Goal: Task Accomplishment & Management: Use online tool/utility

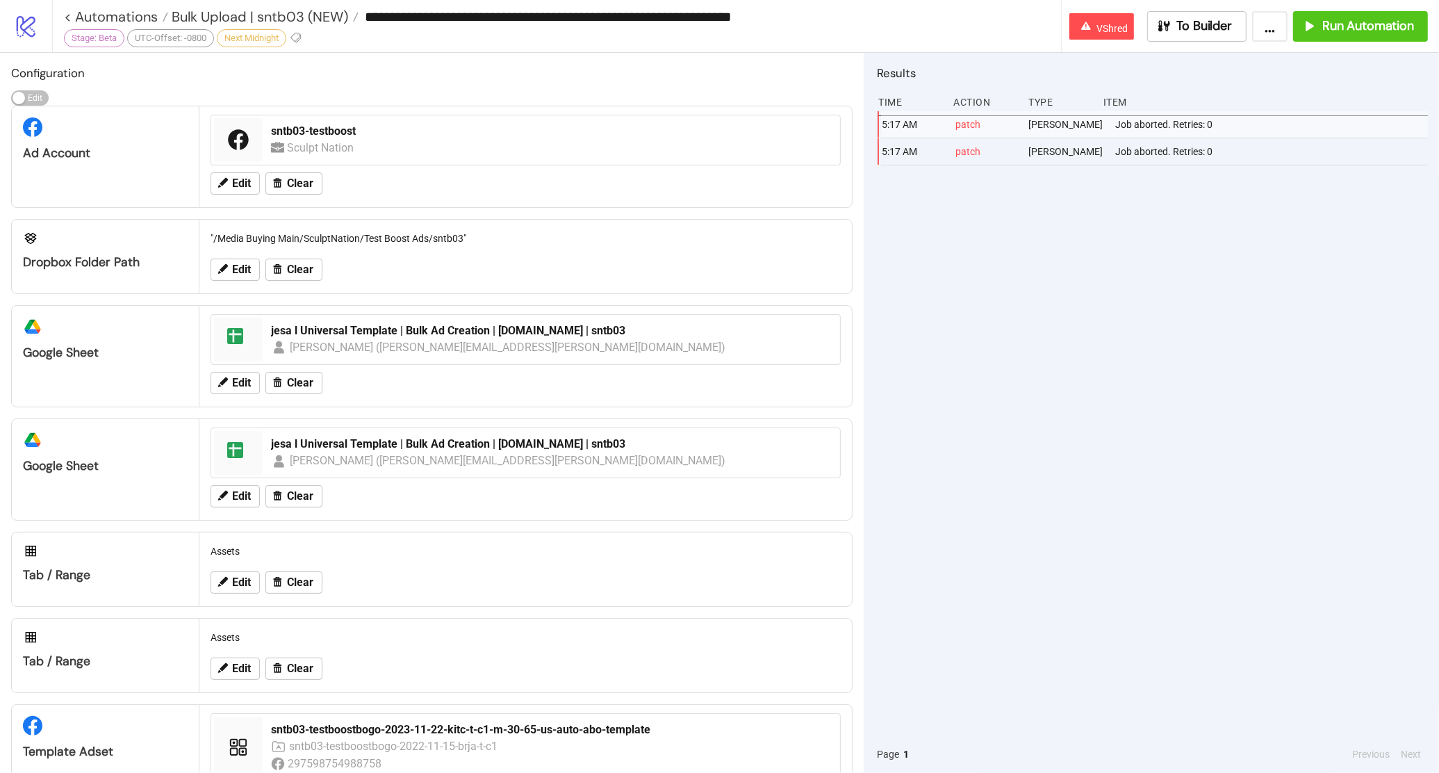
click at [26, 29] on icon "logo/logo-mobile" at bounding box center [26, 26] width 24 height 24
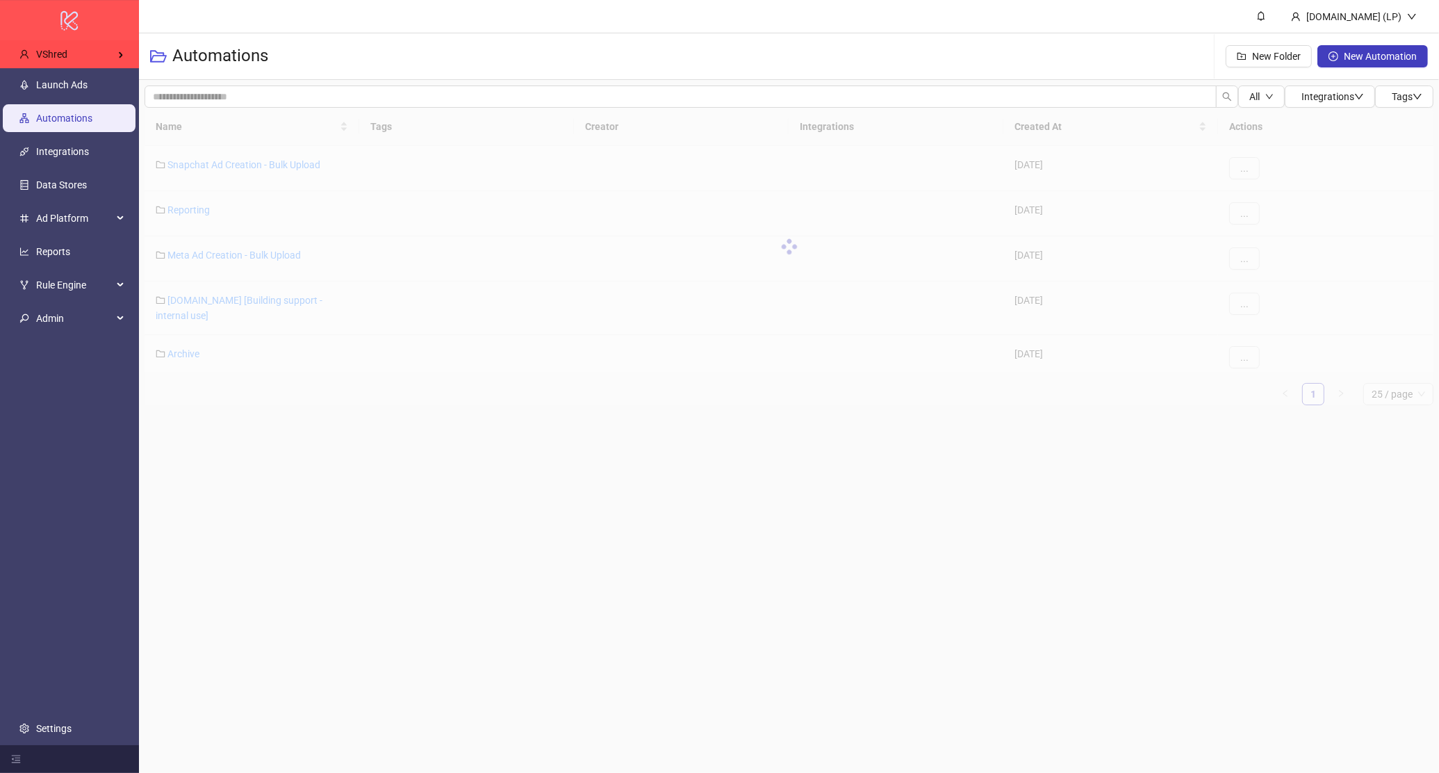
click at [60, 39] on div "logo/logo-mobile" at bounding box center [69, 20] width 139 height 40
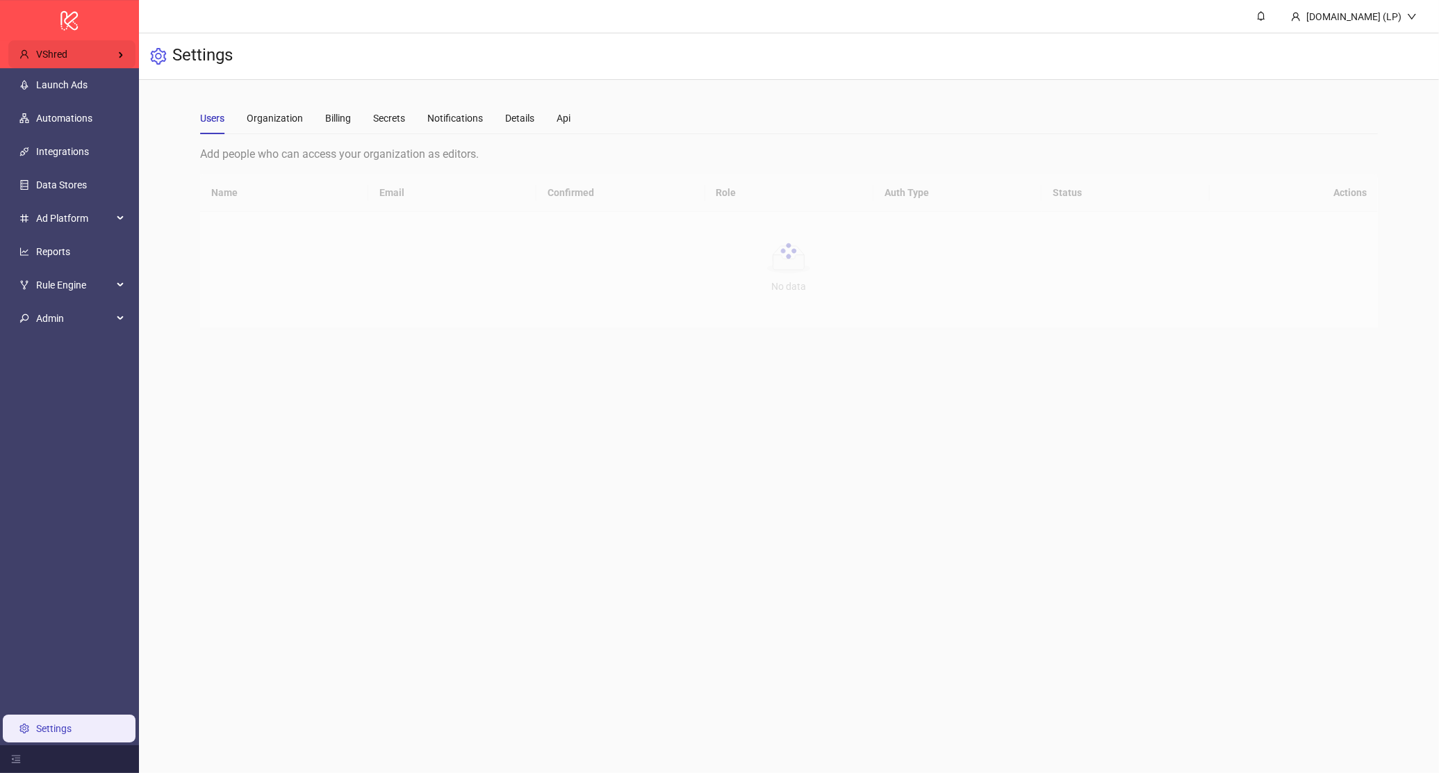
click at [127, 57] on div "VShred" at bounding box center [71, 54] width 127 height 28
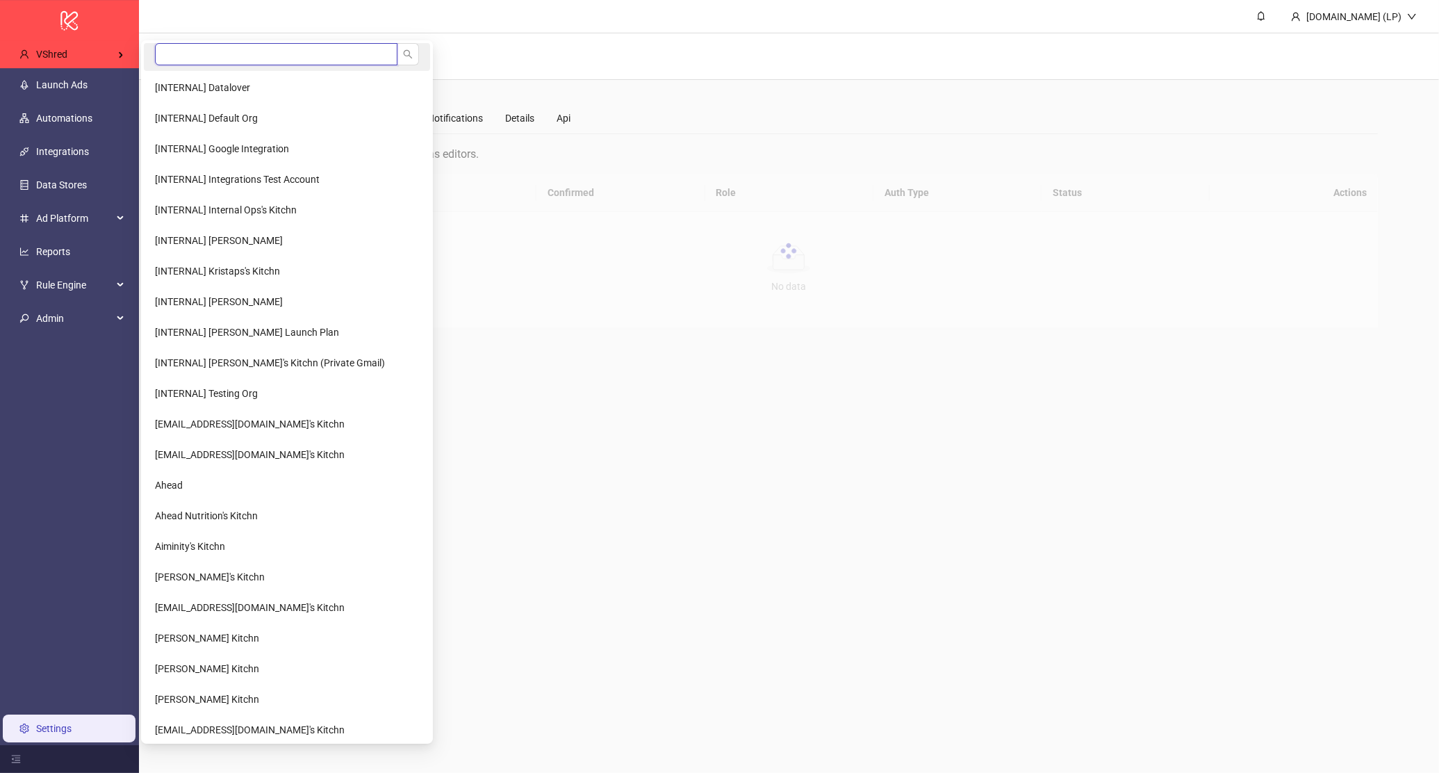
click at [255, 57] on input "search" at bounding box center [276, 54] width 242 height 22
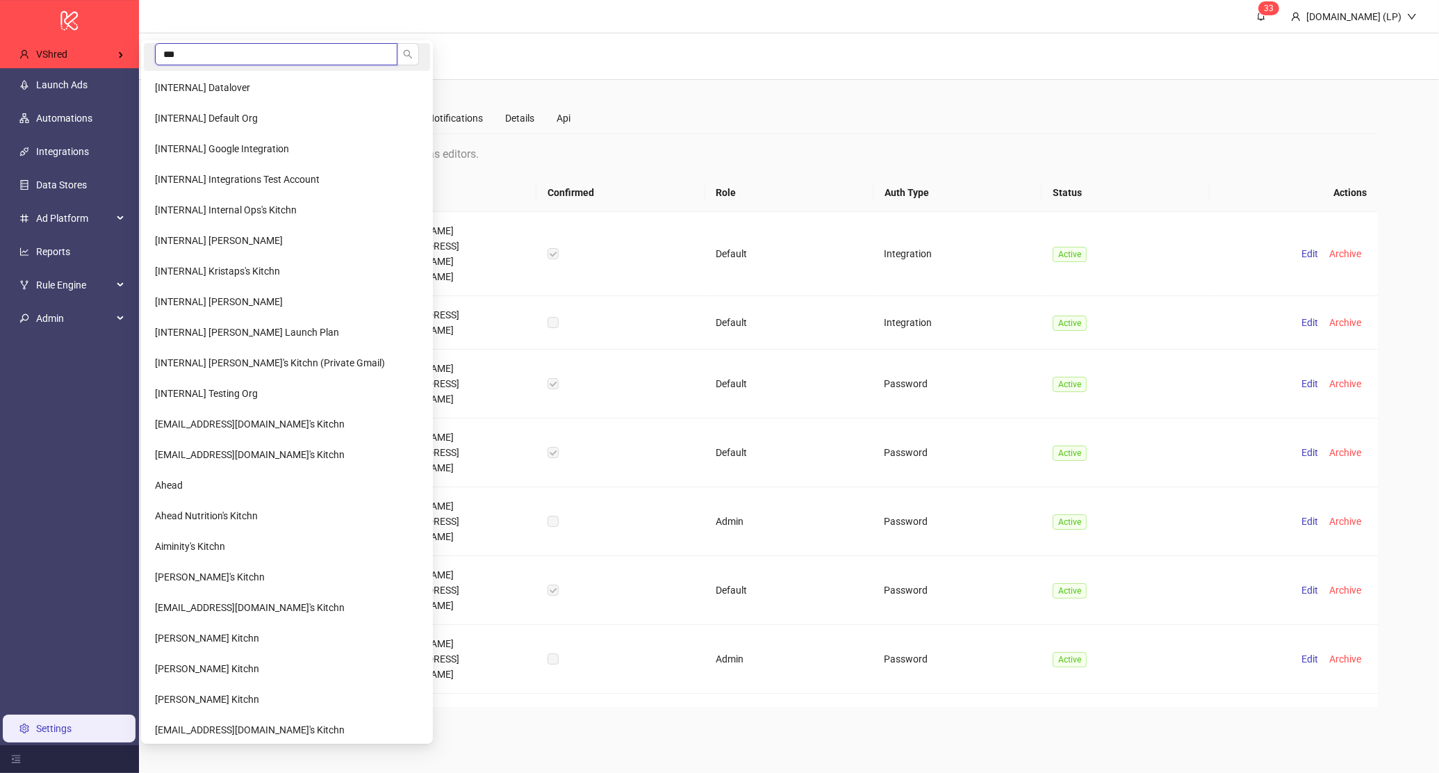
type input "****"
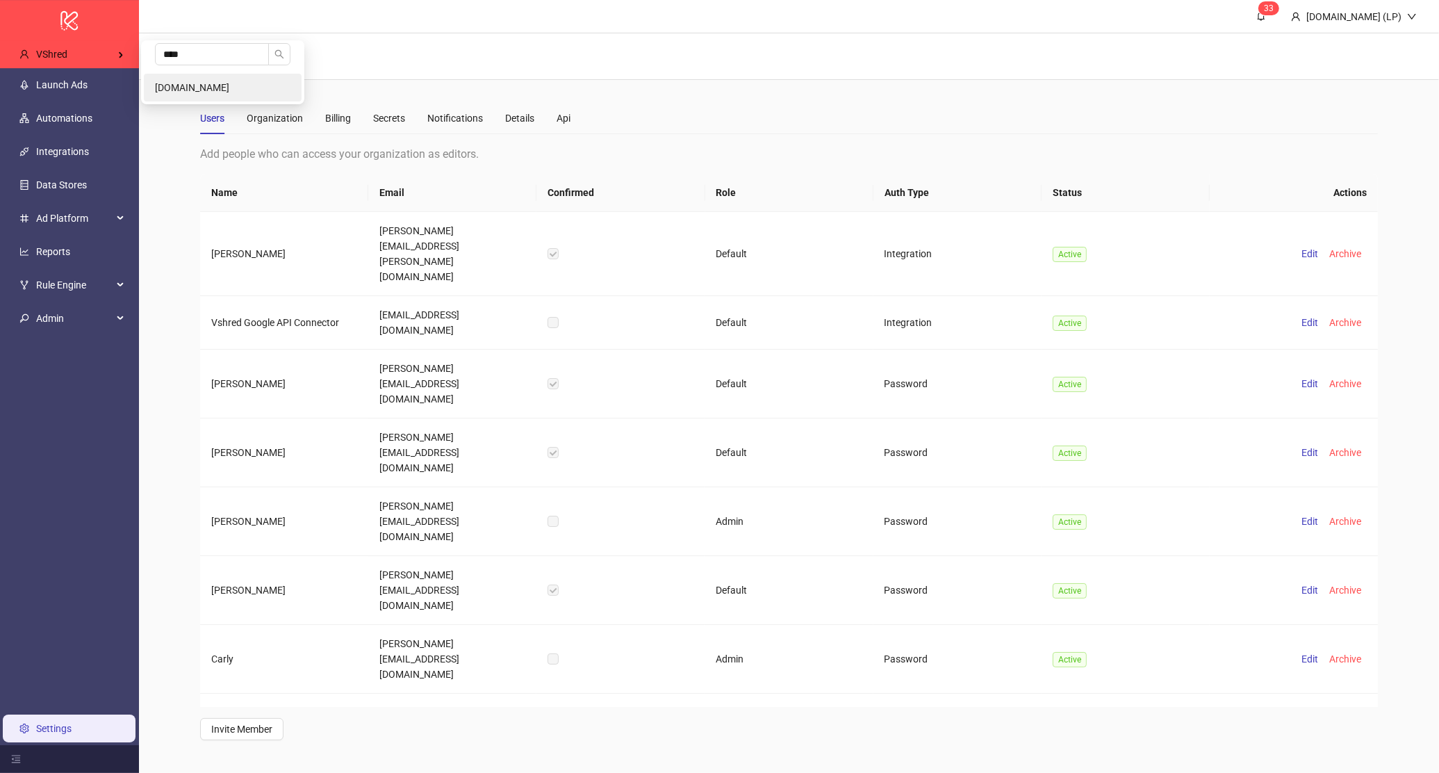
click at [183, 74] on li "[DOMAIN_NAME]" at bounding box center [223, 88] width 158 height 28
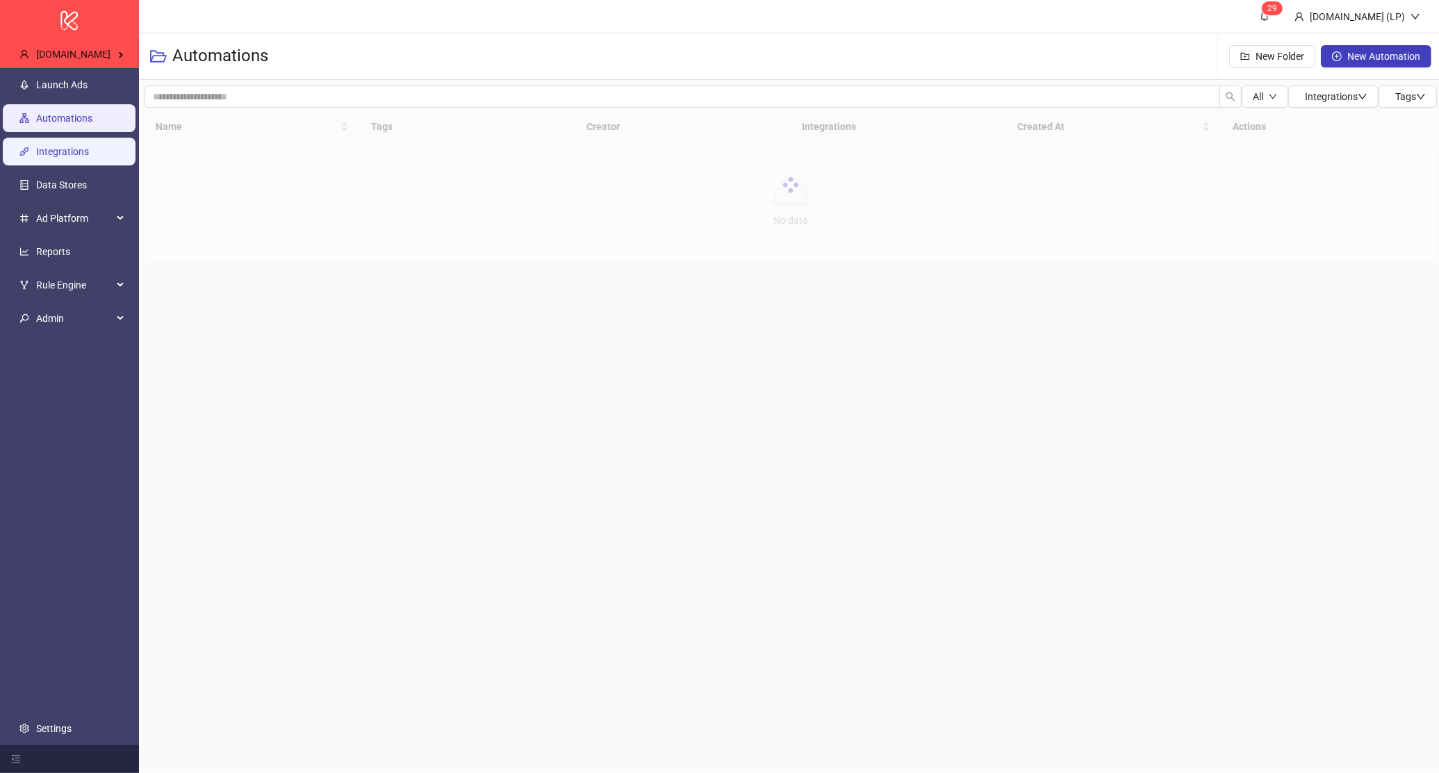
click at [56, 156] on link "Integrations" at bounding box center [62, 151] width 53 height 11
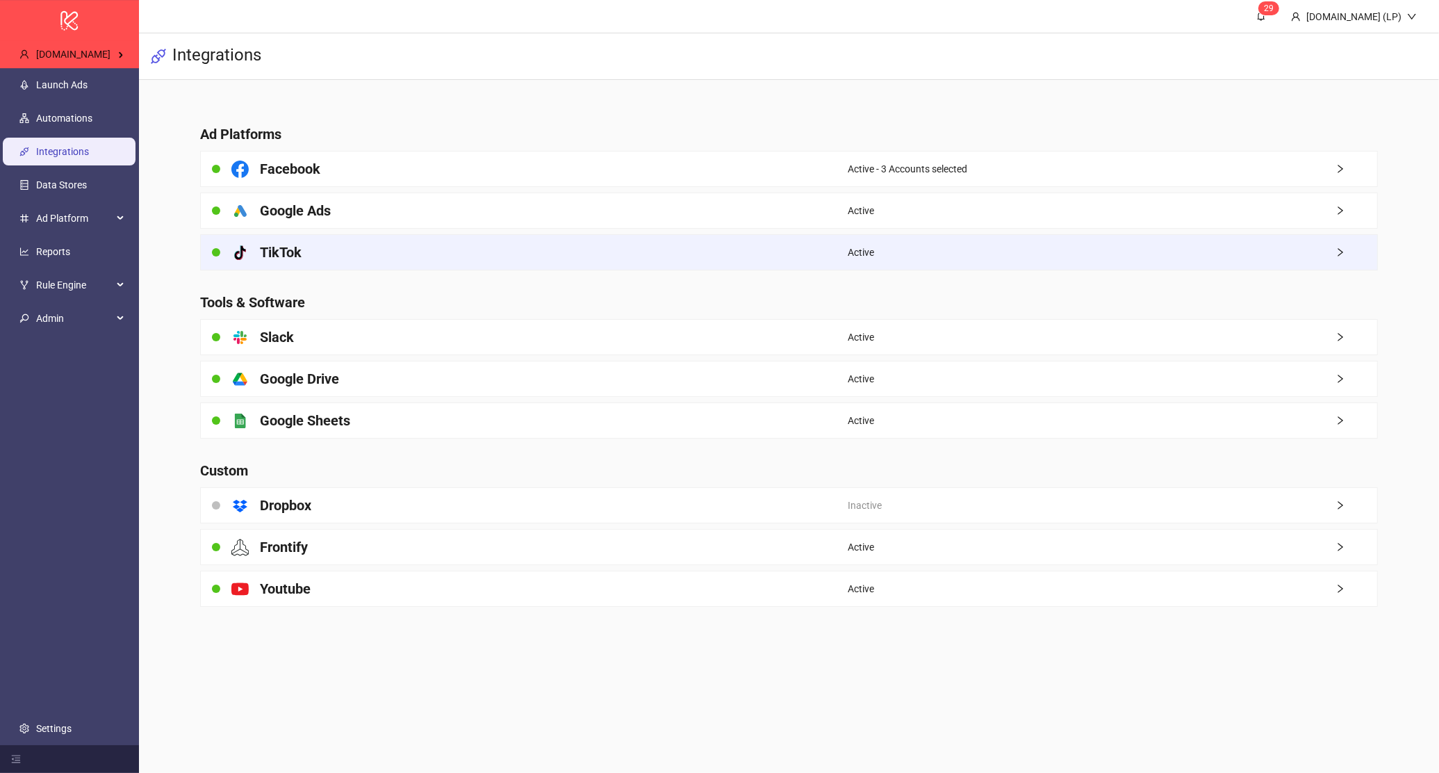
click at [358, 251] on div "platform/tik_tok TikTok" at bounding box center [524, 252] width 647 height 35
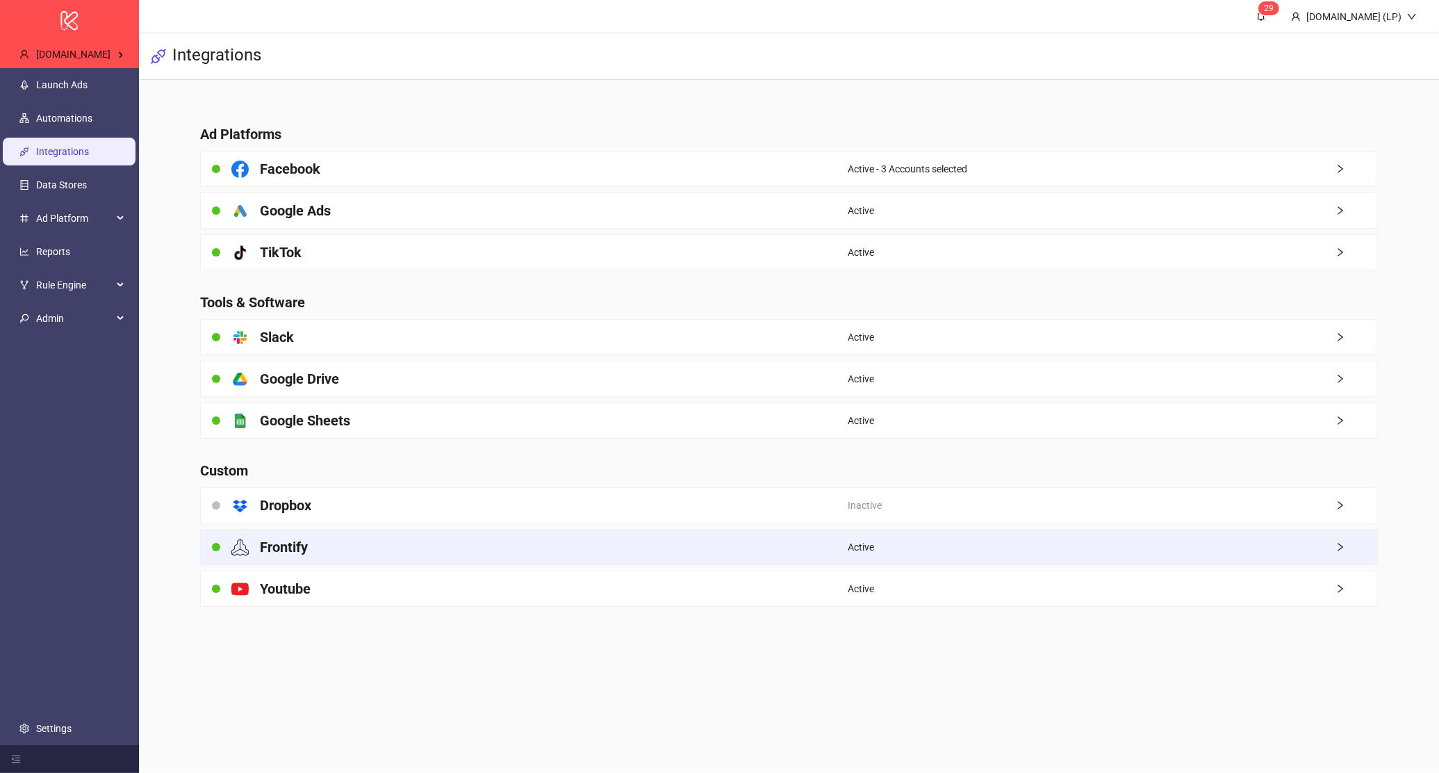
click at [310, 537] on div "Frontify" at bounding box center [524, 546] width 647 height 35
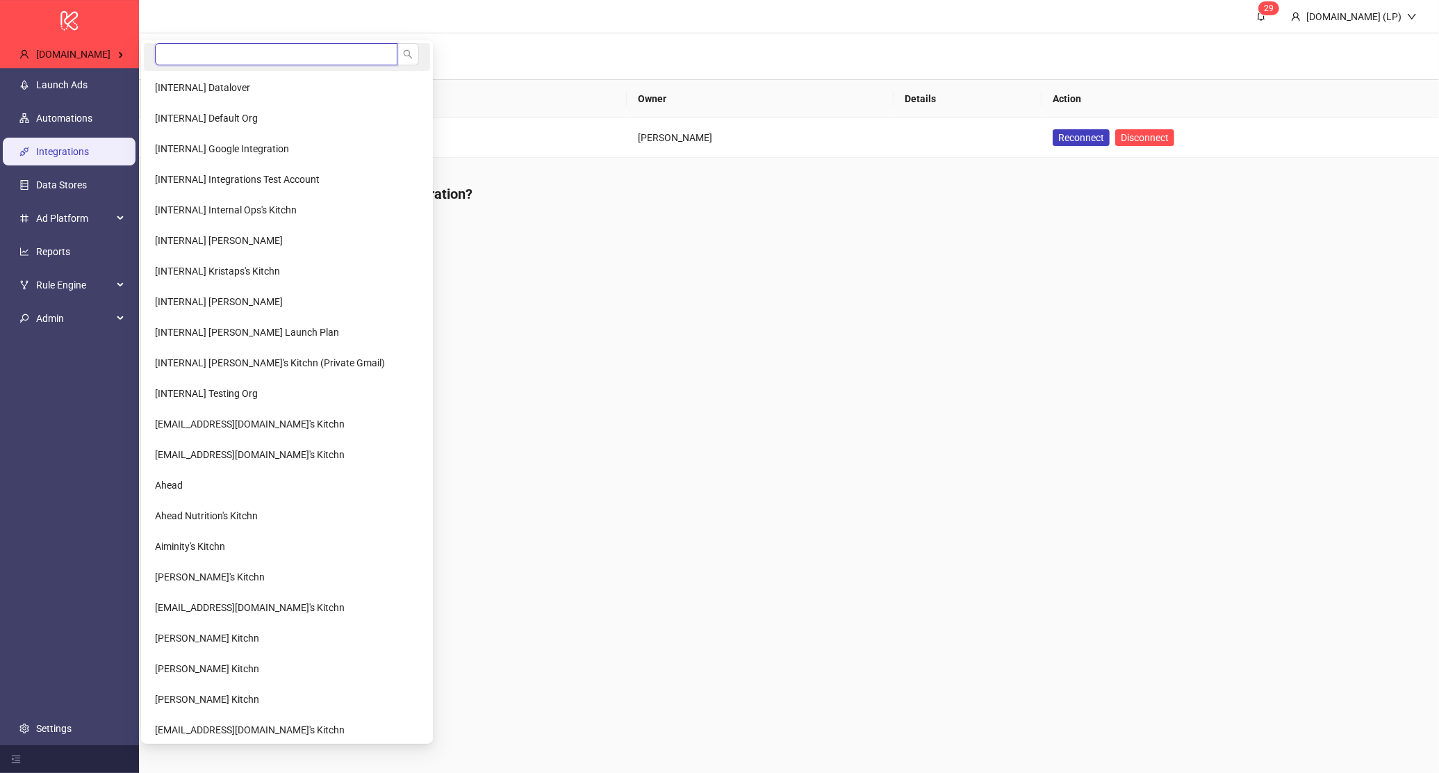
click at [203, 59] on input "search" at bounding box center [276, 54] width 242 height 22
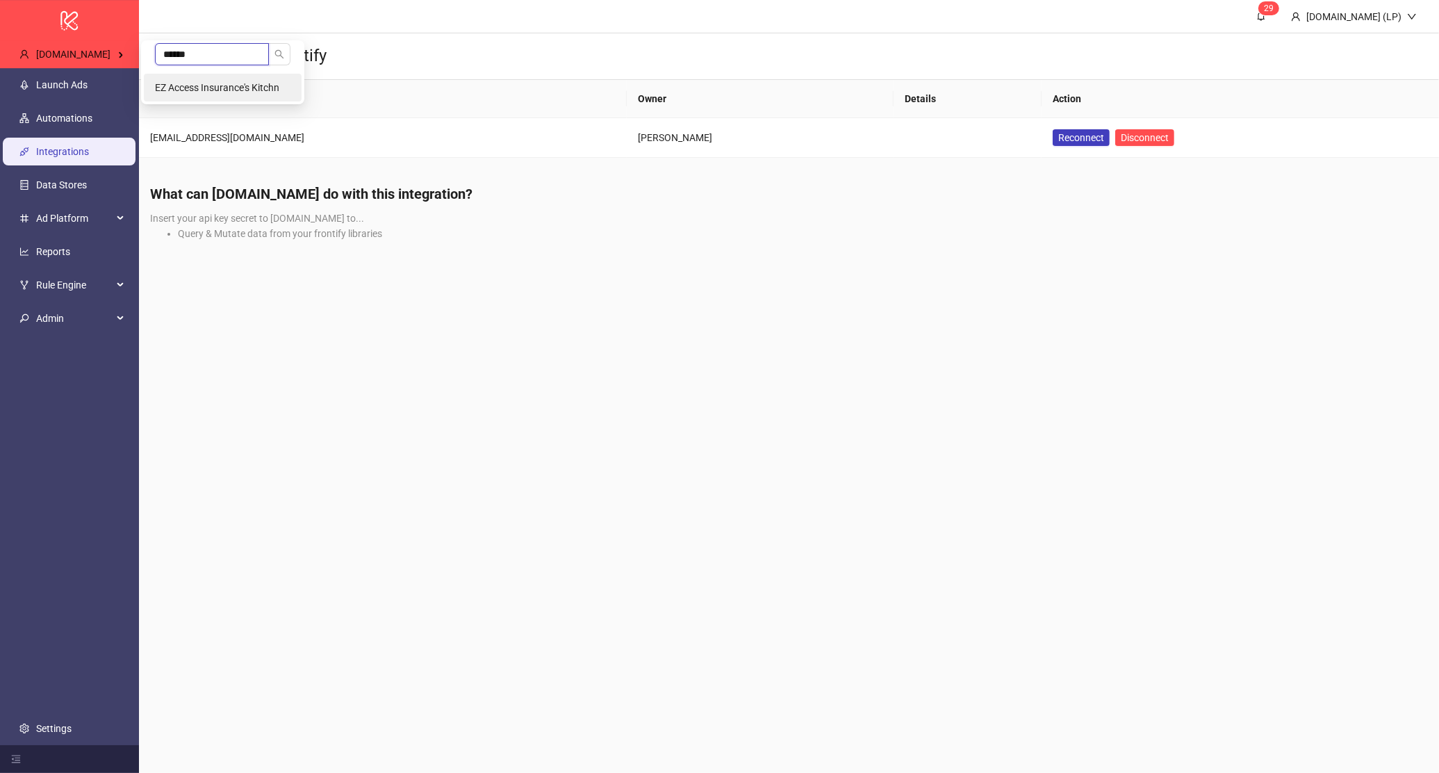
type input "******"
click at [219, 95] on li "EZ Access Insurance's Kitchn" at bounding box center [223, 88] width 158 height 28
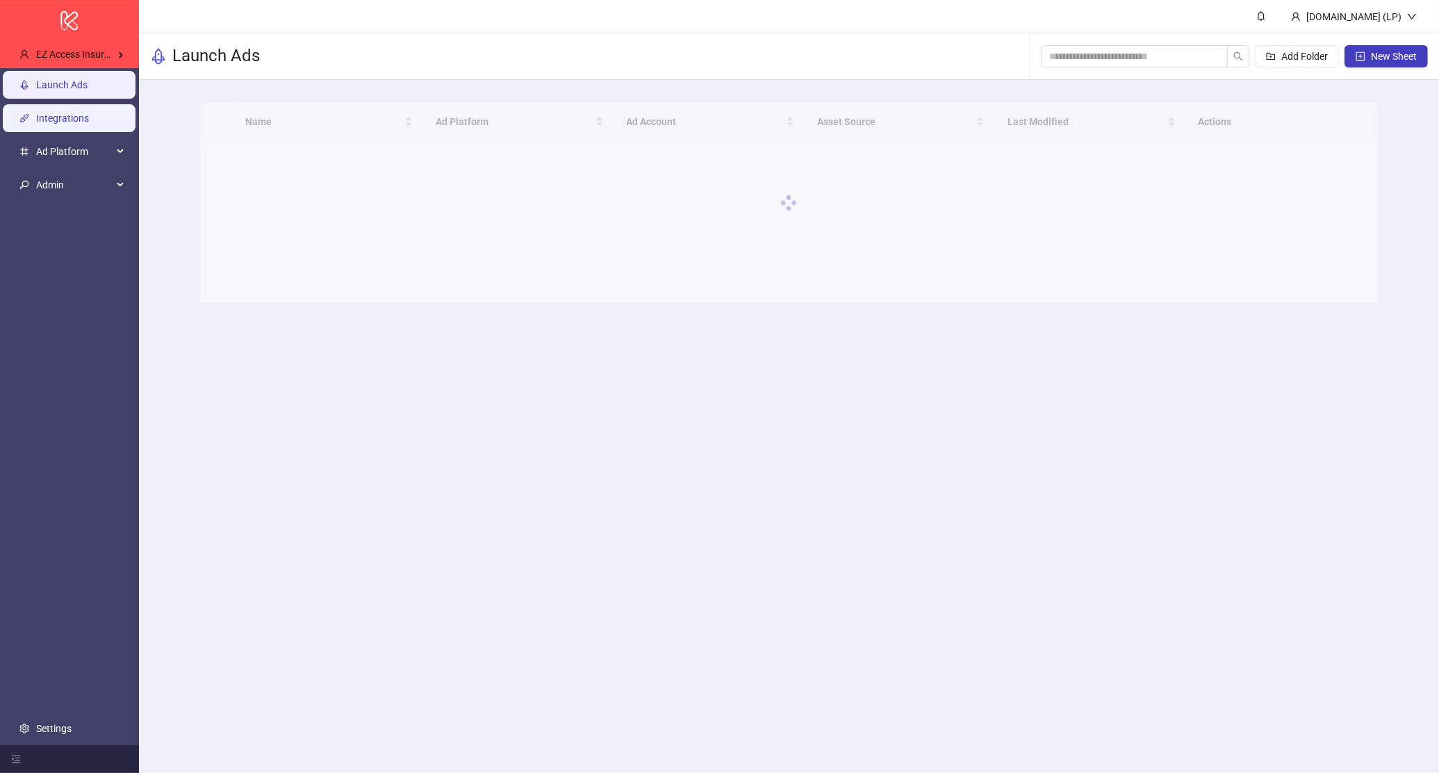
click at [89, 113] on link "Integrations" at bounding box center [62, 118] width 53 height 11
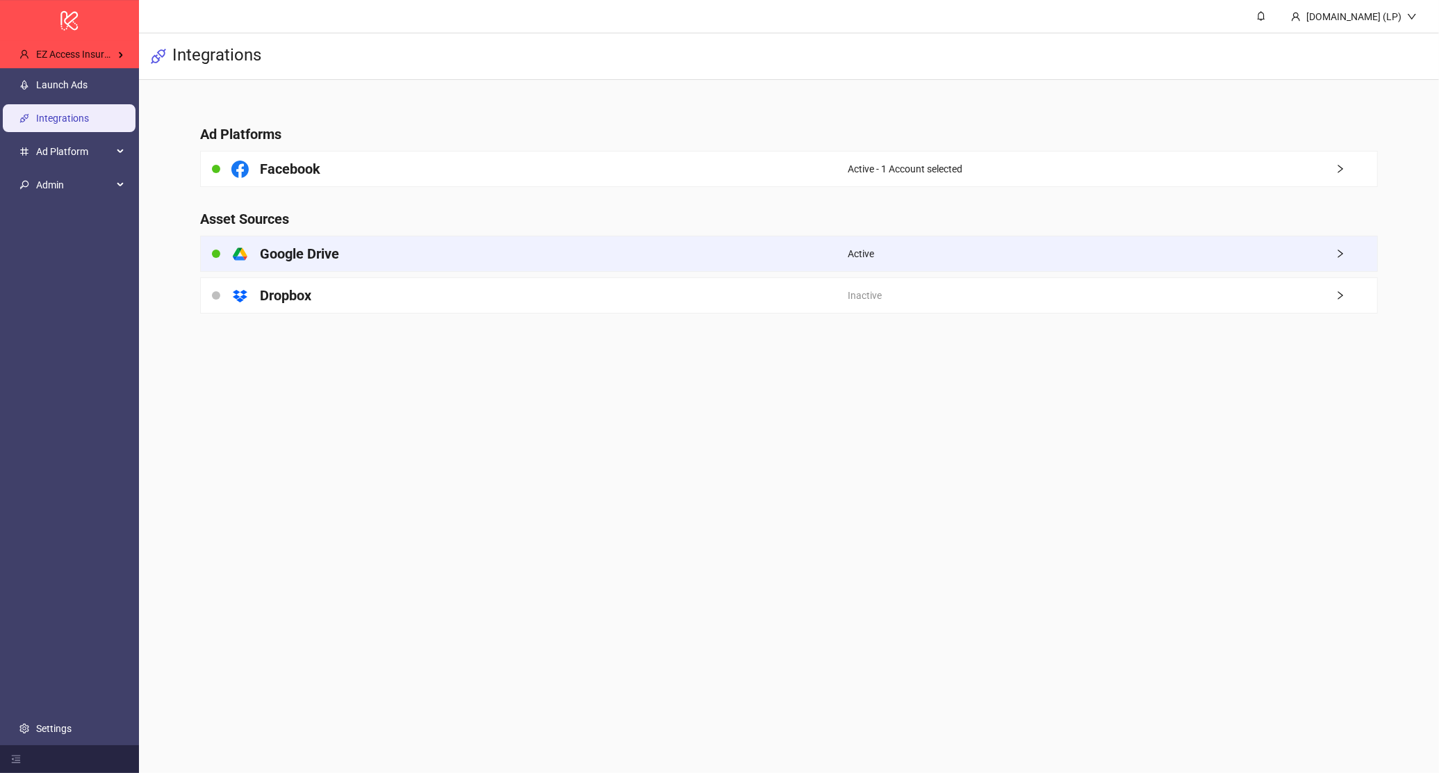
click at [360, 249] on div "platform/google_drive Google Drive" at bounding box center [524, 253] width 647 height 35
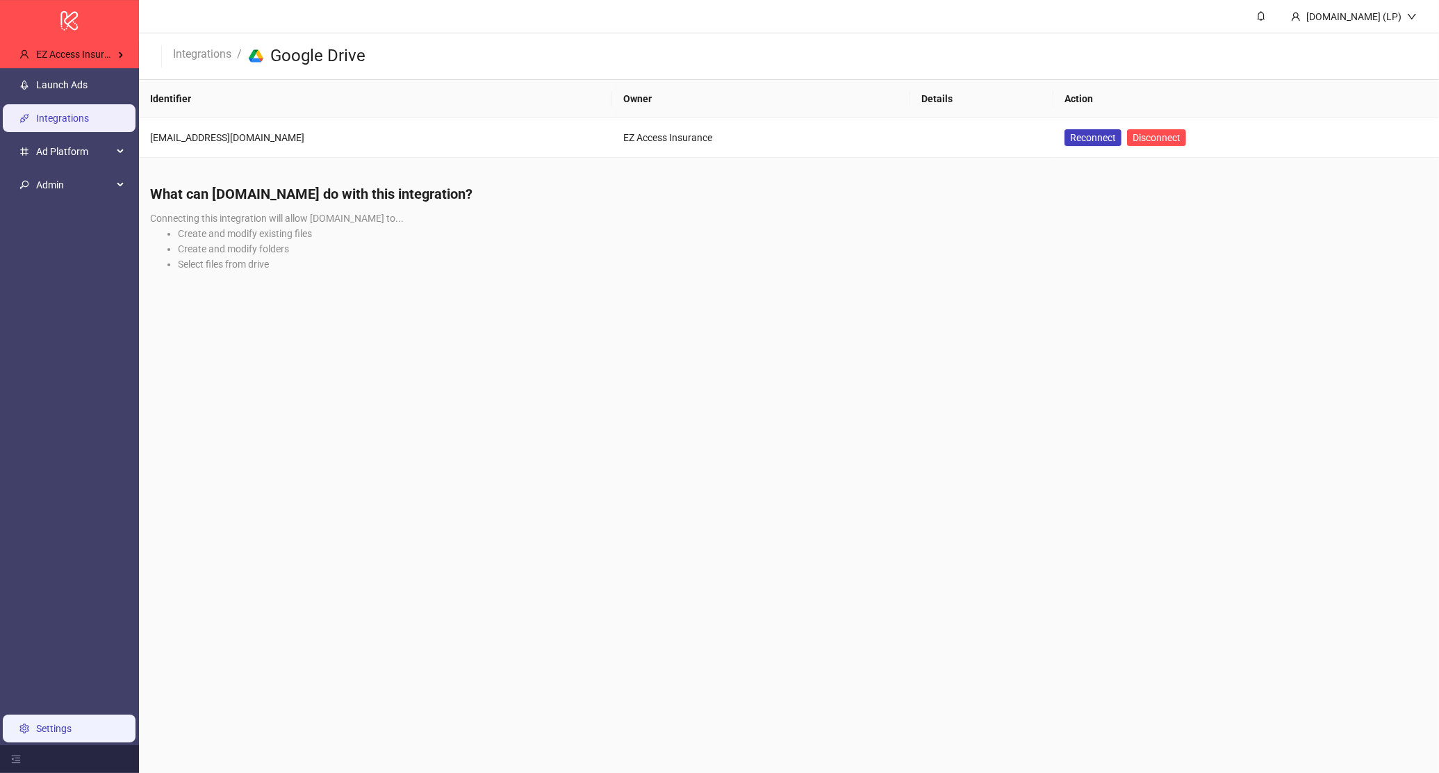
click at [36, 727] on link "Settings" at bounding box center [53, 728] width 35 height 11
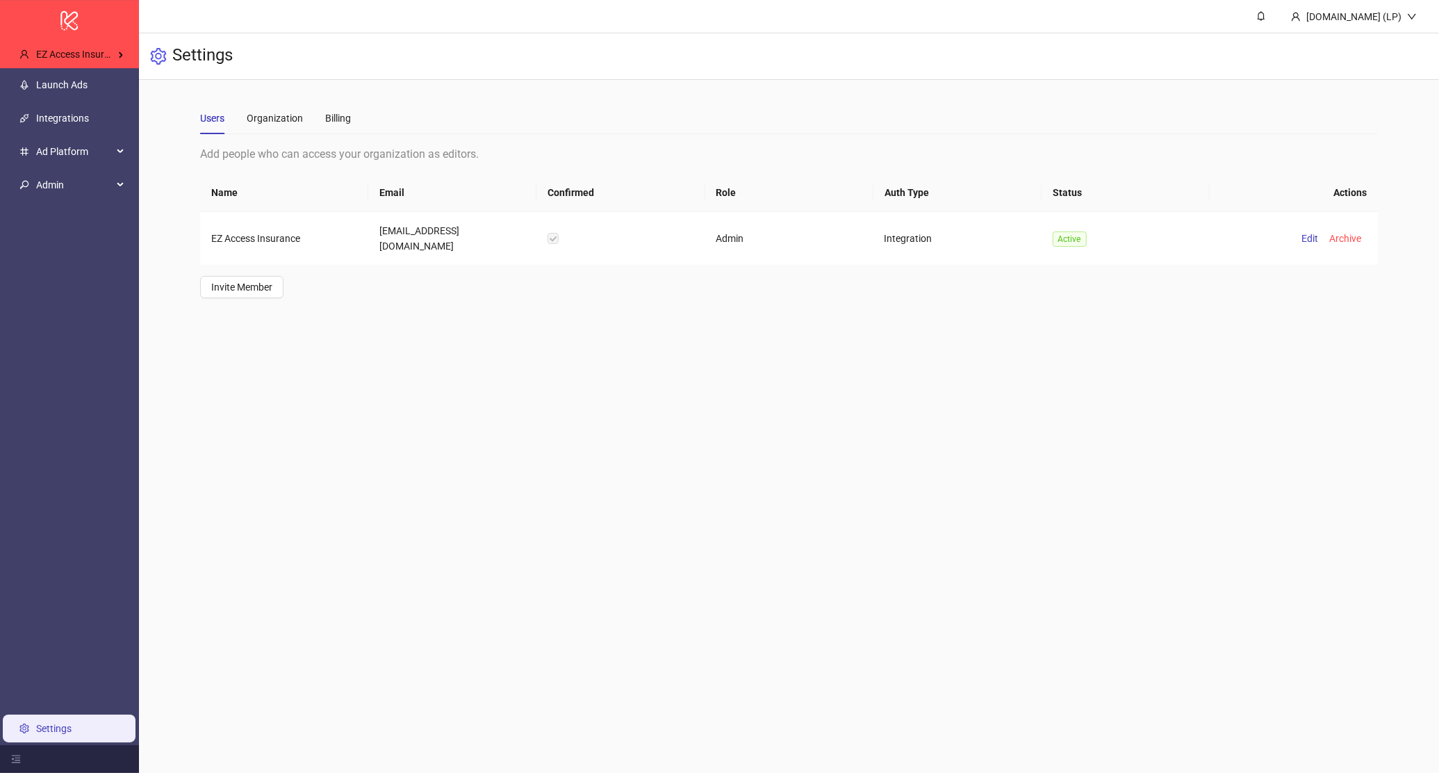
click at [353, 117] on div "Users Organization Billing" at bounding box center [789, 118] width 1178 height 32
click at [343, 119] on div "Billing" at bounding box center [338, 117] width 26 height 15
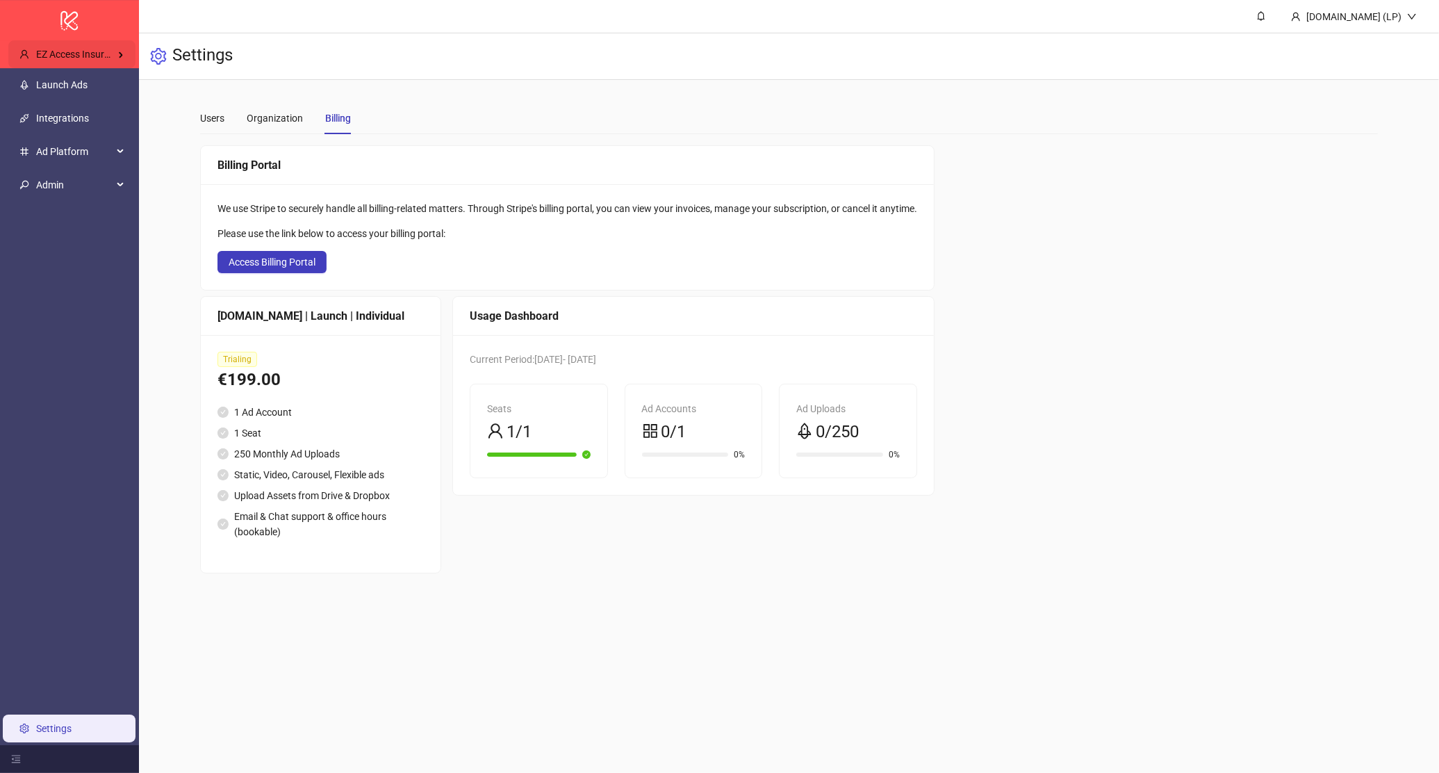
click at [118, 67] on div "EZ Access Insurance's Kitchn" at bounding box center [71, 54] width 127 height 28
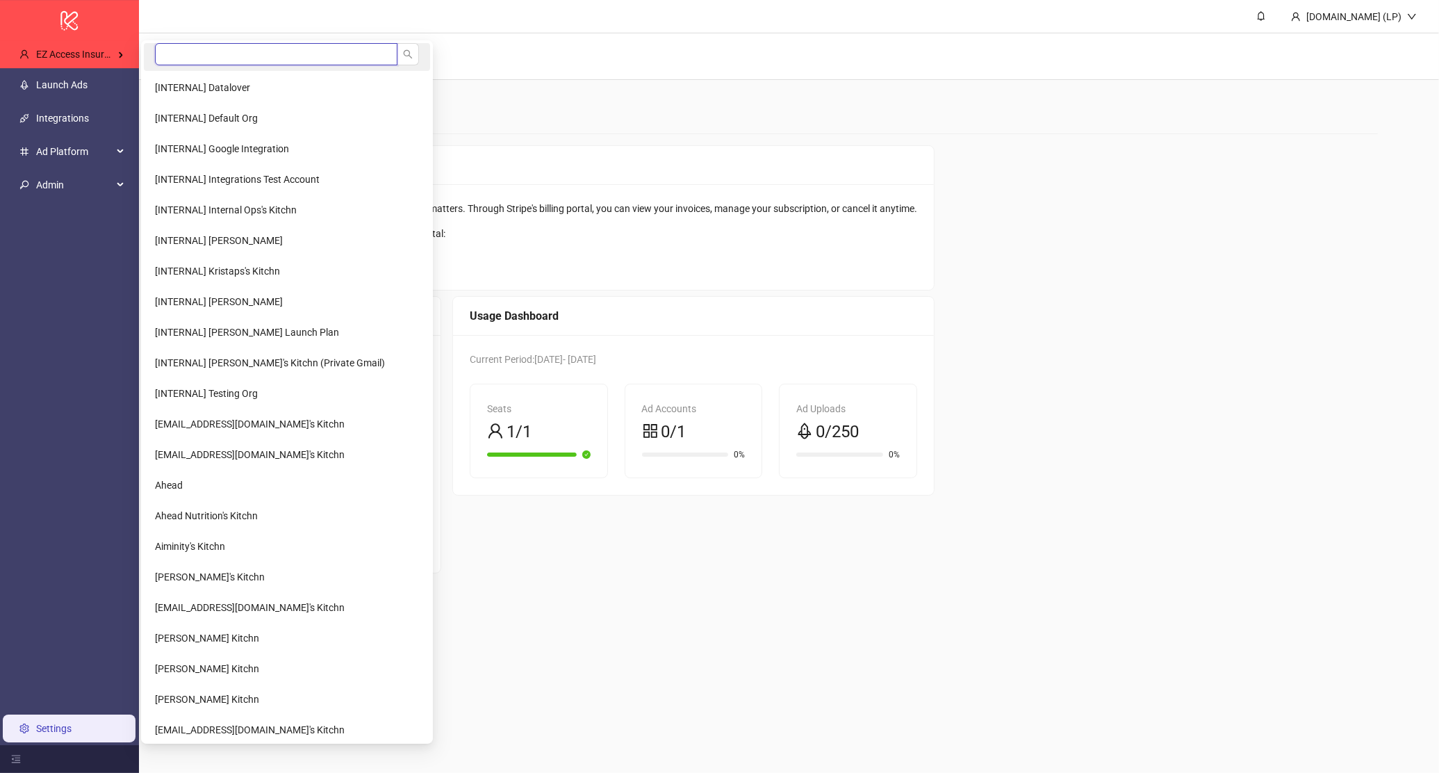
click at [192, 57] on input "search" at bounding box center [276, 54] width 242 height 22
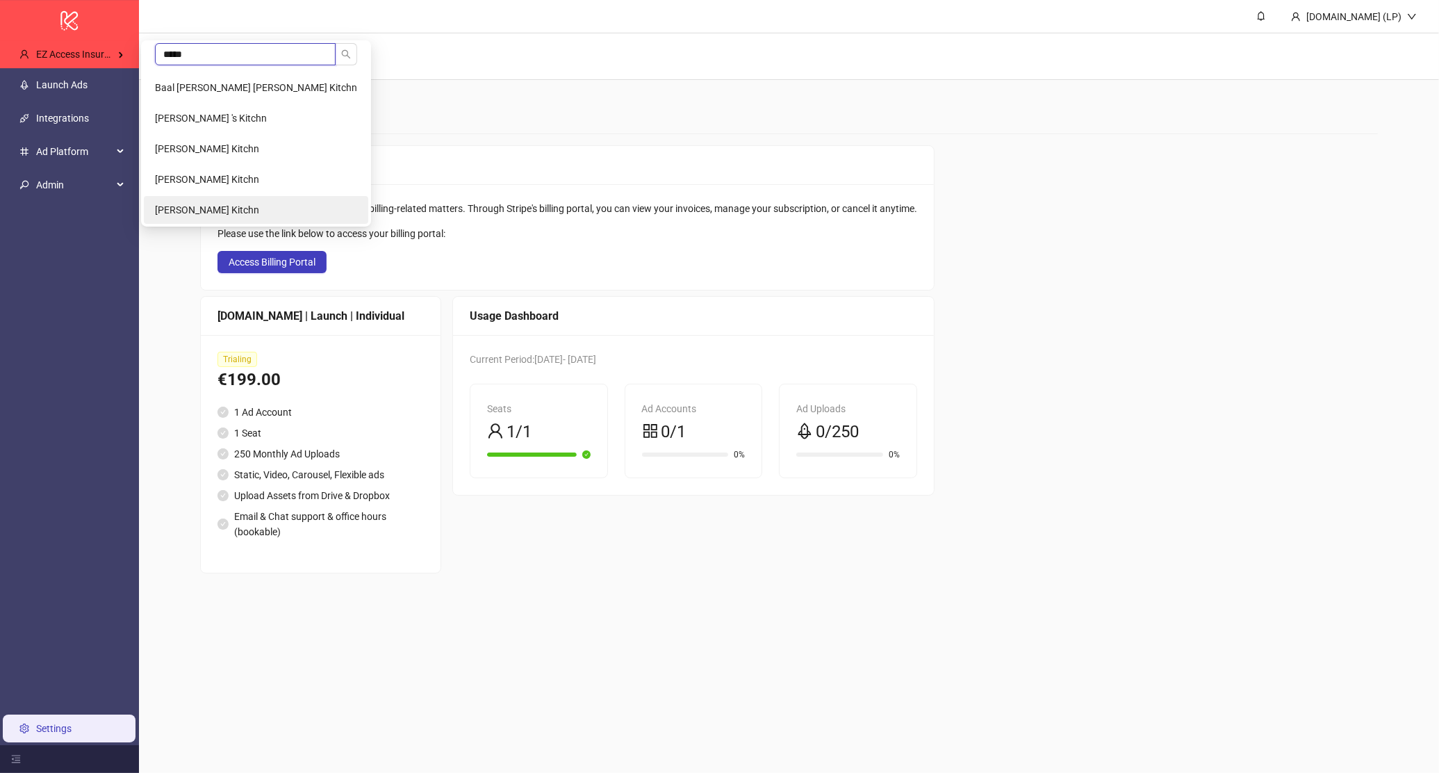
type input "*****"
click at [208, 199] on li "Sebastian Wolff's Kitchn" at bounding box center [256, 210] width 224 height 28
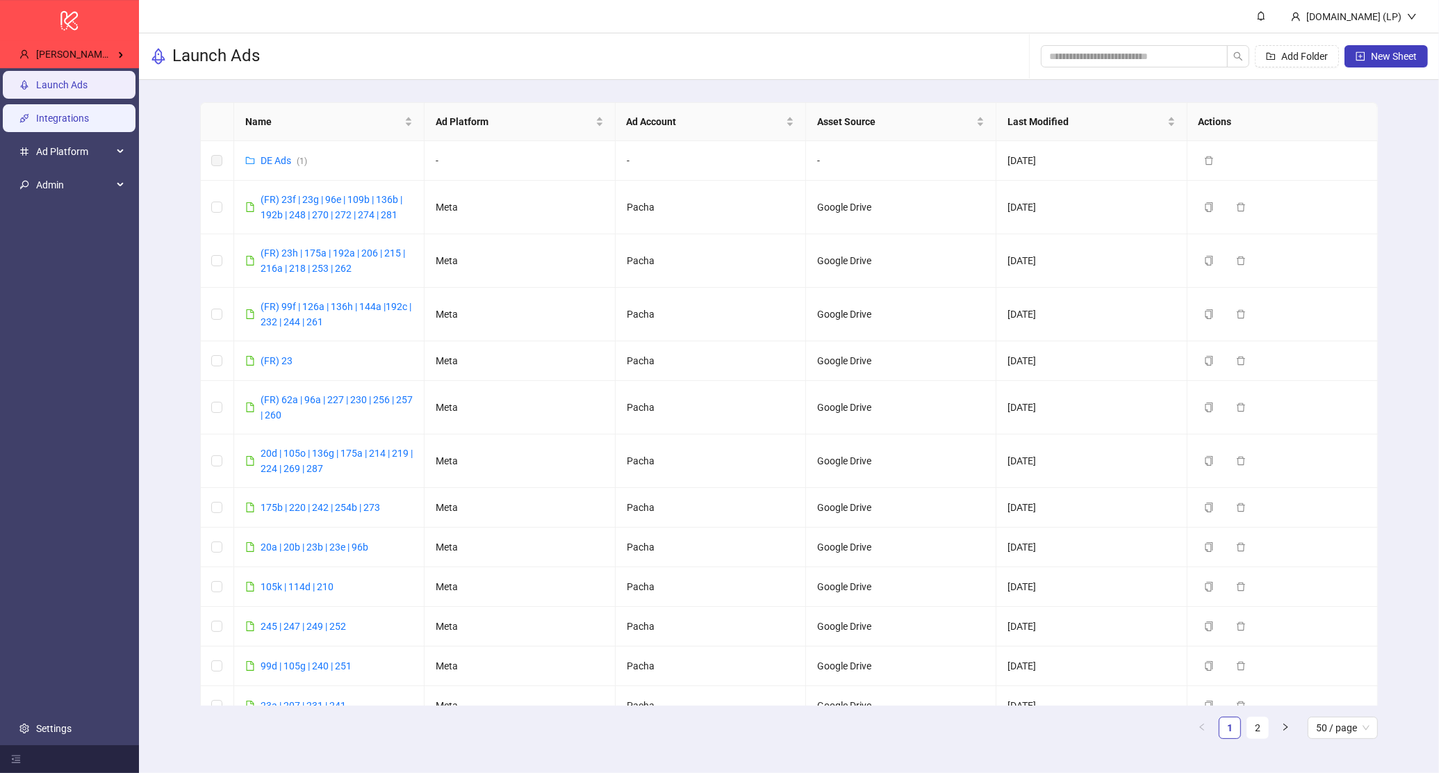
click at [36, 113] on link "Integrations" at bounding box center [62, 118] width 53 height 11
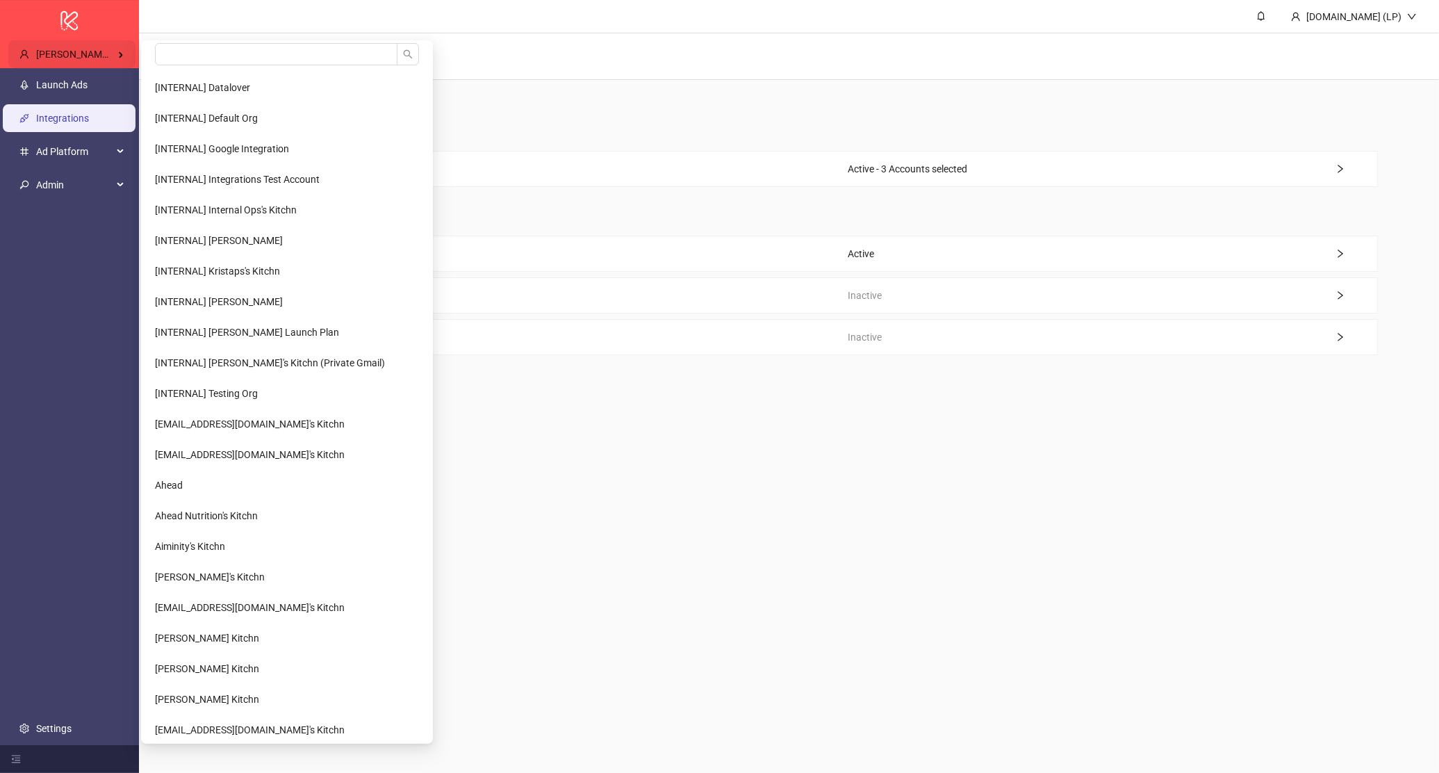
click at [111, 60] on div "Sebastian Wolff's Kitchn" at bounding box center [71, 54] width 127 height 28
click at [252, 58] on input "search" at bounding box center [276, 54] width 242 height 22
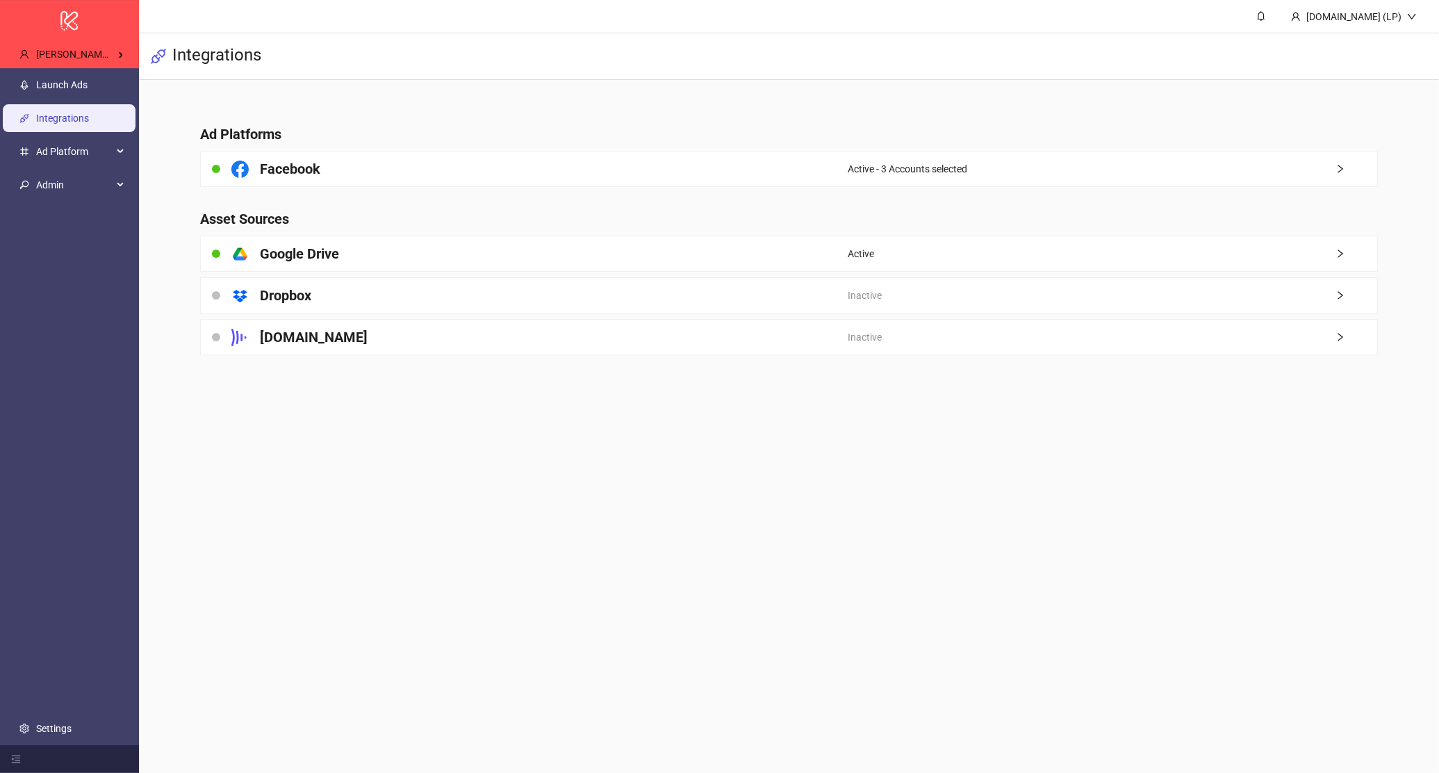
type input "*****"
click at [164, 69] on li "*****" at bounding box center [223, 57] width 158 height 28
click at [107, 59] on span "Sebastian Wolff's Kitchn" at bounding box center [88, 54] width 104 height 11
click at [194, 82] on span "Kynship's Kitchn" at bounding box center [190, 87] width 70 height 11
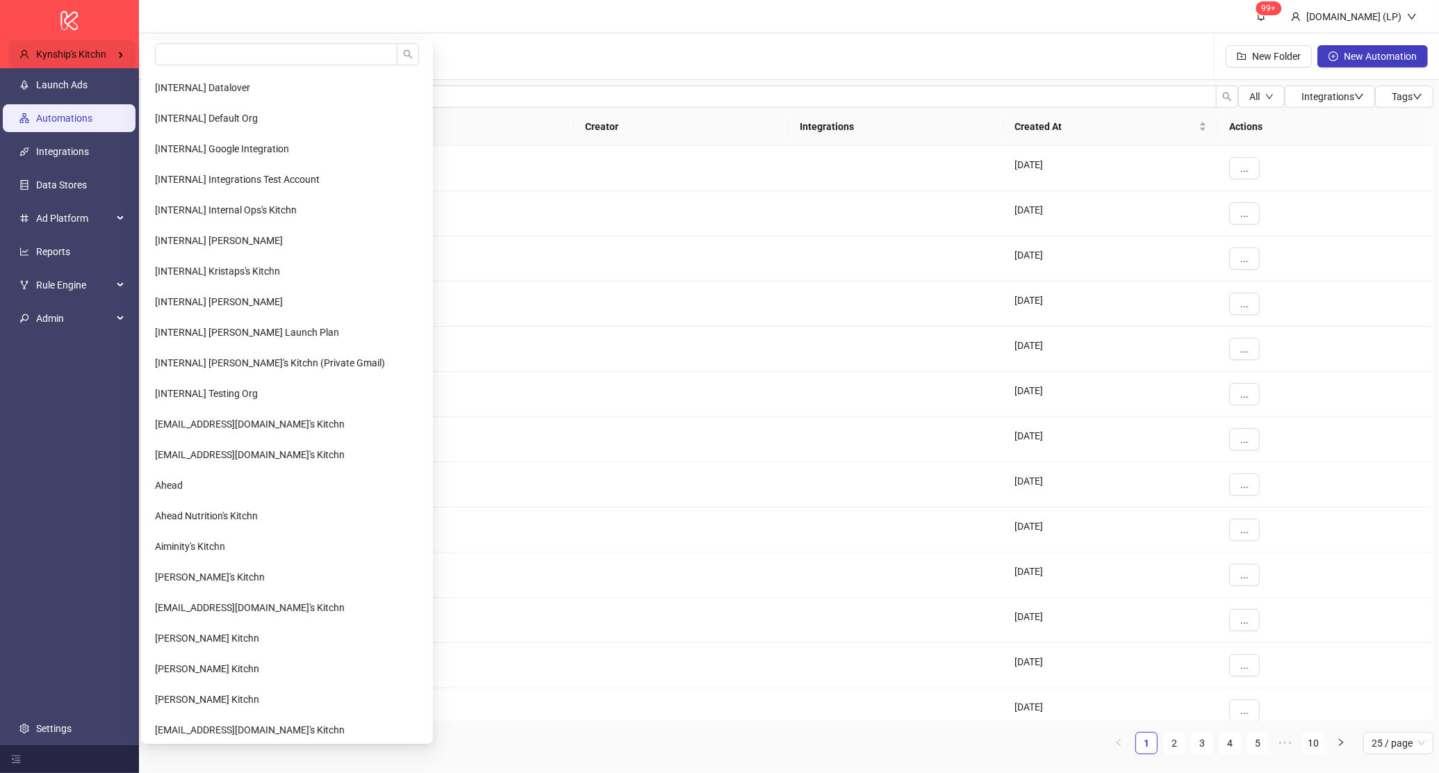
click at [51, 42] on div "Kynship's Kitchn" at bounding box center [71, 54] width 127 height 28
click at [276, 55] on input "search" at bounding box center [276, 54] width 242 height 22
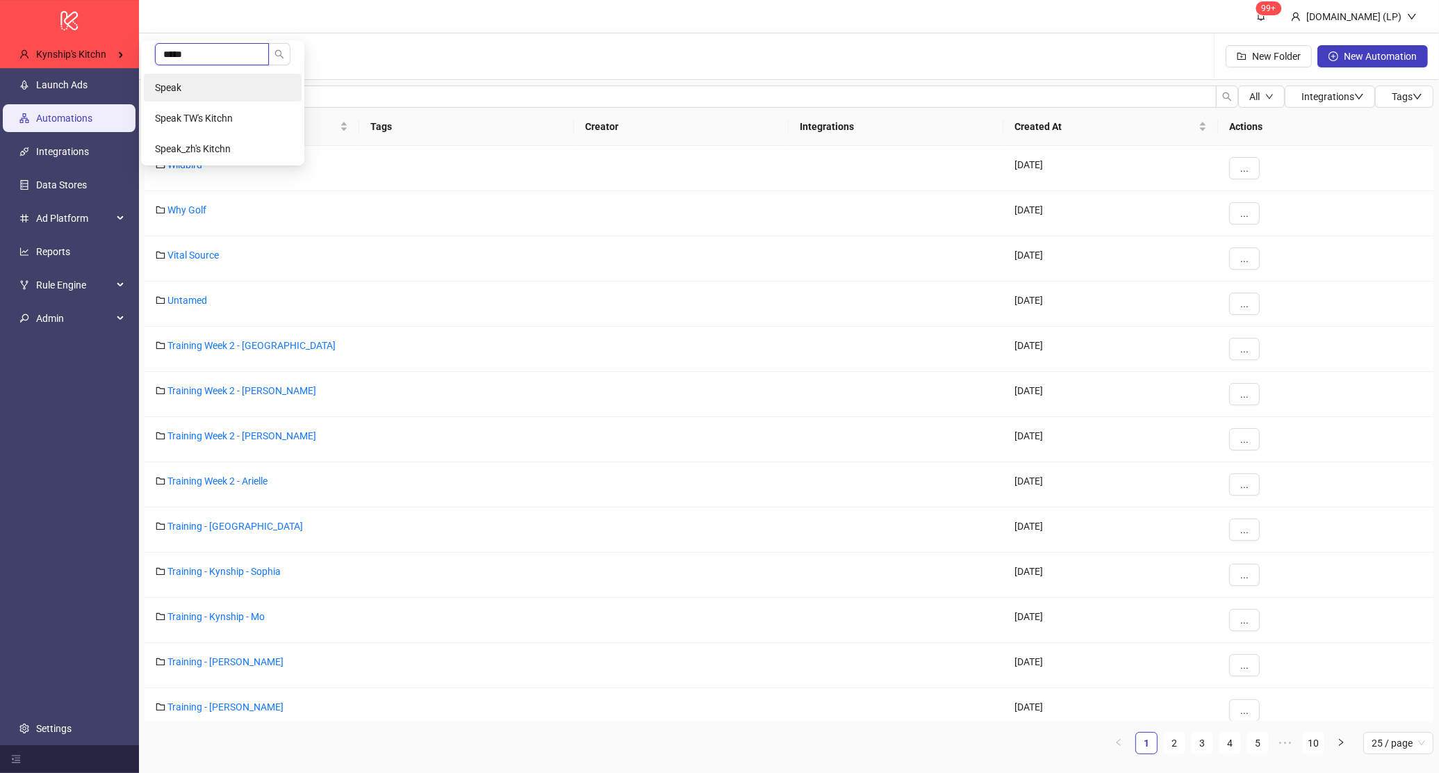
type input "*****"
click at [258, 98] on li "Speak" at bounding box center [223, 88] width 158 height 28
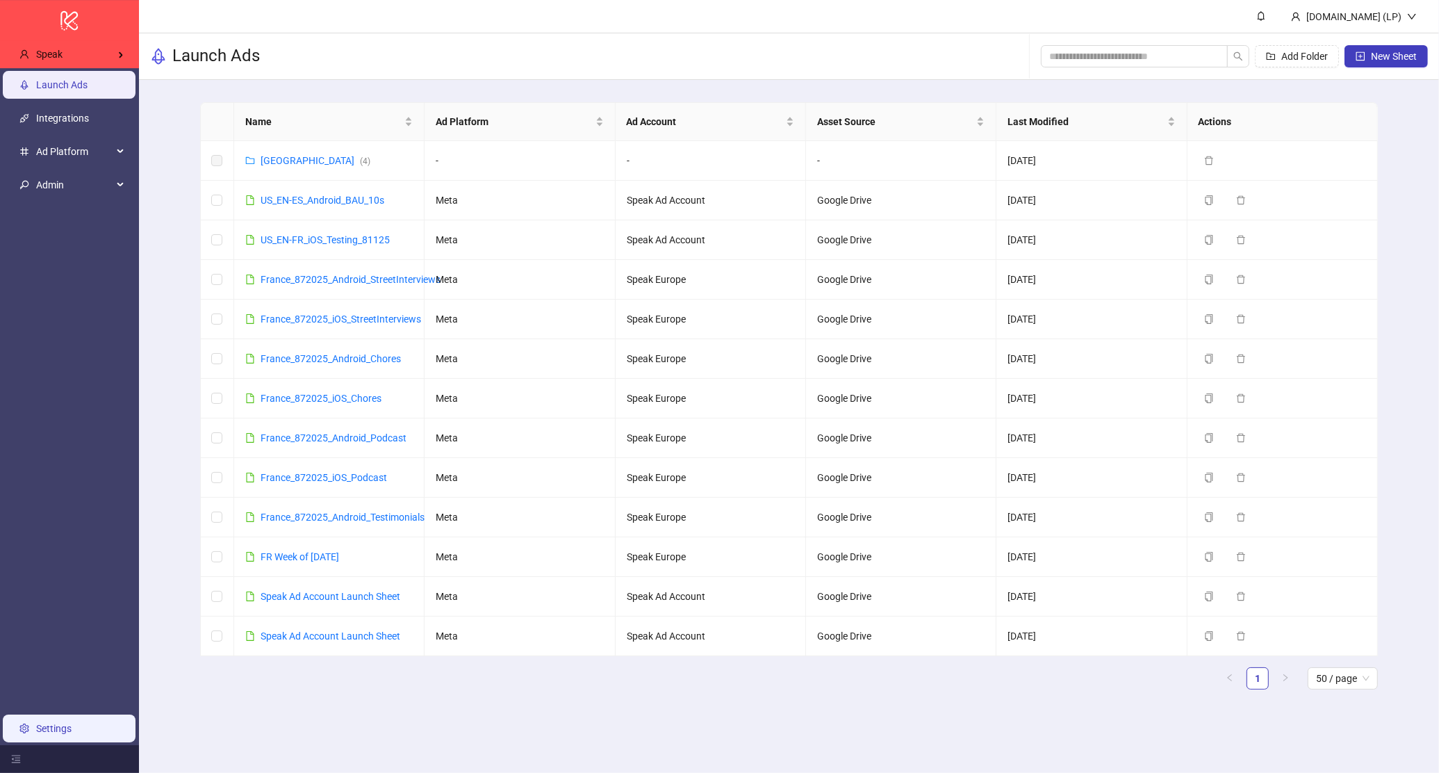
click at [54, 724] on link "Settings" at bounding box center [53, 728] width 35 height 11
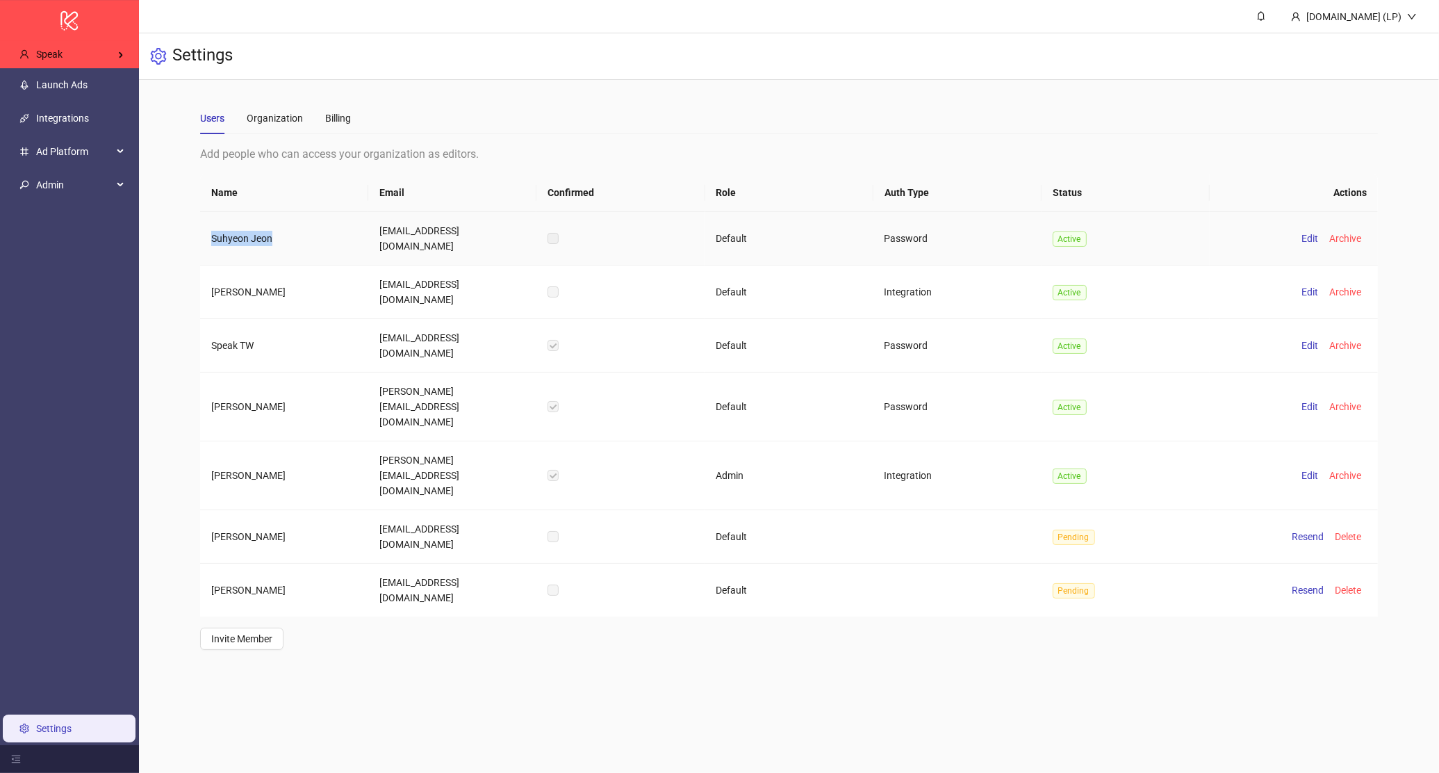
drag, startPoint x: 212, startPoint y: 227, endPoint x: 291, endPoint y: 226, distance: 79.2
click at [291, 226] on td "Suhyeon Jeon" at bounding box center [284, 238] width 168 height 53
click at [89, 118] on link "Integrations" at bounding box center [62, 118] width 53 height 11
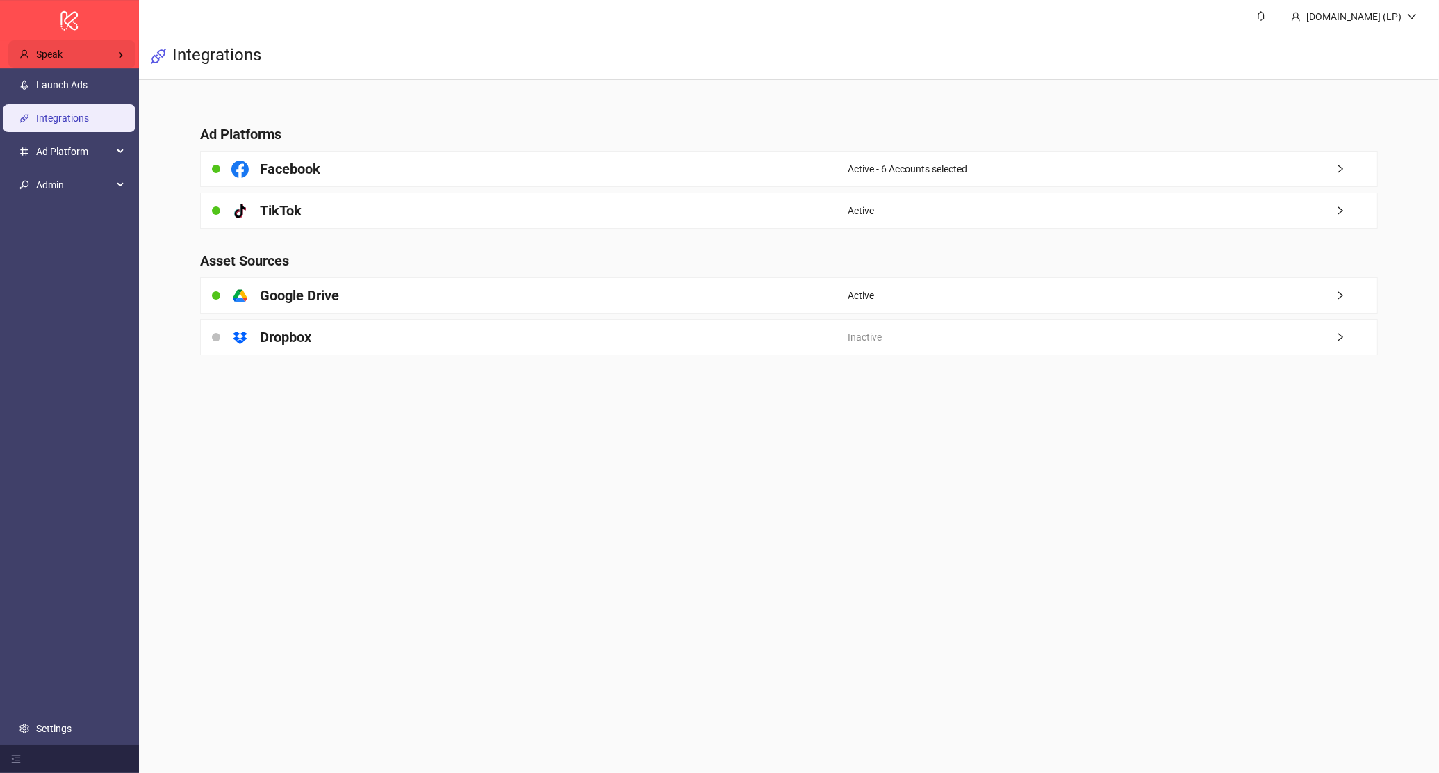
click at [90, 64] on div "Speak" at bounding box center [71, 54] width 127 height 28
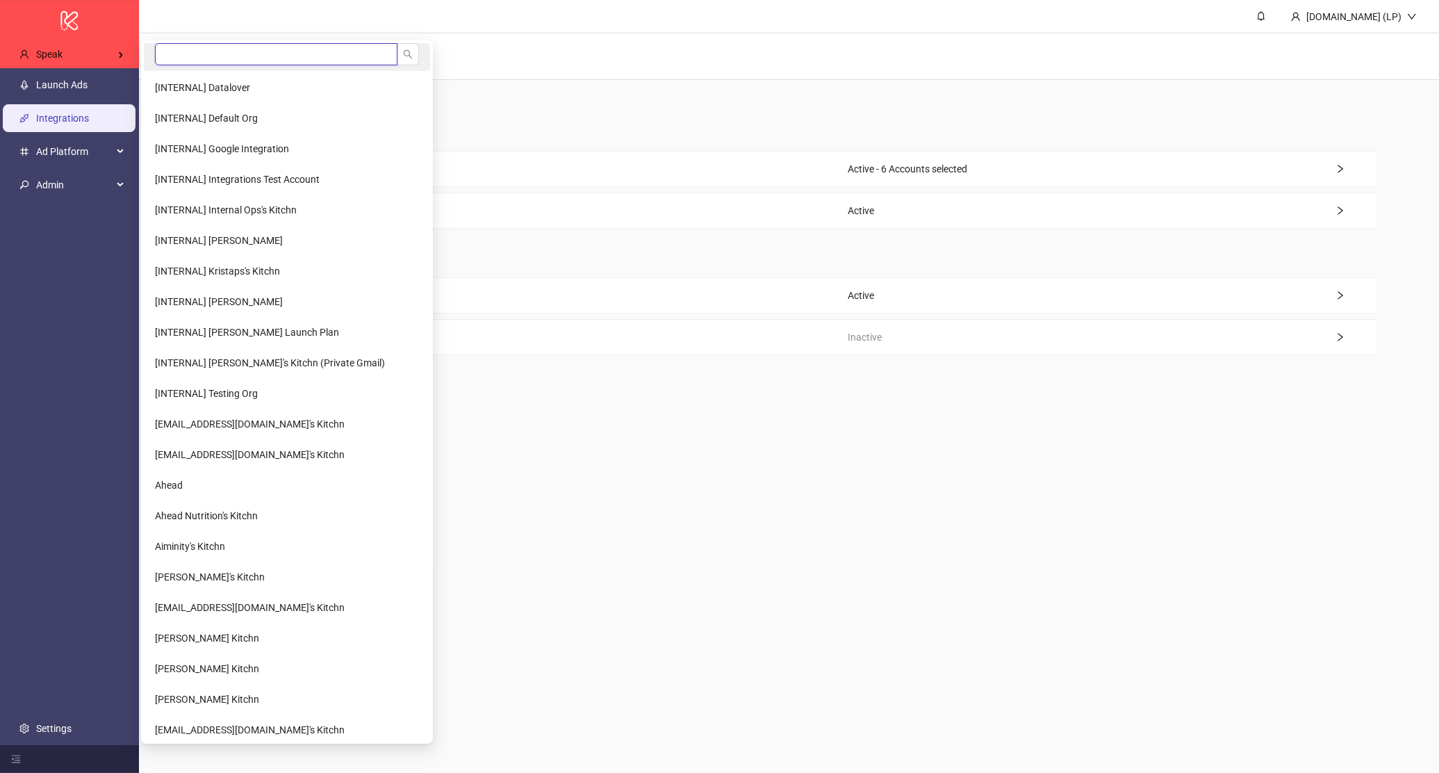
click at [188, 58] on input "search" at bounding box center [276, 54] width 242 height 22
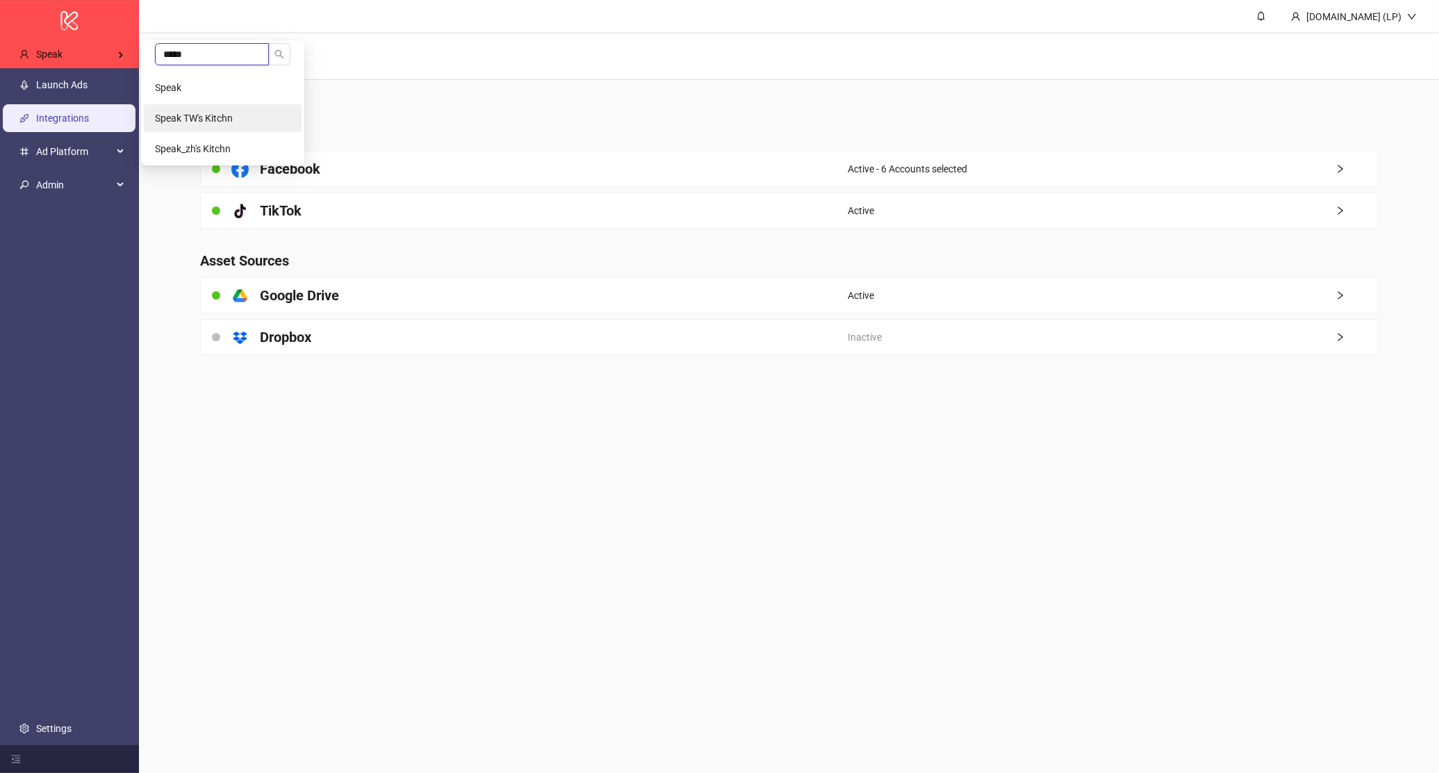
type input "*****"
click at [204, 117] on span "Speak TW's Kitchn" at bounding box center [194, 118] width 78 height 11
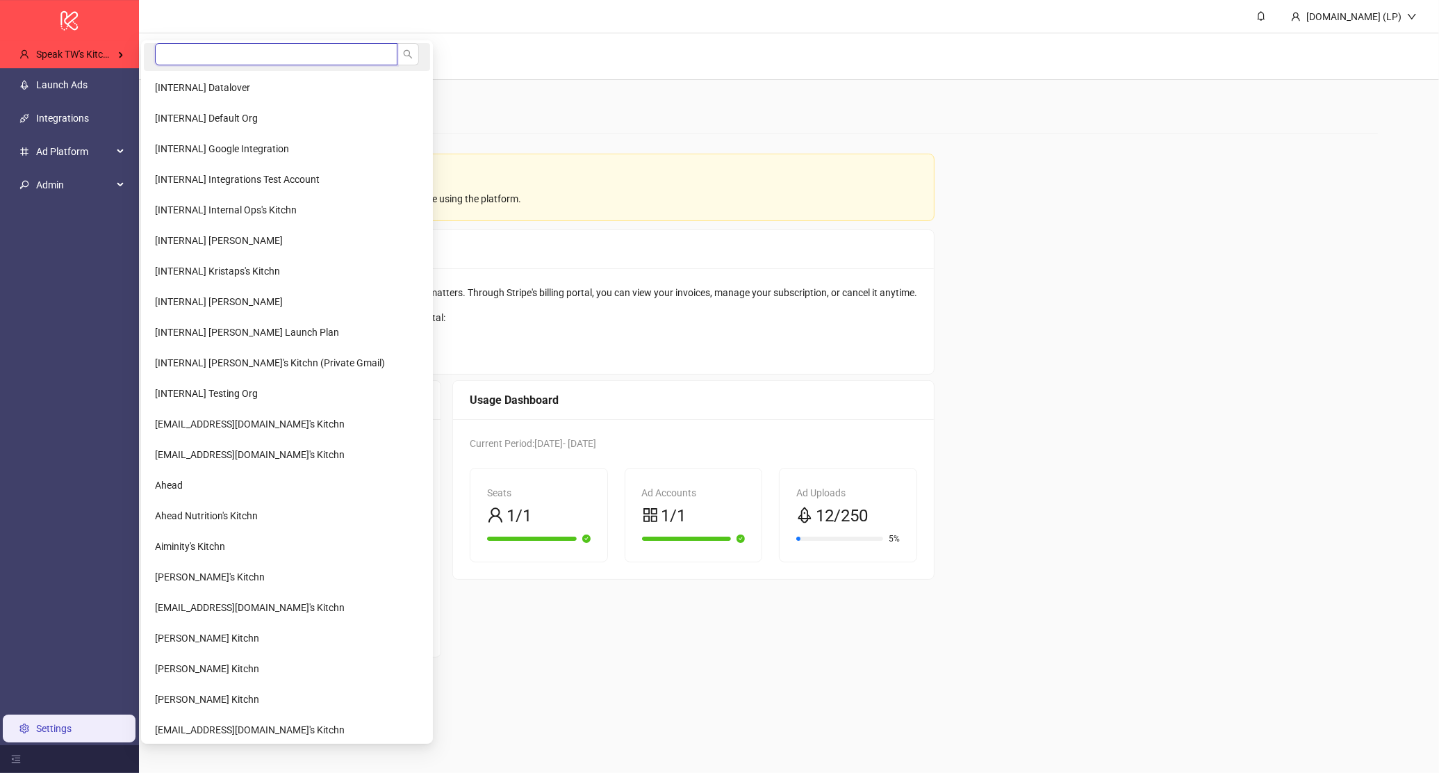
click at [283, 53] on input "search" at bounding box center [276, 54] width 242 height 22
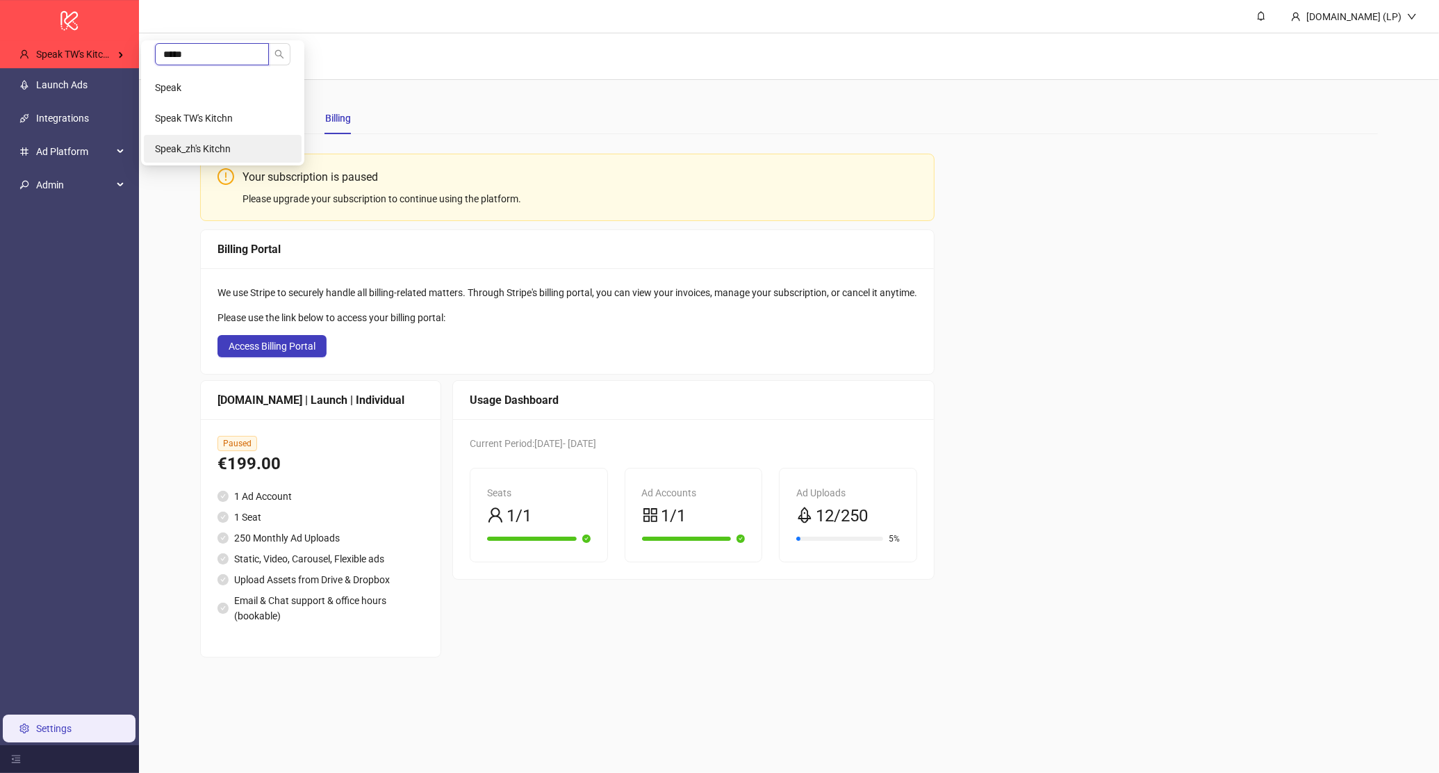
type input "*****"
click at [235, 142] on li "Speak_zh's Kitchn" at bounding box center [223, 149] width 158 height 28
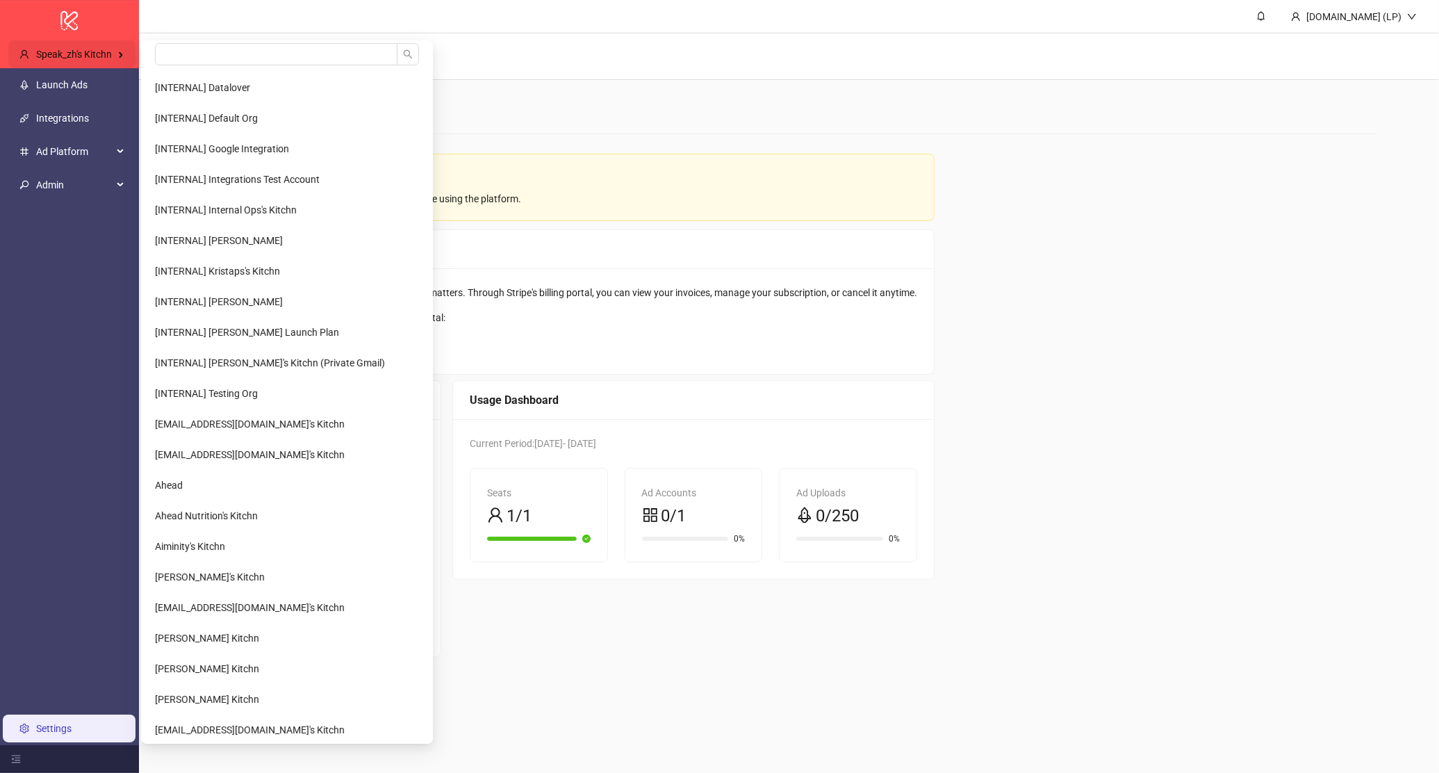
click at [99, 49] on span "Speak_zh's Kitchn" at bounding box center [74, 54] width 76 height 11
click at [269, 63] on input "search" at bounding box center [276, 54] width 242 height 22
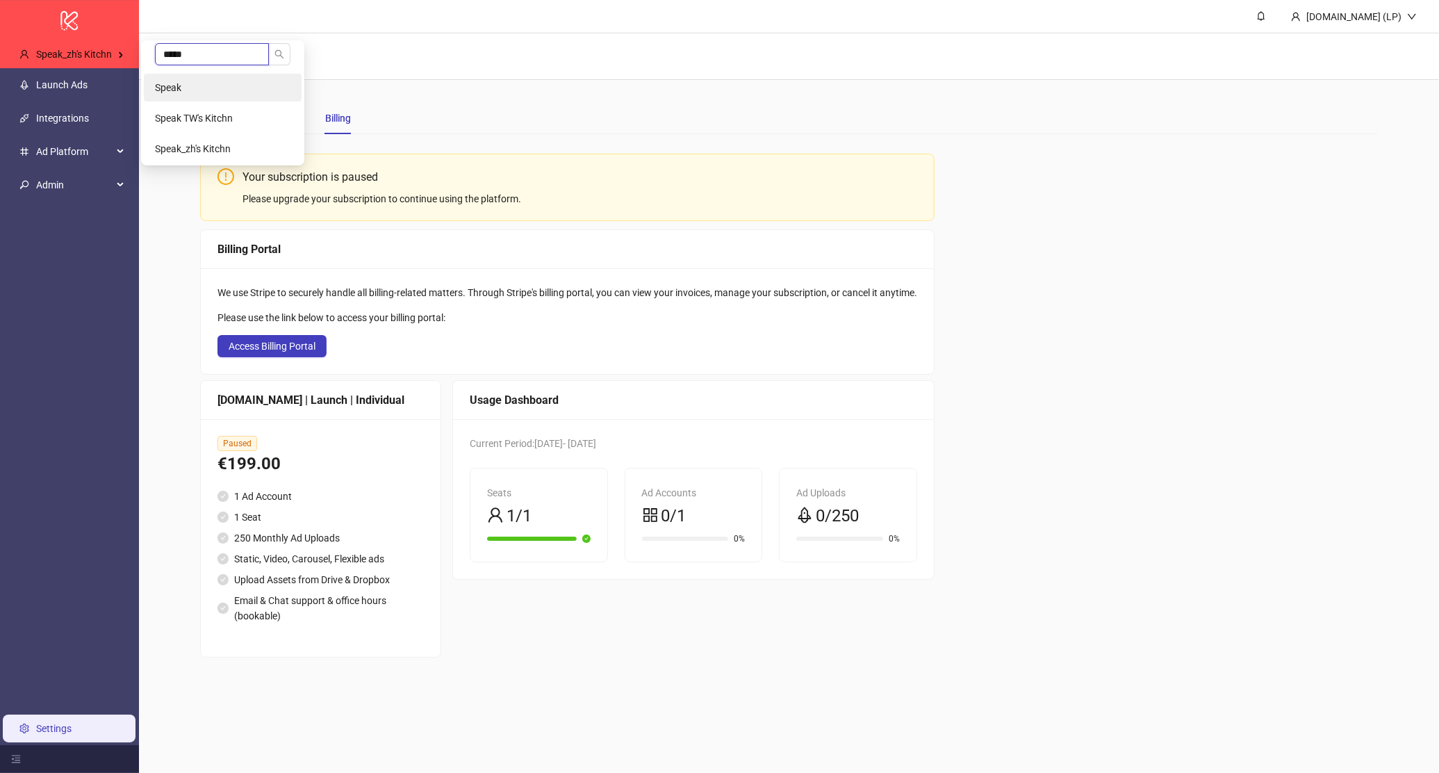
type input "*****"
click at [251, 85] on li "Speak" at bounding box center [223, 88] width 158 height 28
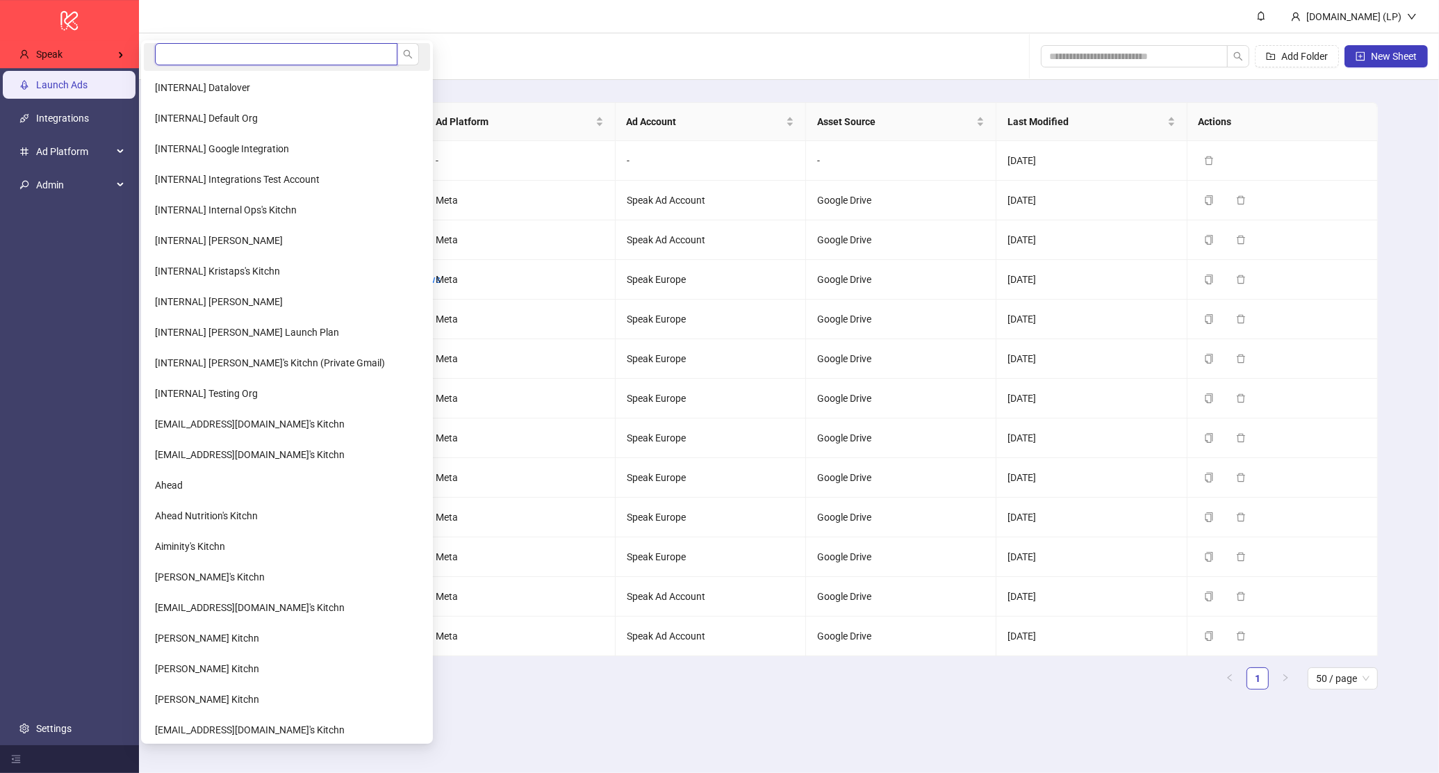
click at [186, 53] on input "search" at bounding box center [276, 54] width 242 height 22
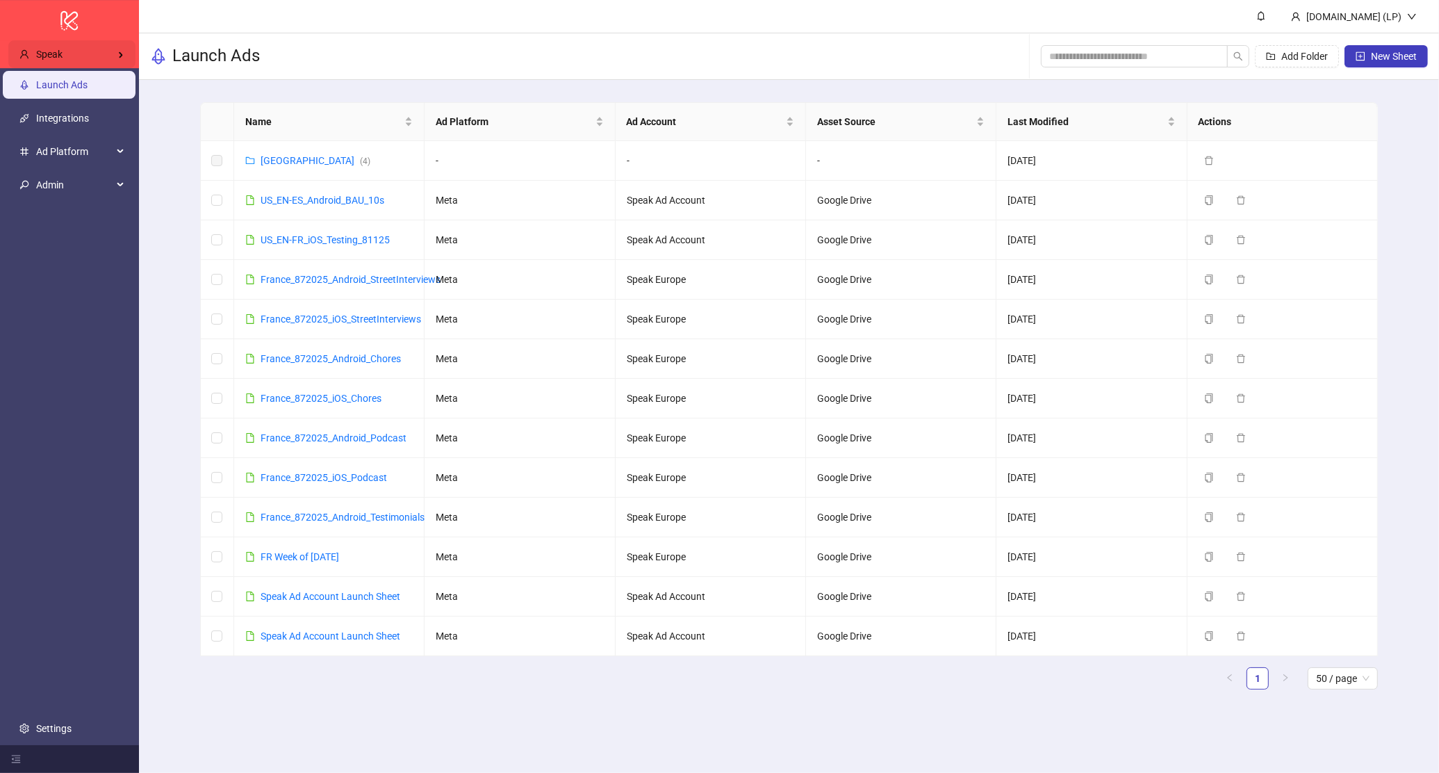
click at [89, 53] on div "Speak" at bounding box center [71, 54] width 127 height 28
click at [193, 52] on input "*****" at bounding box center [212, 54] width 114 height 22
click at [94, 45] on div "Speak" at bounding box center [71, 54] width 127 height 28
click at [212, 56] on input "***" at bounding box center [212, 54] width 114 height 22
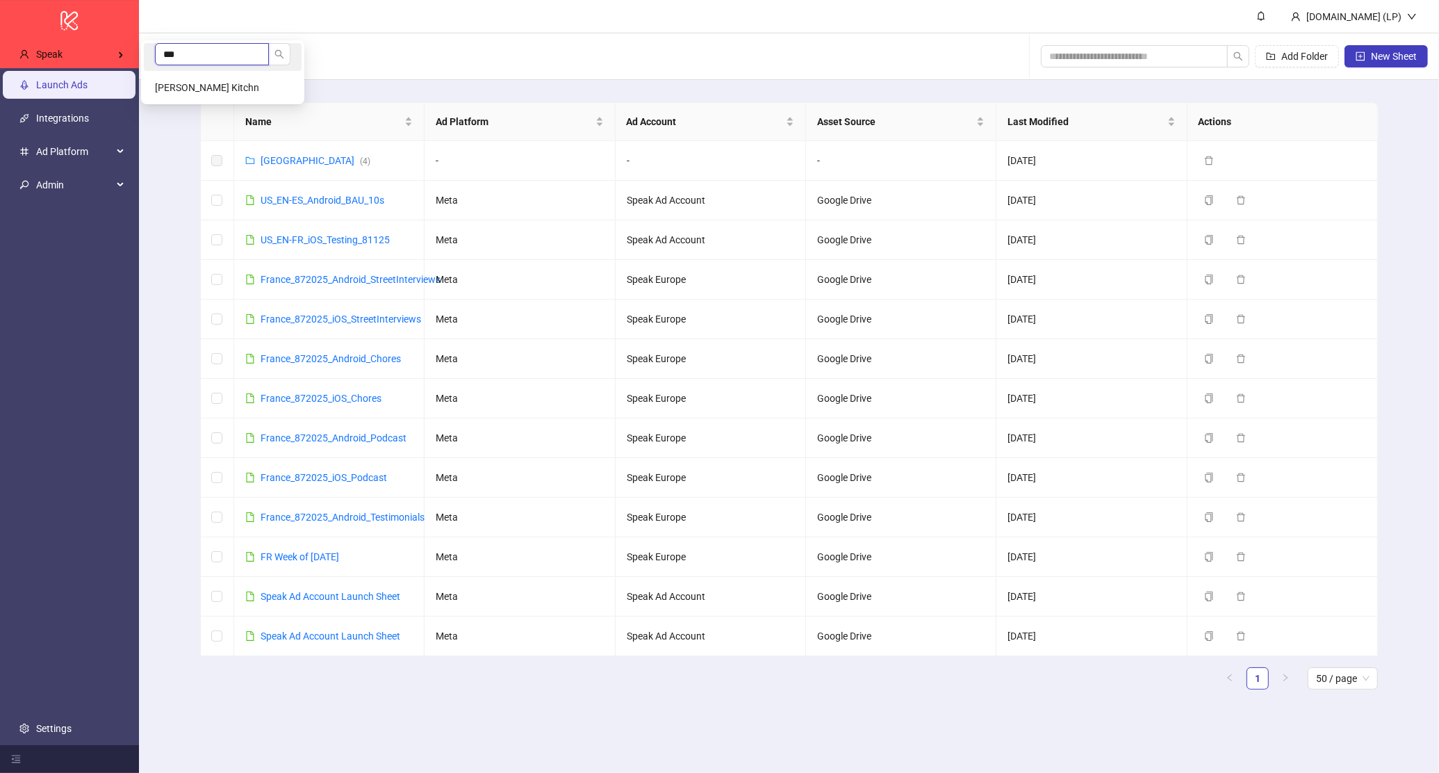
click at [212, 56] on input "***" at bounding box center [212, 54] width 114 height 22
type input "******"
click at [208, 75] on li "Mongine" at bounding box center [223, 88] width 158 height 28
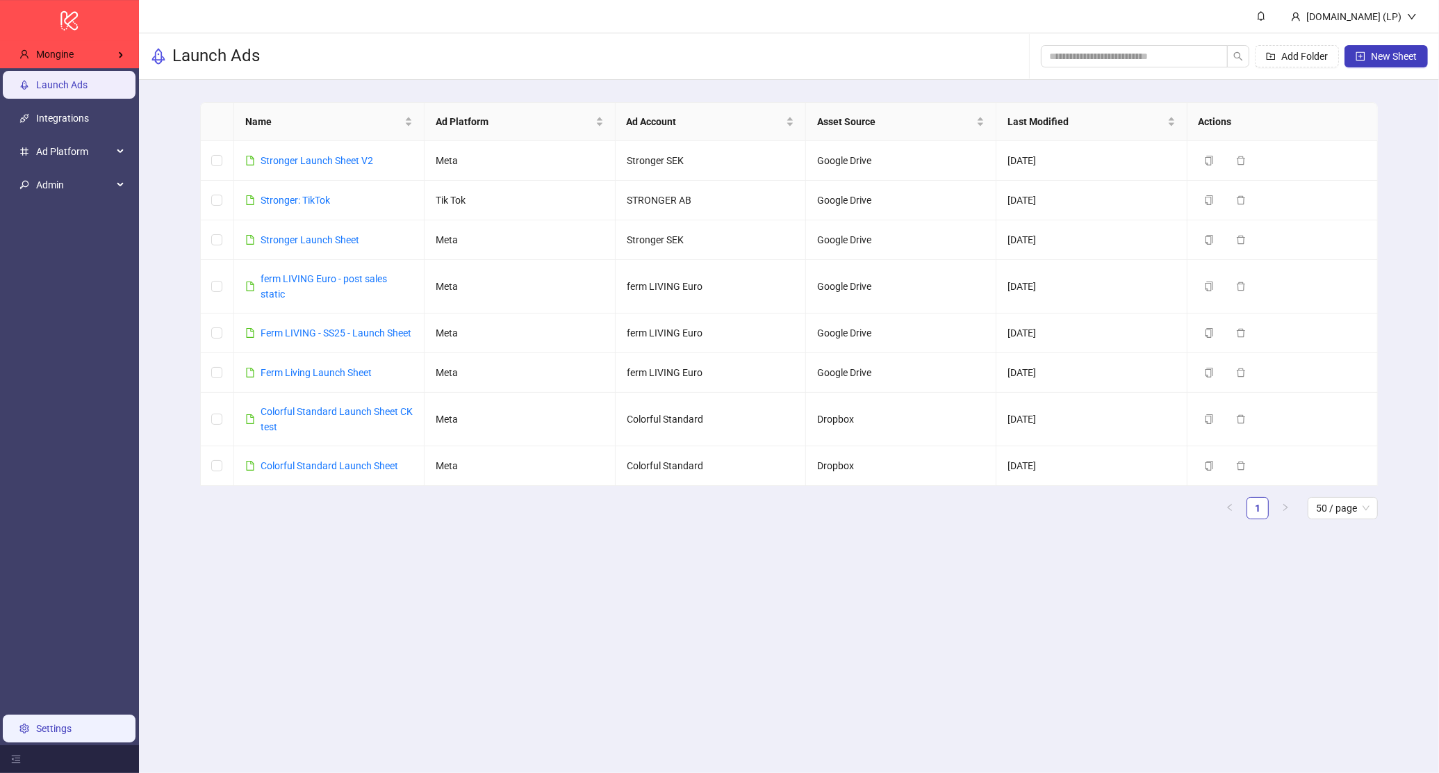
click at [36, 723] on link "Settings" at bounding box center [53, 728] width 35 height 11
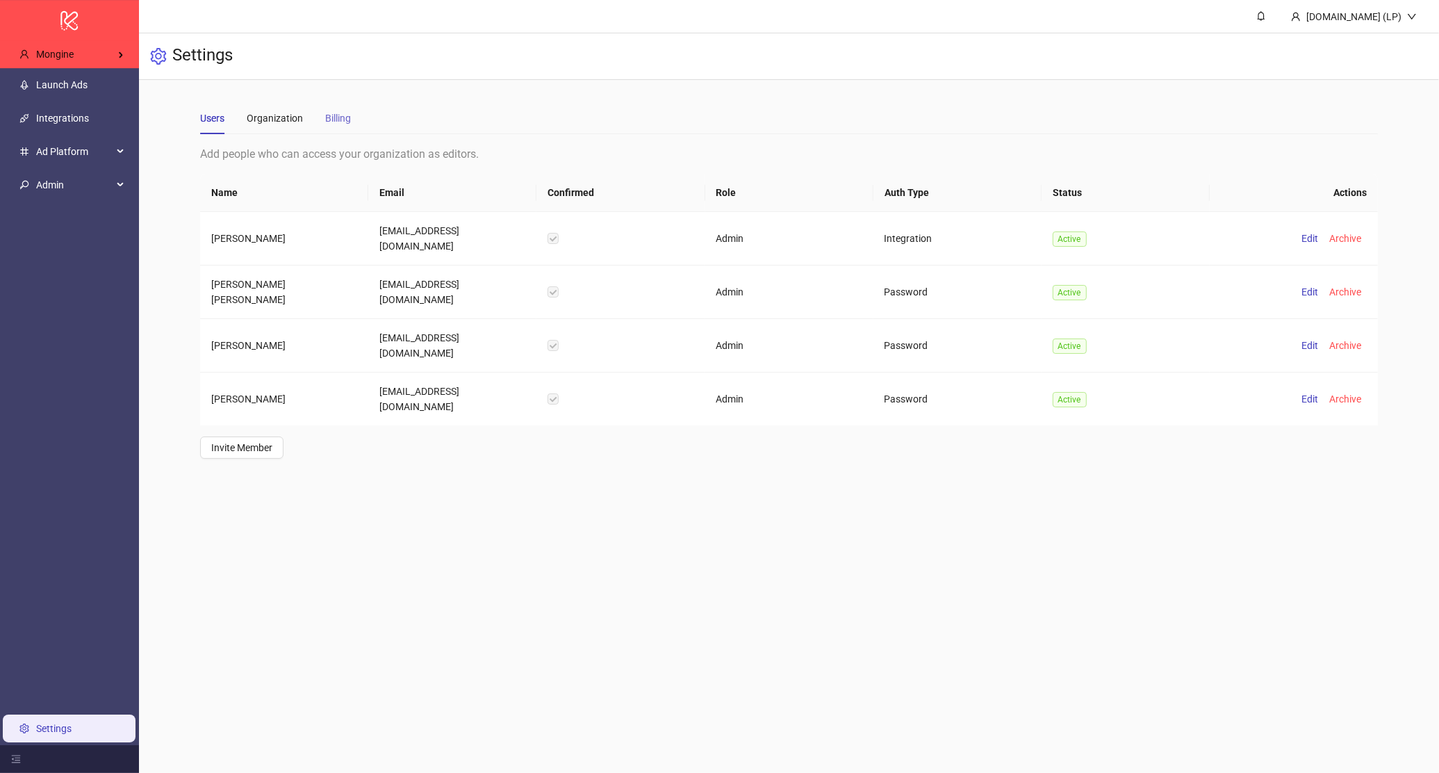
click at [333, 103] on div "Billing" at bounding box center [338, 118] width 26 height 32
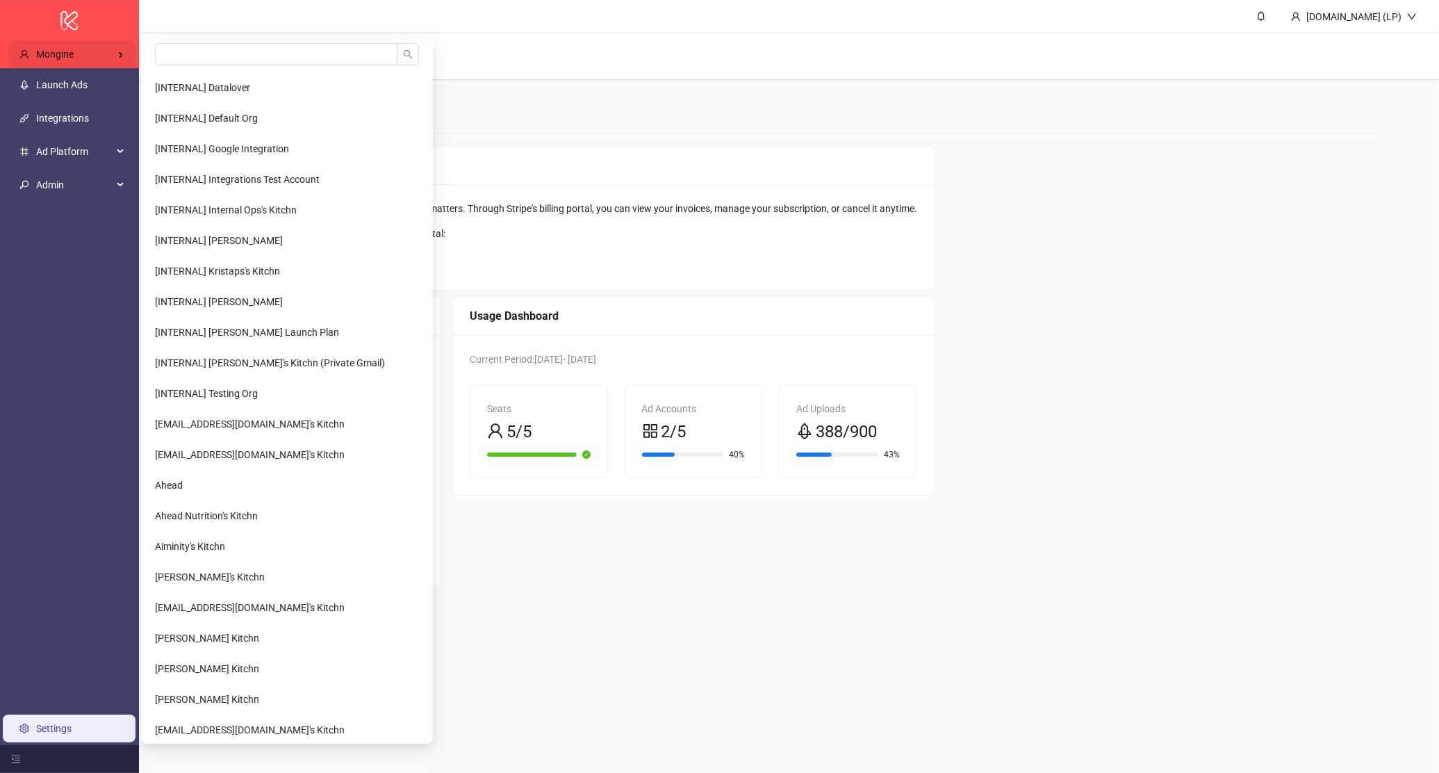
click at [133, 57] on div "Mongine" at bounding box center [71, 54] width 127 height 28
click at [252, 50] on input "search" at bounding box center [276, 54] width 242 height 22
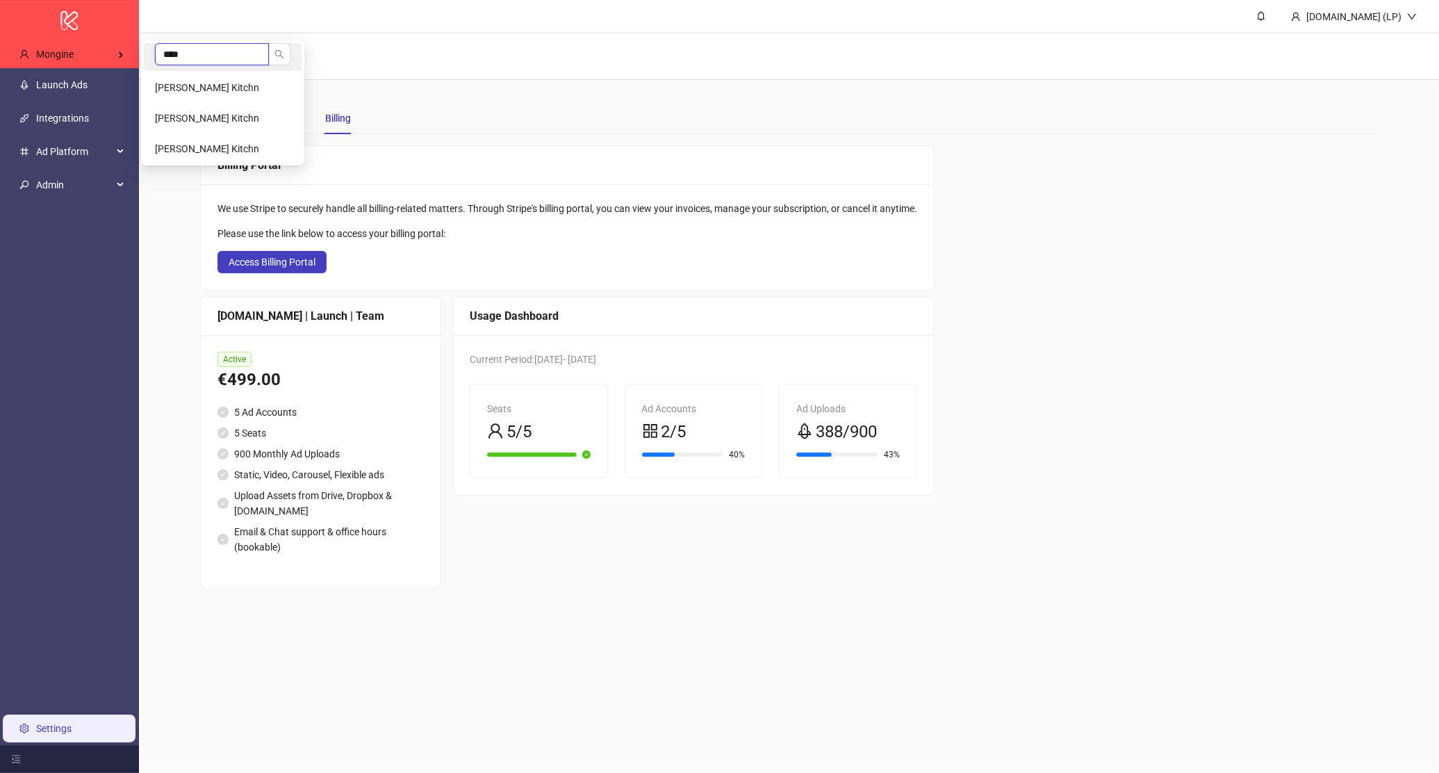
click at [239, 61] on input "****" at bounding box center [212, 54] width 114 height 22
type input "****"
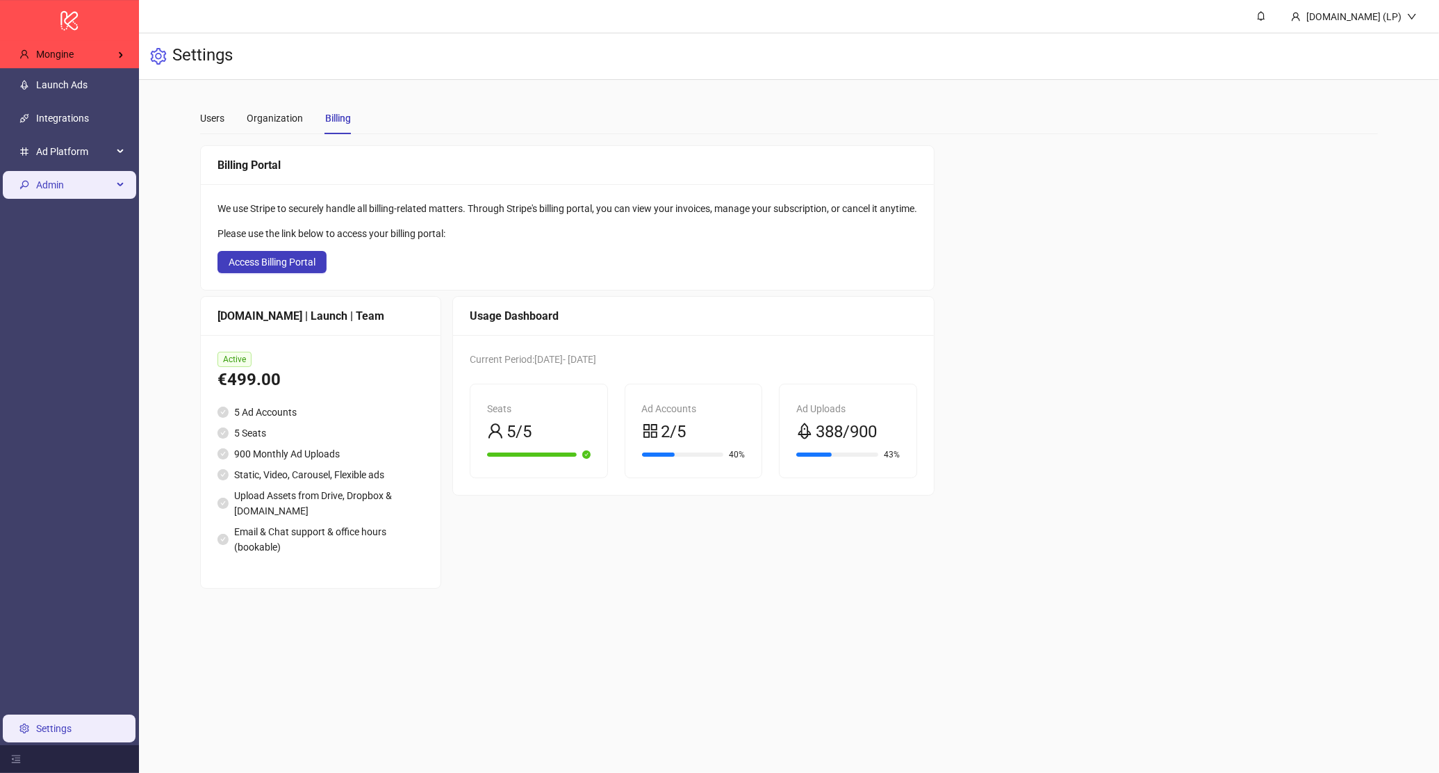
click at [90, 183] on span "Admin" at bounding box center [74, 185] width 76 height 28
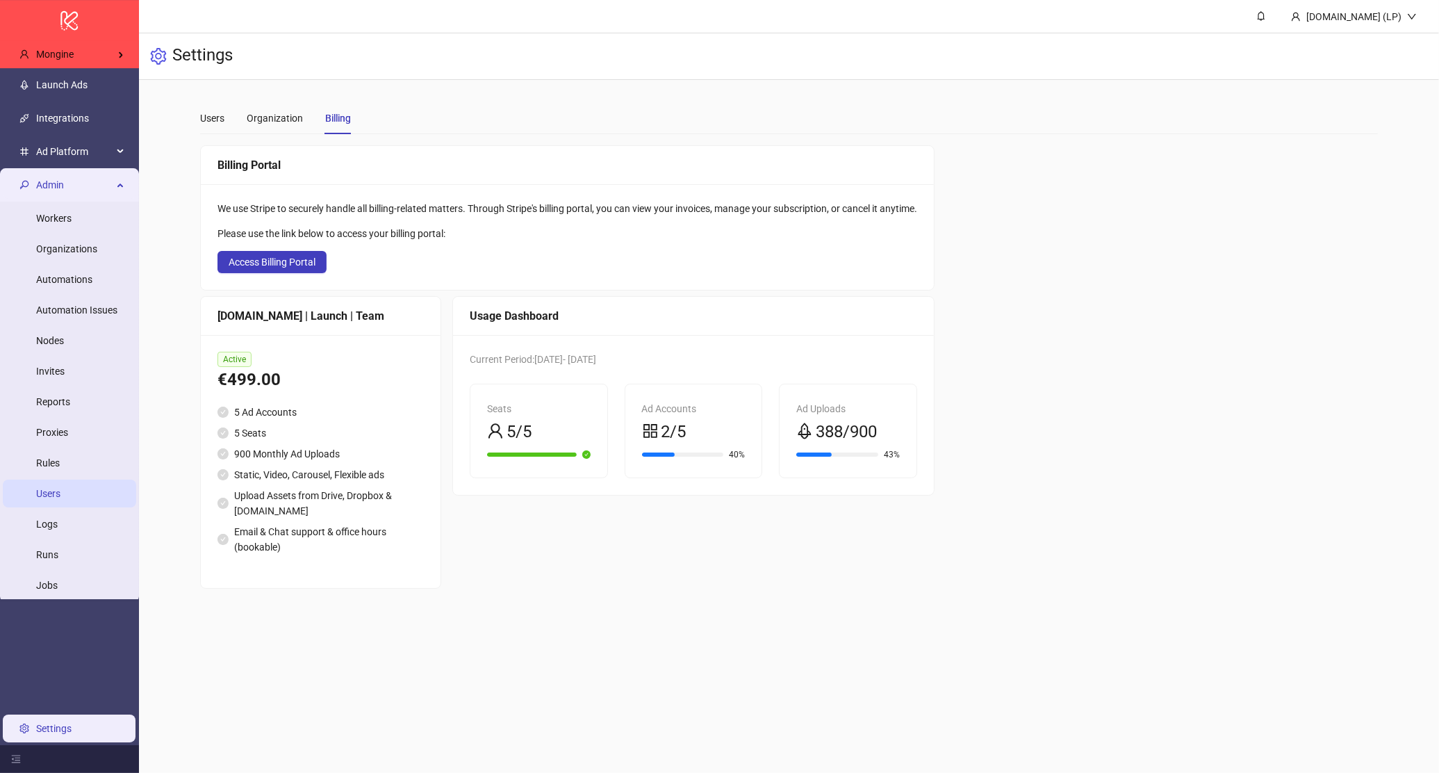
click at [60, 488] on link "Users" at bounding box center [48, 493] width 24 height 11
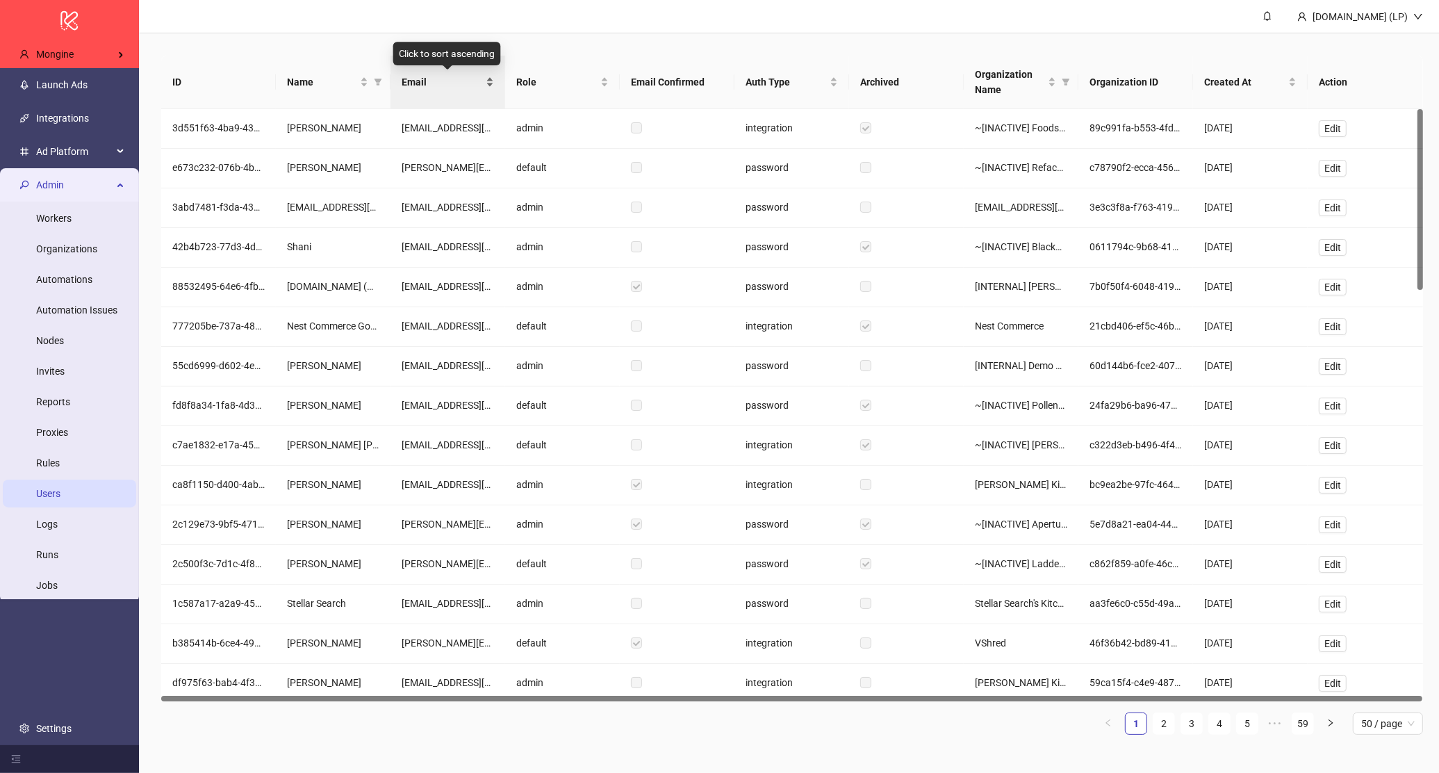
click at [420, 74] on div "Email" at bounding box center [448, 81] width 92 height 15
click at [1246, 723] on link "5" at bounding box center [1247, 723] width 21 height 21
click at [1245, 725] on link "7" at bounding box center [1247, 723] width 21 height 21
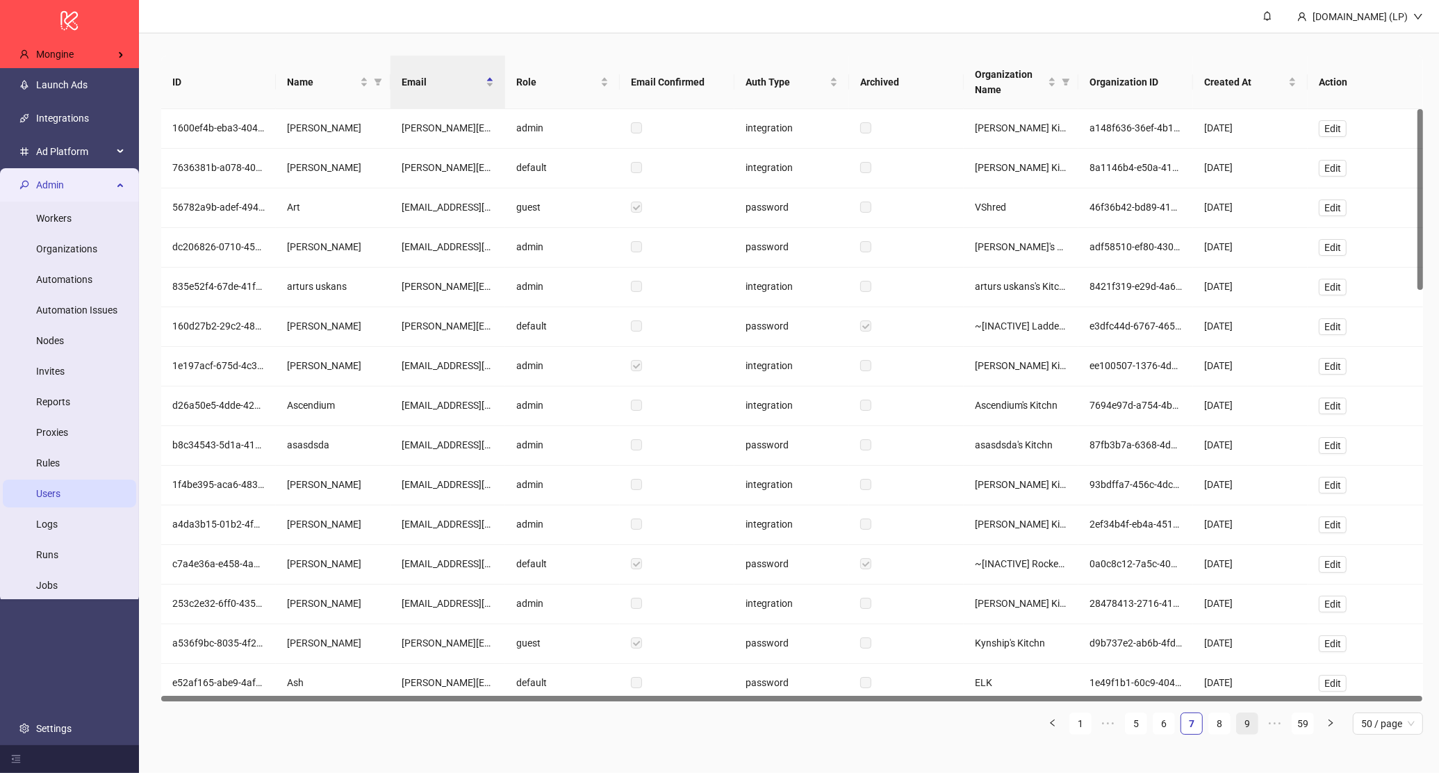
click at [1238, 728] on link "9" at bounding box center [1247, 723] width 21 height 21
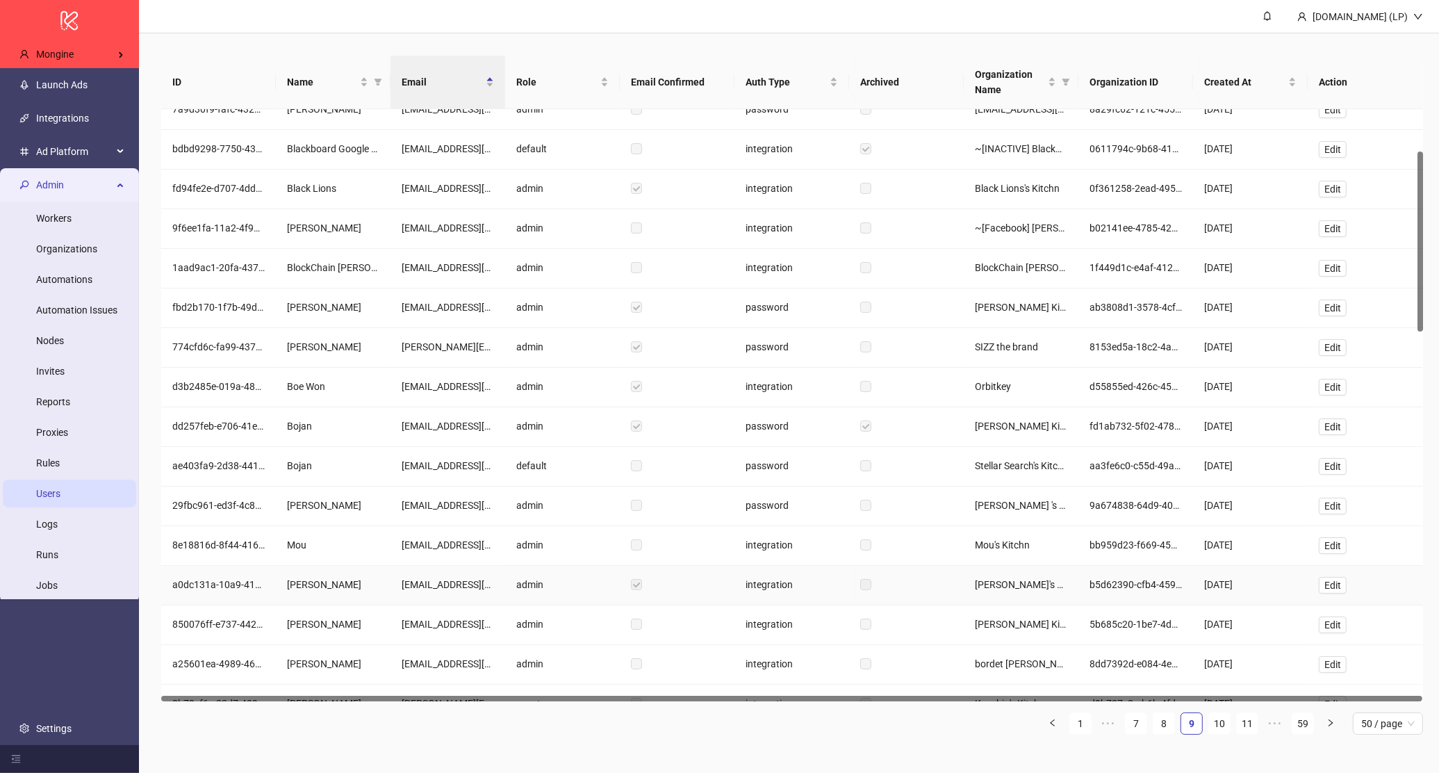
scroll to position [140, 0]
click at [1242, 719] on link "11" at bounding box center [1247, 723] width 21 height 21
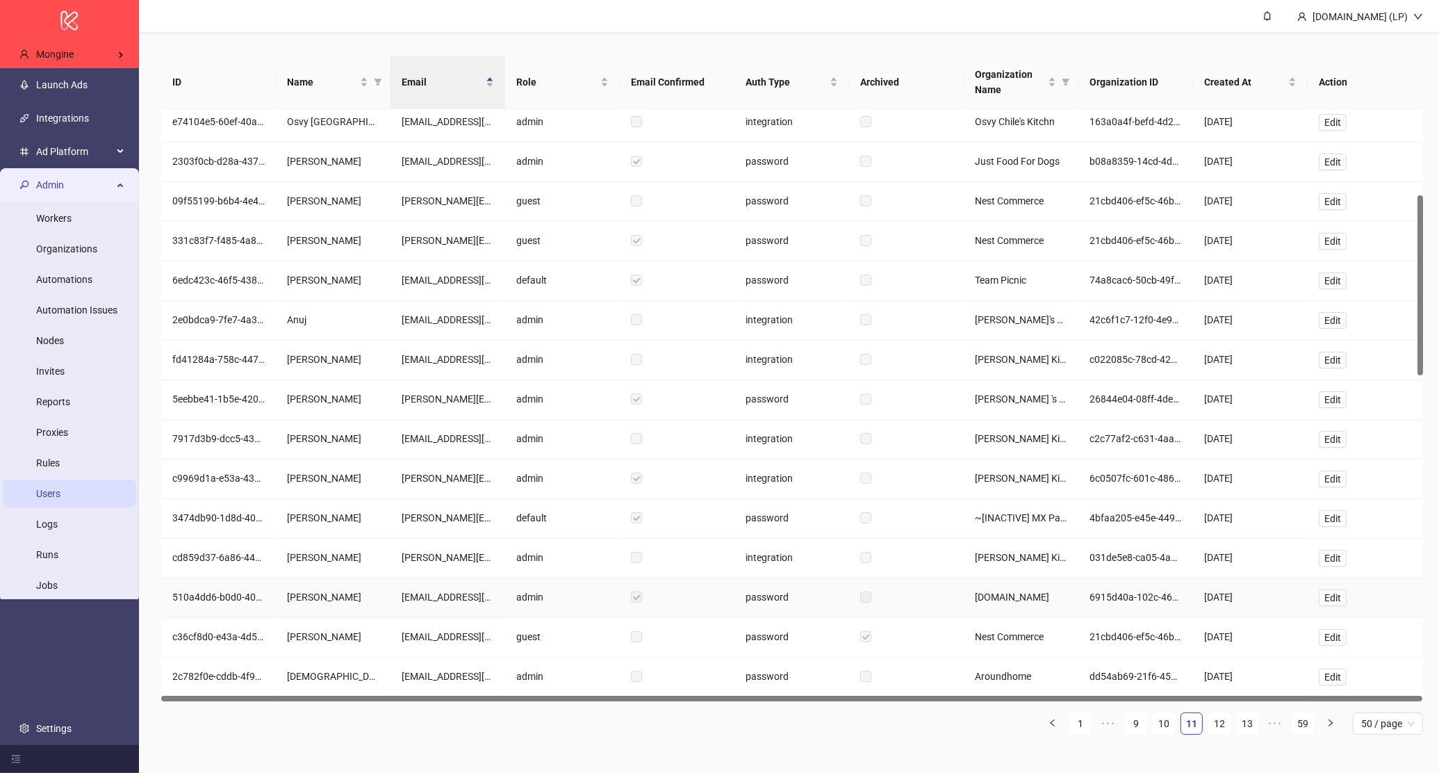
scroll to position [281, 0]
click at [1248, 725] on link "13" at bounding box center [1247, 723] width 21 height 21
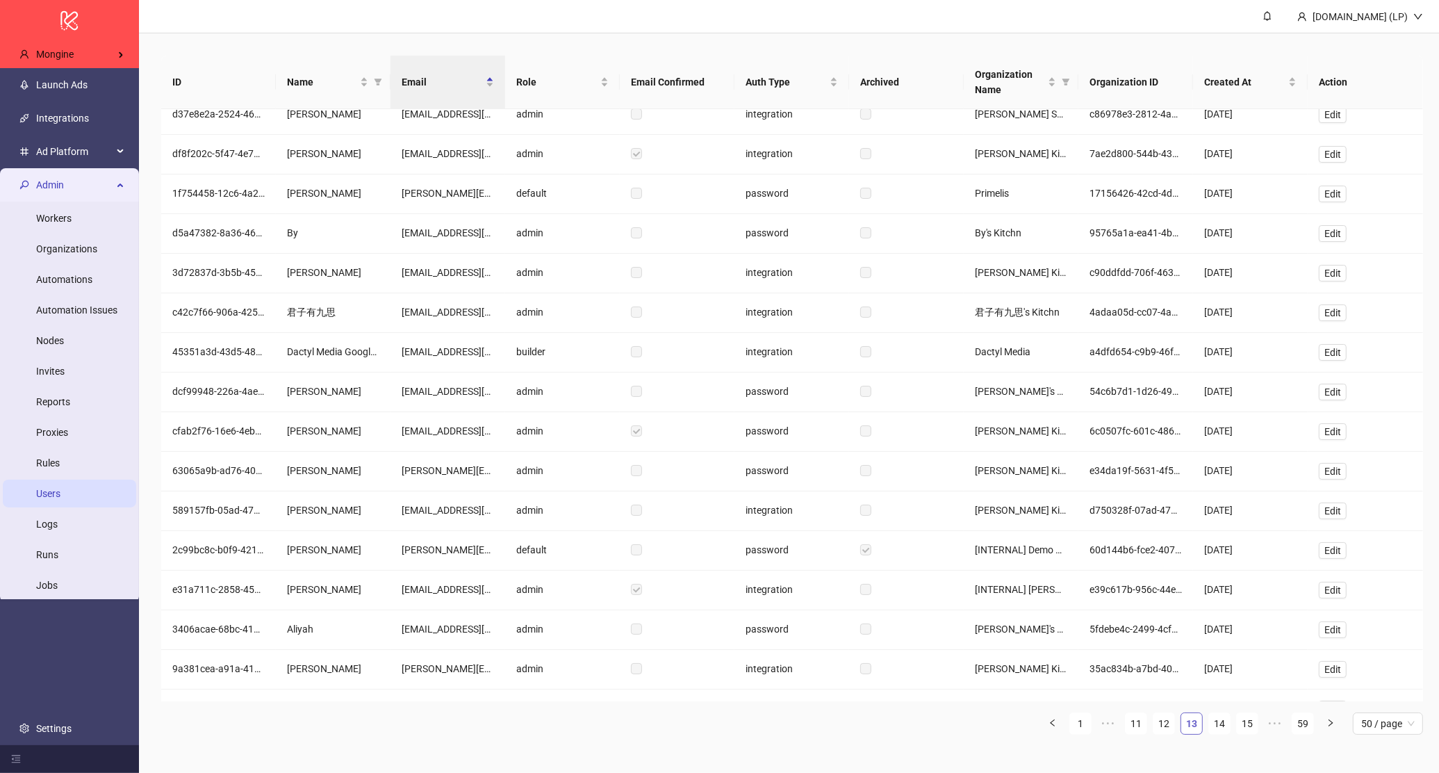
click at [1248, 725] on link "15" at bounding box center [1247, 723] width 21 height 21
click at [1248, 725] on link "17" at bounding box center [1247, 723] width 21 height 21
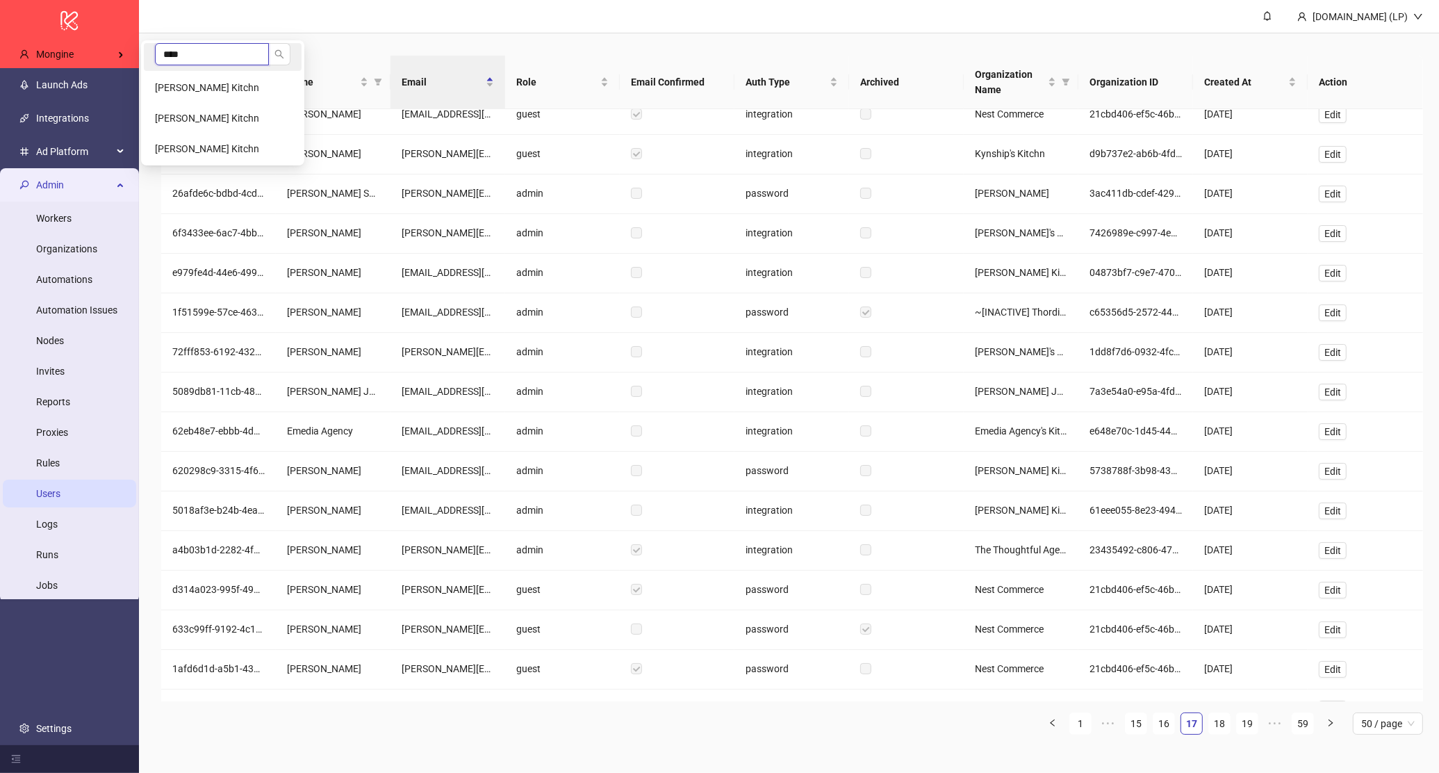
click at [201, 48] on input "****" at bounding box center [212, 54] width 114 height 22
paste input "******"
type input "********"
click at [195, 74] on li "Aurélien's Kitchn" at bounding box center [223, 88] width 158 height 28
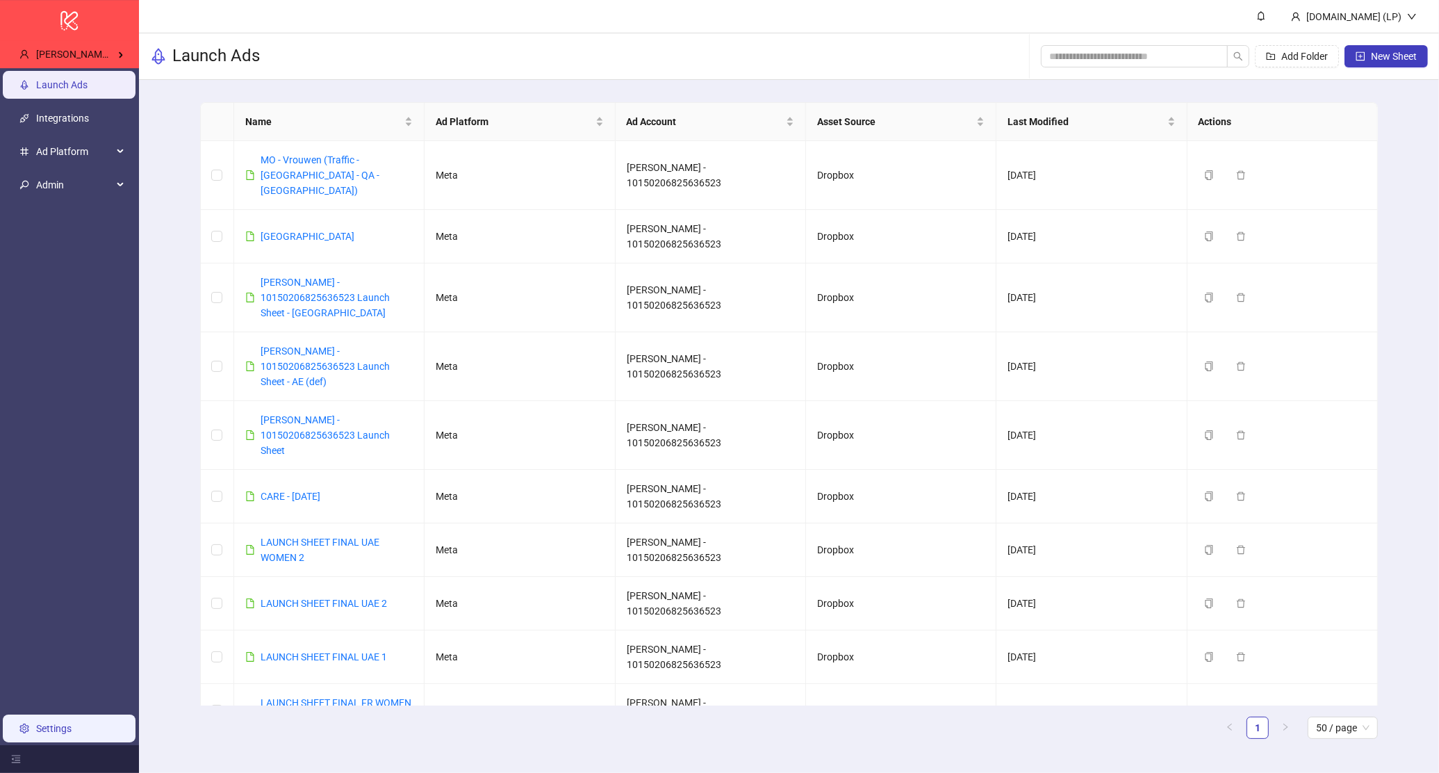
click at [72, 734] on link "Settings" at bounding box center [53, 728] width 35 height 11
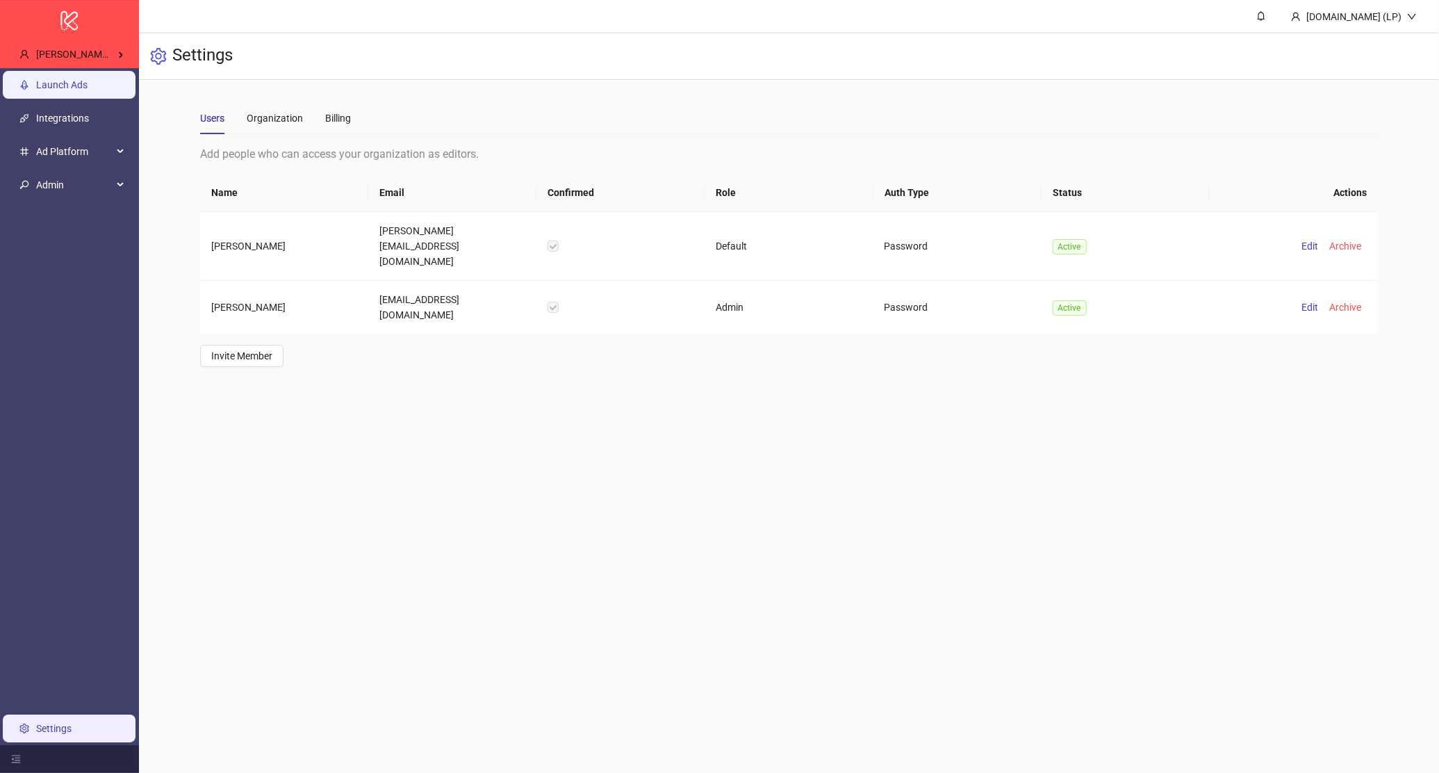
click at [88, 90] on link "Launch Ads" at bounding box center [61, 84] width 51 height 11
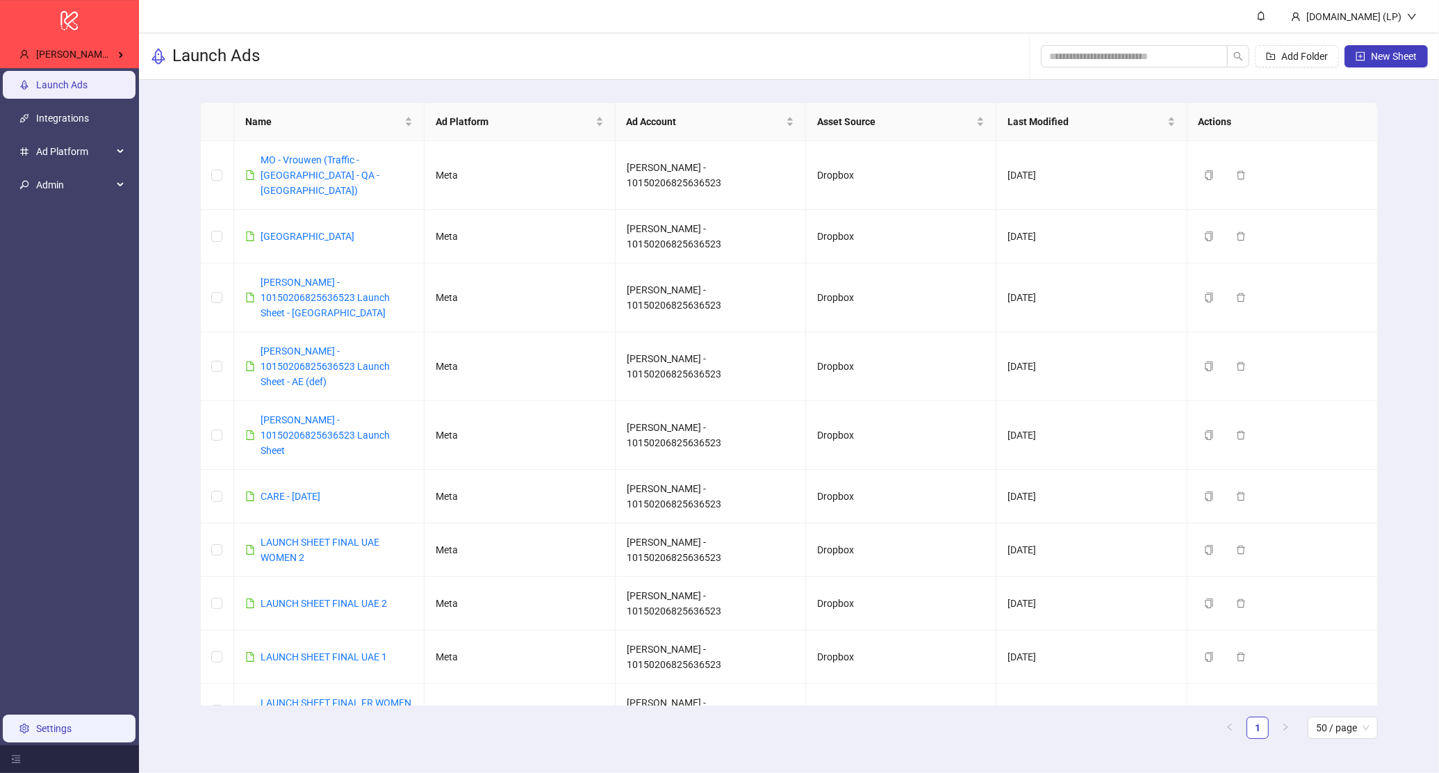
click at [60, 734] on link "Settings" at bounding box center [53, 728] width 35 height 11
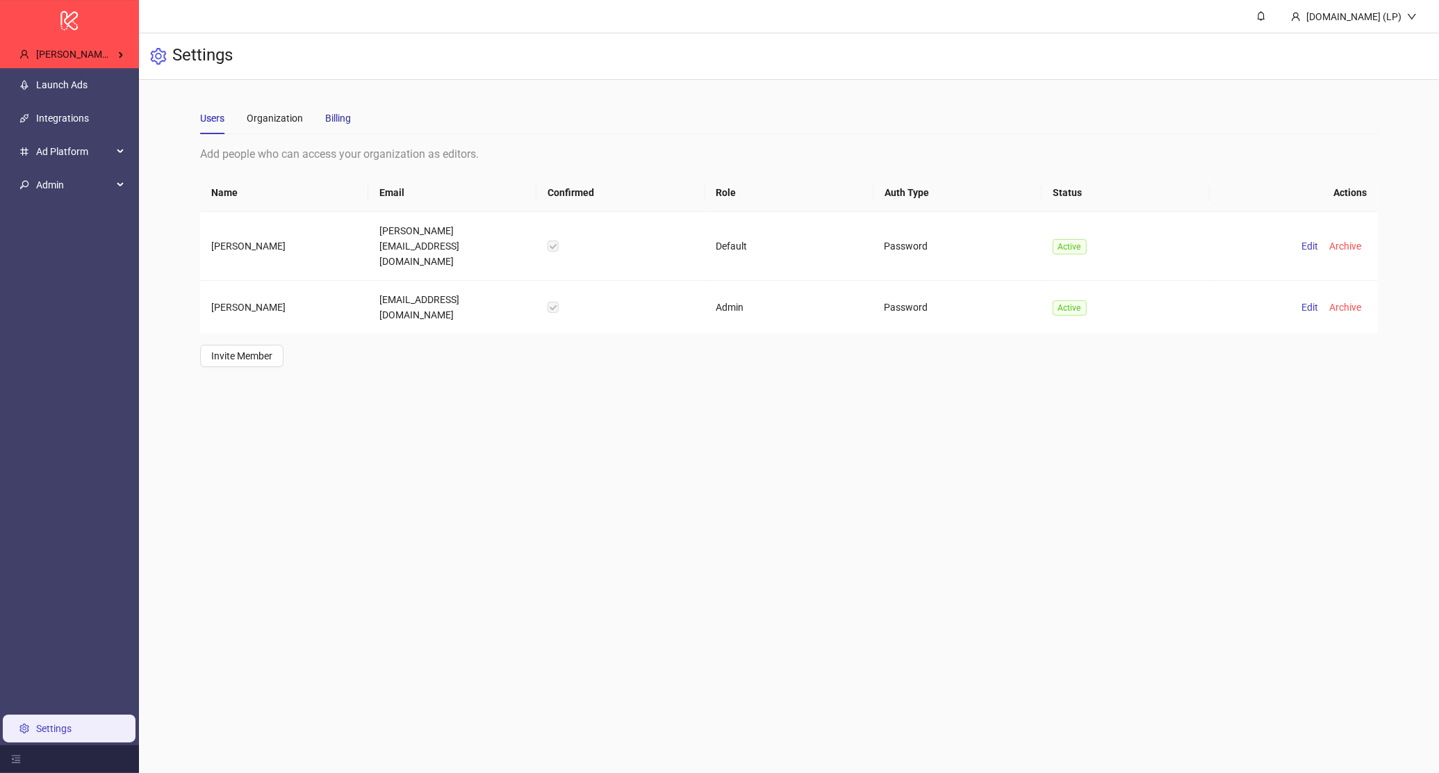
click at [325, 110] on div "Billing" at bounding box center [338, 117] width 26 height 15
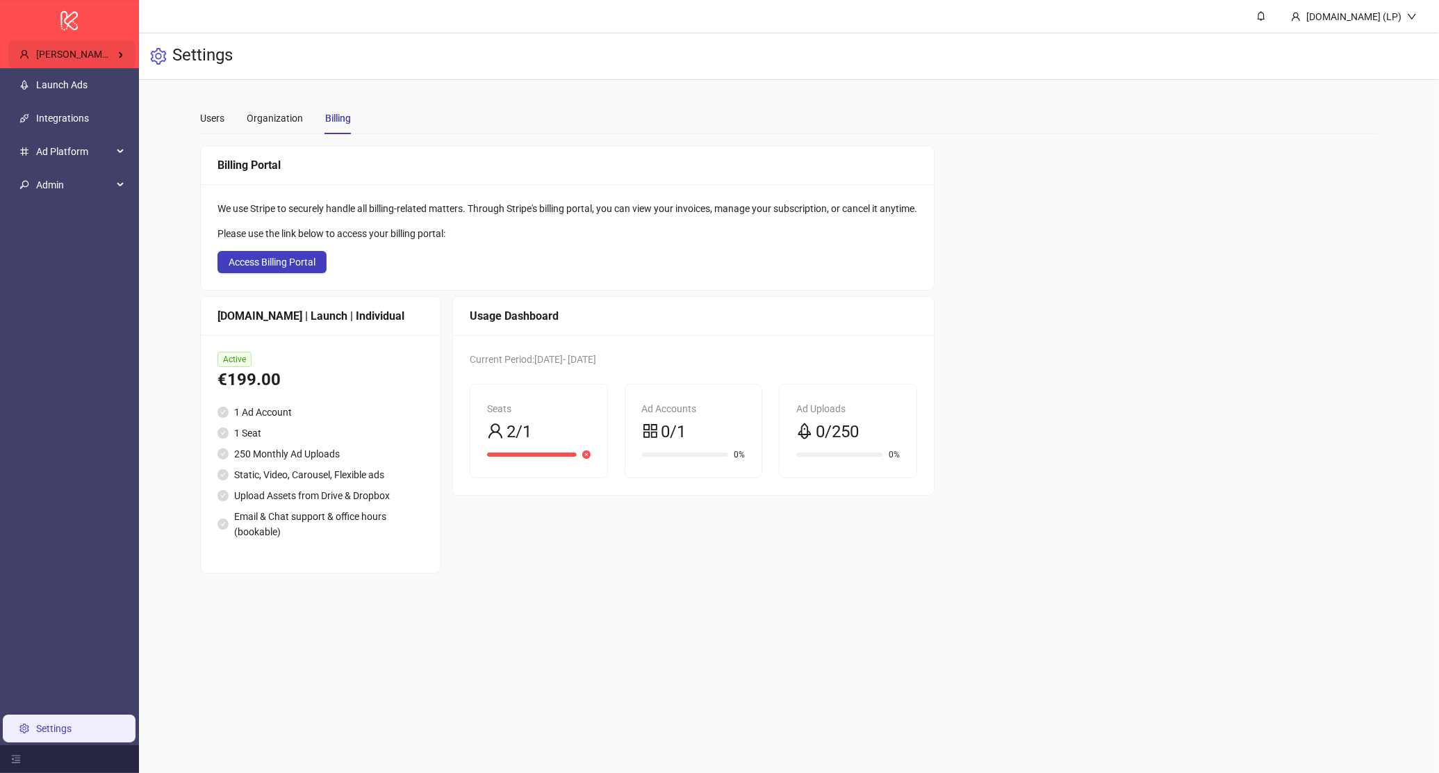
click at [125, 51] on div "[PERSON_NAME]'s Kitchn" at bounding box center [71, 54] width 127 height 28
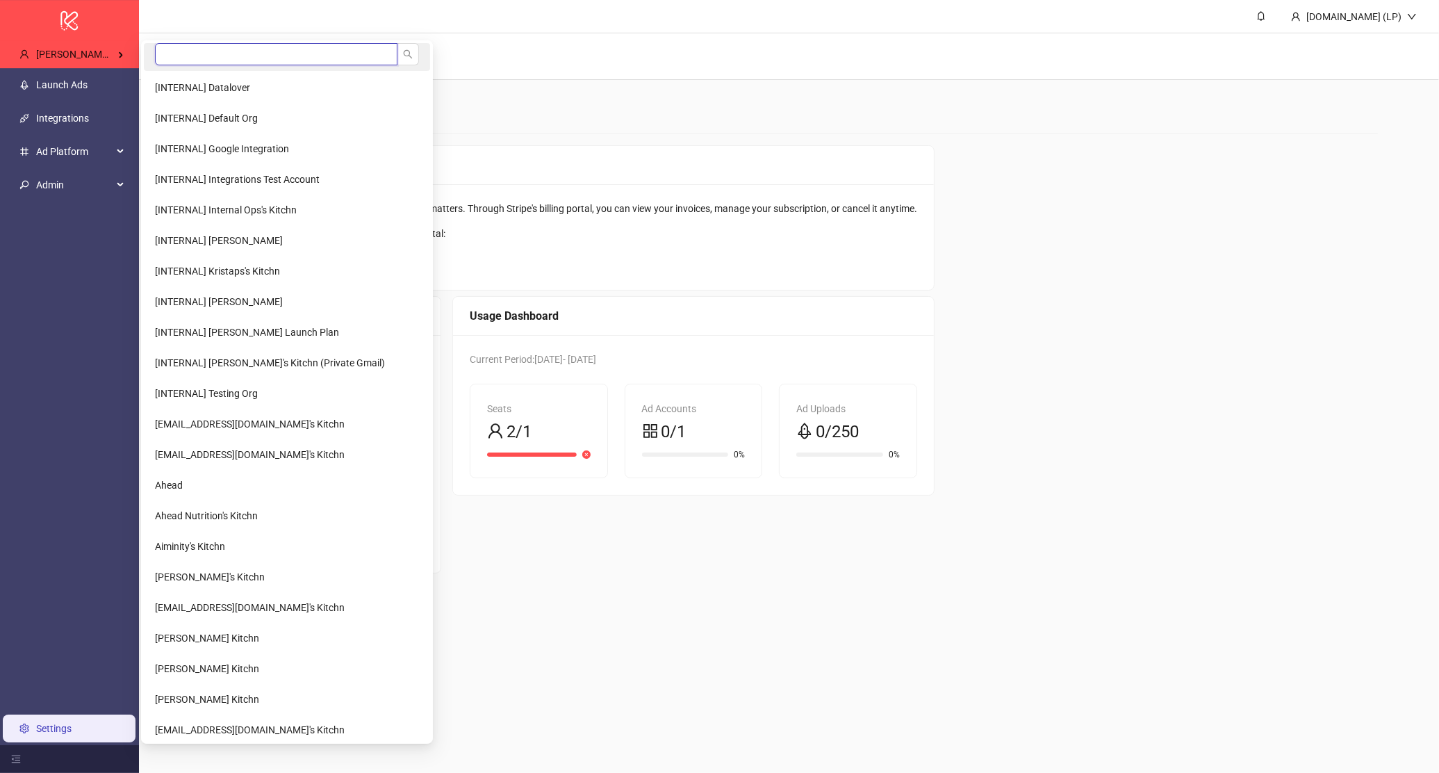
click at [206, 61] on input "search" at bounding box center [276, 54] width 242 height 22
type input "*****"
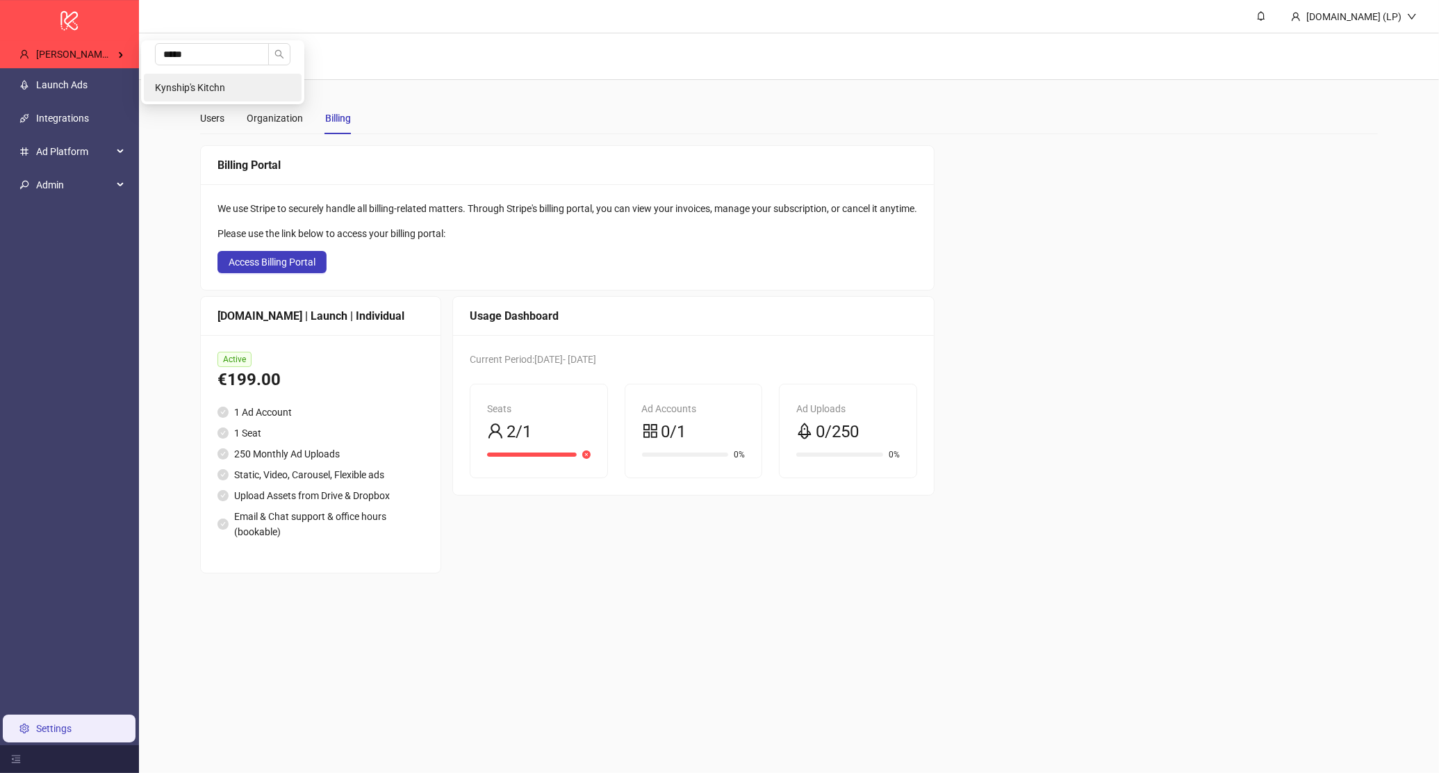
click at [173, 79] on li "Kynship's Kitchn" at bounding box center [223, 88] width 158 height 28
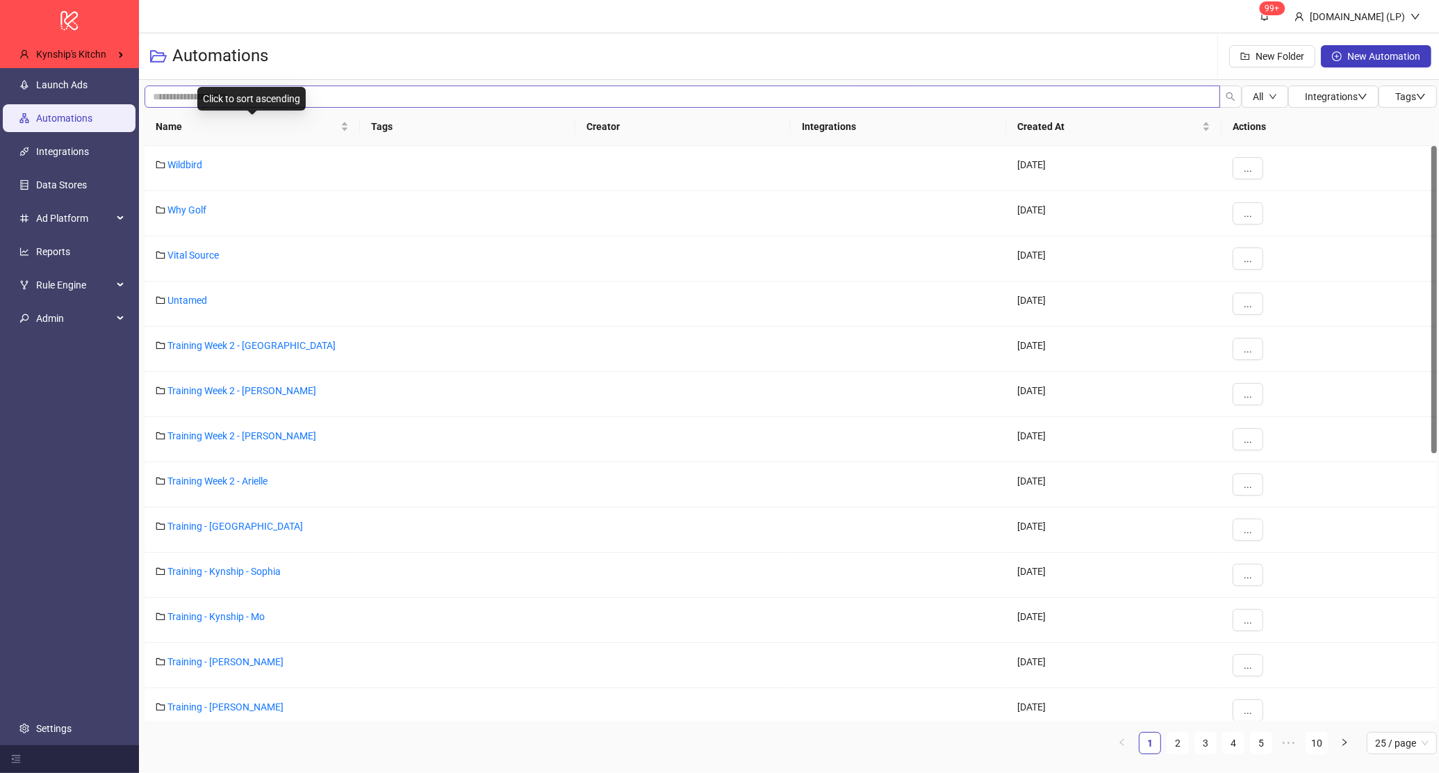
click at [231, 103] on div "Click to sort ascending" at bounding box center [251, 99] width 108 height 24
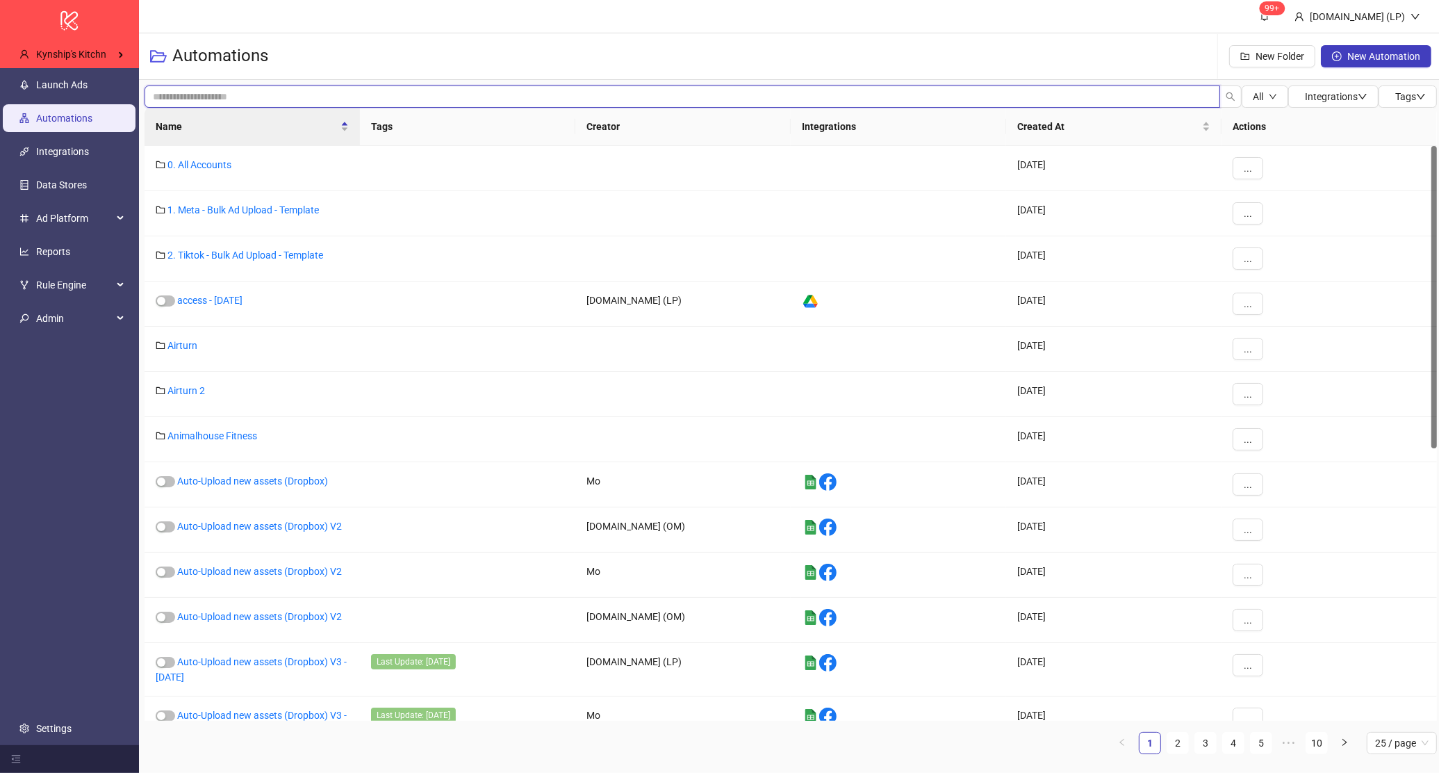
click at [162, 103] on input "search" at bounding box center [682, 96] width 1075 height 22
click at [217, 123] on span "Name" at bounding box center [247, 126] width 182 height 15
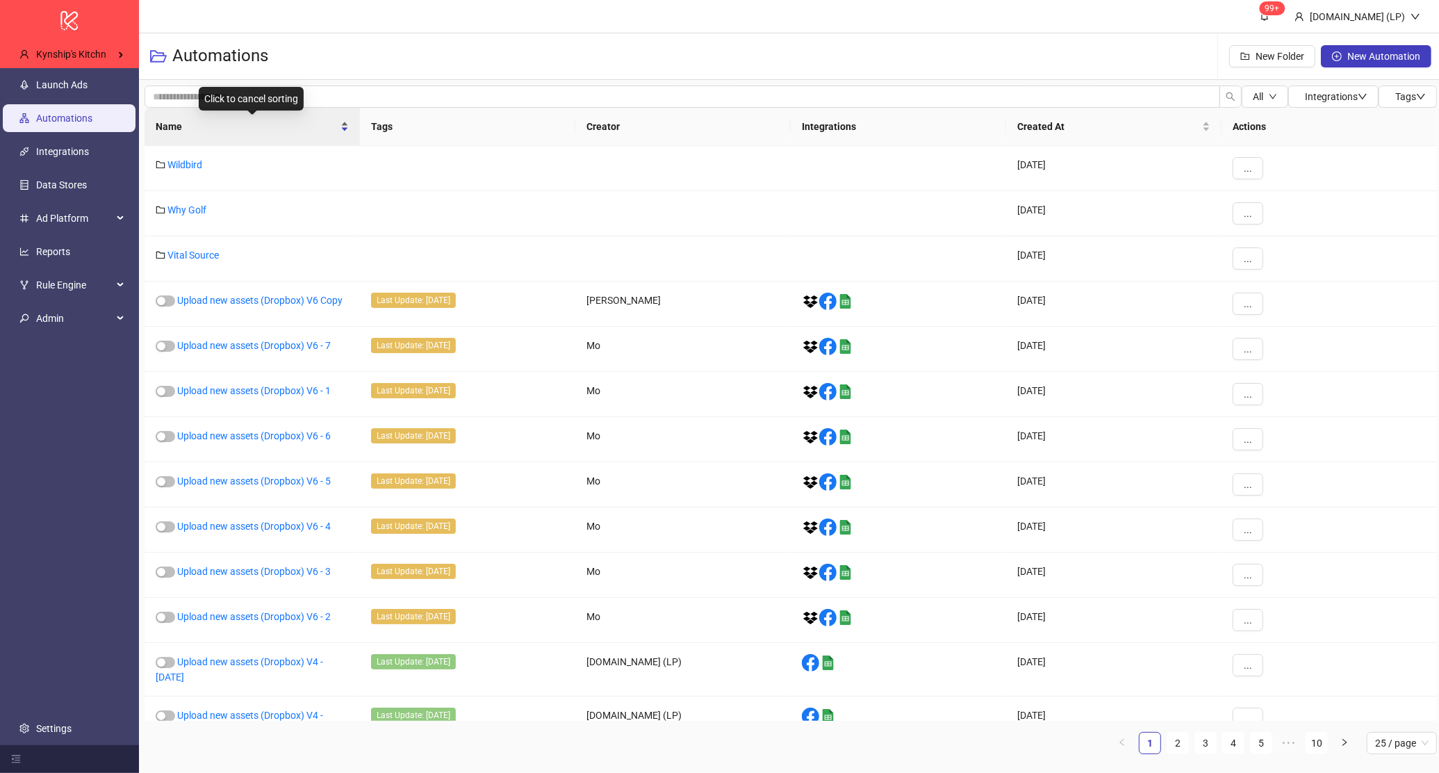
click at [217, 123] on span "Name" at bounding box center [247, 126] width 182 height 15
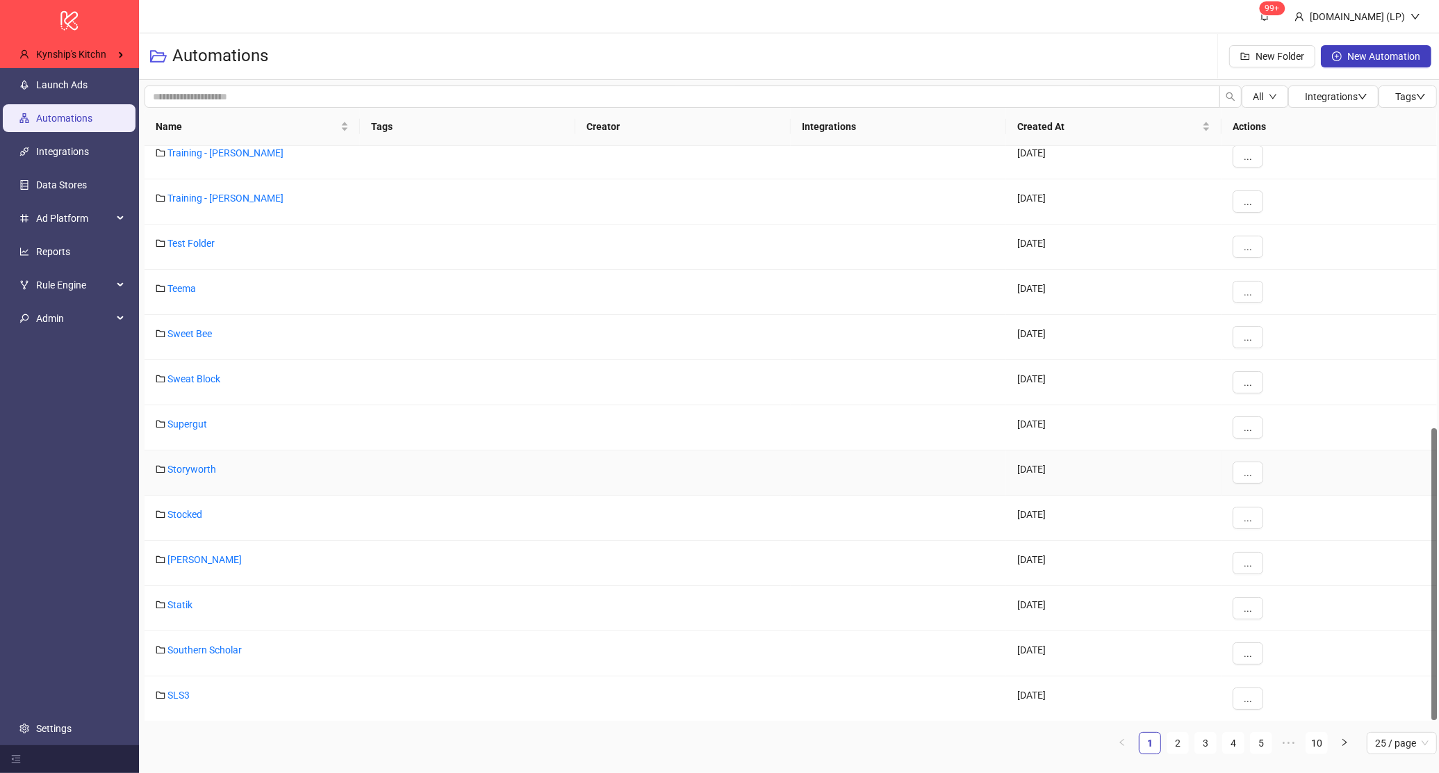
scroll to position [554, 0]
click at [1178, 744] on link "2" at bounding box center [1177, 742] width 21 height 21
click at [1196, 748] on link "3" at bounding box center [1205, 742] width 21 height 21
click at [1224, 743] on link "4" at bounding box center [1233, 742] width 21 height 21
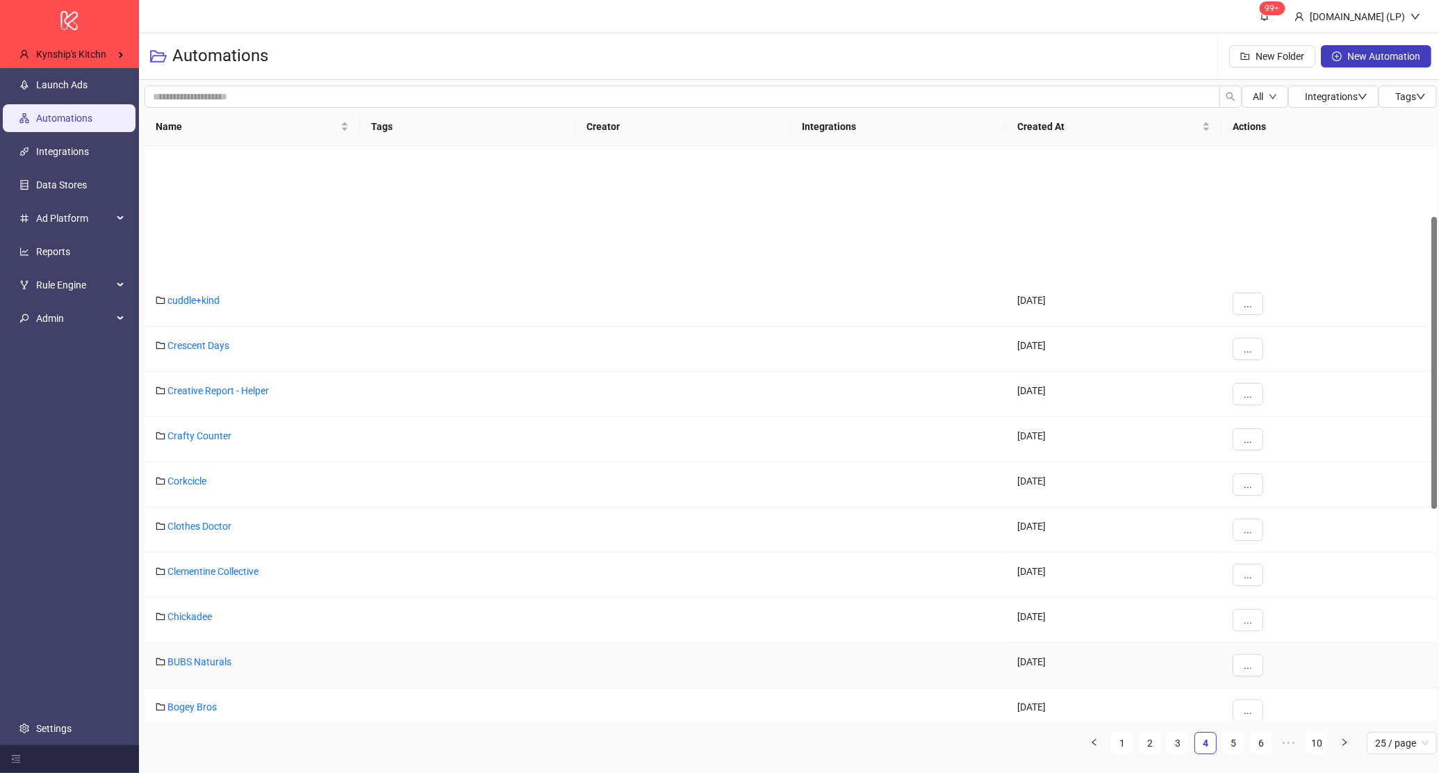
scroll to position [0, 0]
click at [1239, 741] on link "5" at bounding box center [1233, 742] width 21 height 21
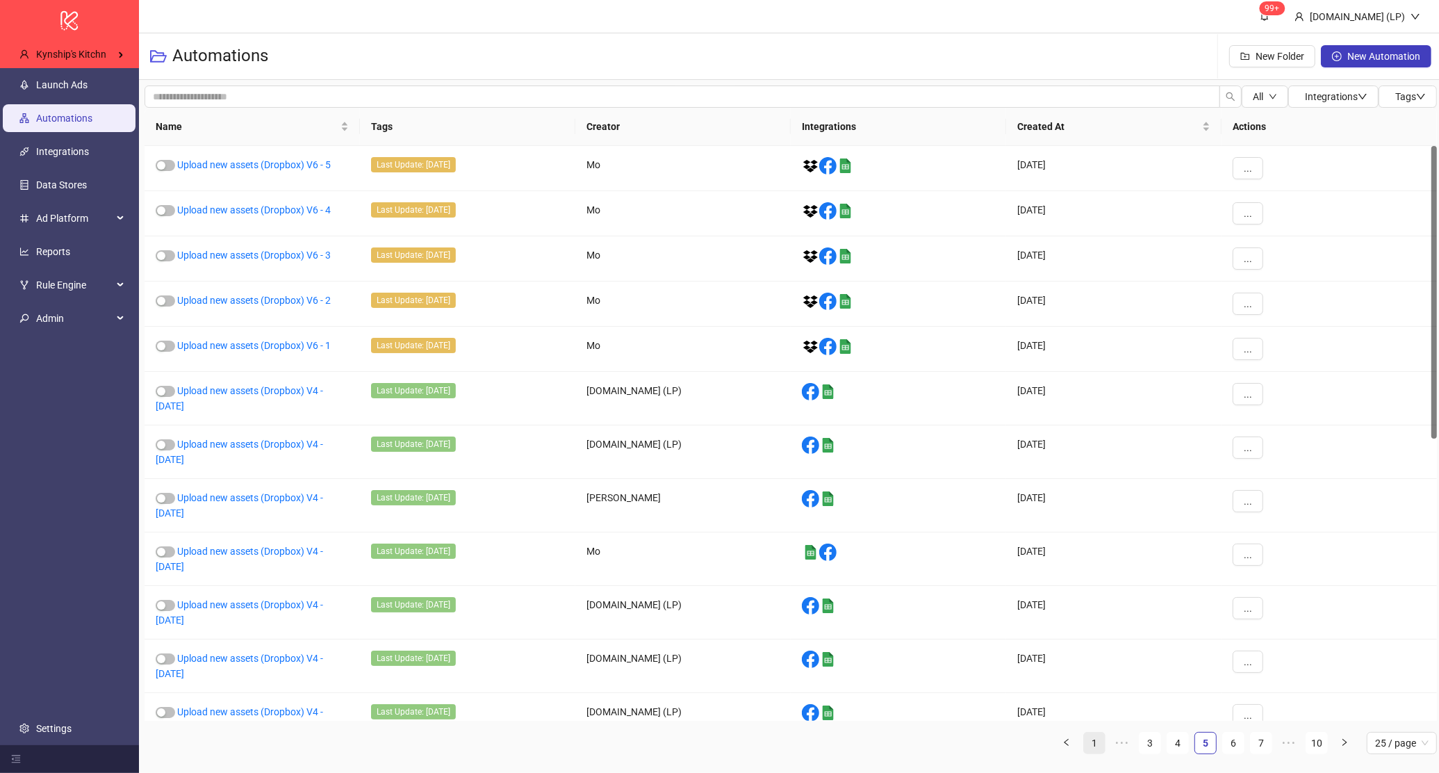
click at [1091, 740] on link "1" at bounding box center [1094, 742] width 21 height 21
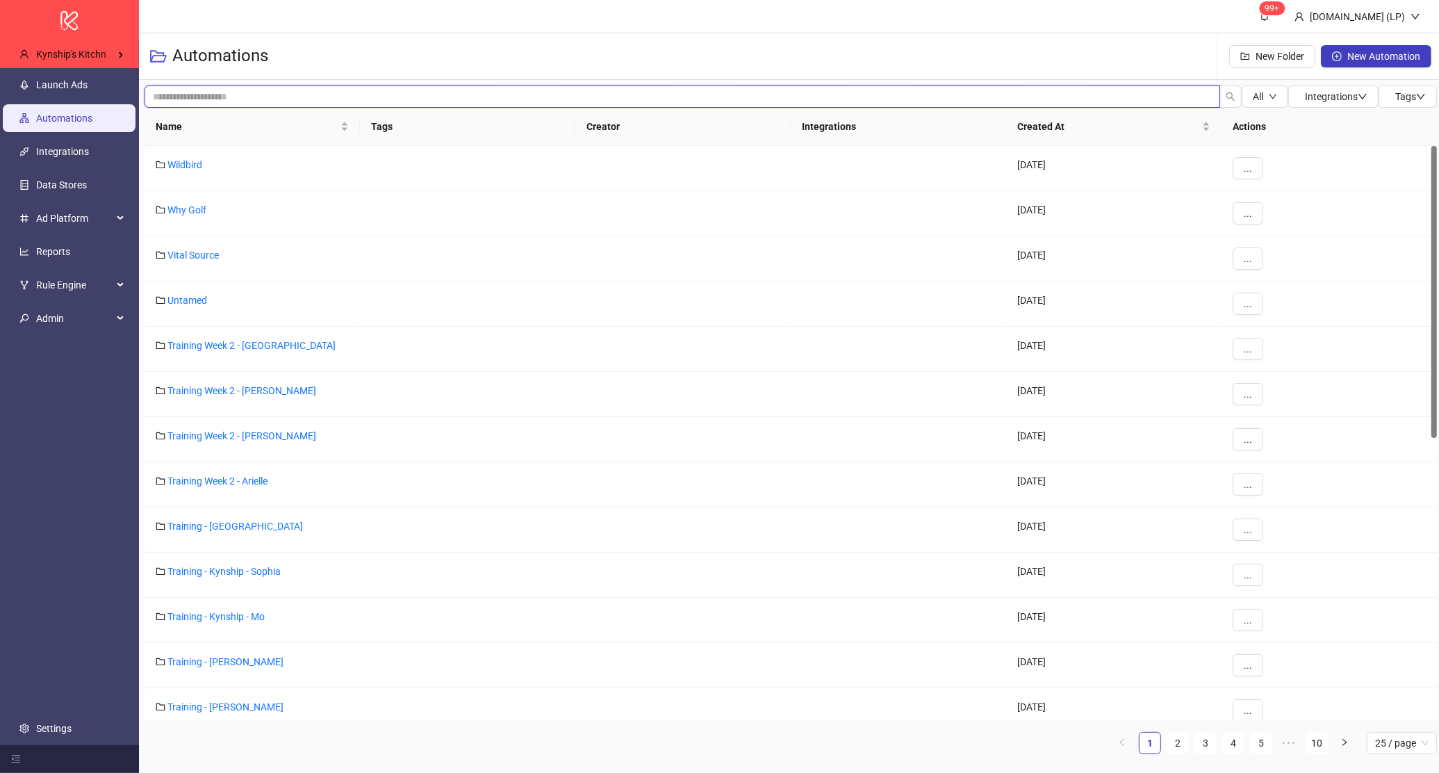
click at [294, 100] on input "search" at bounding box center [682, 96] width 1075 height 22
type input "********"
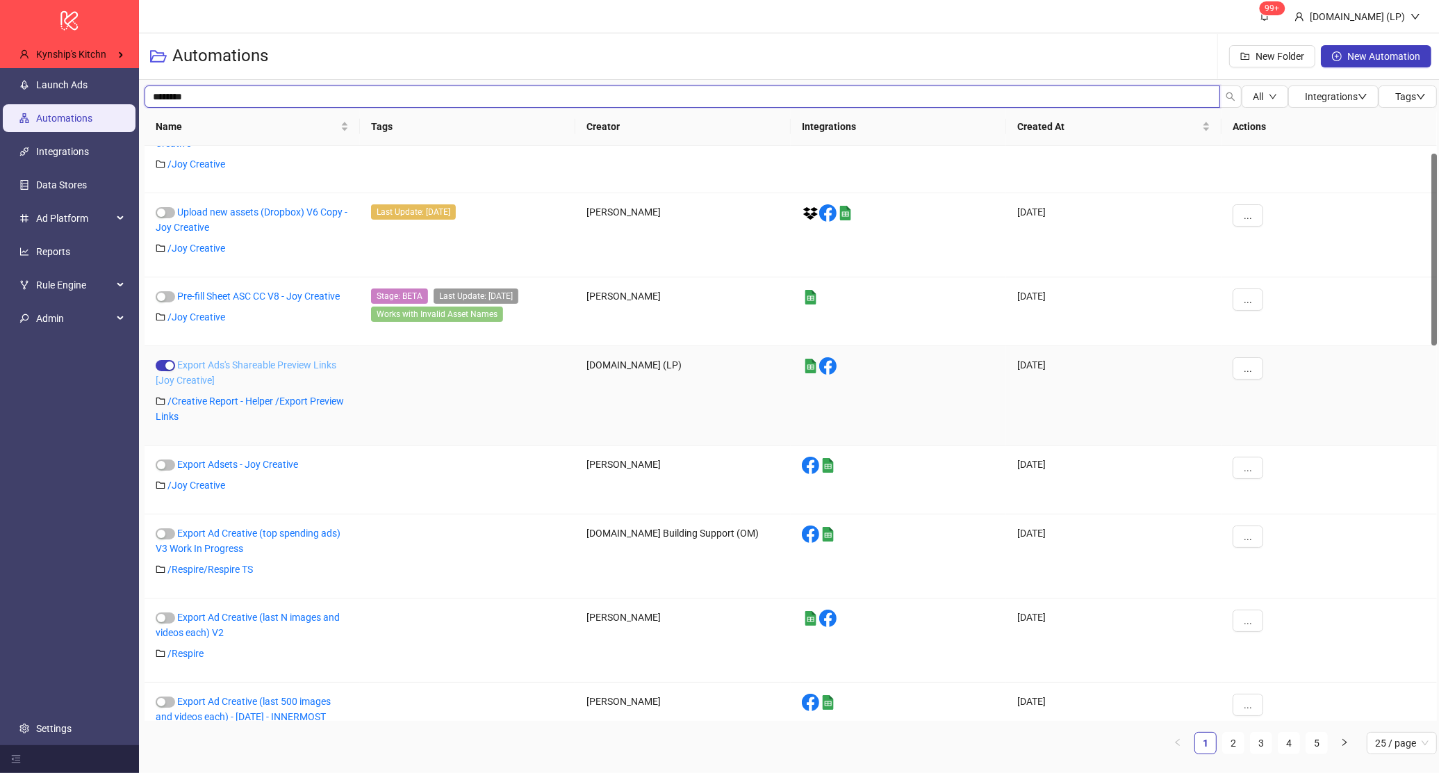
scroll to position [40, 0]
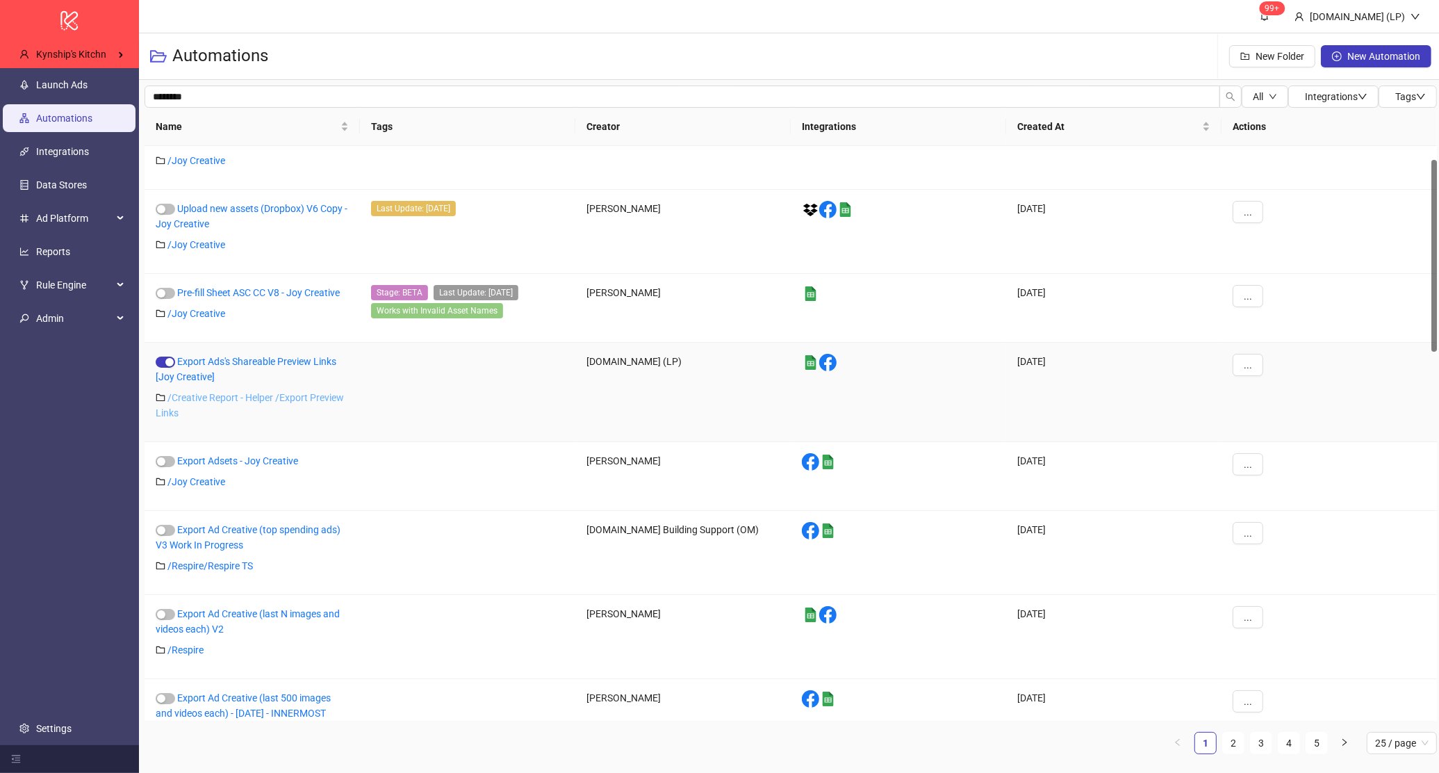
click at [206, 401] on link "/ Creative Report - Helper /Export Preview Links" at bounding box center [250, 405] width 188 height 26
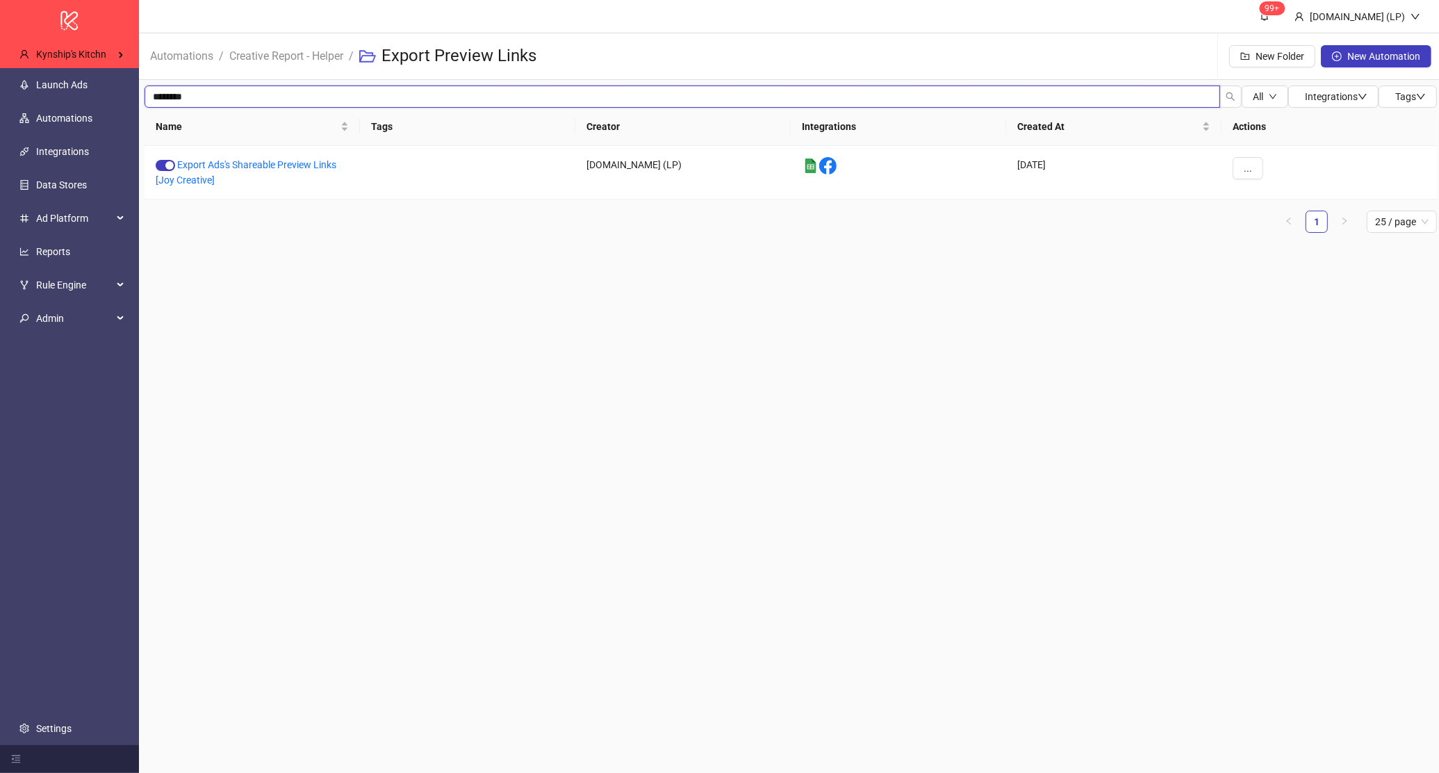
click at [205, 94] on input "********" at bounding box center [682, 96] width 1075 height 22
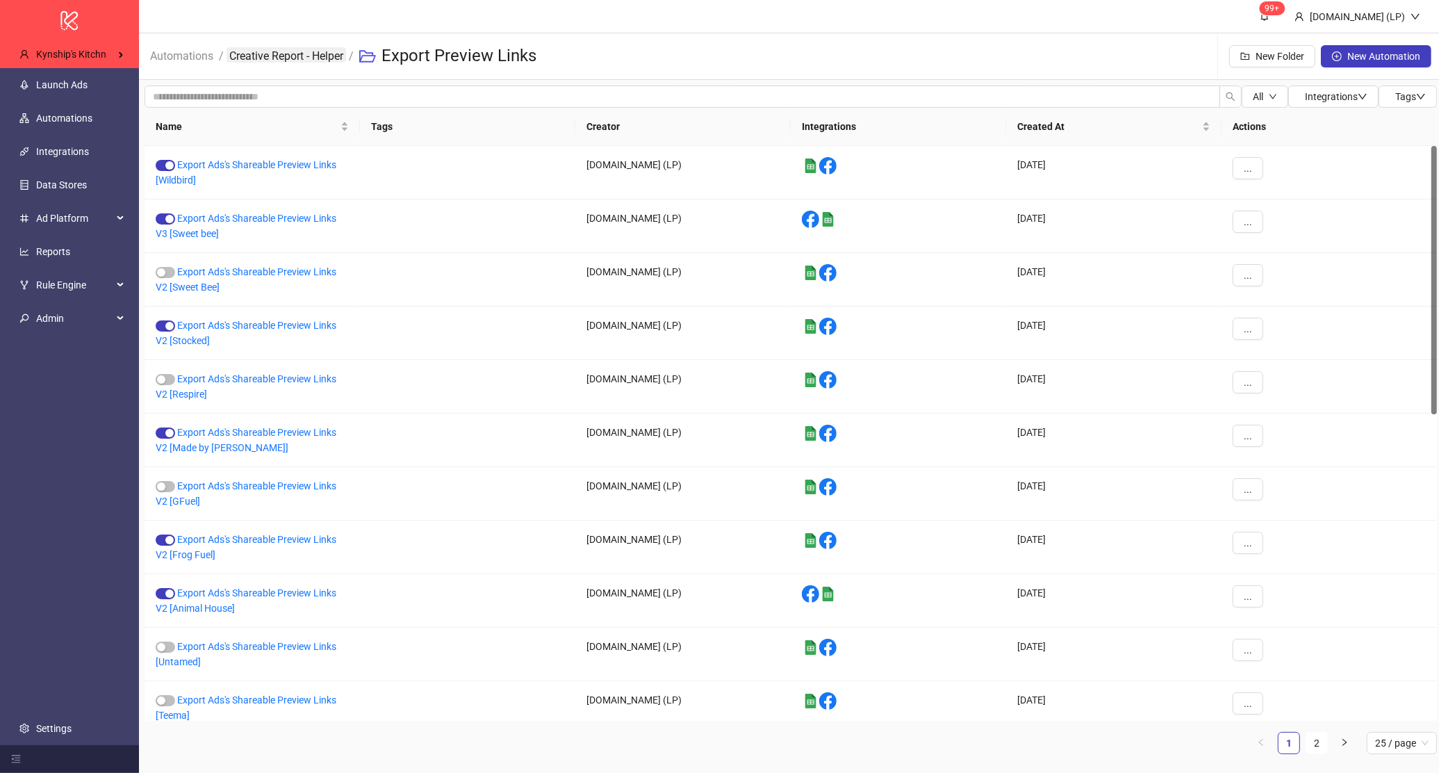
click at [259, 50] on link "Creative Report - Helper" at bounding box center [285, 54] width 119 height 15
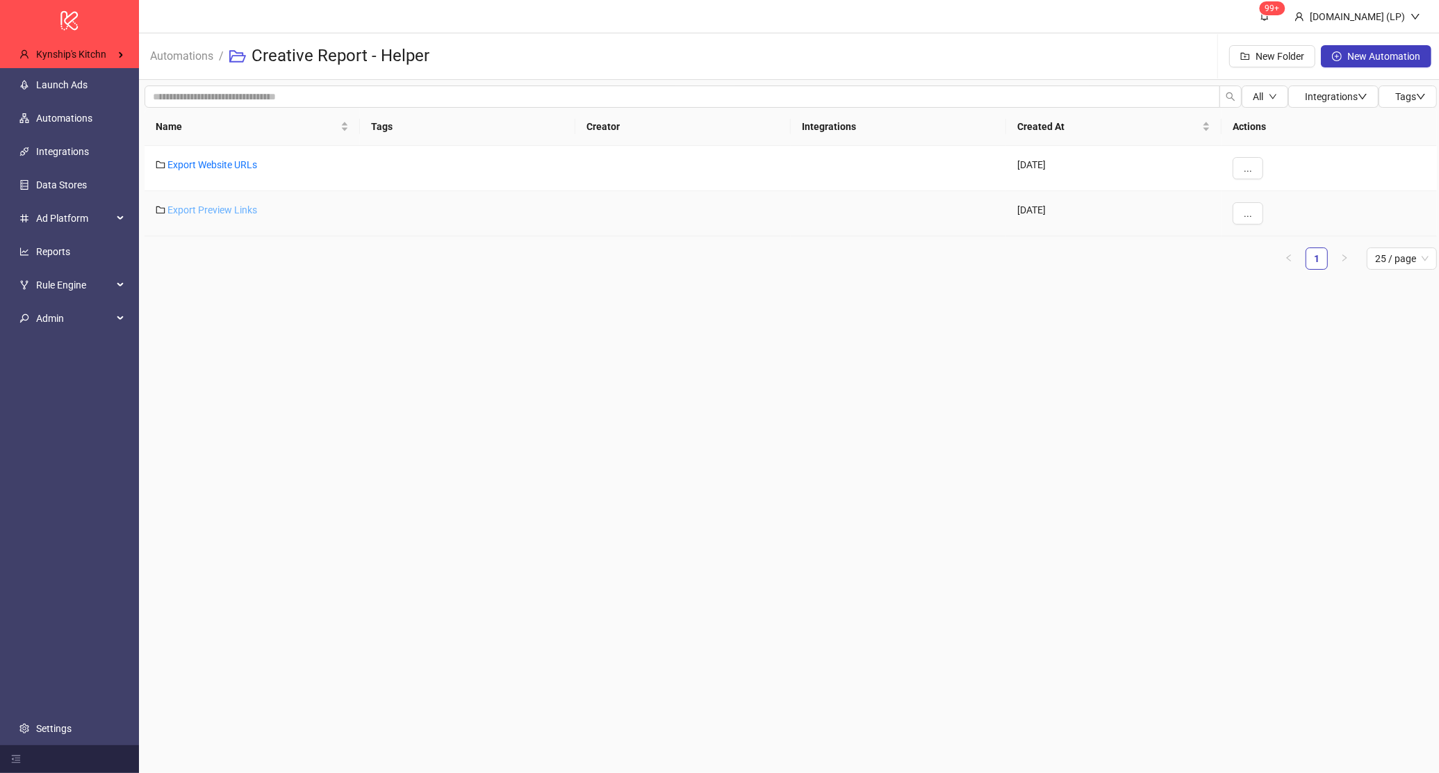
click at [215, 209] on link "Export Preview Links" at bounding box center [212, 209] width 90 height 11
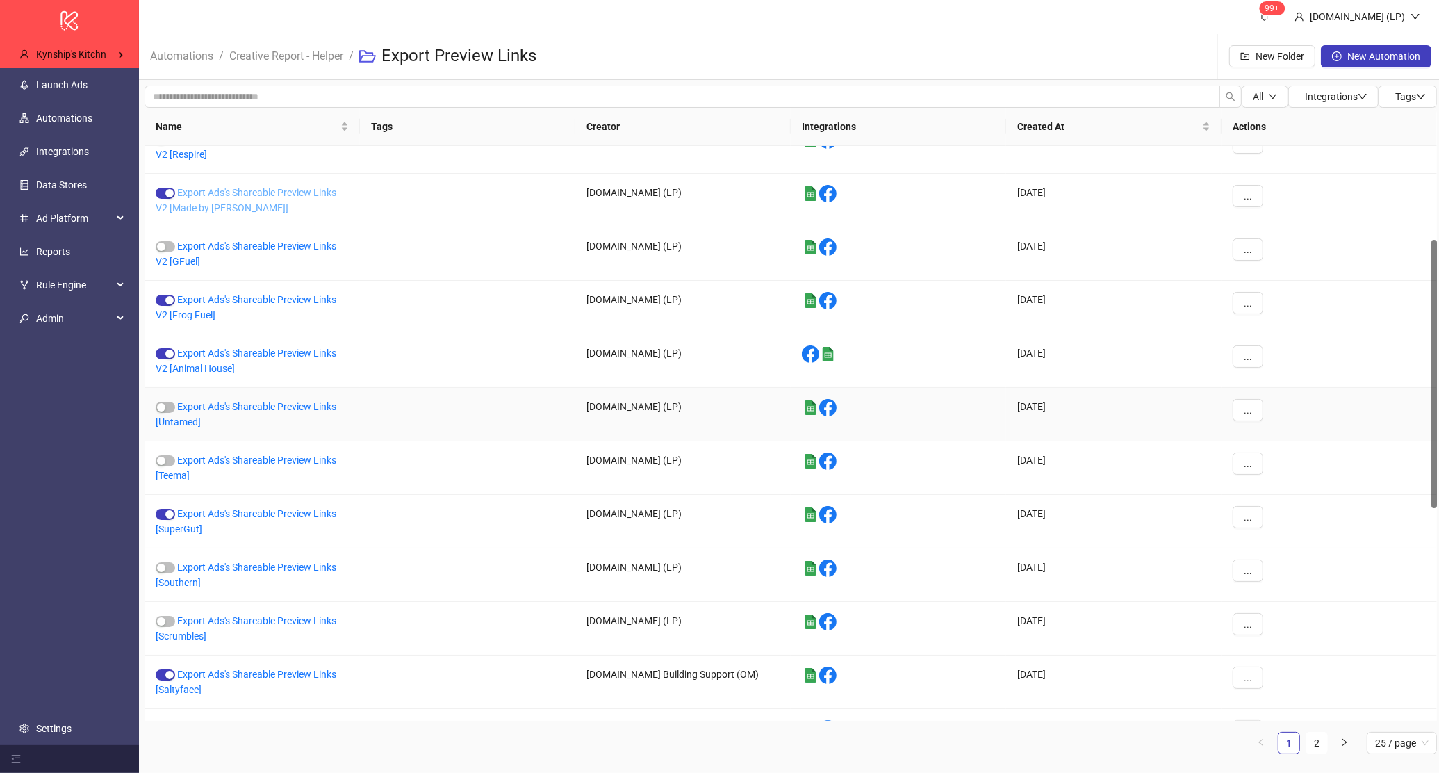
scroll to position [243, 0]
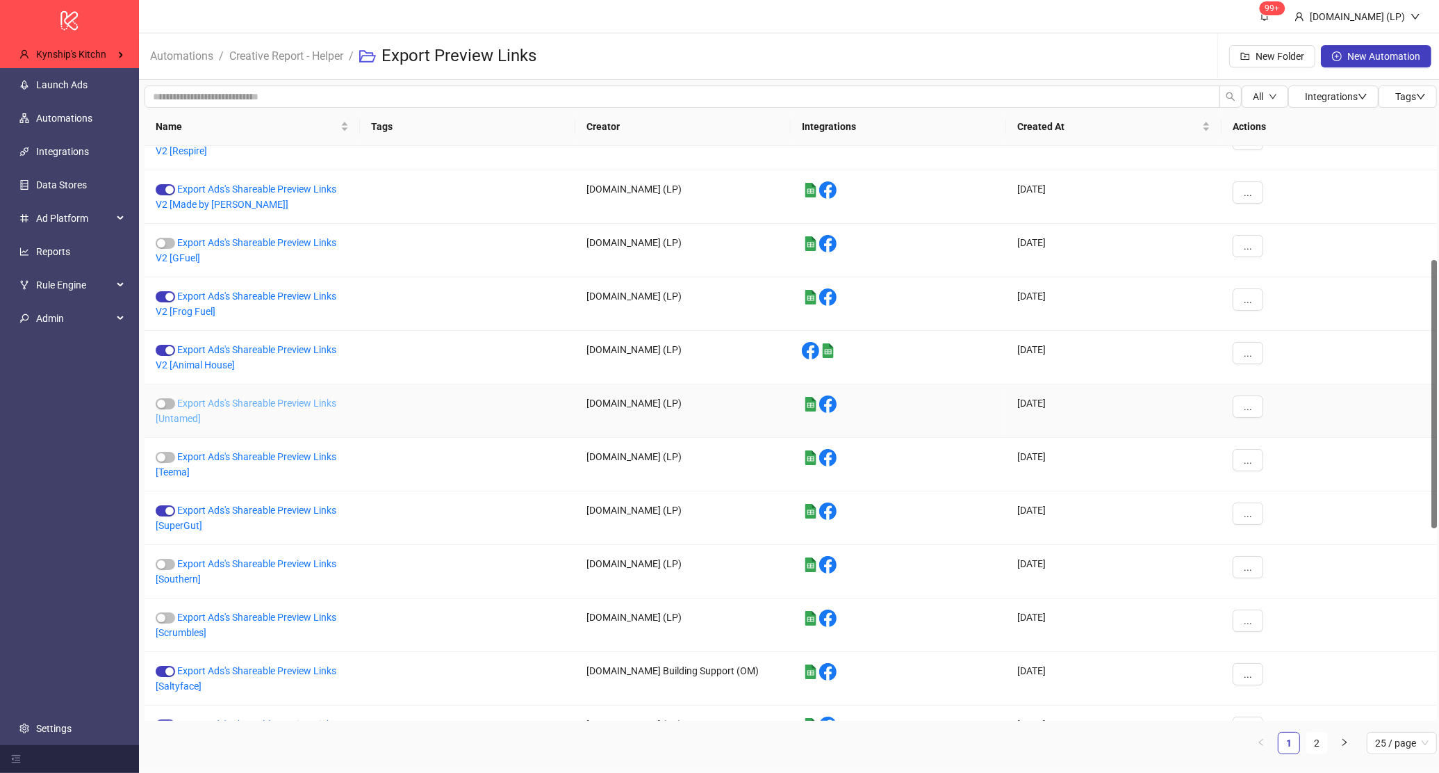
click at [203, 408] on link "Export Ads's Shareable Preview Links [Untamed]" at bounding box center [246, 410] width 181 height 26
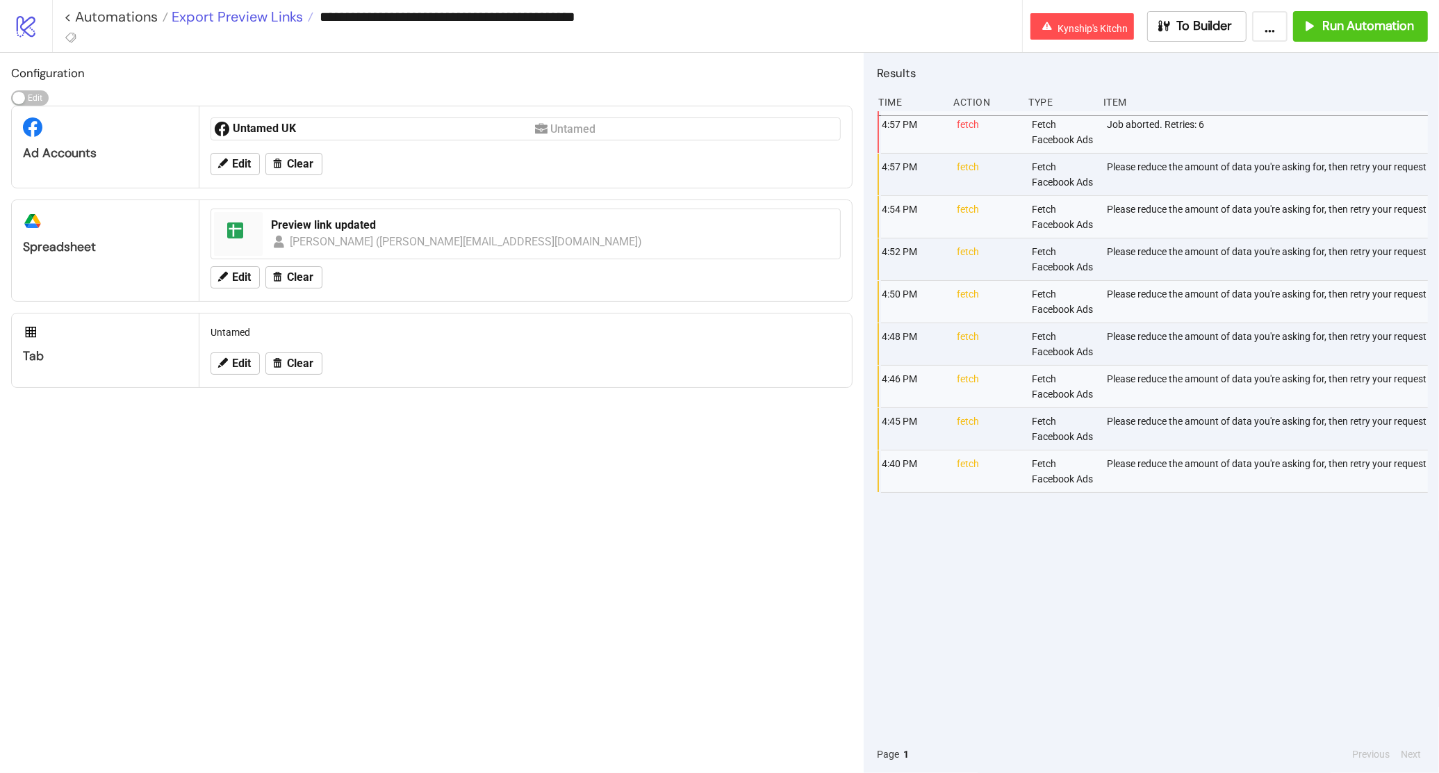
click at [243, 12] on span "Export Preview Links" at bounding box center [235, 17] width 135 height 18
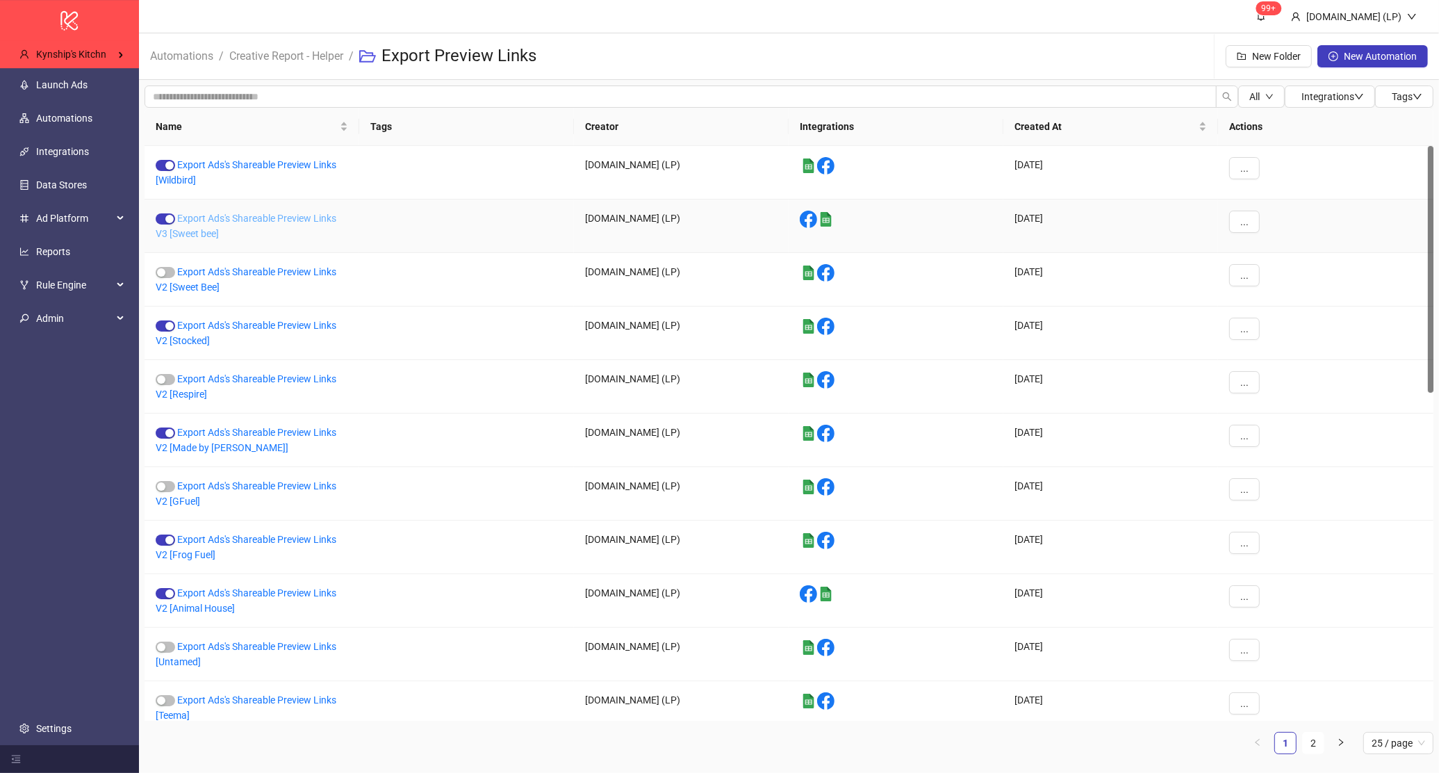
click at [227, 221] on link "Export Ads's Shareable Preview Links V3 [Sweet bee]" at bounding box center [246, 226] width 181 height 26
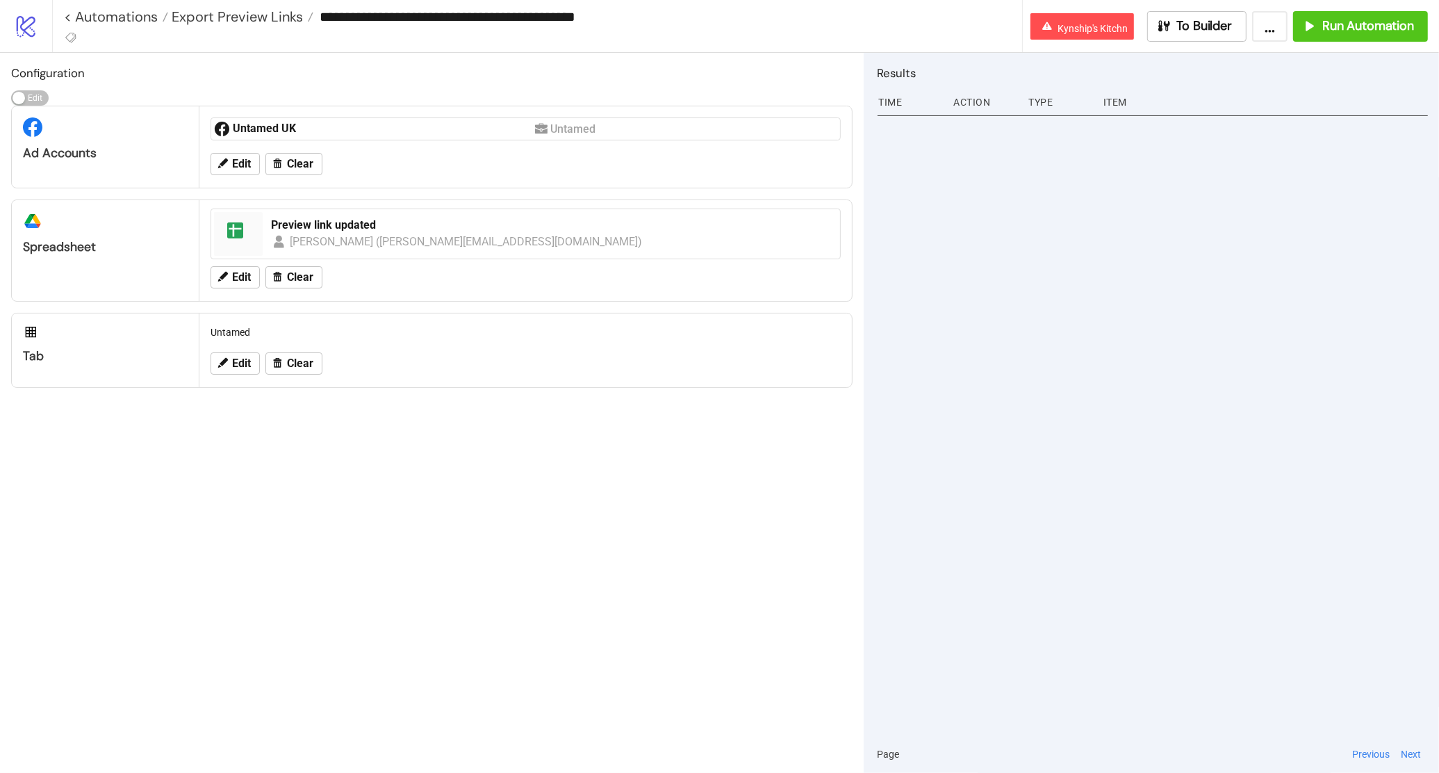
type input "**********"
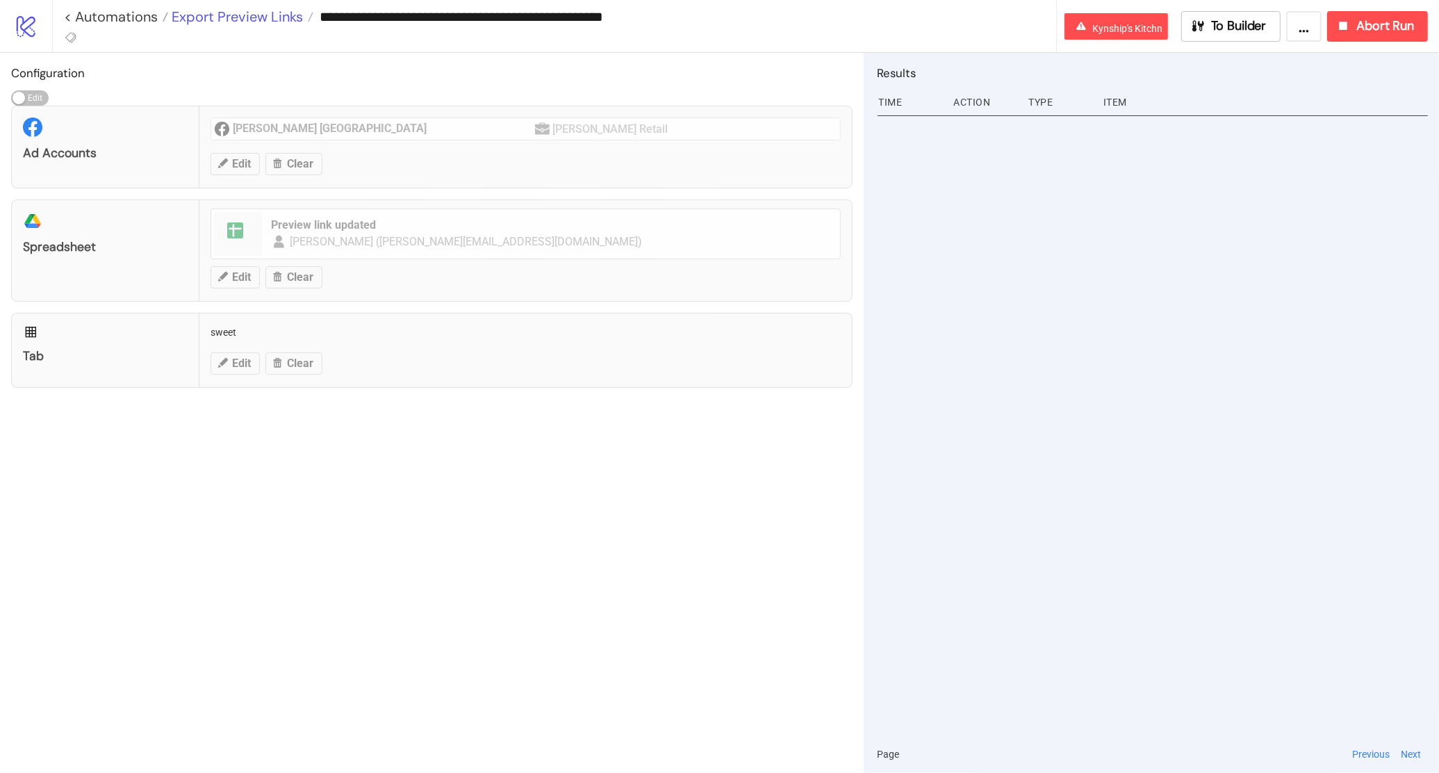
click at [229, 10] on span "Export Preview Links" at bounding box center [235, 17] width 135 height 18
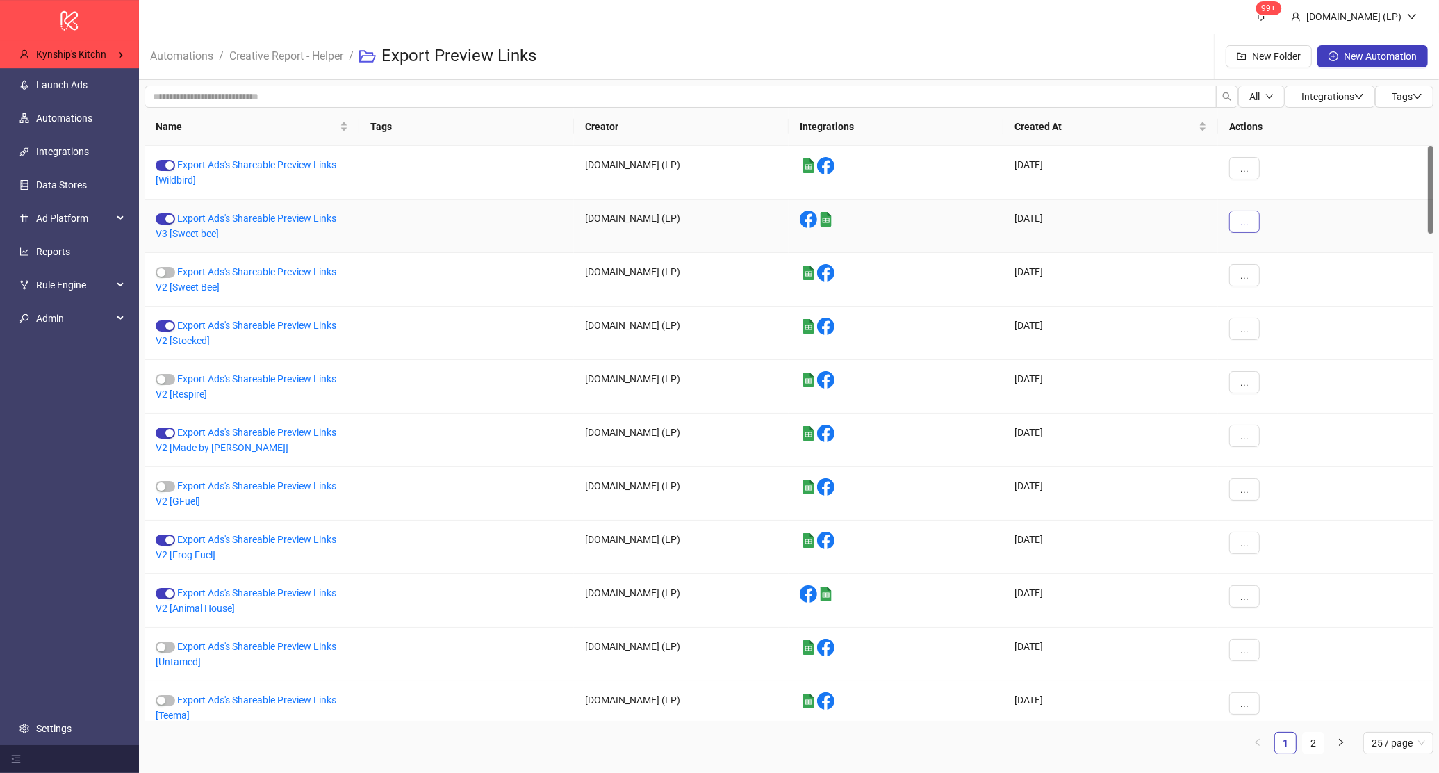
click at [1243, 231] on button "..." at bounding box center [1244, 222] width 31 height 22
click at [290, 215] on link "Export Ads's Shareable Preview Links V3 [Sweet bee]" at bounding box center [246, 226] width 181 height 26
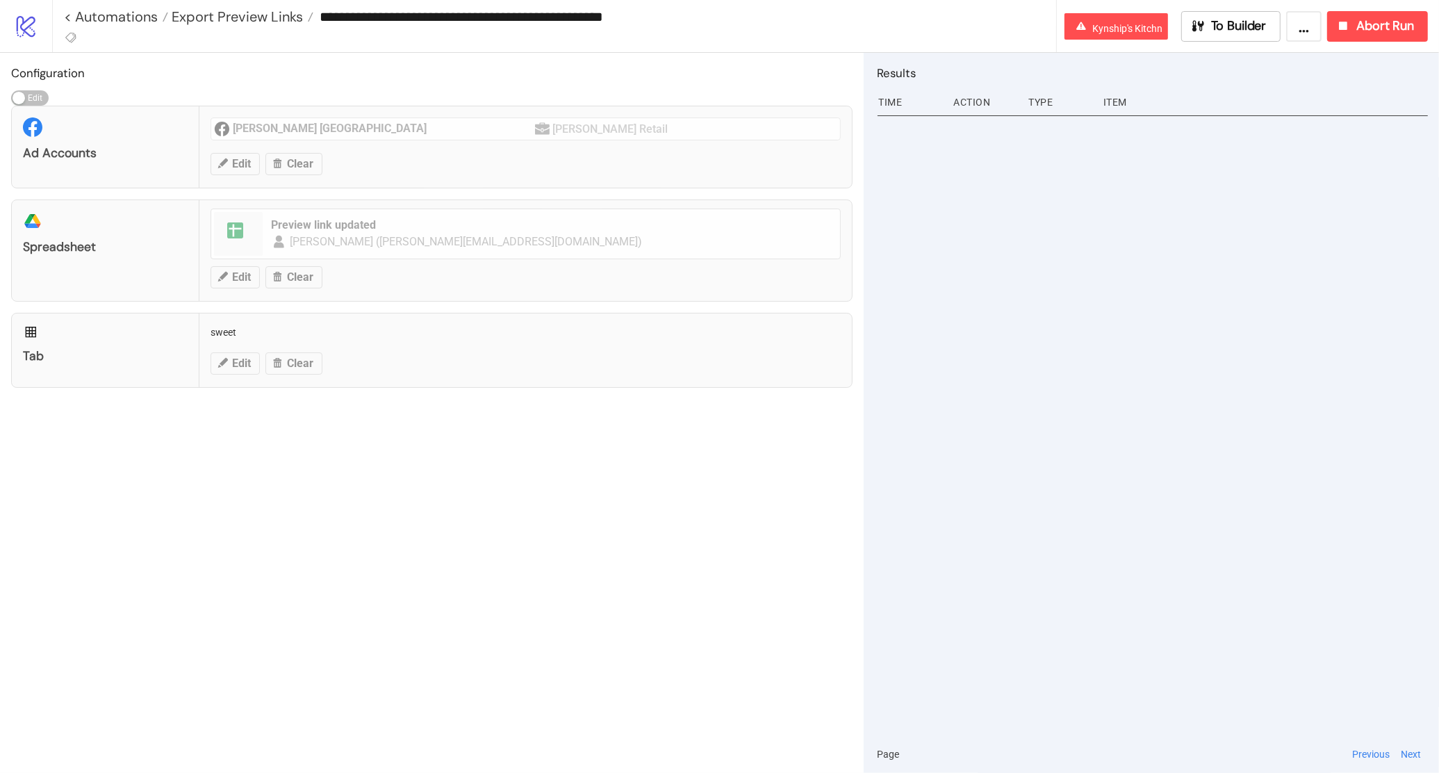
click at [1308, 22] on button "..." at bounding box center [1303, 26] width 35 height 31
click at [1285, 53] on span "Export Automation" at bounding box center [1269, 57] width 82 height 15
click at [285, 11] on span "Export Preview Links" at bounding box center [235, 17] width 135 height 18
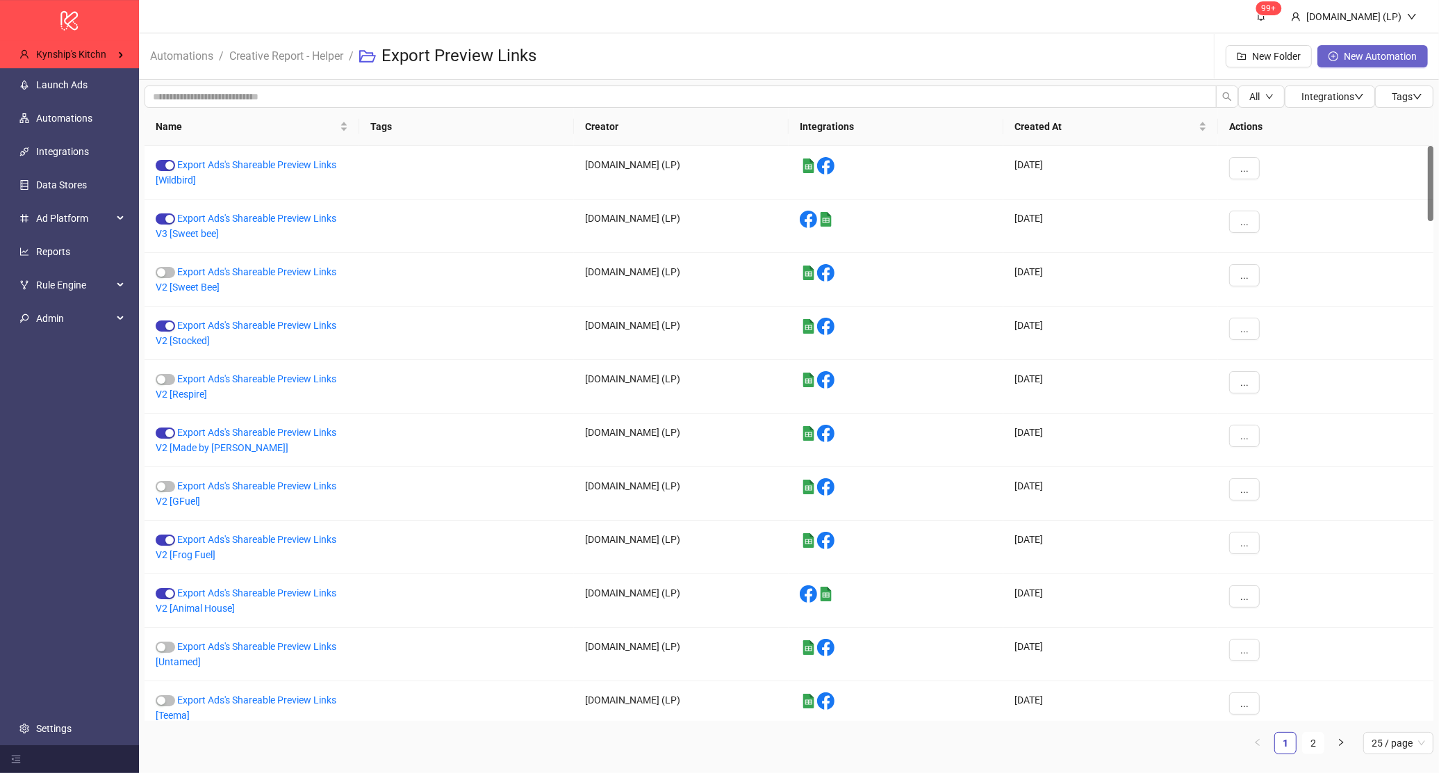
click at [1374, 56] on span "New Automation" at bounding box center [1380, 56] width 73 height 11
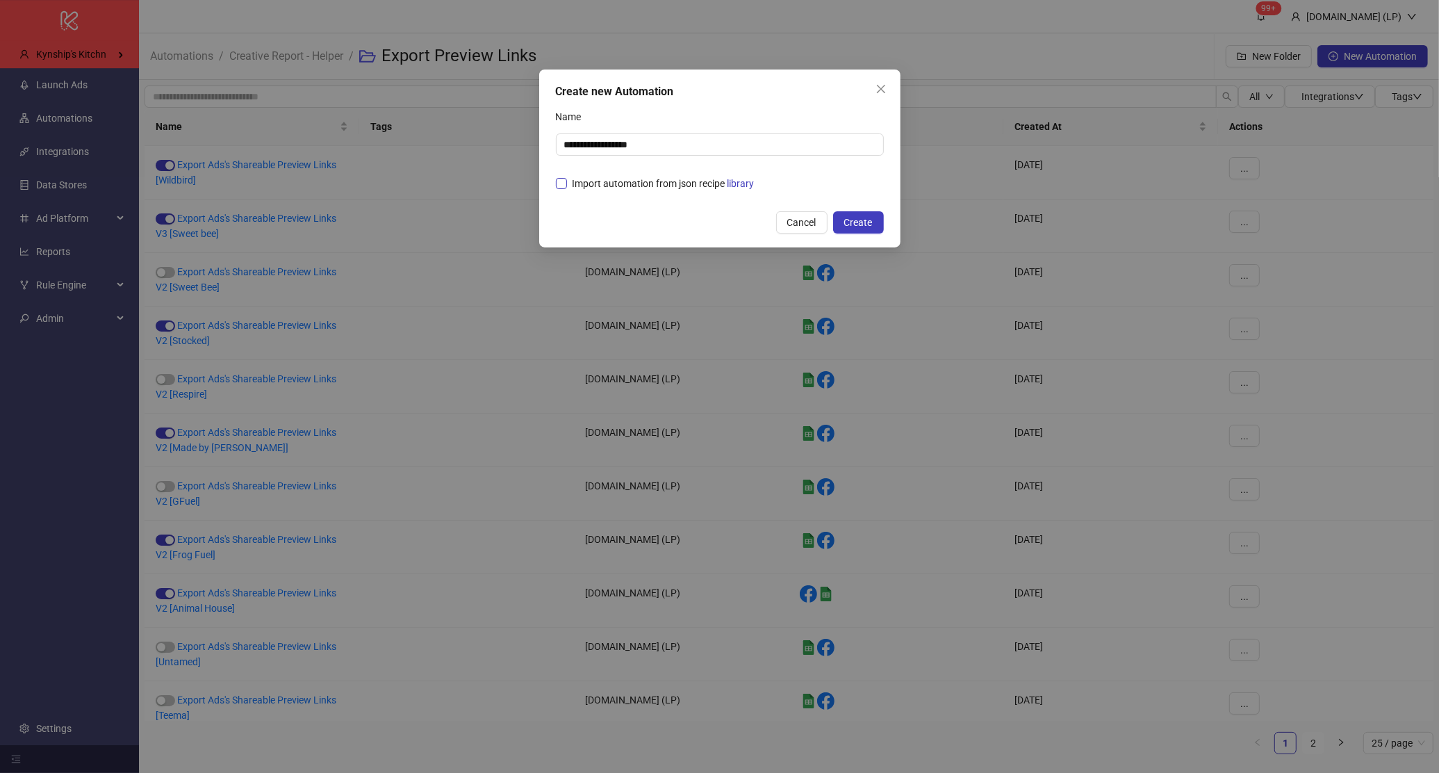
click at [655, 179] on span "Import automation from json recipe library" at bounding box center [663, 183] width 193 height 15
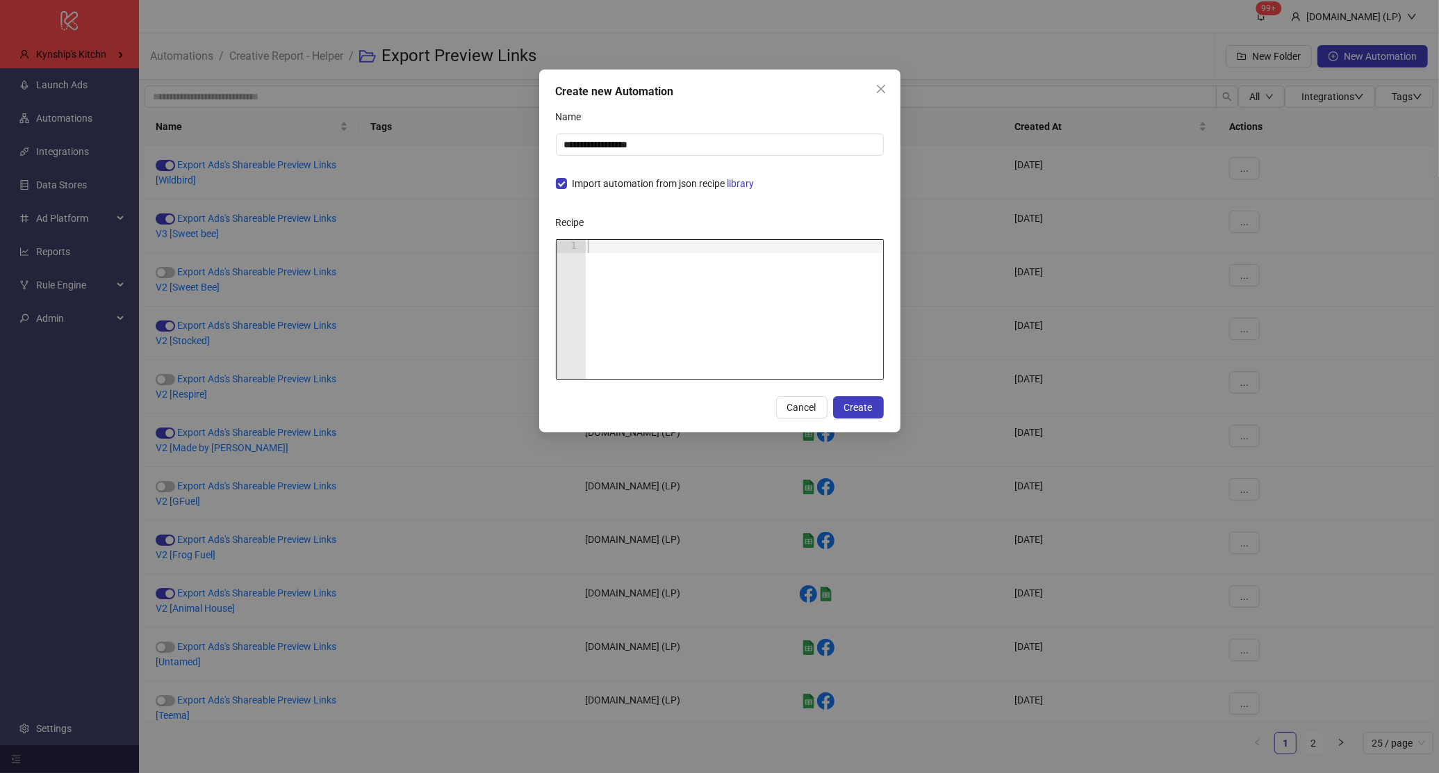
click at [633, 246] on div at bounding box center [734, 322] width 298 height 165
paste textarea "Cursor at row 1"
click at [855, 402] on span "Create" at bounding box center [858, 407] width 28 height 11
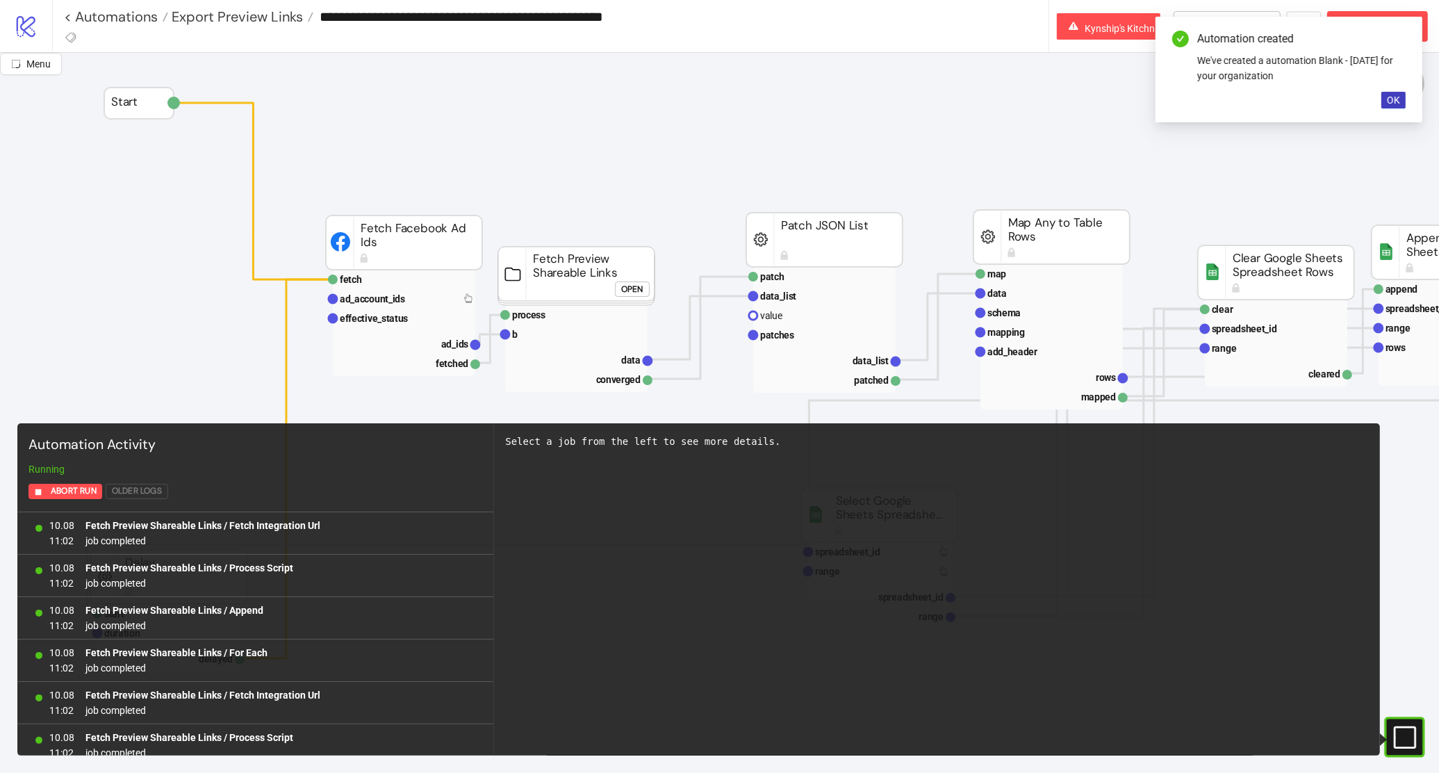
scroll to position [1203, 0]
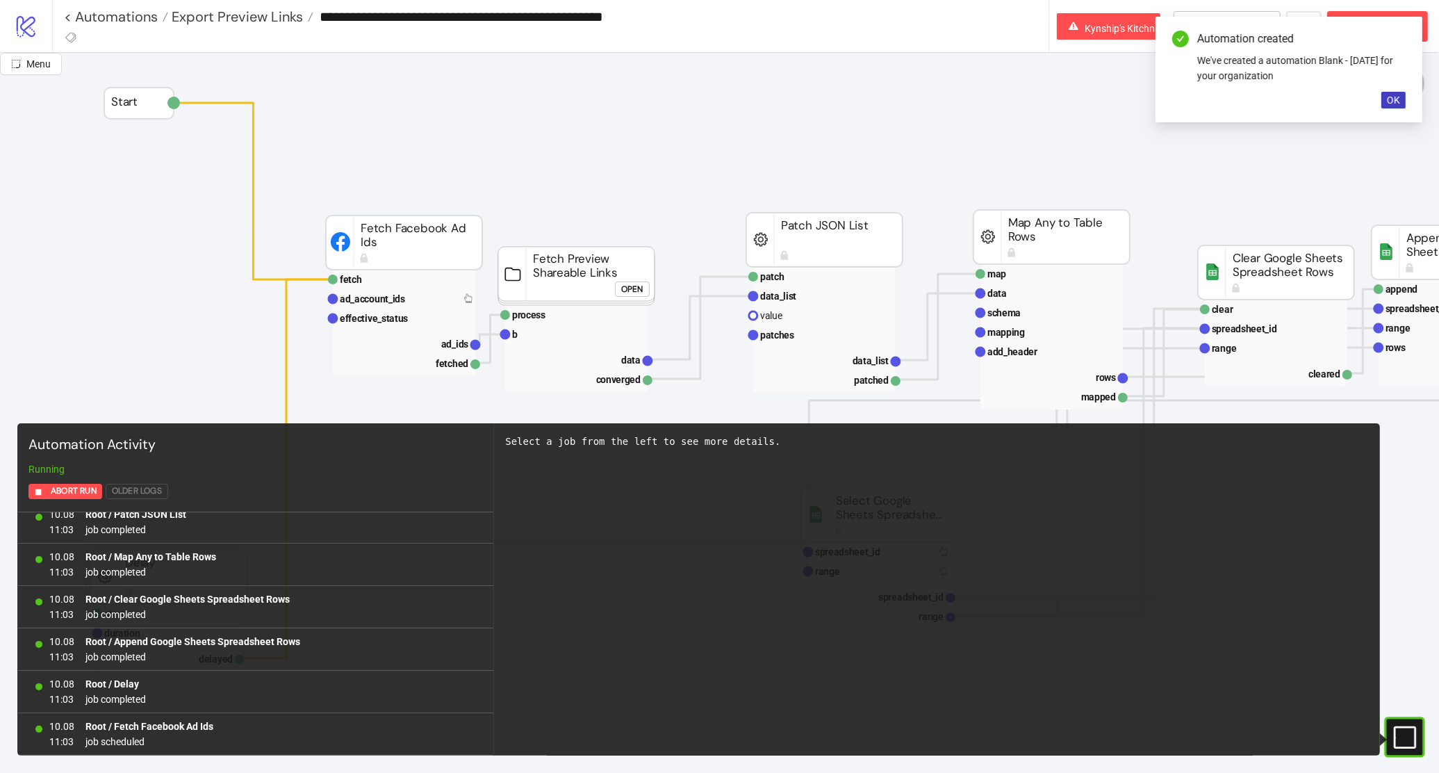
type input "**********"
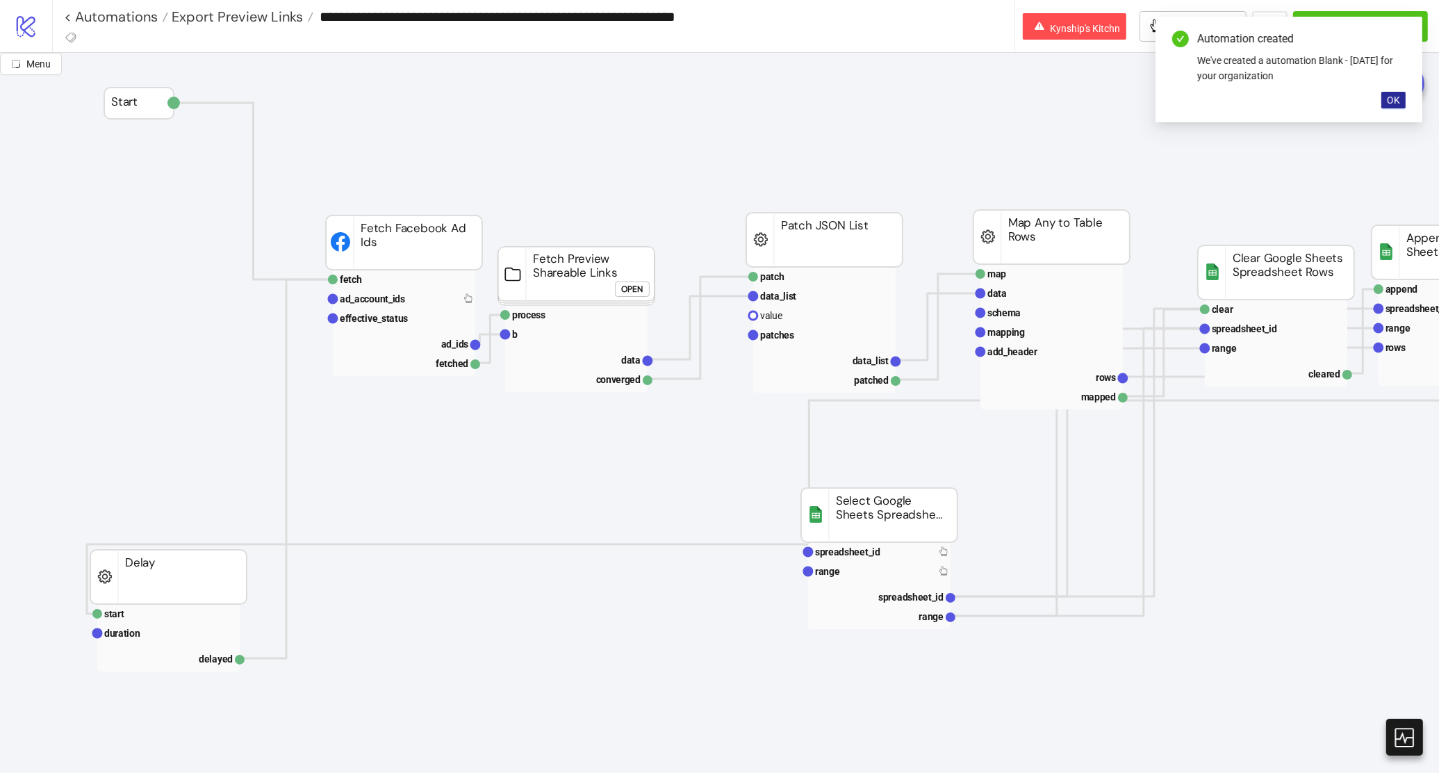
click at [1393, 94] on span "OK" at bounding box center [1393, 99] width 13 height 11
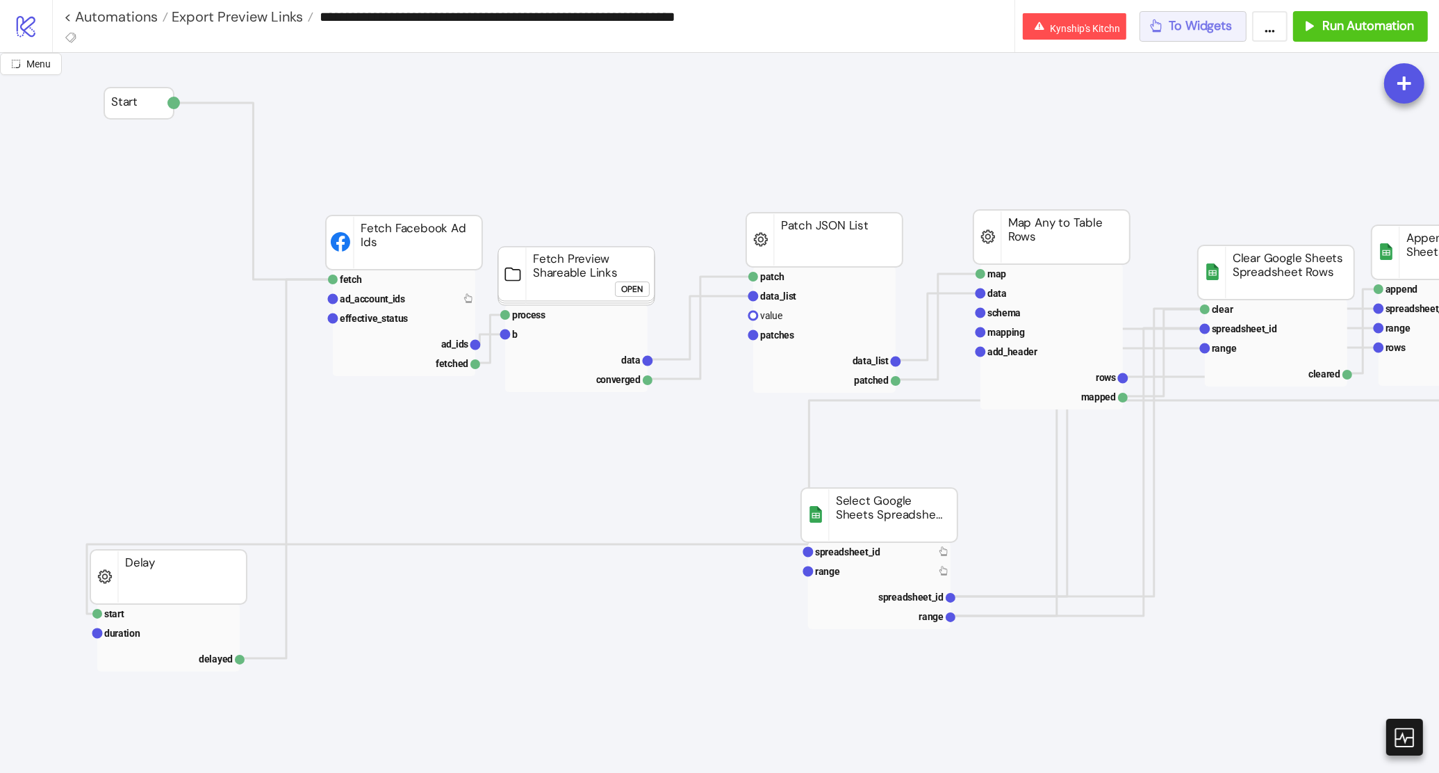
click at [1218, 37] on button "To Widgets" at bounding box center [1193, 26] width 108 height 31
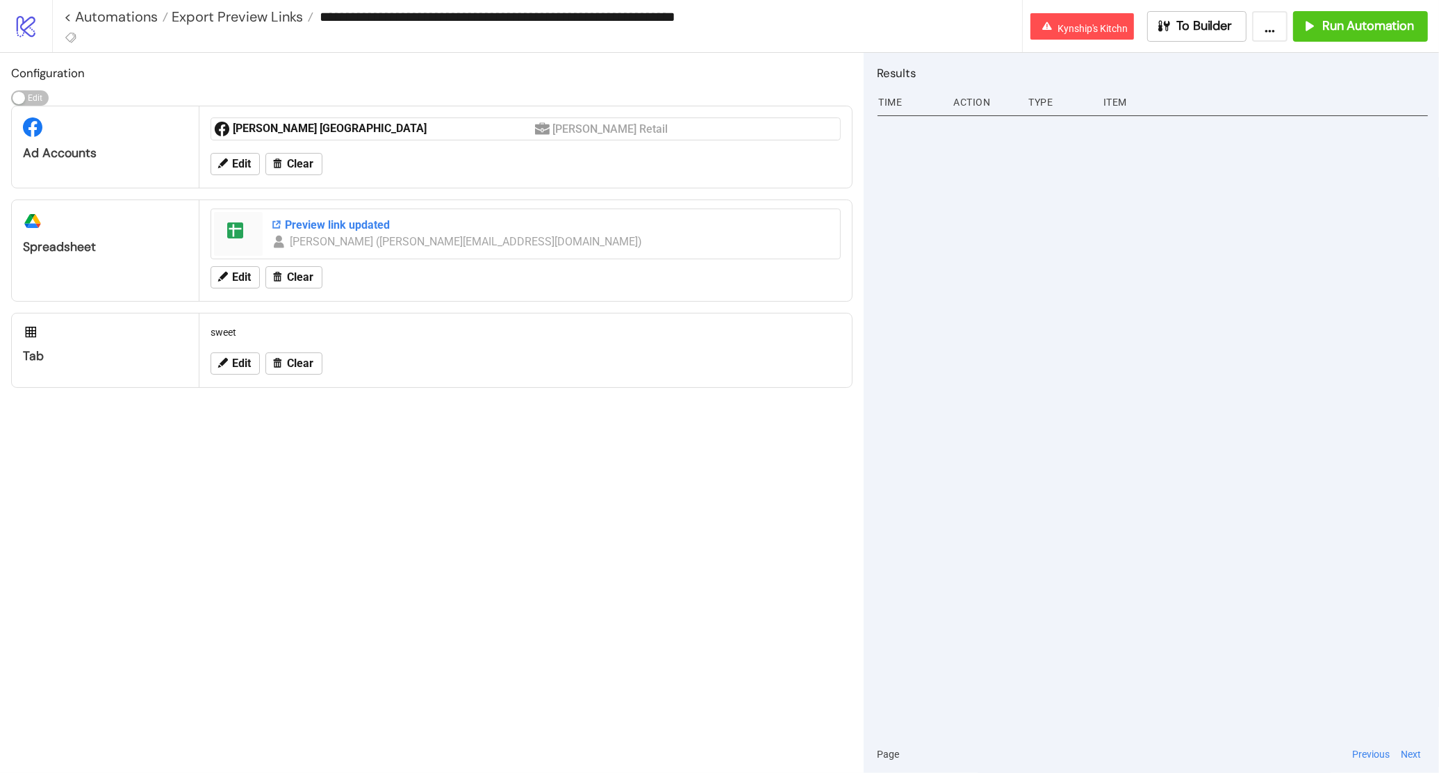
click at [292, 223] on div "Preview link updated" at bounding box center [551, 224] width 561 height 15
drag, startPoint x: 585, startPoint y: 17, endPoint x: 654, endPoint y: 22, distance: 69.0
click at [654, 22] on input "**********" at bounding box center [667, 16] width 708 height 21
drag, startPoint x: 653, startPoint y: 10, endPoint x: 759, endPoint y: 11, distance: 105.6
click at [757, 12] on input "**********" at bounding box center [667, 16] width 708 height 21
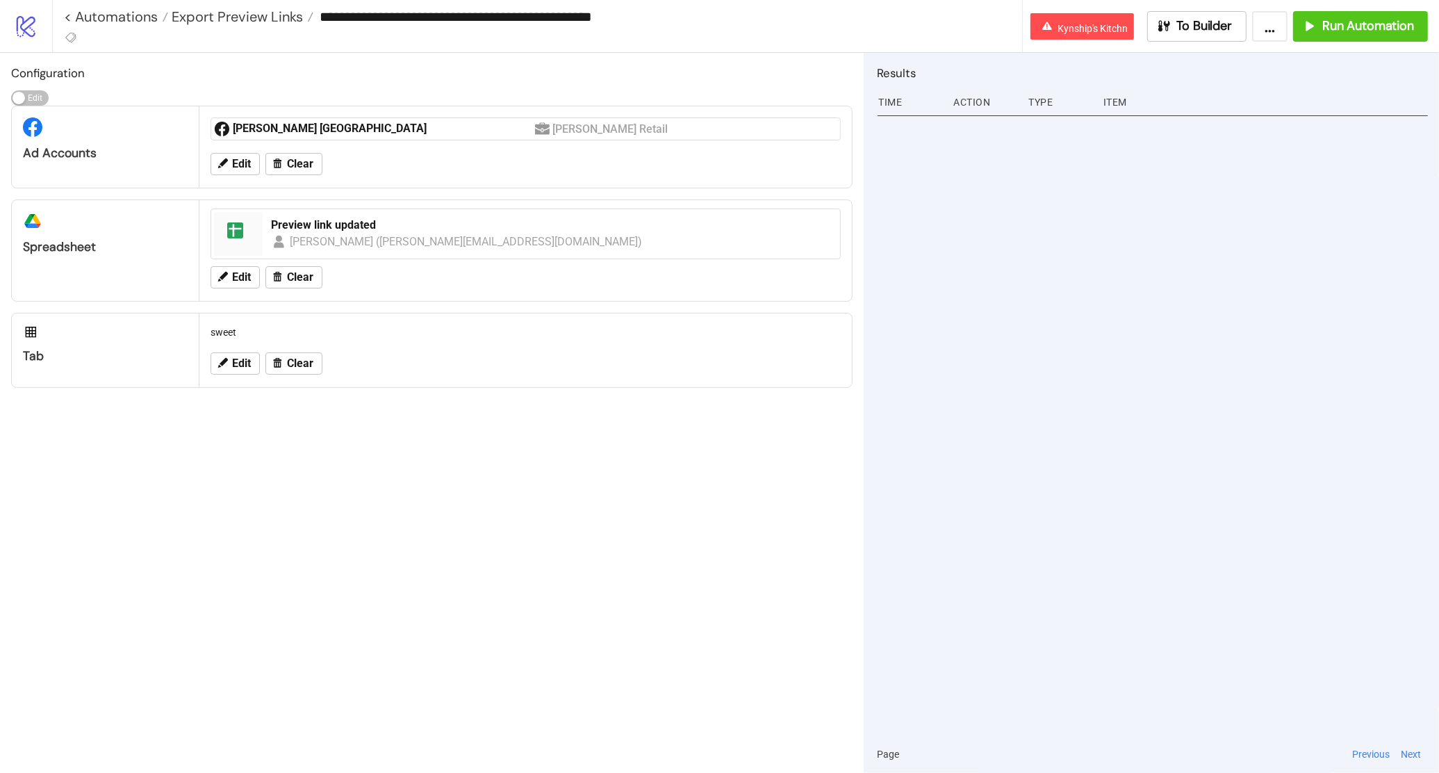
type input "**********"
click at [503, 454] on div "Configuration Edit Edit Ad Accounts Nava Rupa USA Nava Rupa Retail Edit Clear p…" at bounding box center [432, 413] width 864 height 720
click at [223, 358] on icon at bounding box center [222, 362] width 13 height 13
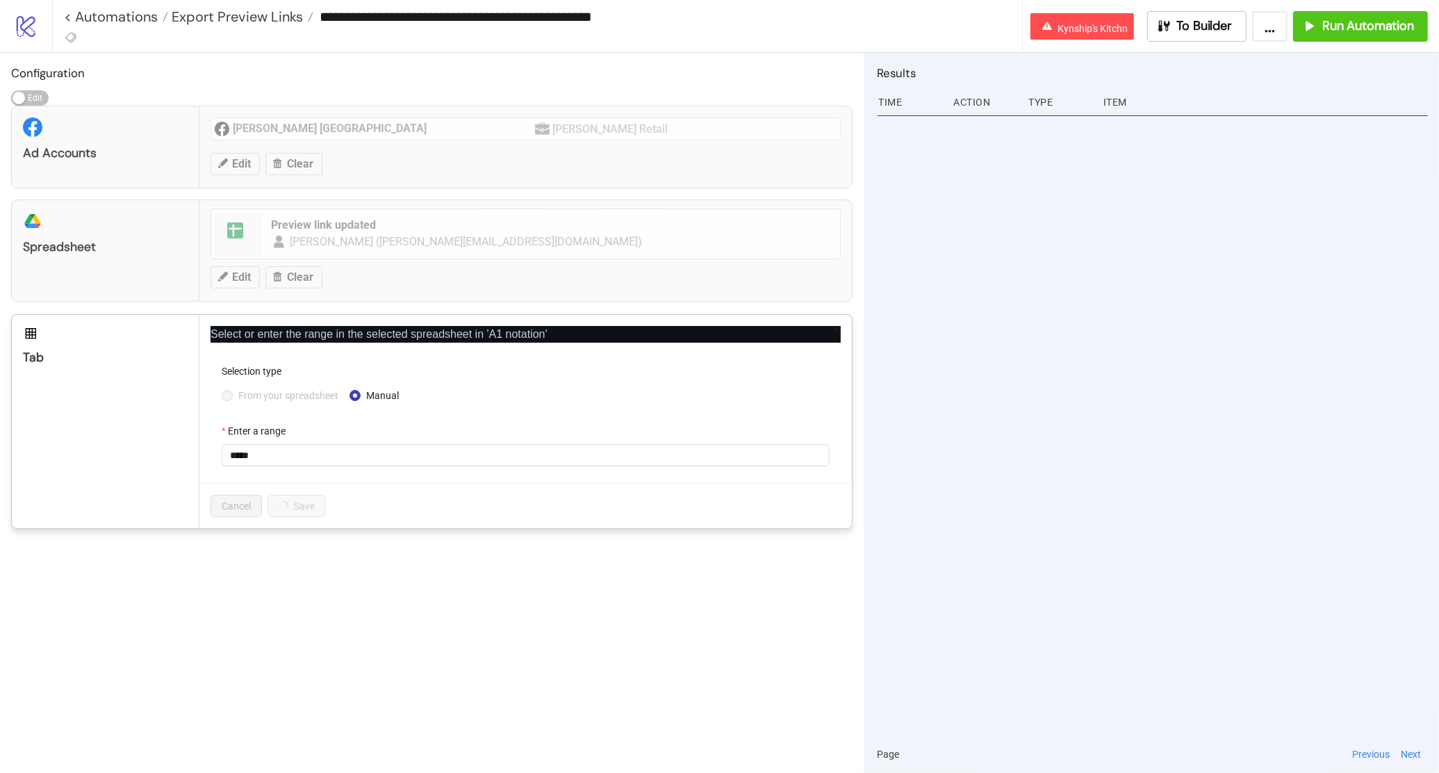
click at [311, 470] on form "Selection type From your spreadsheet Manual Enter a range *****" at bounding box center [526, 422] width 630 height 119
click at [288, 456] on input "*****" at bounding box center [526, 455] width 608 height 22
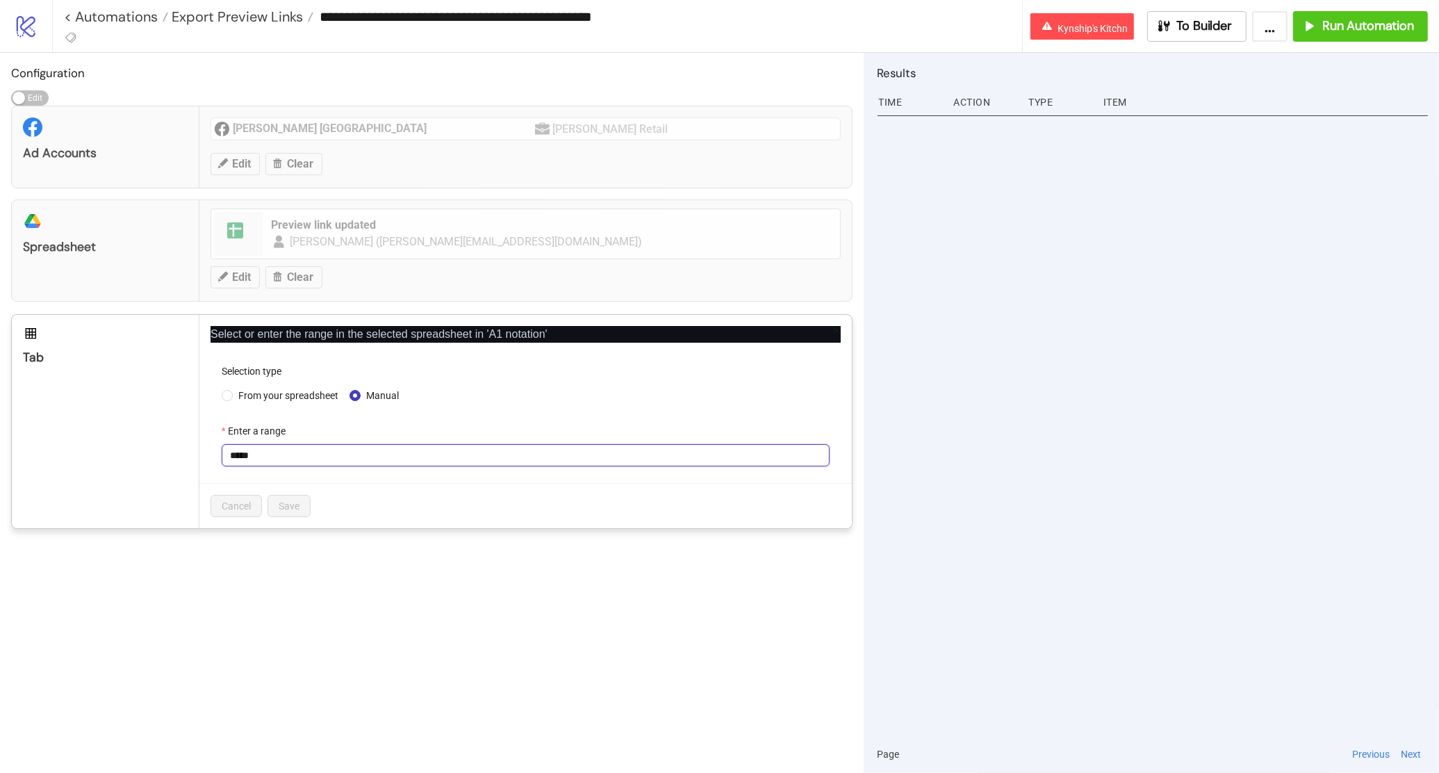
paste input "**"
type input "*******"
click at [302, 511] on button "Save" at bounding box center [288, 506] width 43 height 22
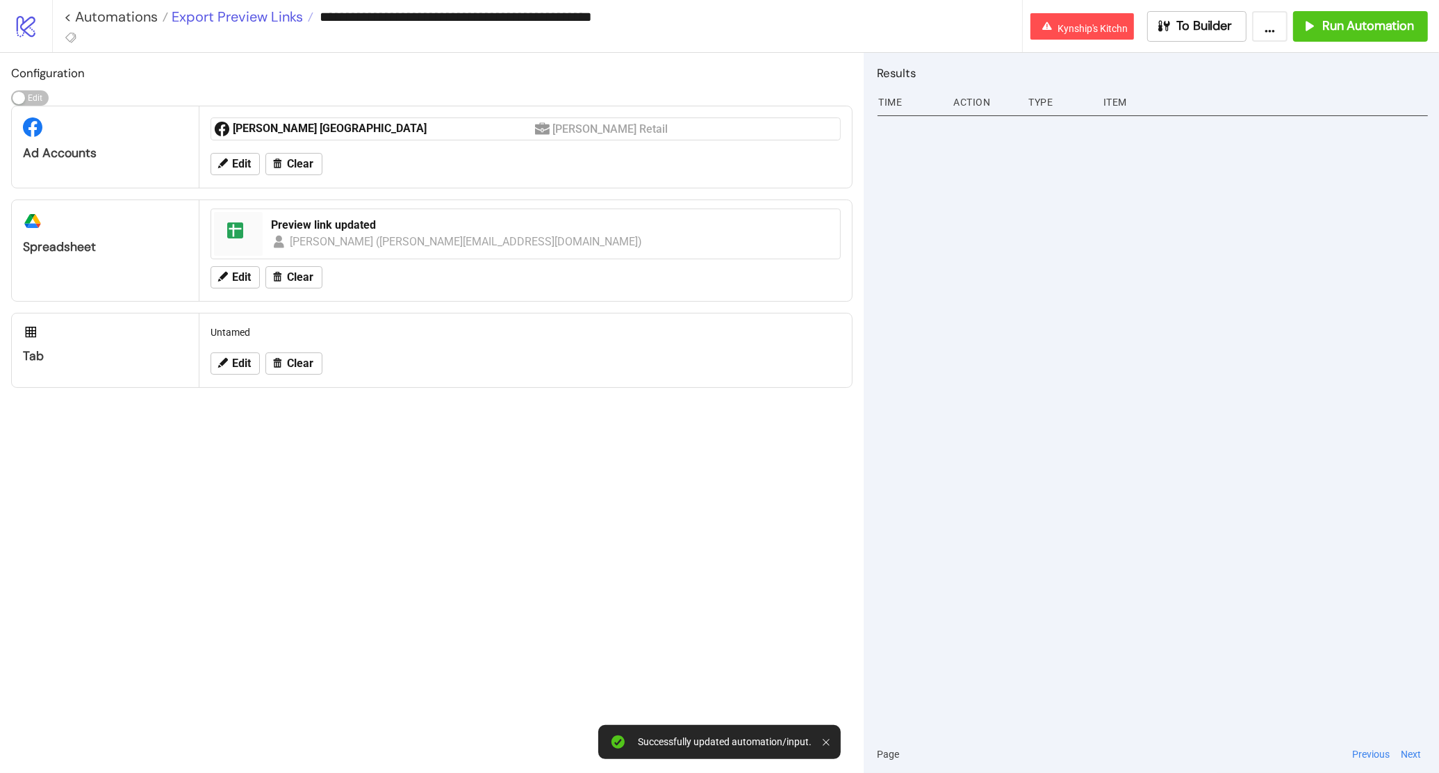
click at [213, 20] on span "Export Preview Links" at bounding box center [235, 17] width 135 height 18
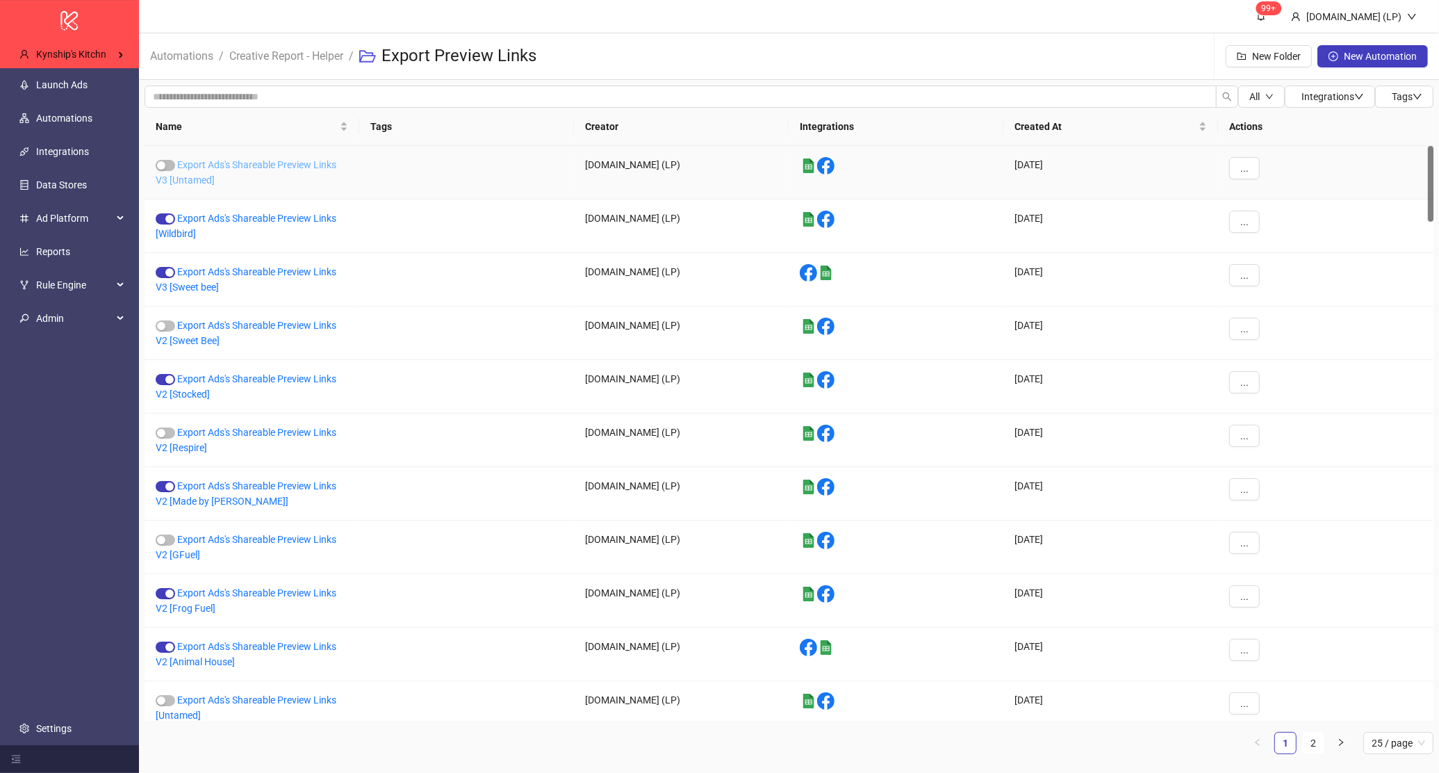
click at [224, 164] on link "Export Ads's Shareable Preview Links V3 [Untamed]" at bounding box center [246, 172] width 181 height 26
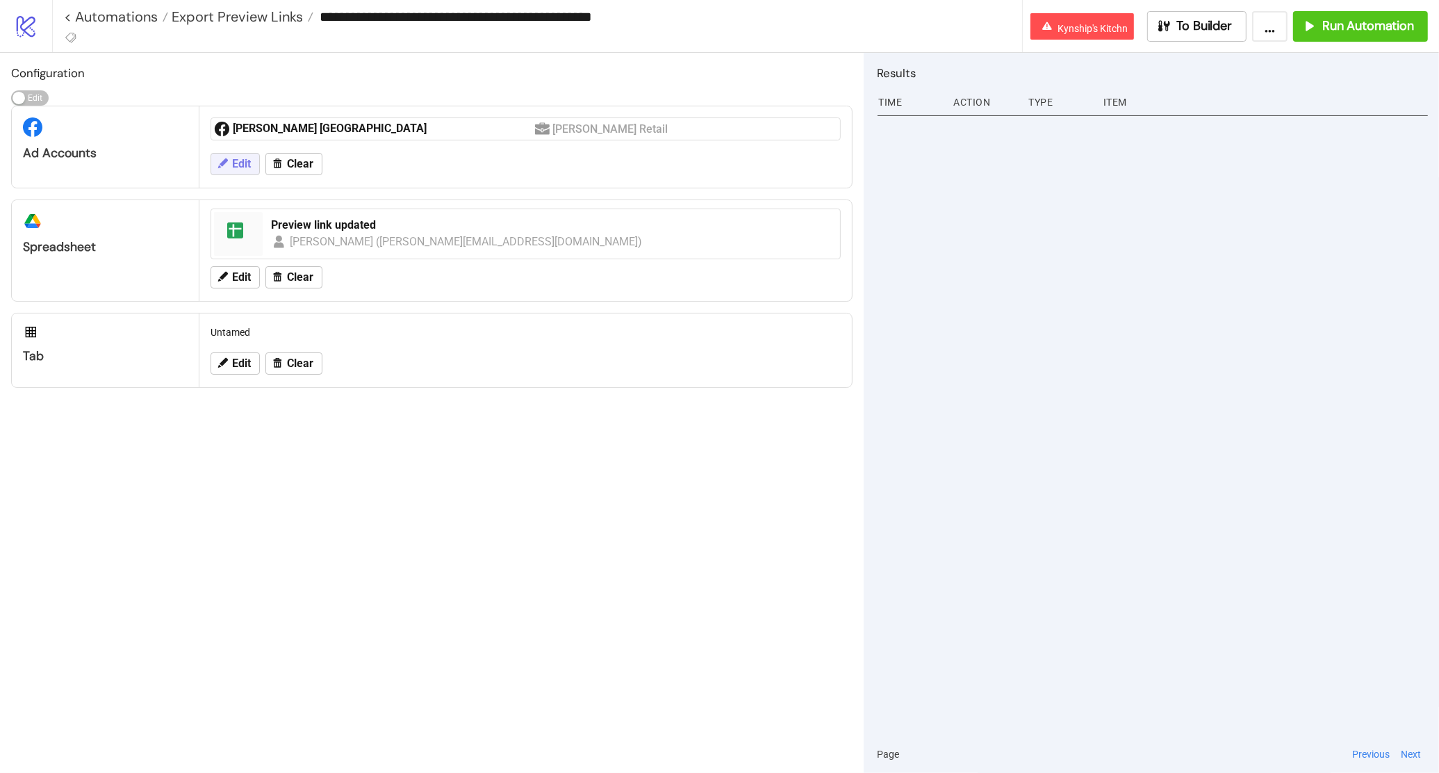
click at [226, 165] on icon at bounding box center [222, 163] width 13 height 13
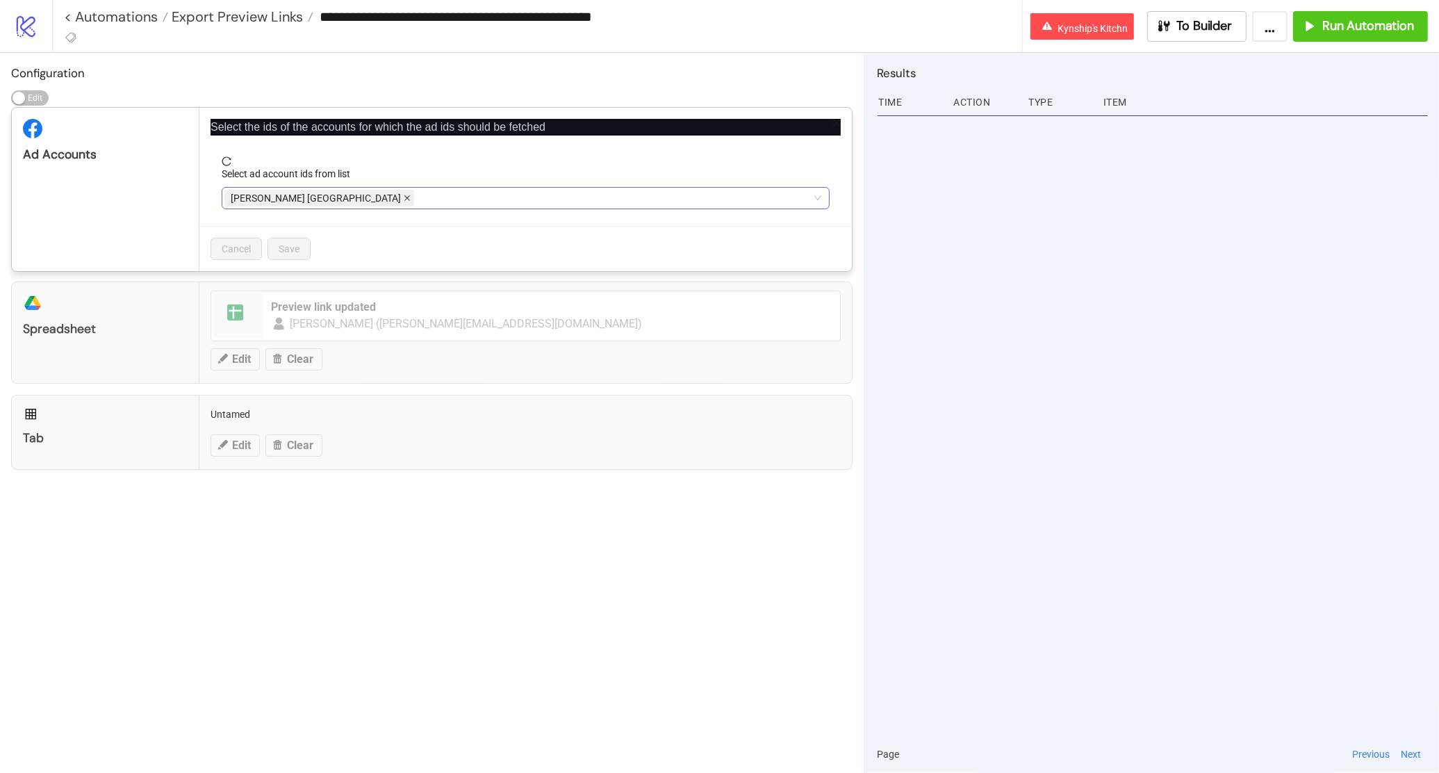
click at [404, 199] on icon "close" at bounding box center [407, 198] width 7 height 7
click at [307, 200] on div at bounding box center [518, 197] width 588 height 19
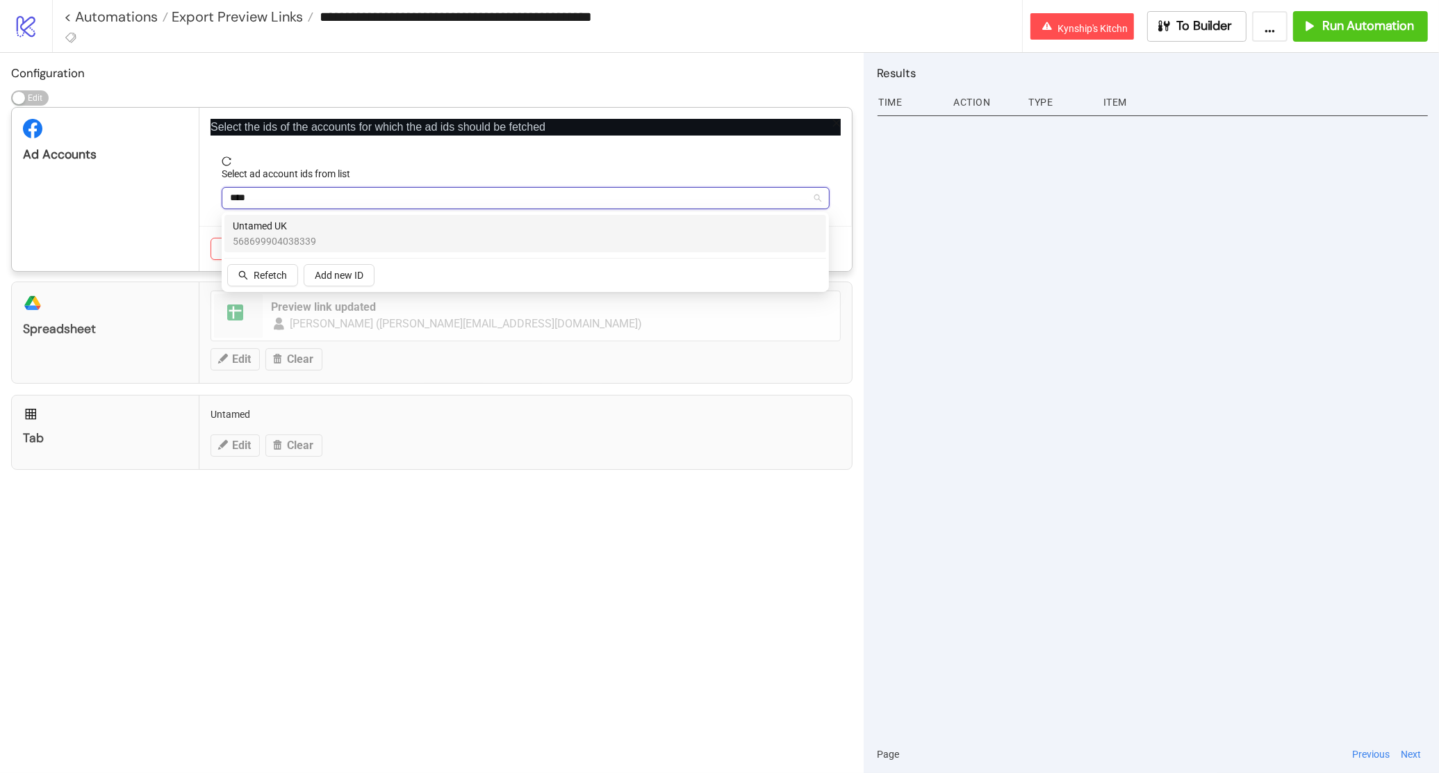
type input "*****"
click at [313, 237] on span "568699904038339" at bounding box center [274, 240] width 83 height 15
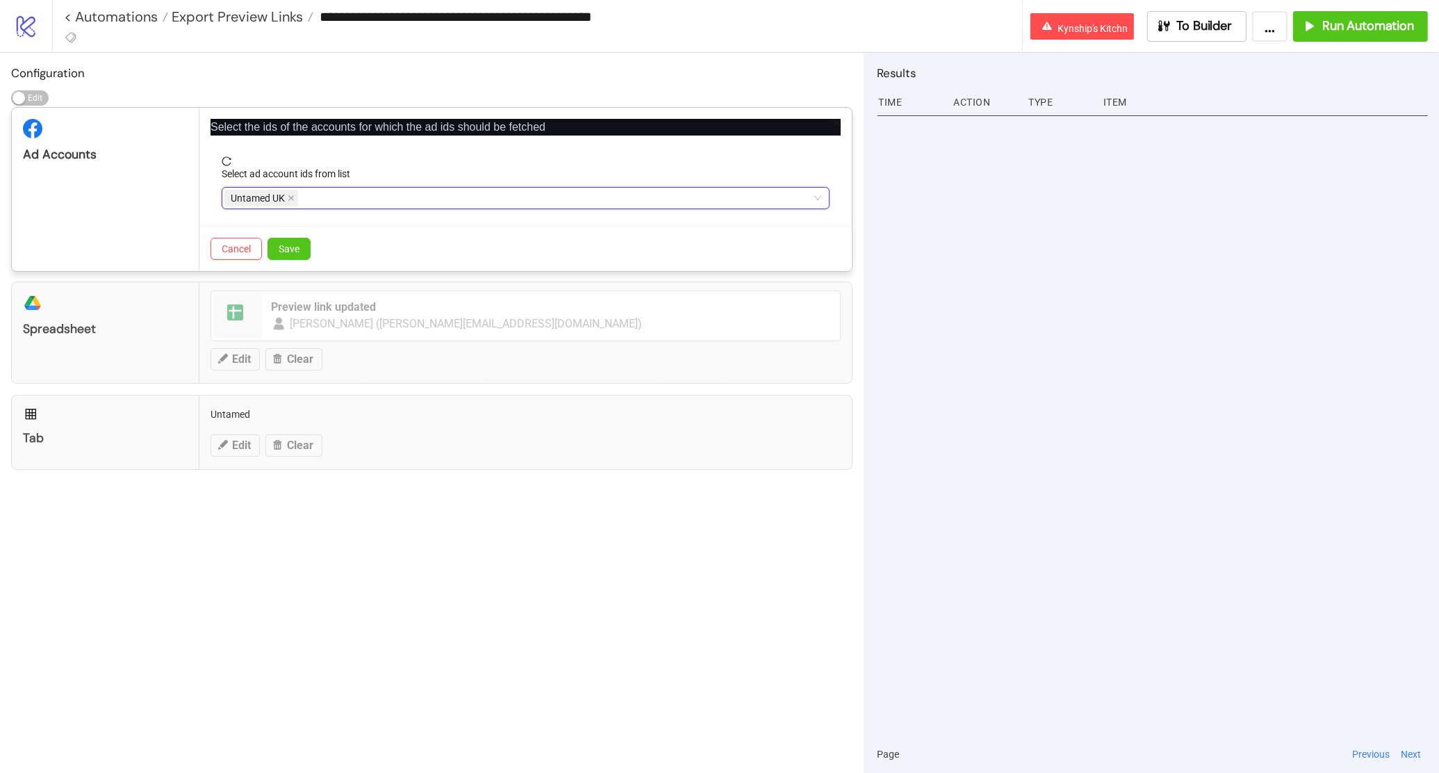
click at [170, 190] on div "Ad Accounts" at bounding box center [106, 189] width 188 height 163
click at [286, 244] on span "Save" at bounding box center [289, 248] width 21 height 11
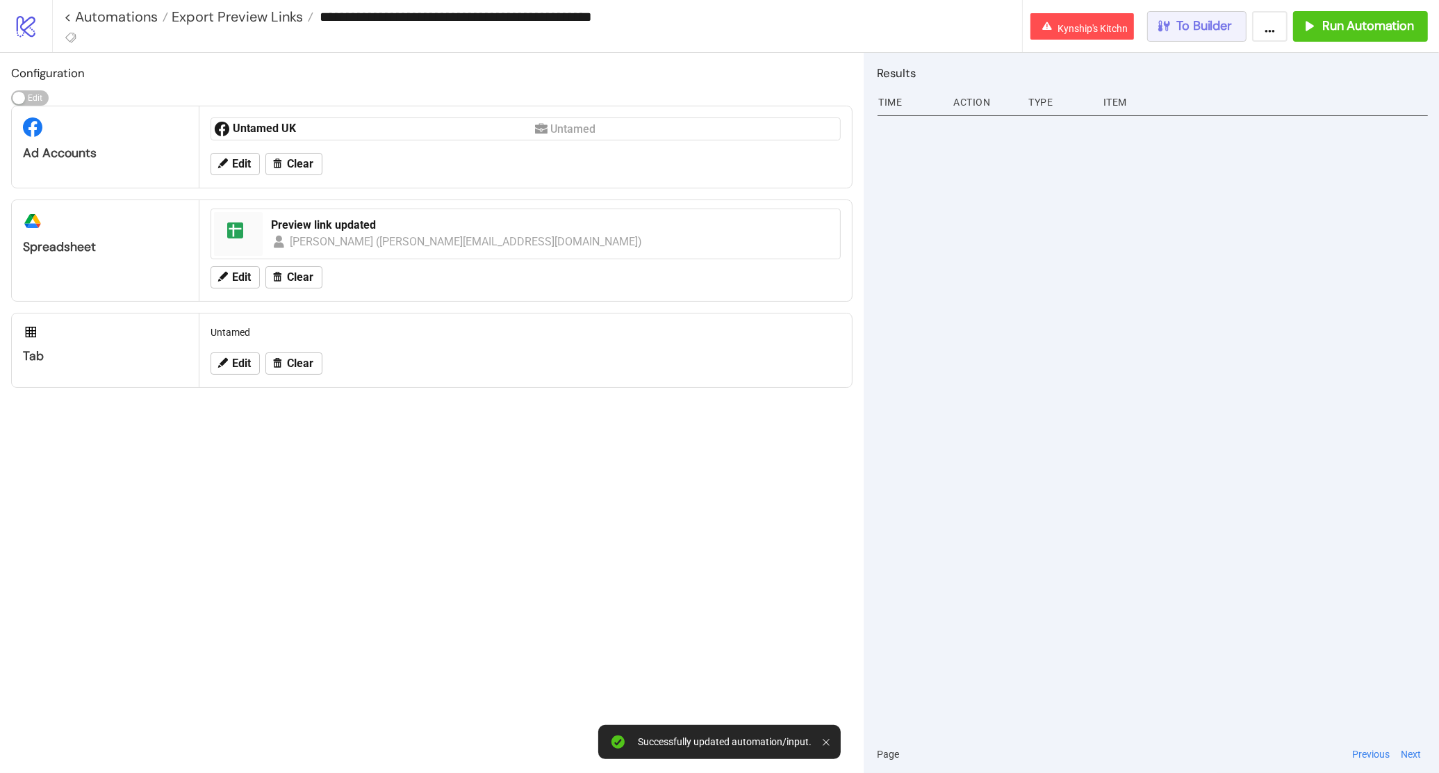
click at [1203, 22] on span "To Builder" at bounding box center [1205, 26] width 56 height 16
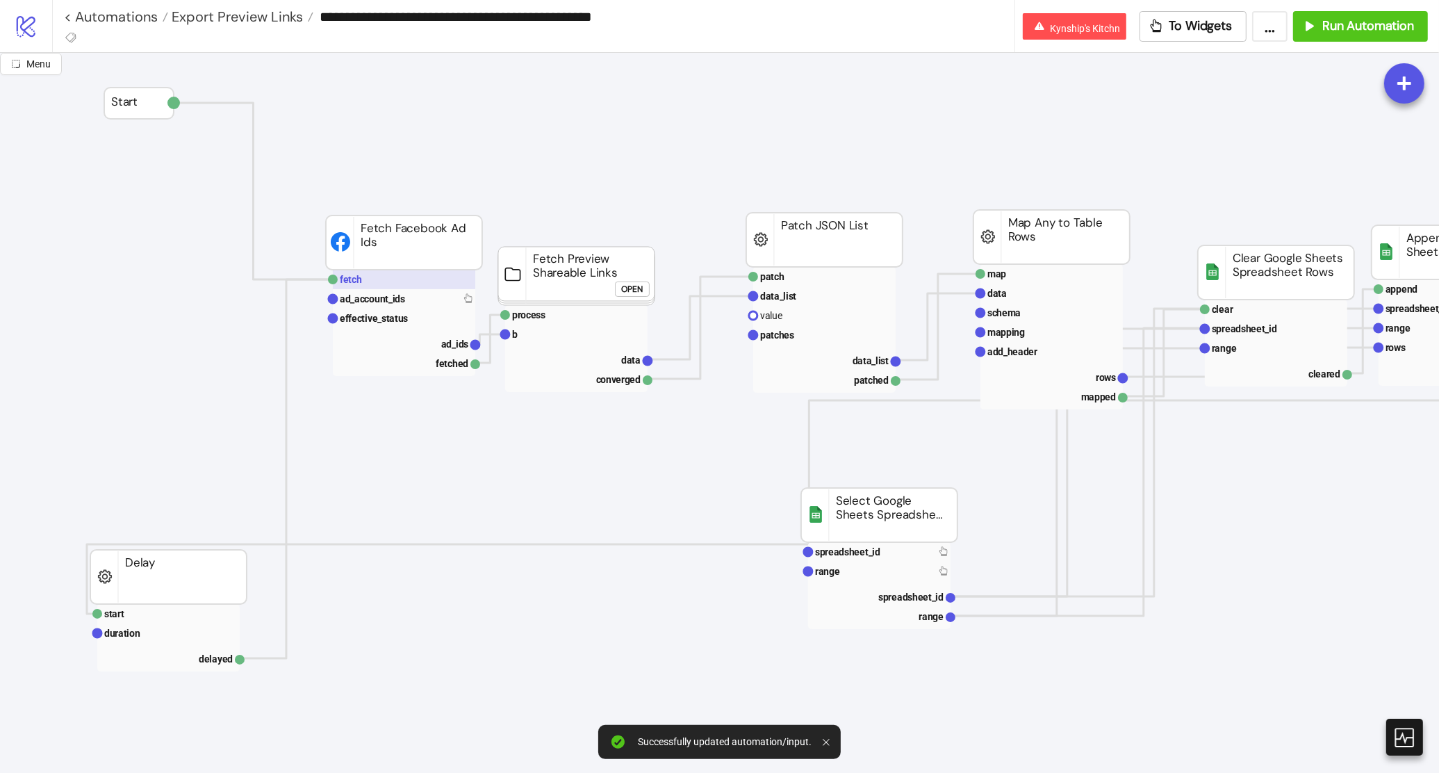
click at [381, 283] on rect at bounding box center [404, 279] width 142 height 19
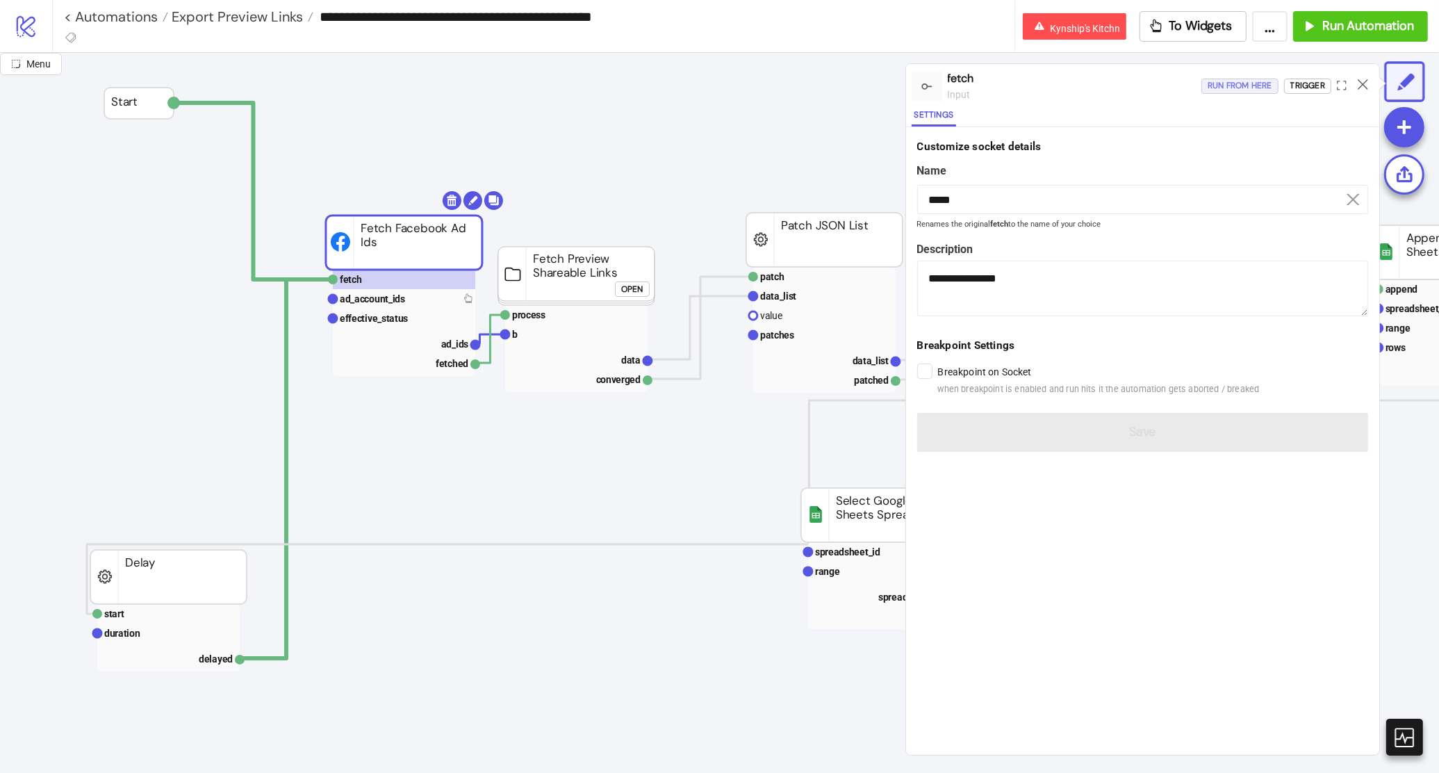
click at [1252, 87] on div "Run from here" at bounding box center [1239, 86] width 65 height 16
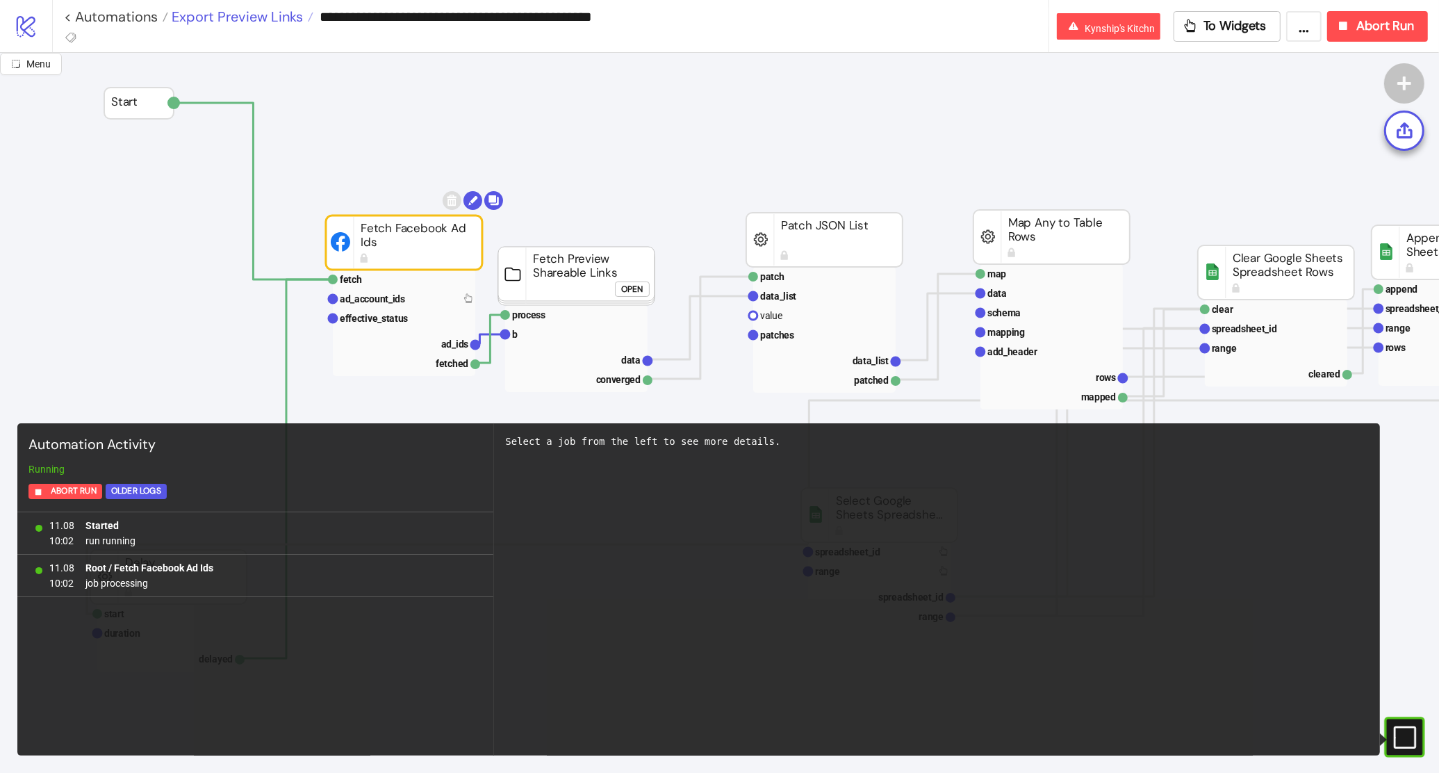
click at [237, 13] on span "Export Preview Links" at bounding box center [235, 17] width 135 height 18
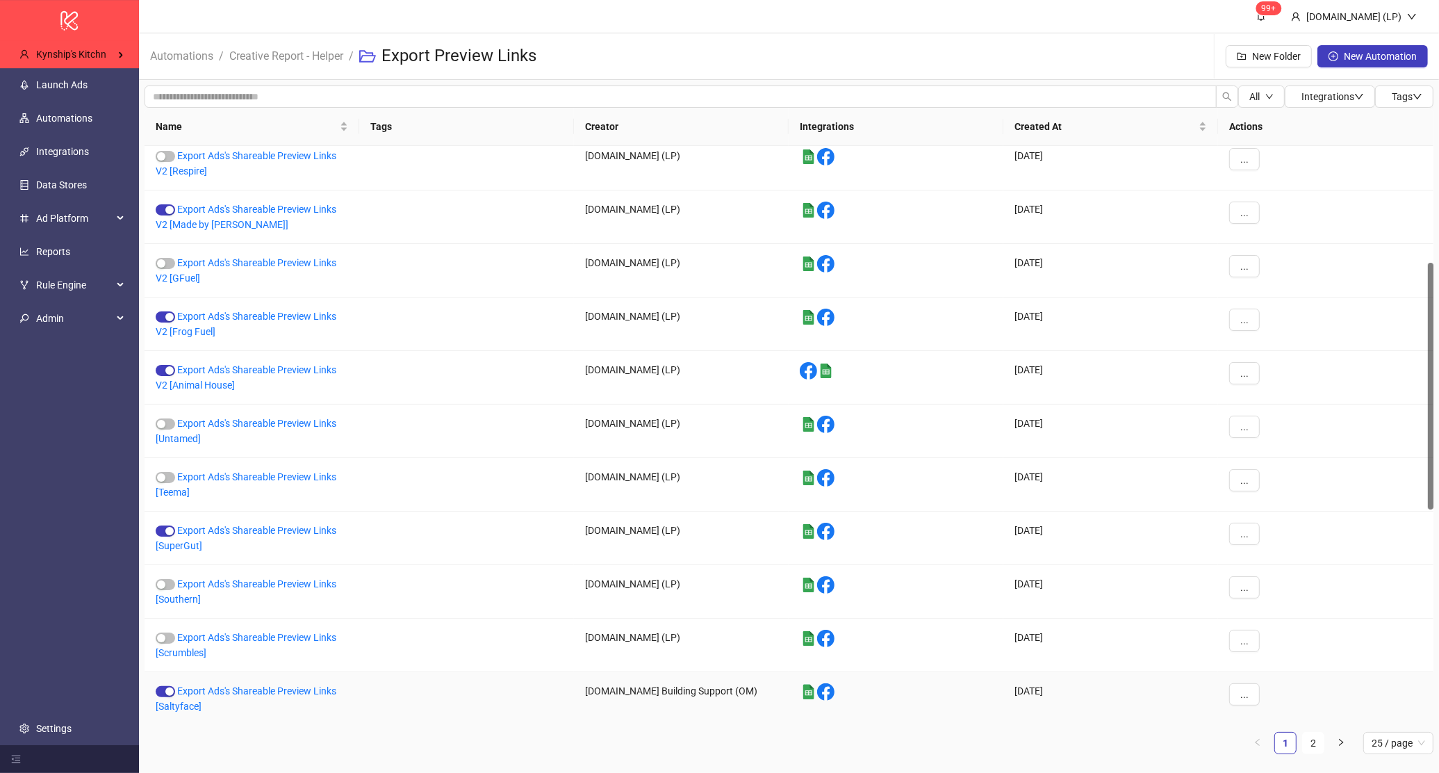
scroll to position [245, 0]
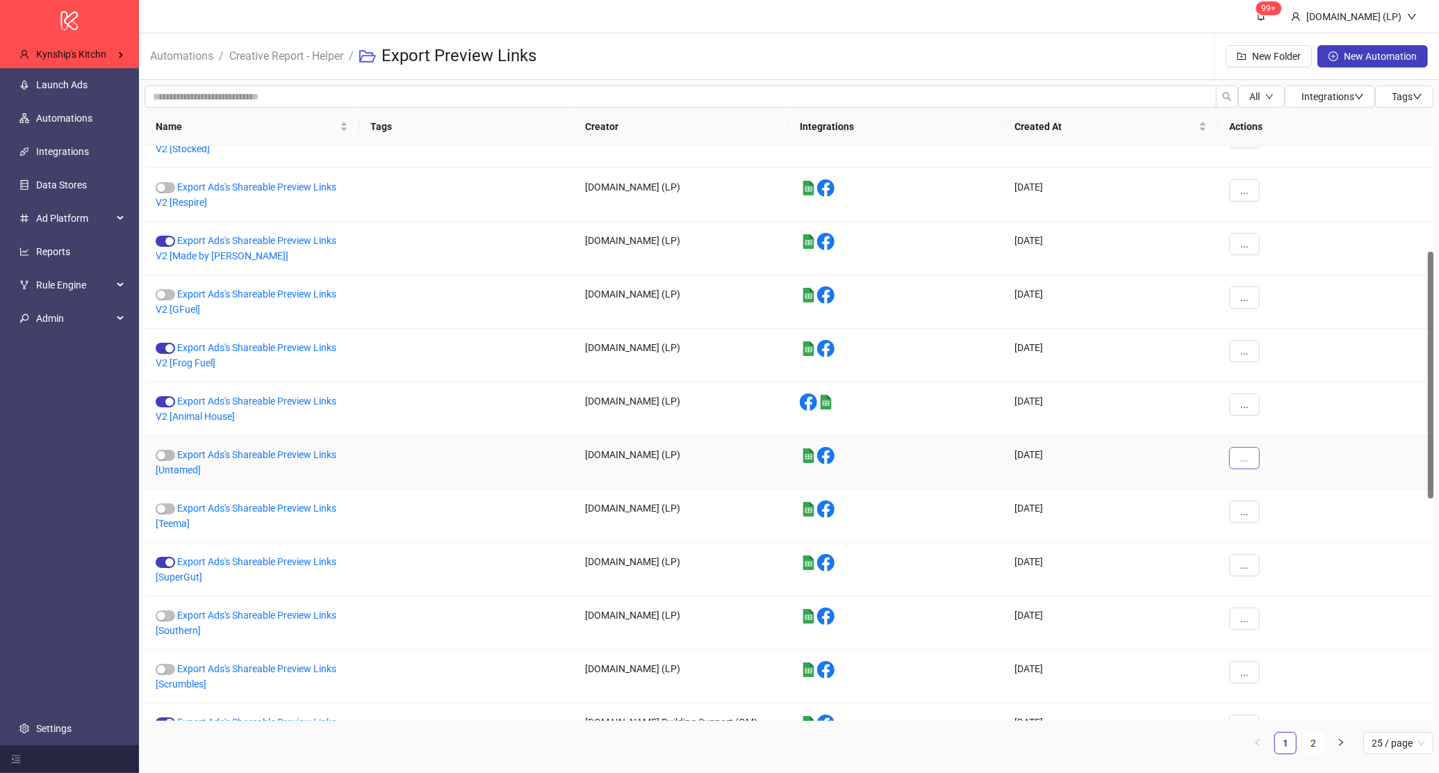
click at [1234, 463] on button "..." at bounding box center [1244, 458] width 31 height 22
click at [1261, 597] on span "Delete" at bounding box center [1275, 597] width 40 height 15
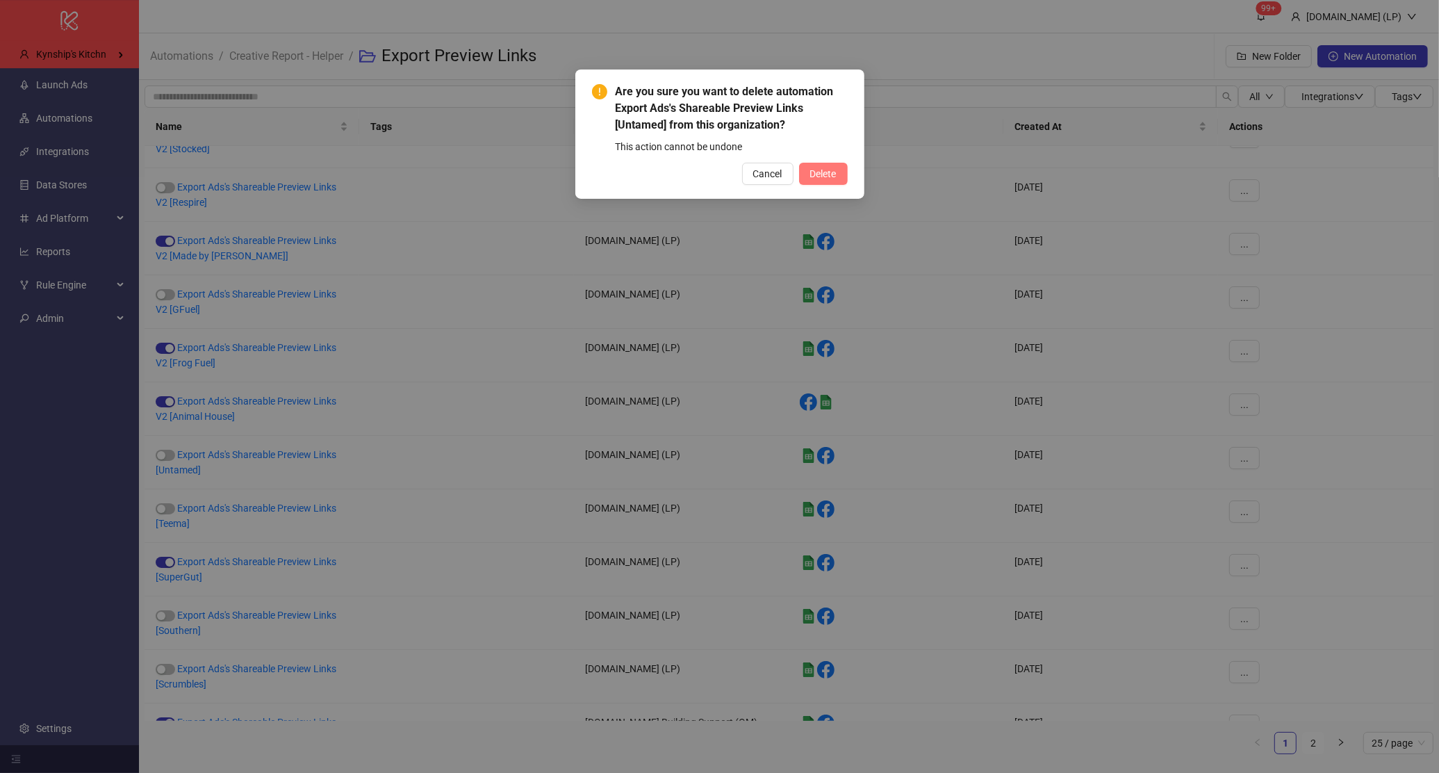
click at [832, 174] on span "Delete" at bounding box center [823, 173] width 26 height 11
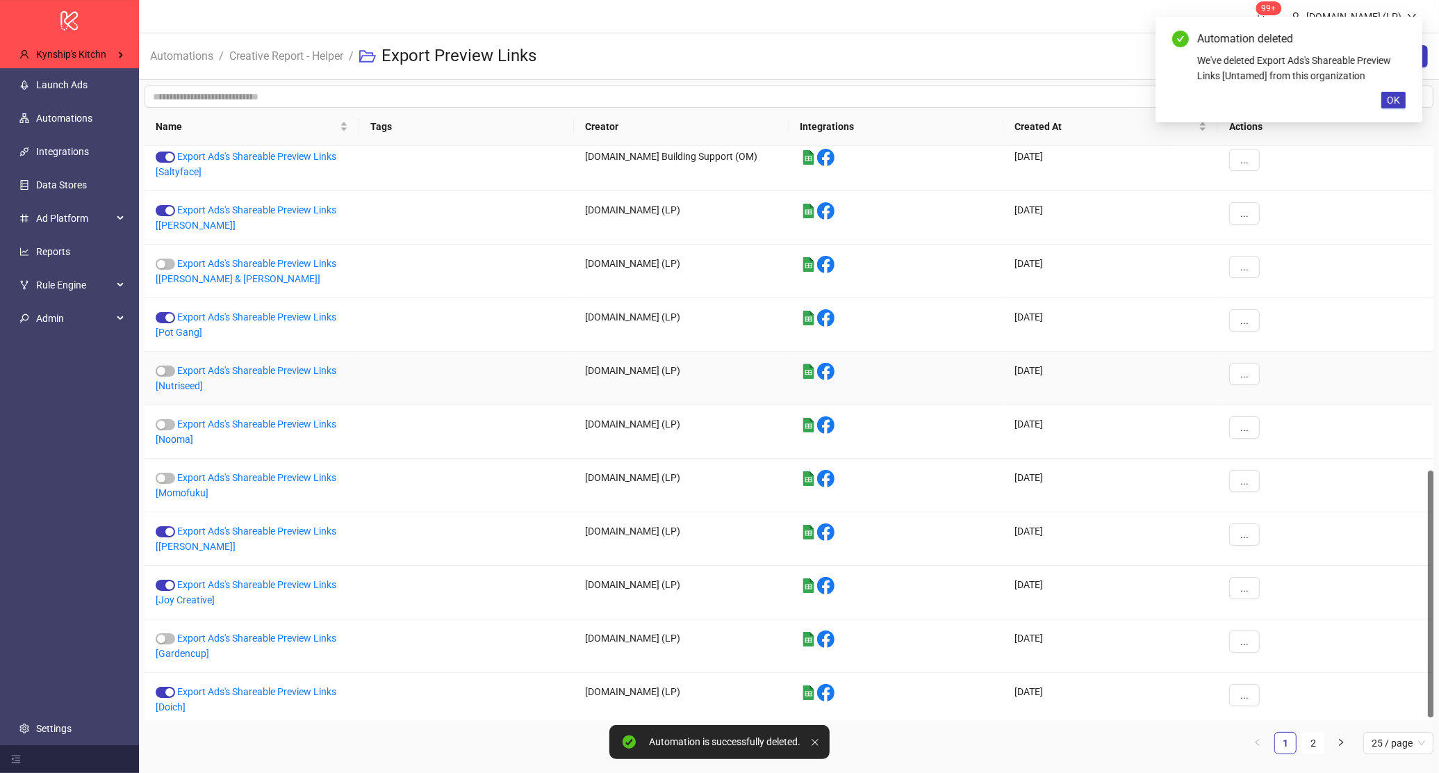
scroll to position [762, 0]
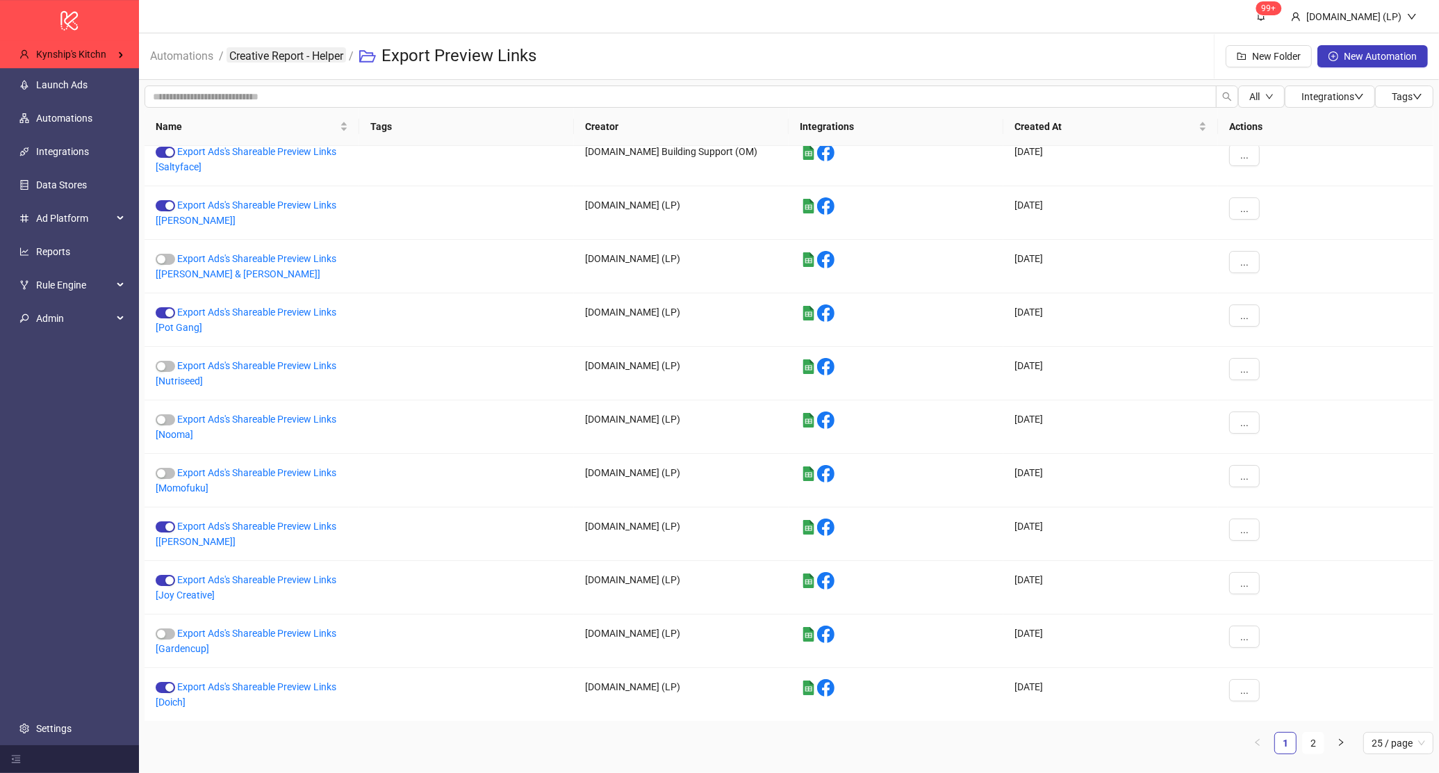
click at [303, 58] on link "Creative Report - Helper" at bounding box center [285, 54] width 119 height 15
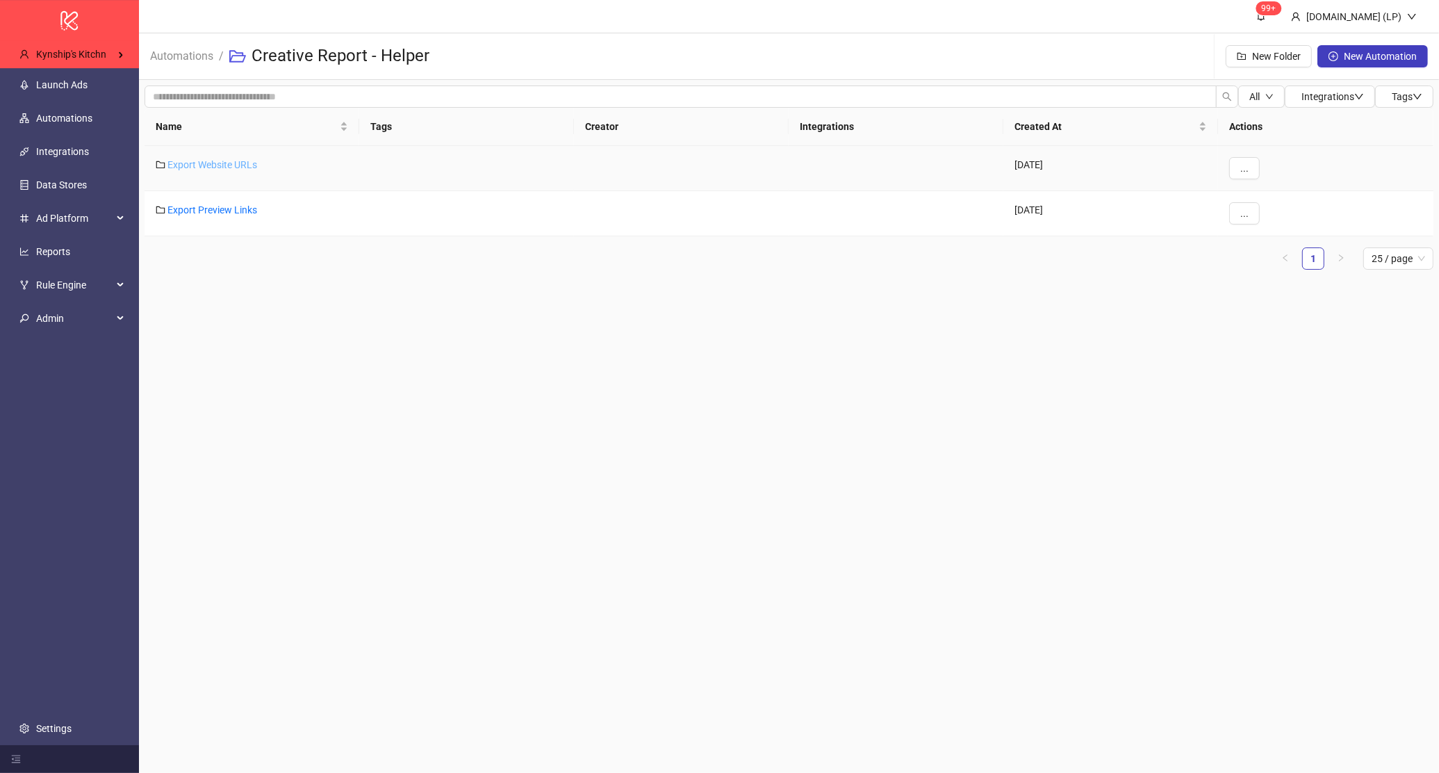
click at [219, 163] on link "Export Website URLs" at bounding box center [212, 164] width 90 height 11
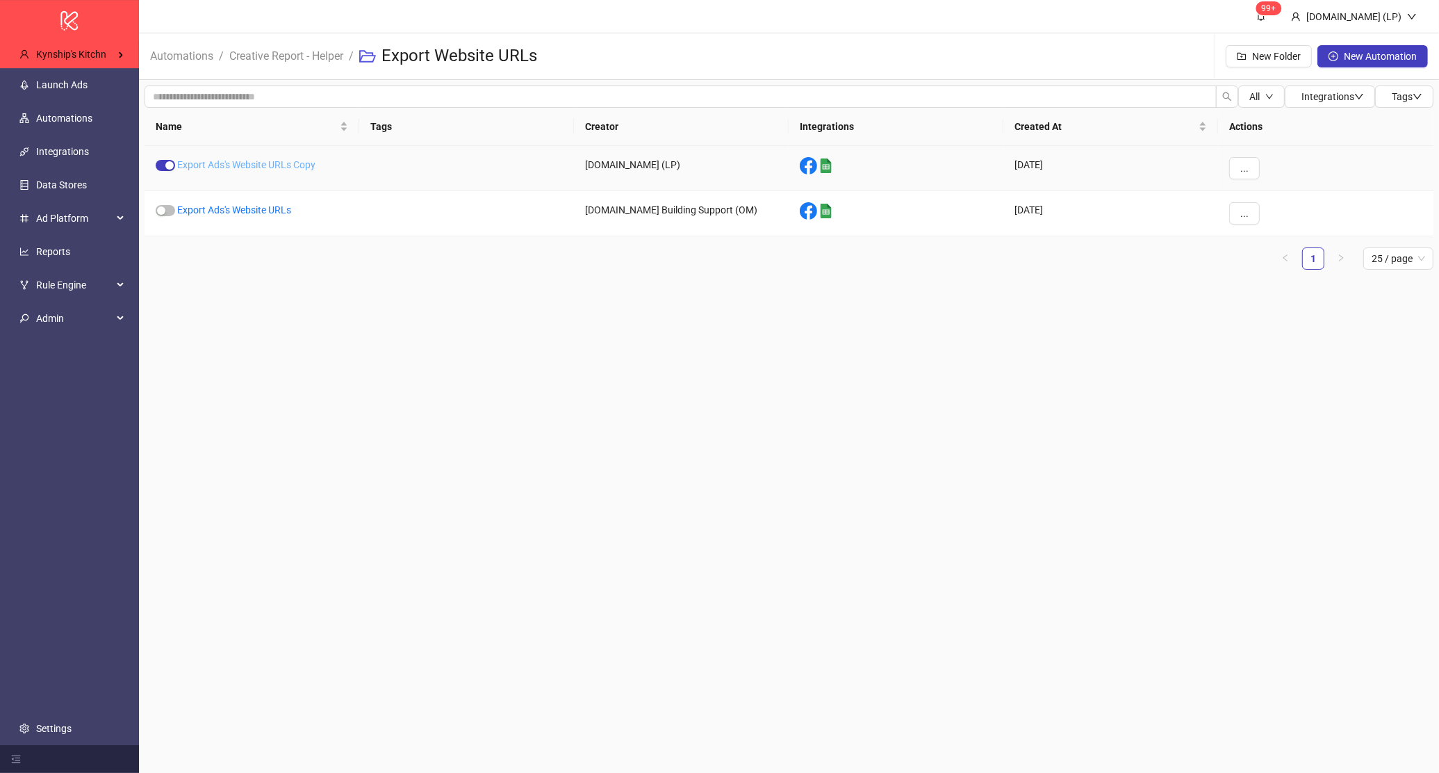
click at [280, 167] on link "Export Ads's Website URLs Copy" at bounding box center [246, 164] width 138 height 11
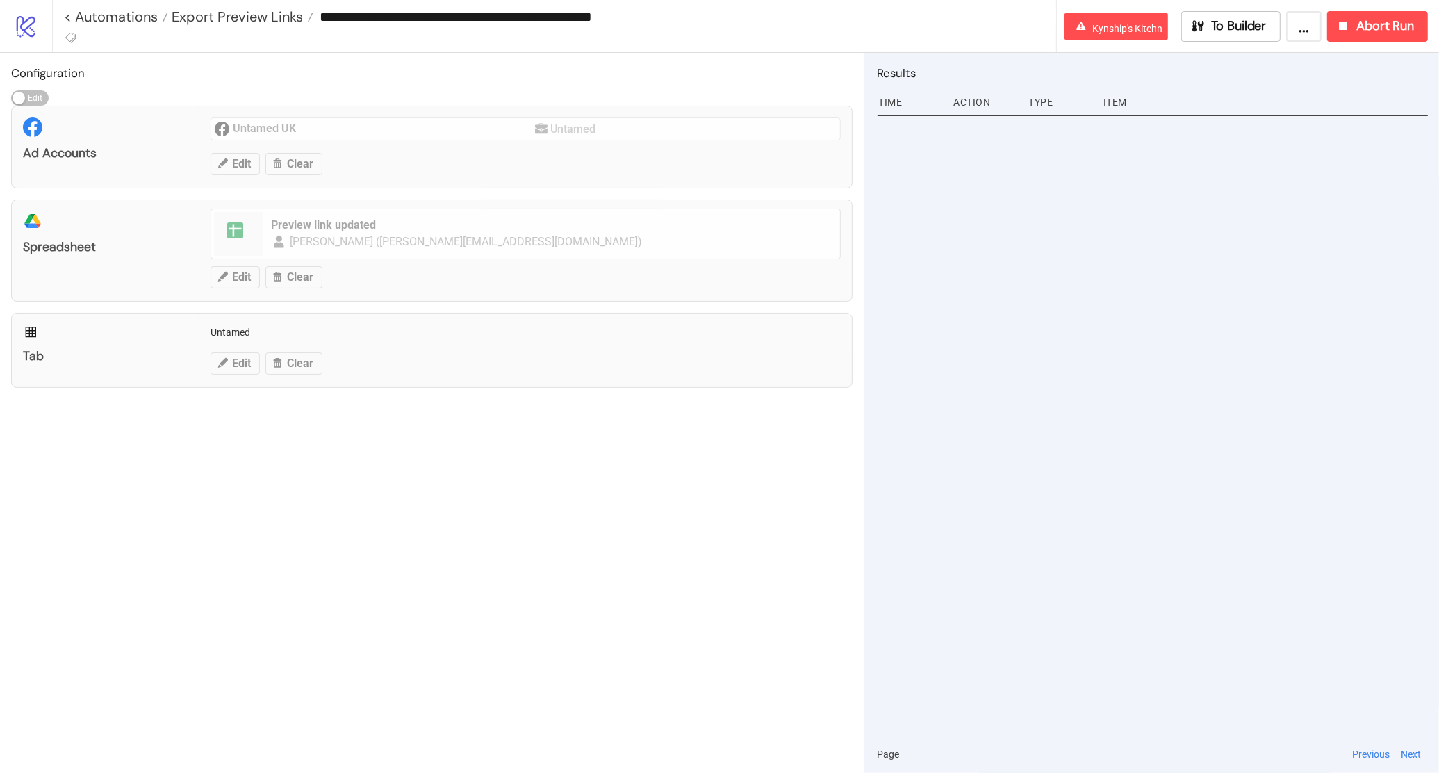
type input "**********"
click at [278, 12] on span "Export Website URLs" at bounding box center [237, 17] width 138 height 18
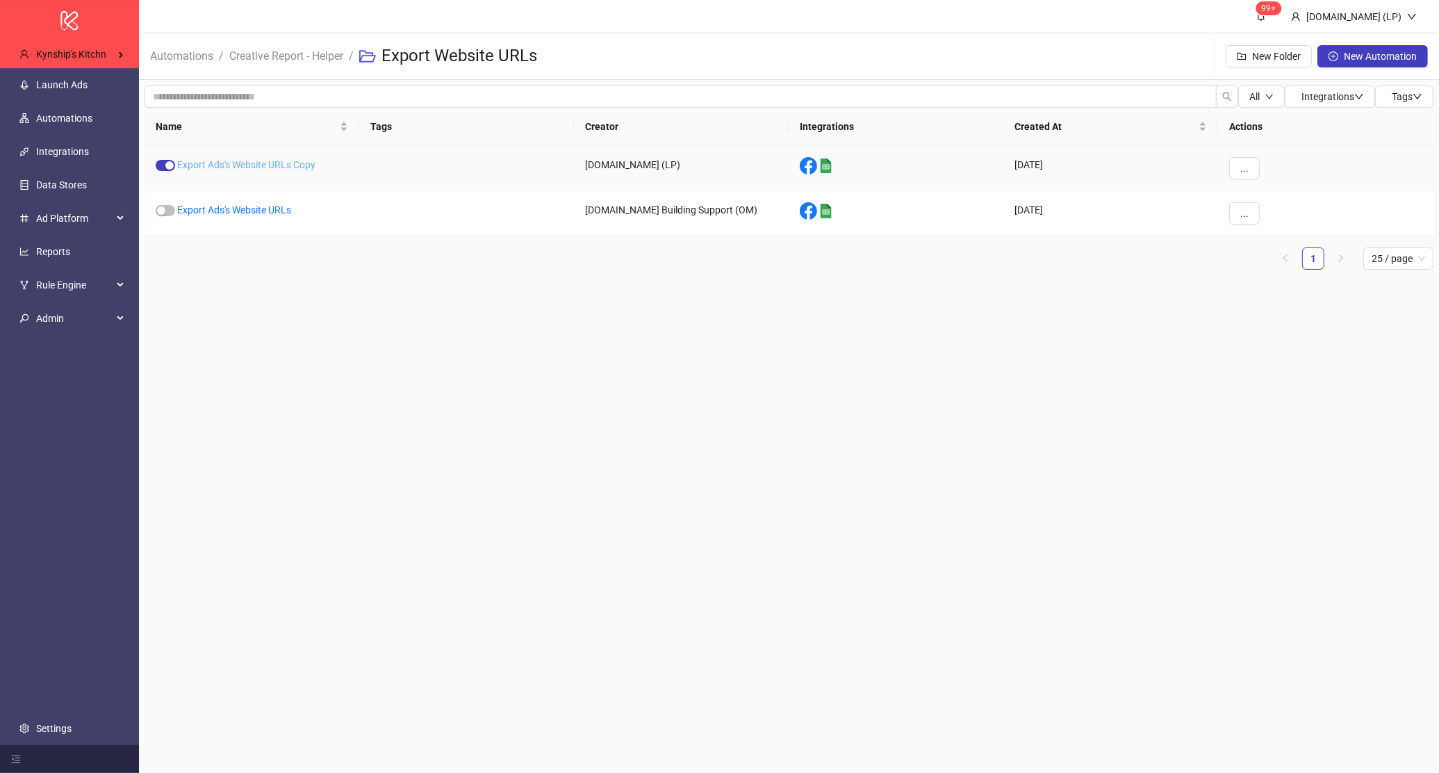
click at [284, 160] on link "Export Ads's Website URLs Copy" at bounding box center [246, 164] width 138 height 11
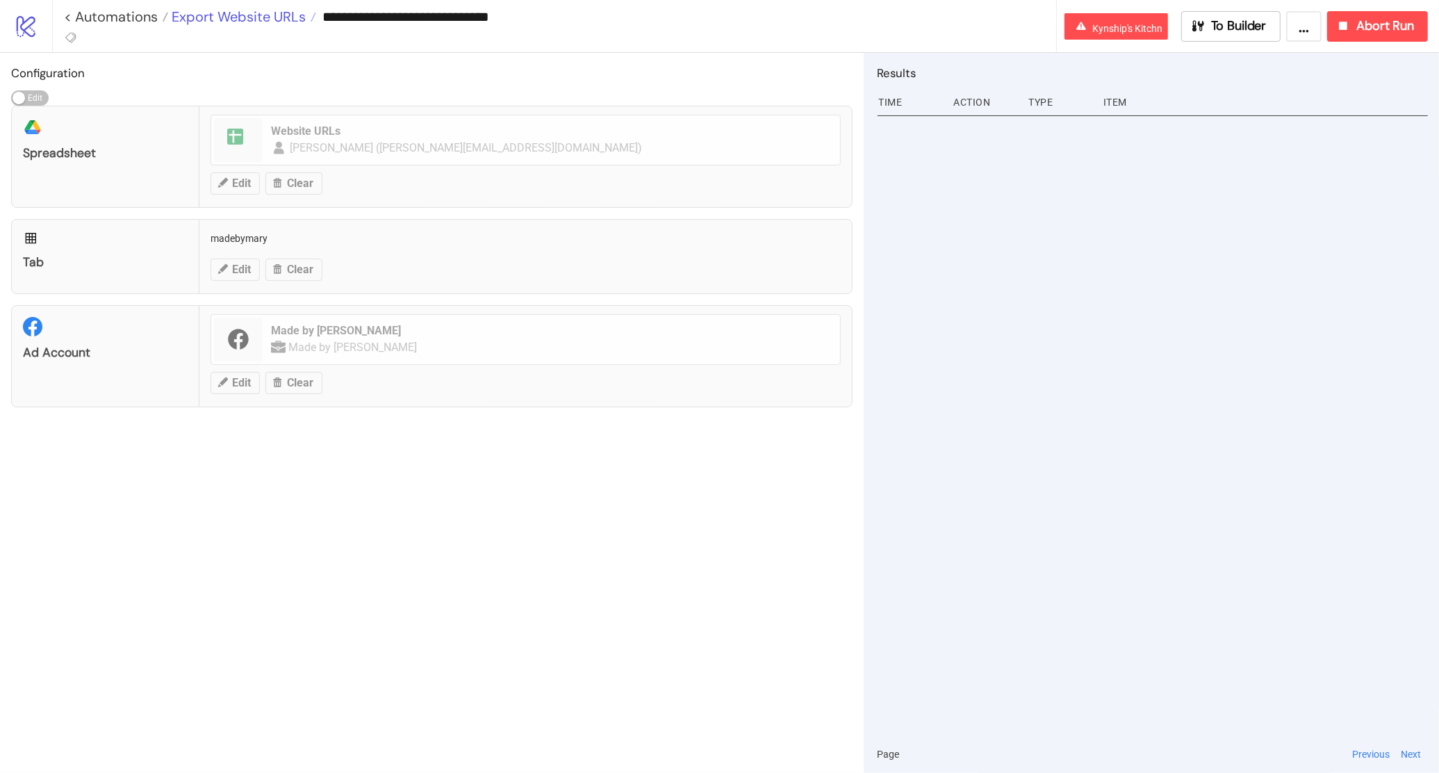
click at [235, 14] on span "Export Website URLs" at bounding box center [237, 17] width 138 height 18
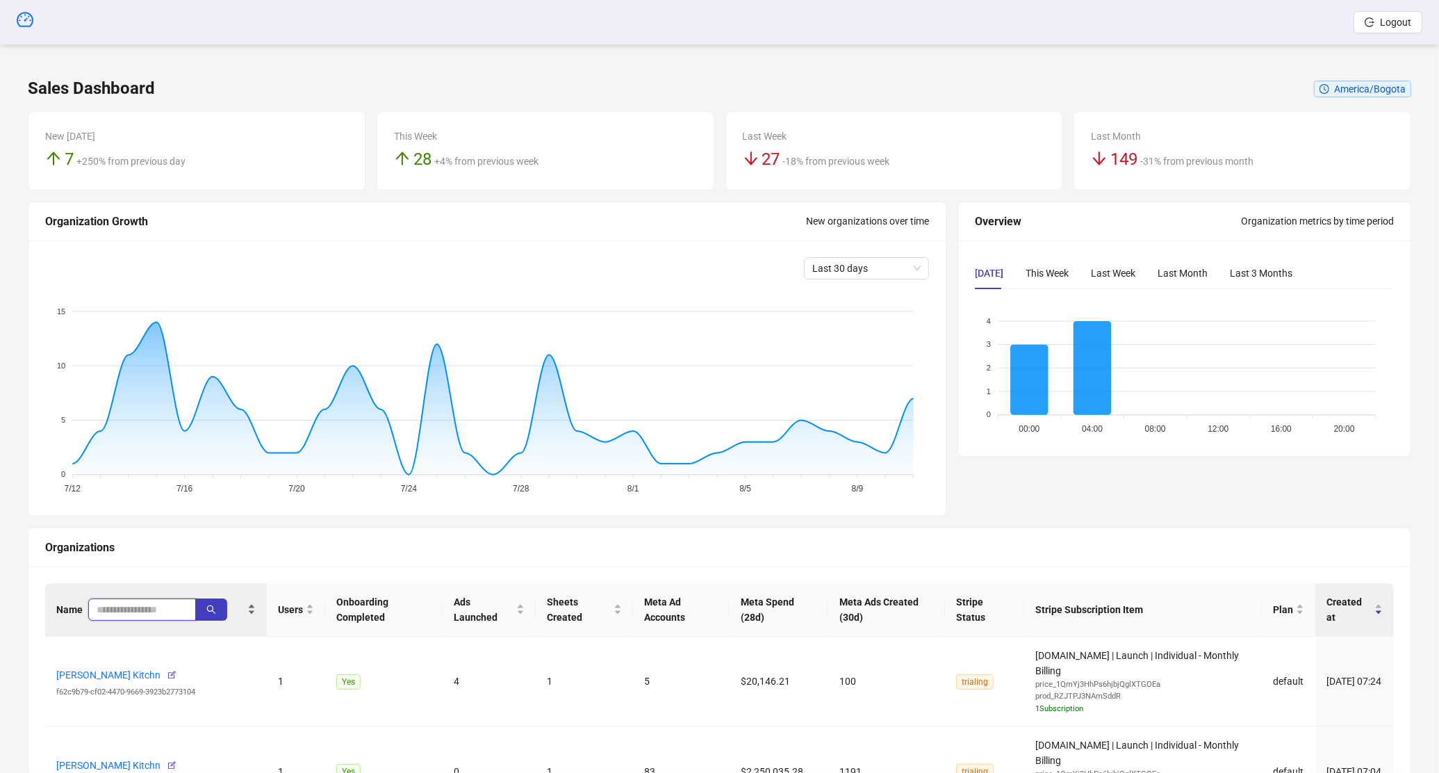
click at [103, 605] on input "search" at bounding box center [137, 609] width 80 height 15
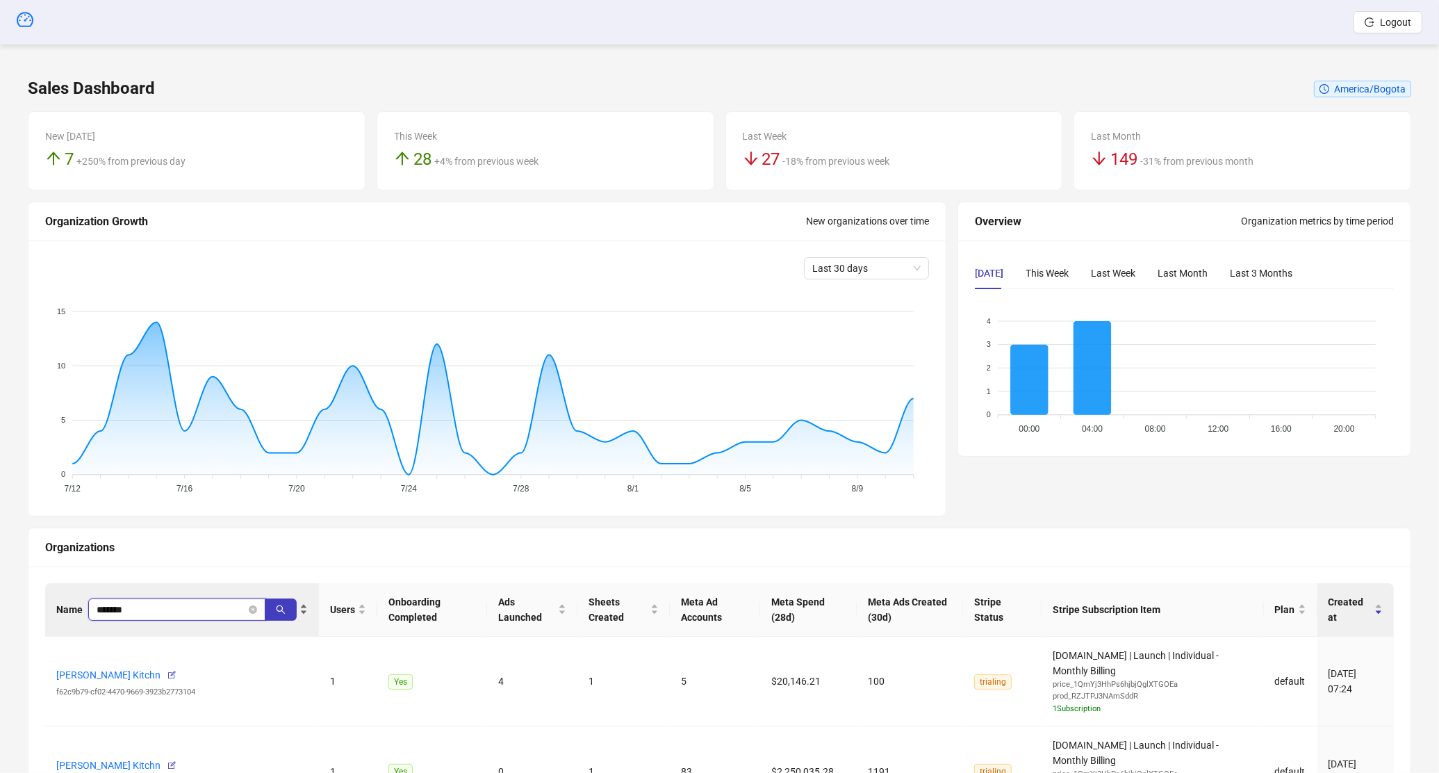
type input "*******"
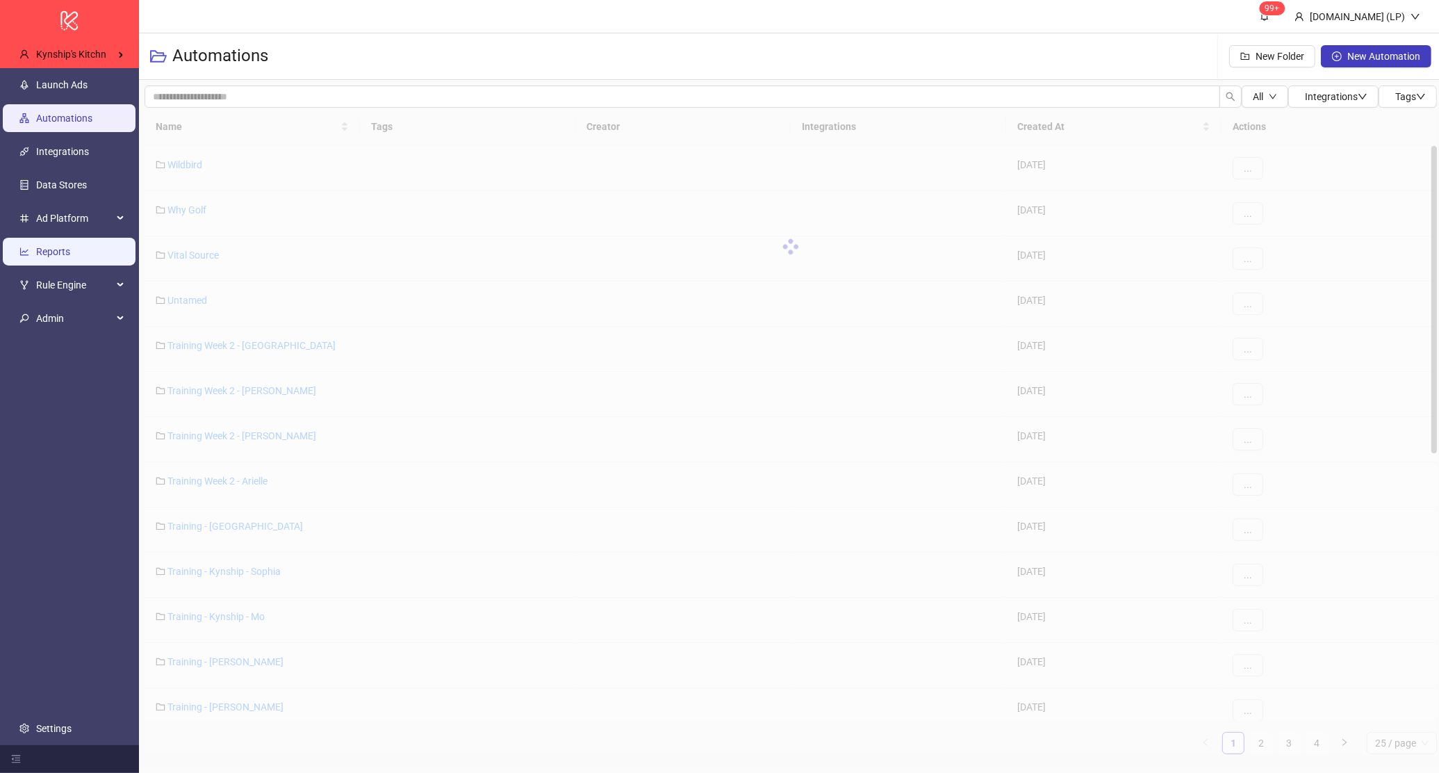
click at [70, 246] on link "Reports" at bounding box center [53, 251] width 34 height 11
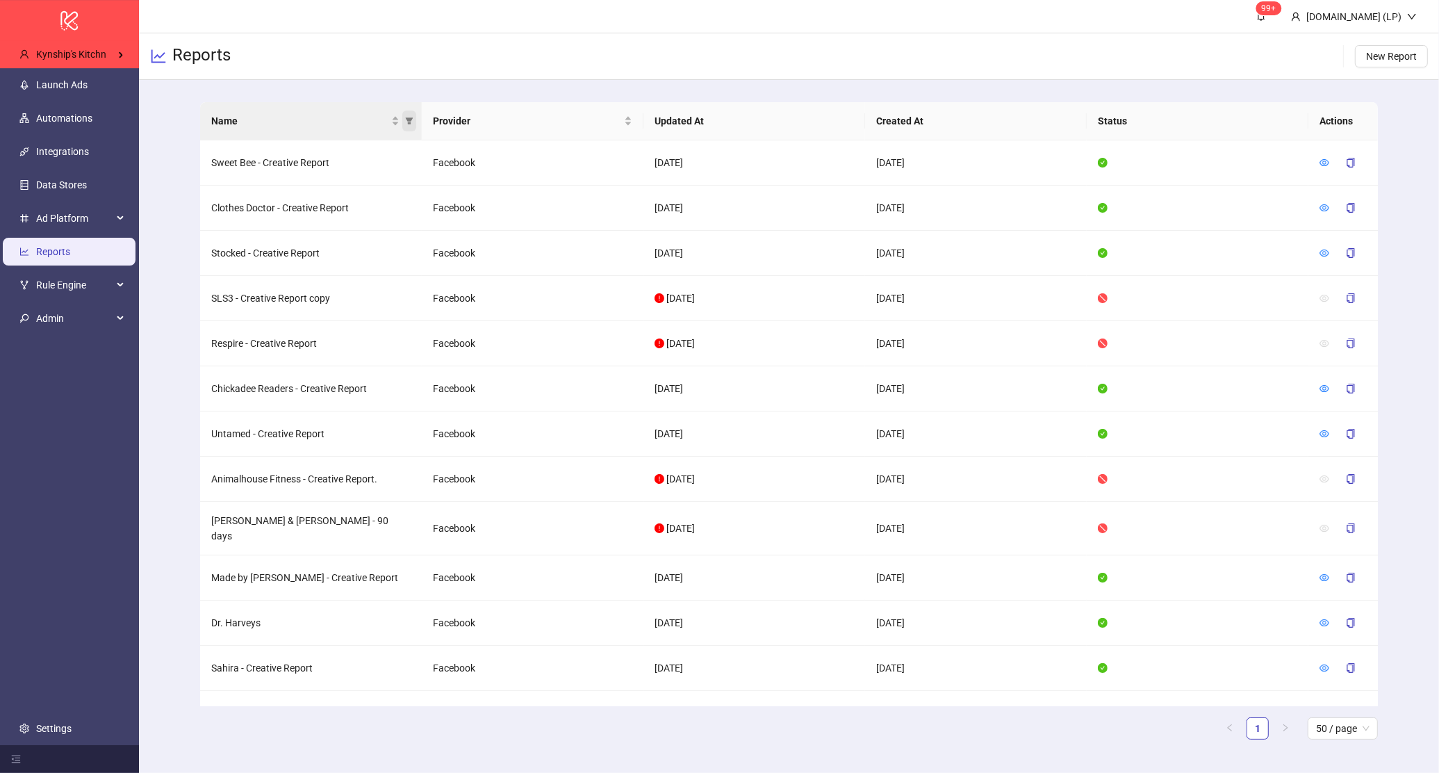
click at [413, 114] on span "Name" at bounding box center [409, 120] width 14 height 21
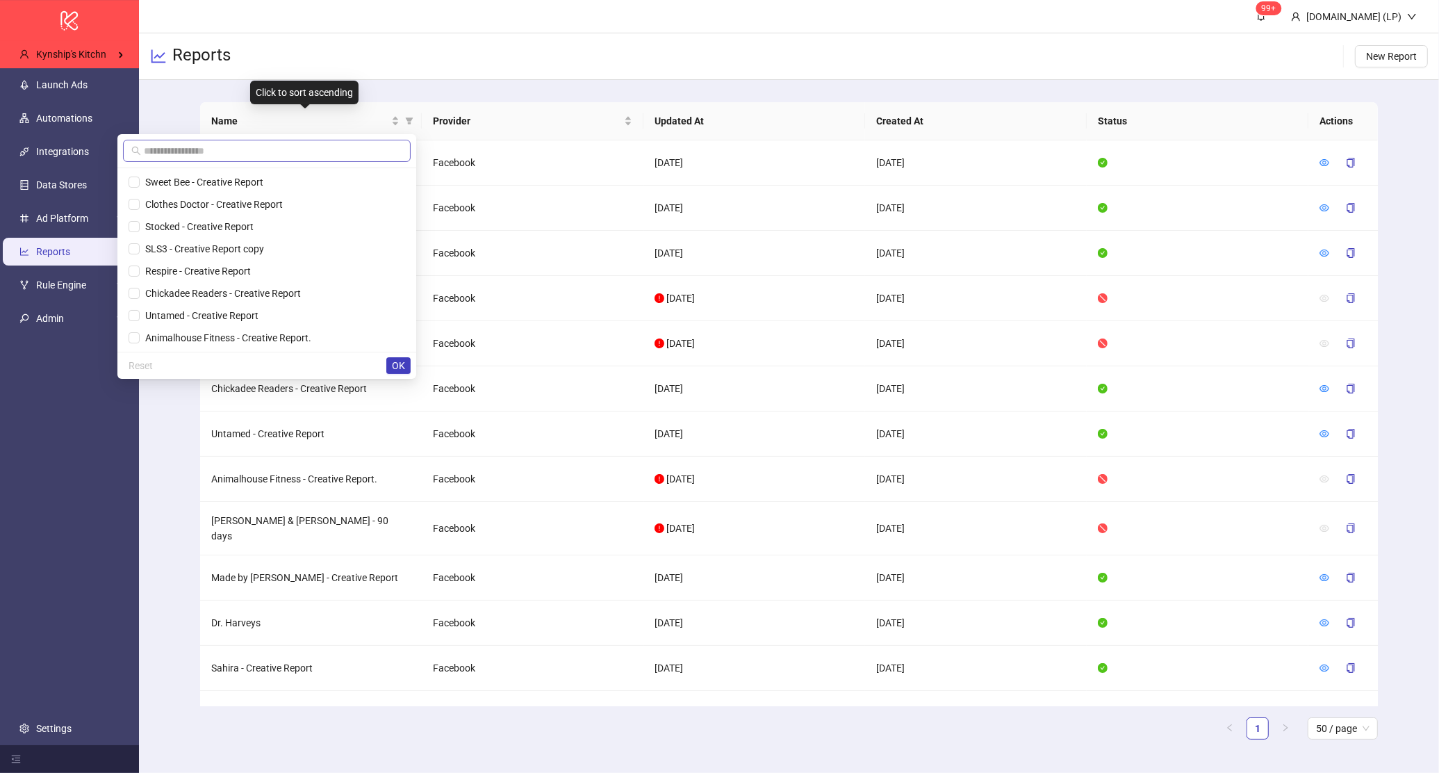
click at [304, 140] on span at bounding box center [267, 151] width 288 height 22
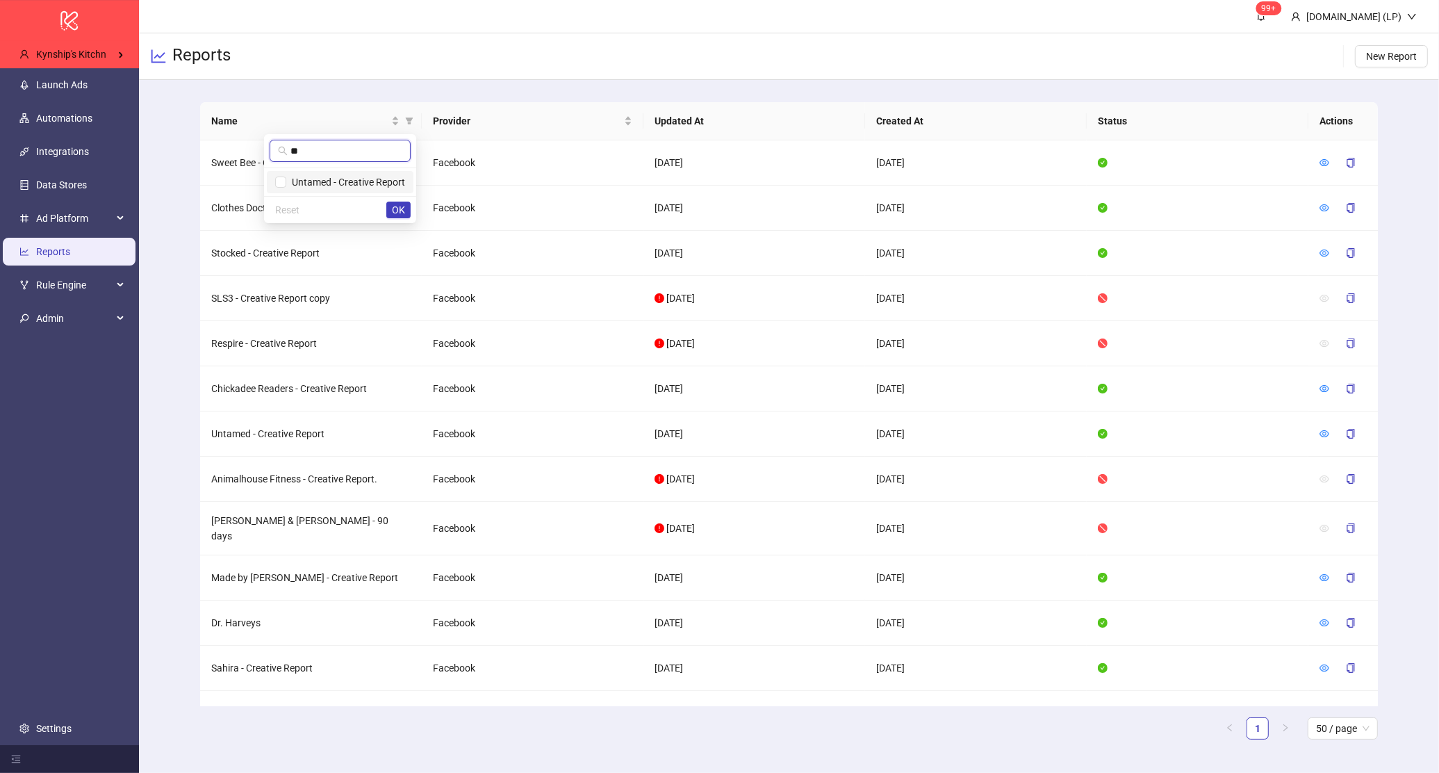
type input "**"
click at [288, 186] on span "Untamed - Creative Report" at bounding box center [345, 181] width 119 height 11
click at [393, 204] on span "OK" at bounding box center [398, 209] width 13 height 11
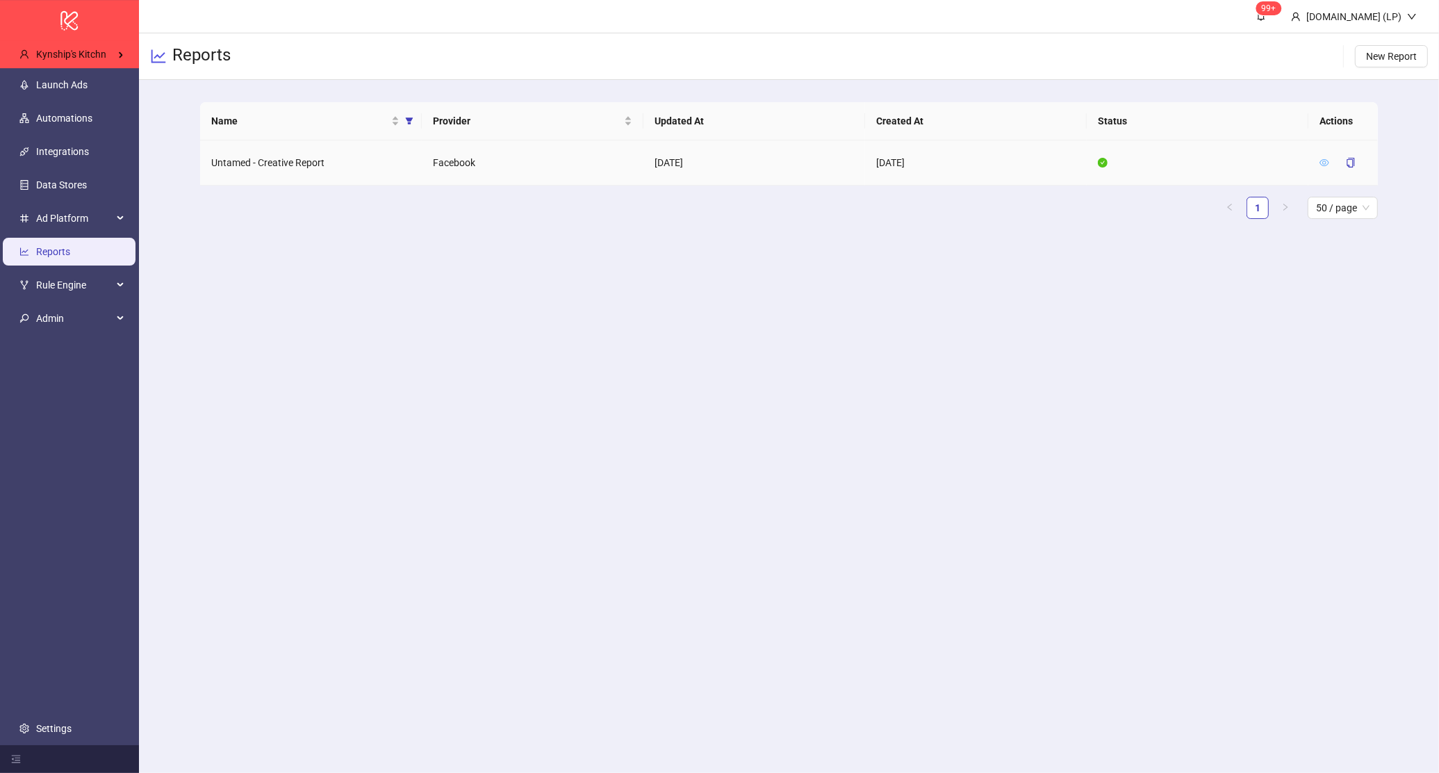
click at [1325, 163] on icon "eye" at bounding box center [1324, 162] width 10 height 7
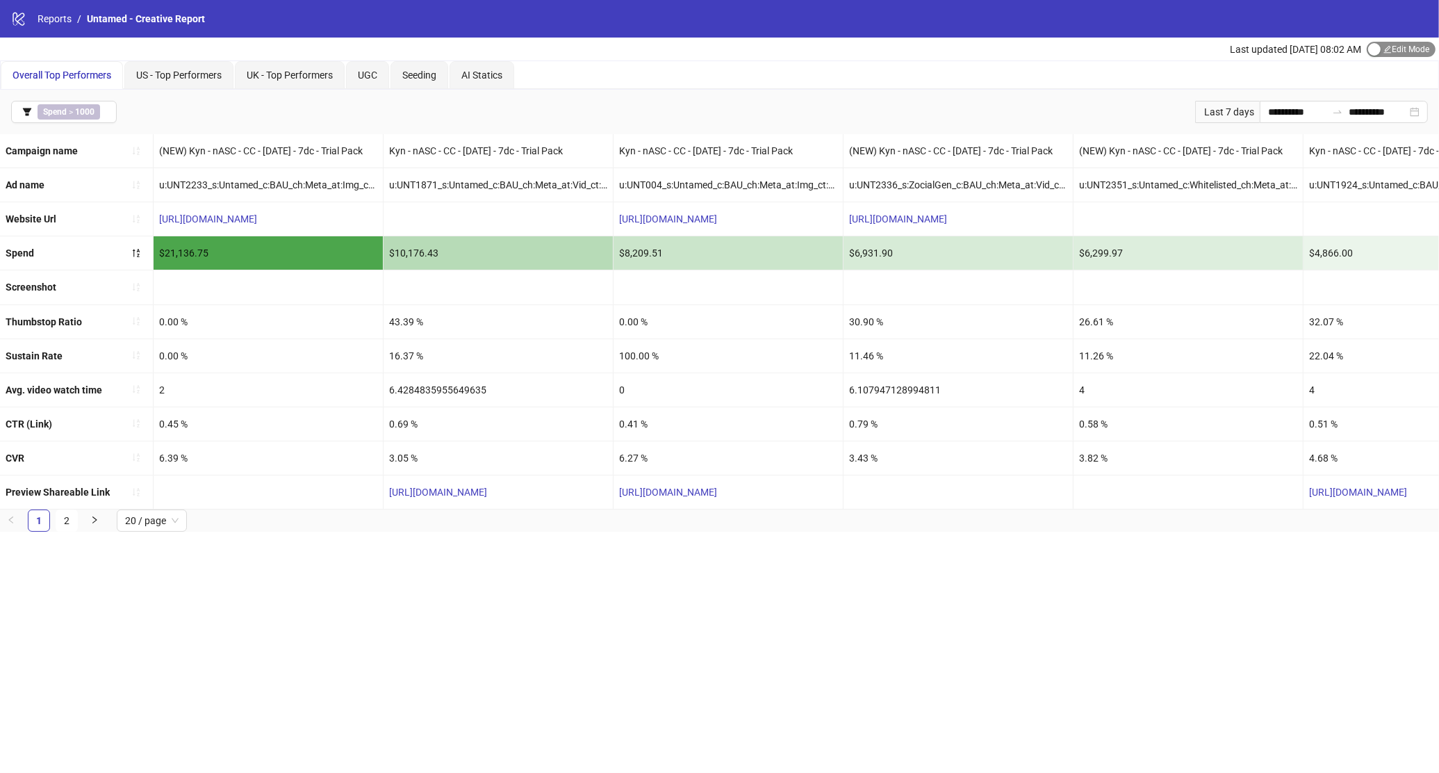
click at [1374, 42] on span "Edit Mode Edit Mode" at bounding box center [1401, 49] width 69 height 15
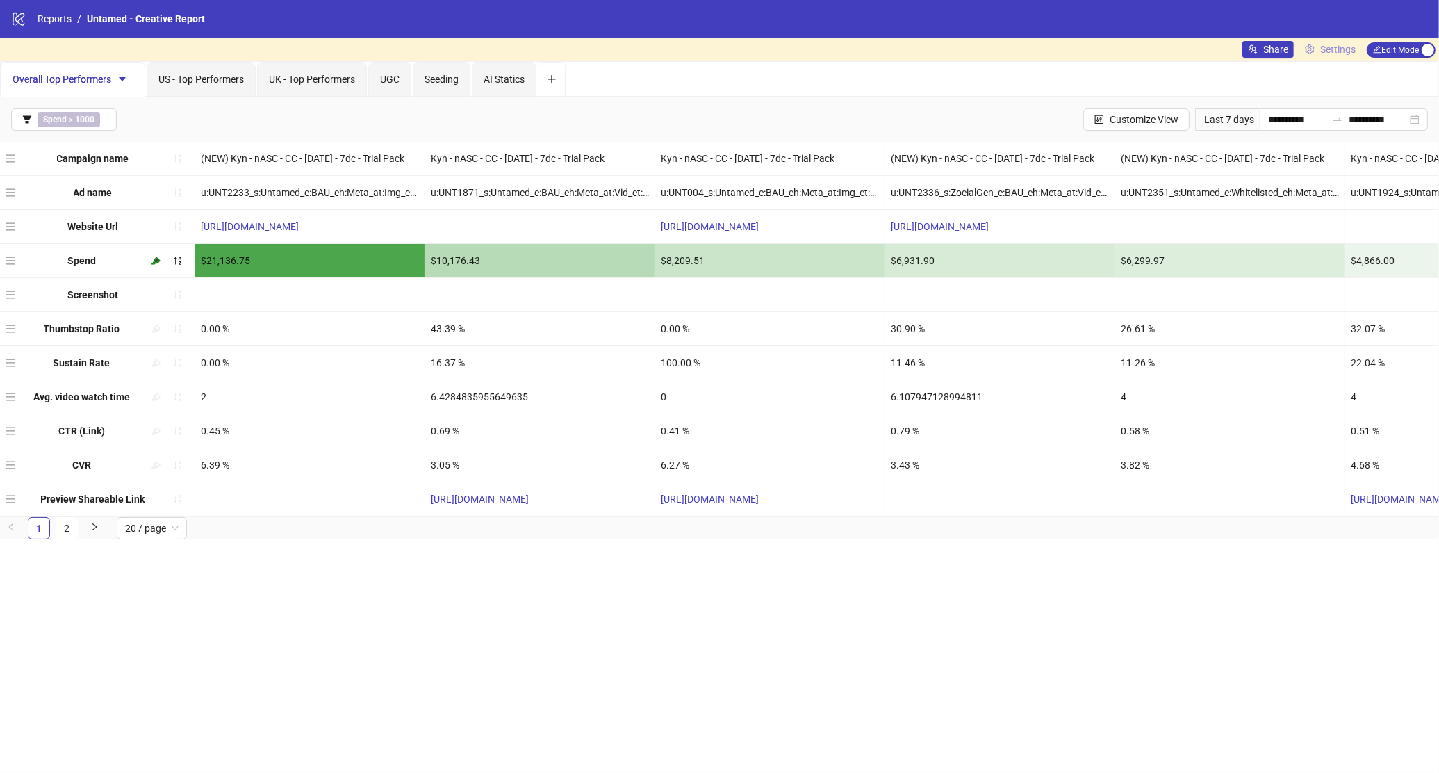
click at [1344, 41] on link "Settings" at bounding box center [1330, 49] width 62 height 17
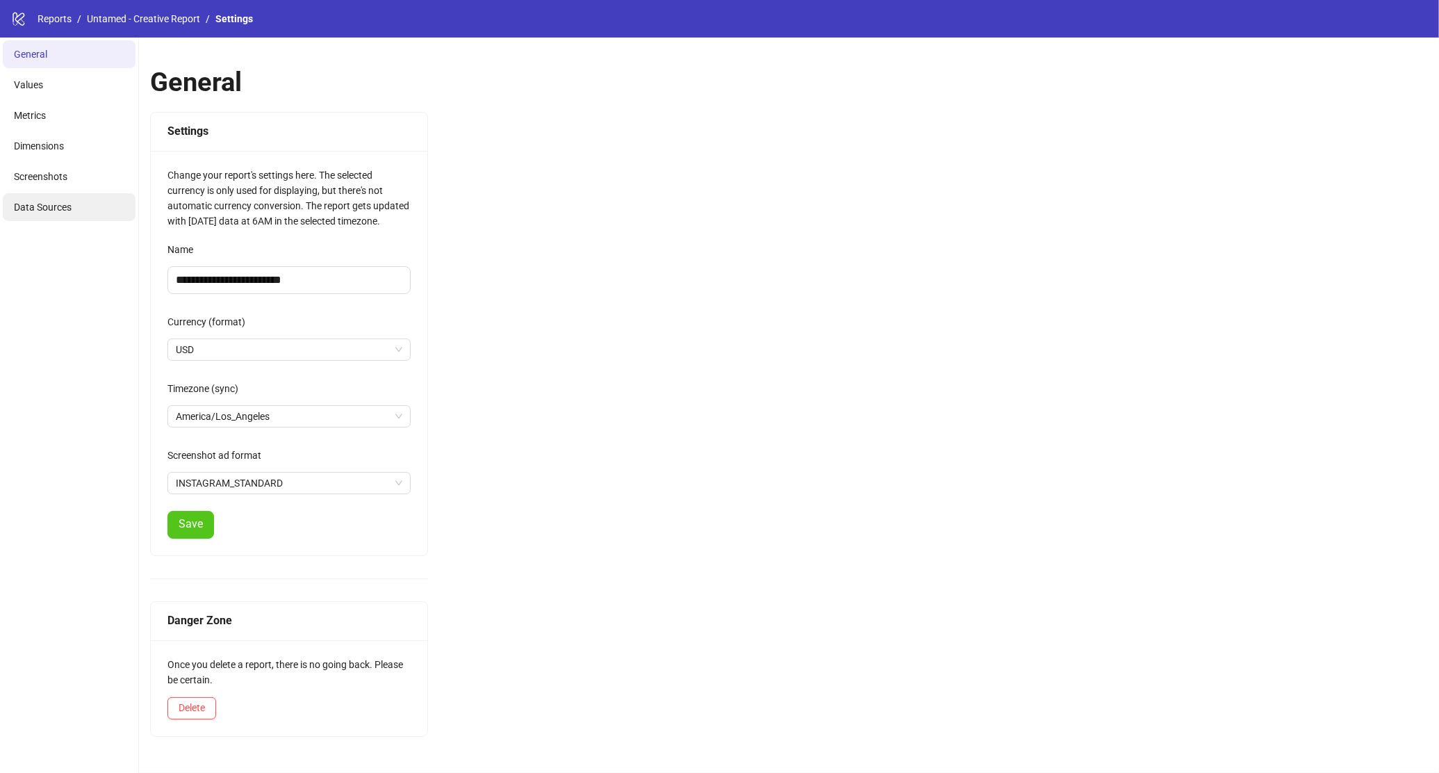
click at [54, 211] on span "Data Sources" at bounding box center [43, 206] width 58 height 11
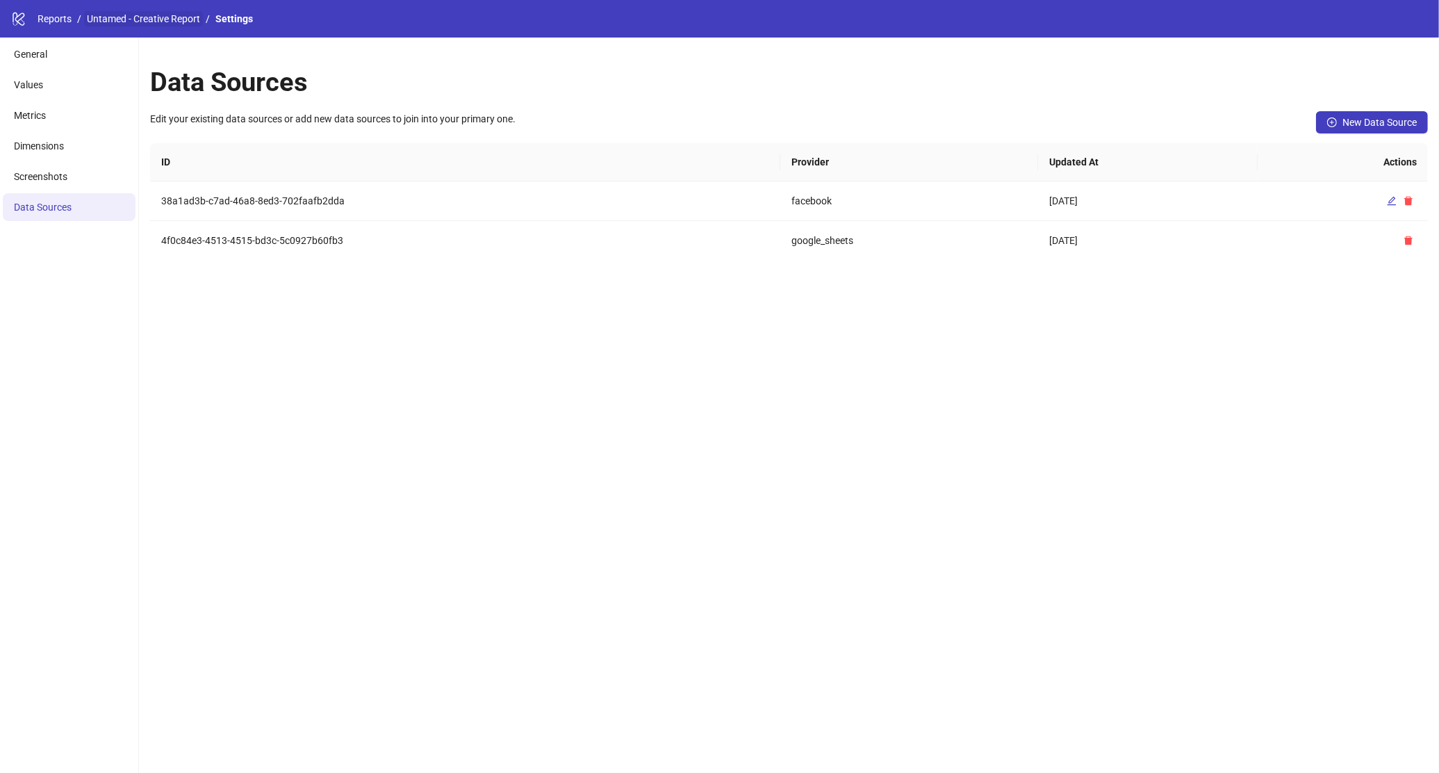
click at [132, 15] on link "Untamed - Creative Report" at bounding box center [143, 18] width 119 height 15
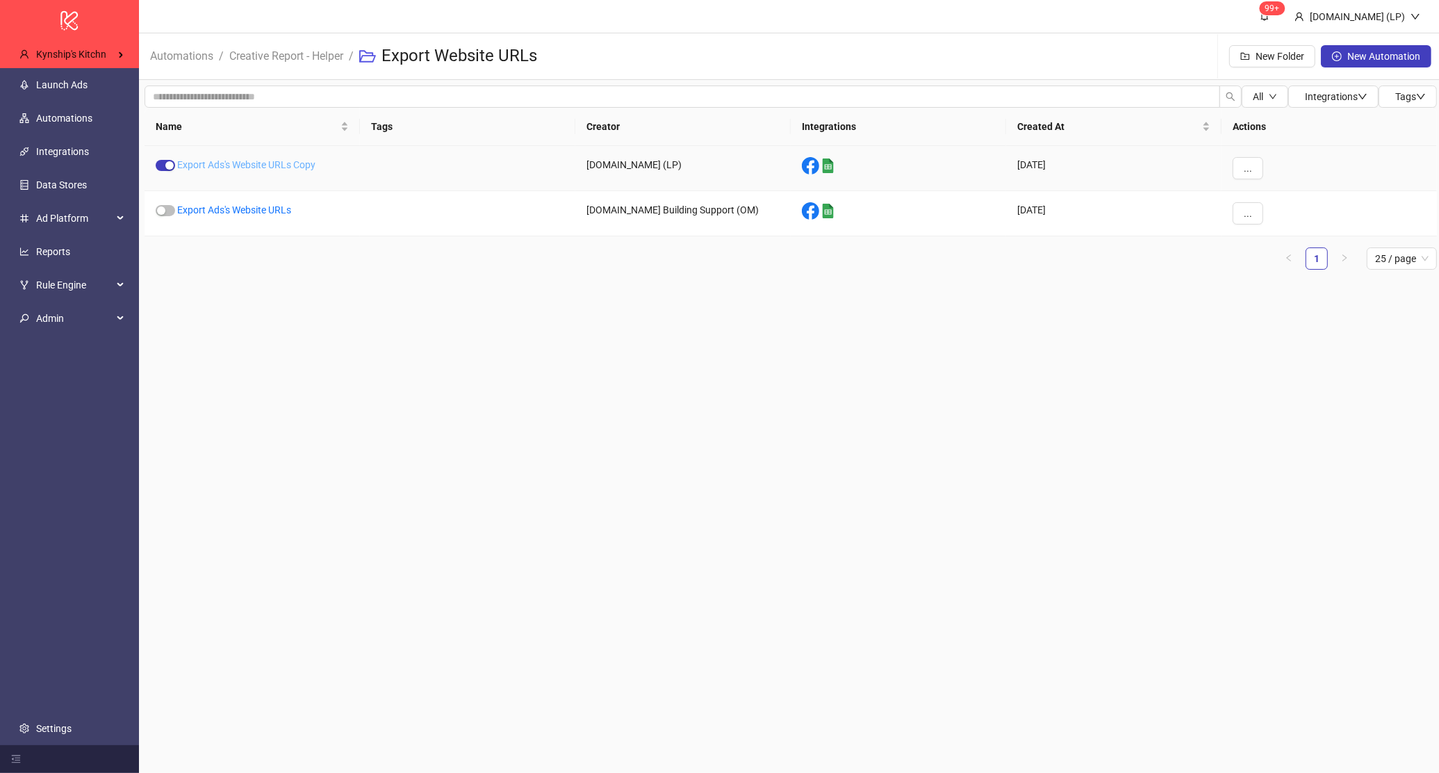
click at [260, 162] on link "Export Ads's Website URLs Copy" at bounding box center [246, 164] width 138 height 11
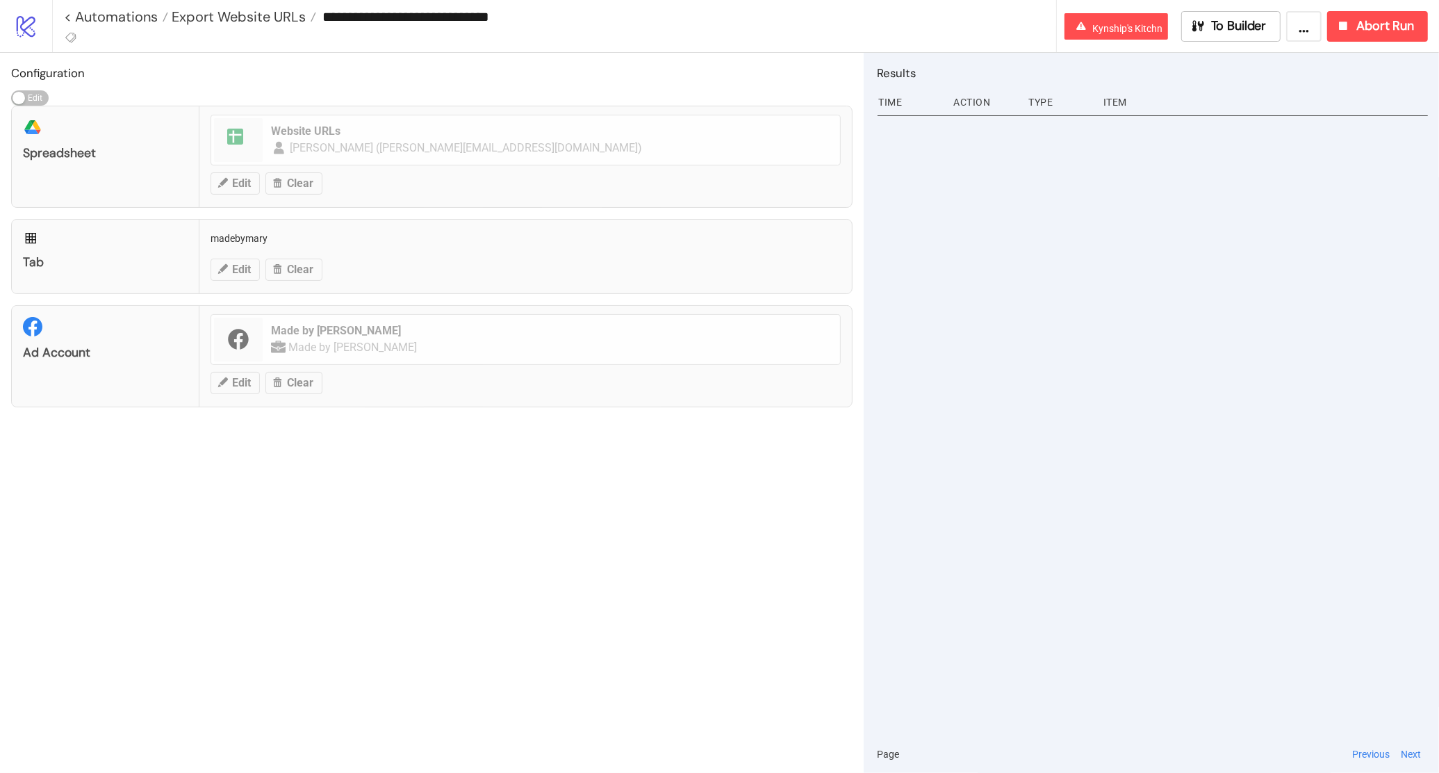
drag, startPoint x: 495, startPoint y: 17, endPoint x: 536, endPoint y: 18, distance: 41.7
click at [536, 18] on input "**********" at bounding box center [686, 16] width 740 height 21
click at [322, 14] on input "**********" at bounding box center [686, 16] width 740 height 21
type input "**********"
click at [277, 19] on span "Export Website URLs" at bounding box center [237, 17] width 138 height 18
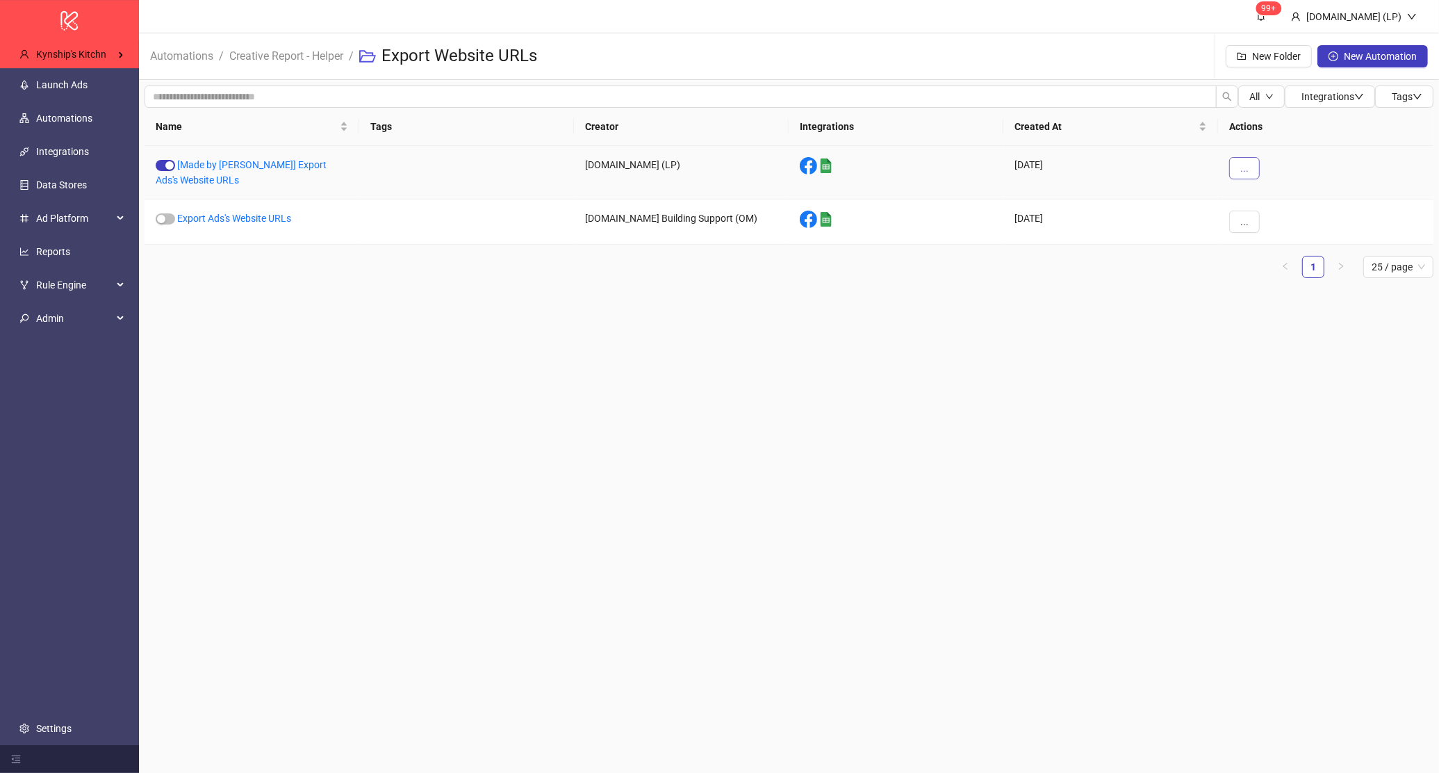
click at [1237, 168] on button "..." at bounding box center [1244, 168] width 31 height 22
click at [1251, 276] on li "Duplicate" at bounding box center [1268, 285] width 72 height 22
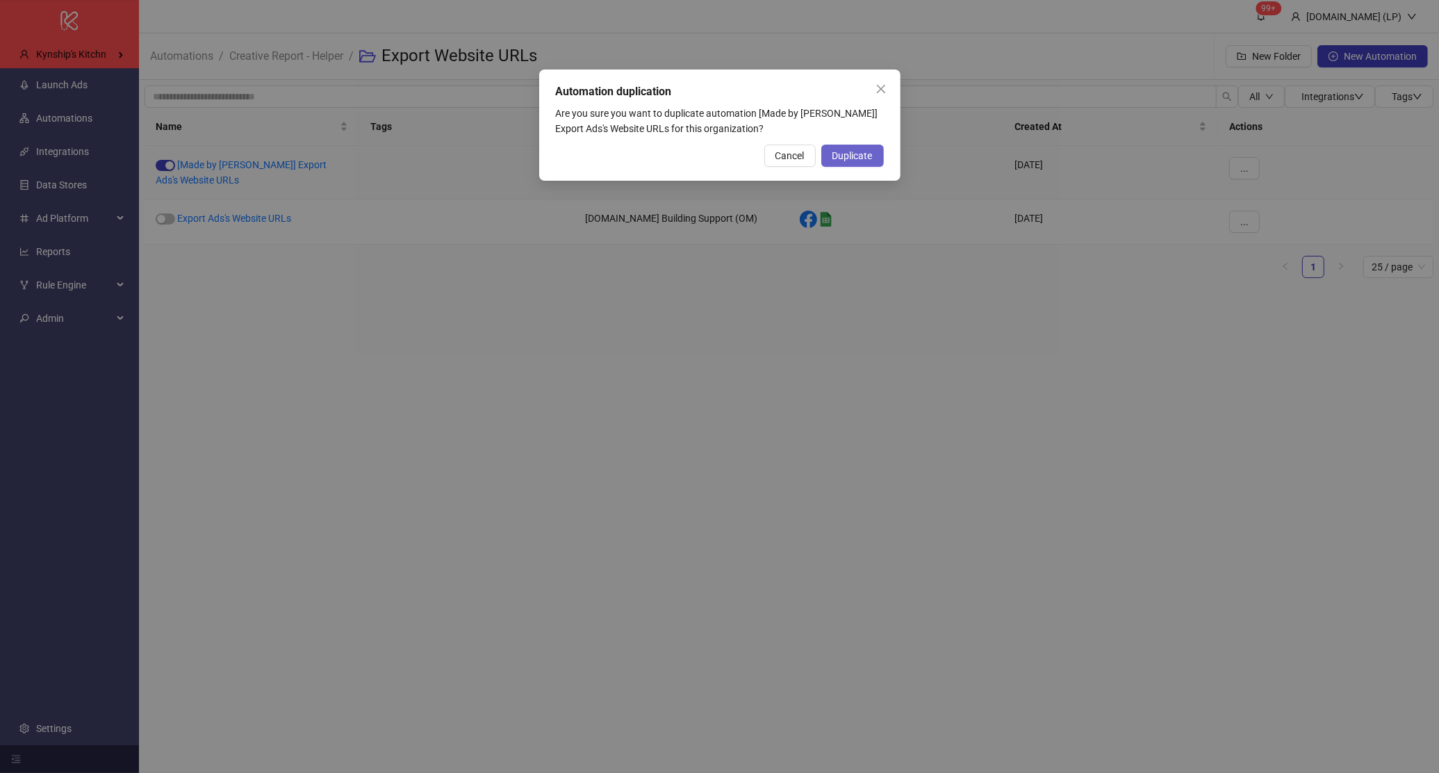
click at [844, 154] on span "Duplicate" at bounding box center [852, 155] width 40 height 11
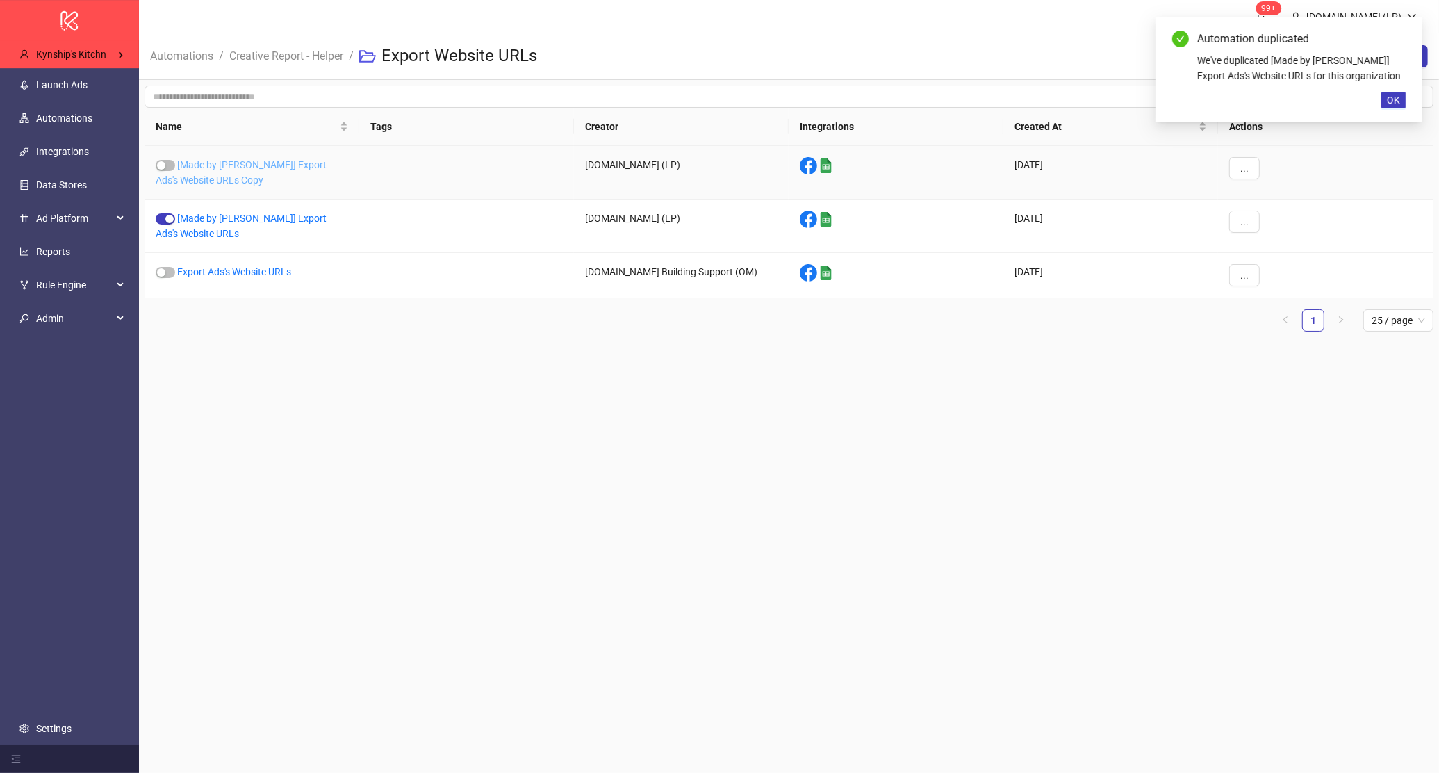
click at [279, 165] on link "[Made by Mary] Export Ads's Website URLs Copy" at bounding box center [241, 172] width 171 height 26
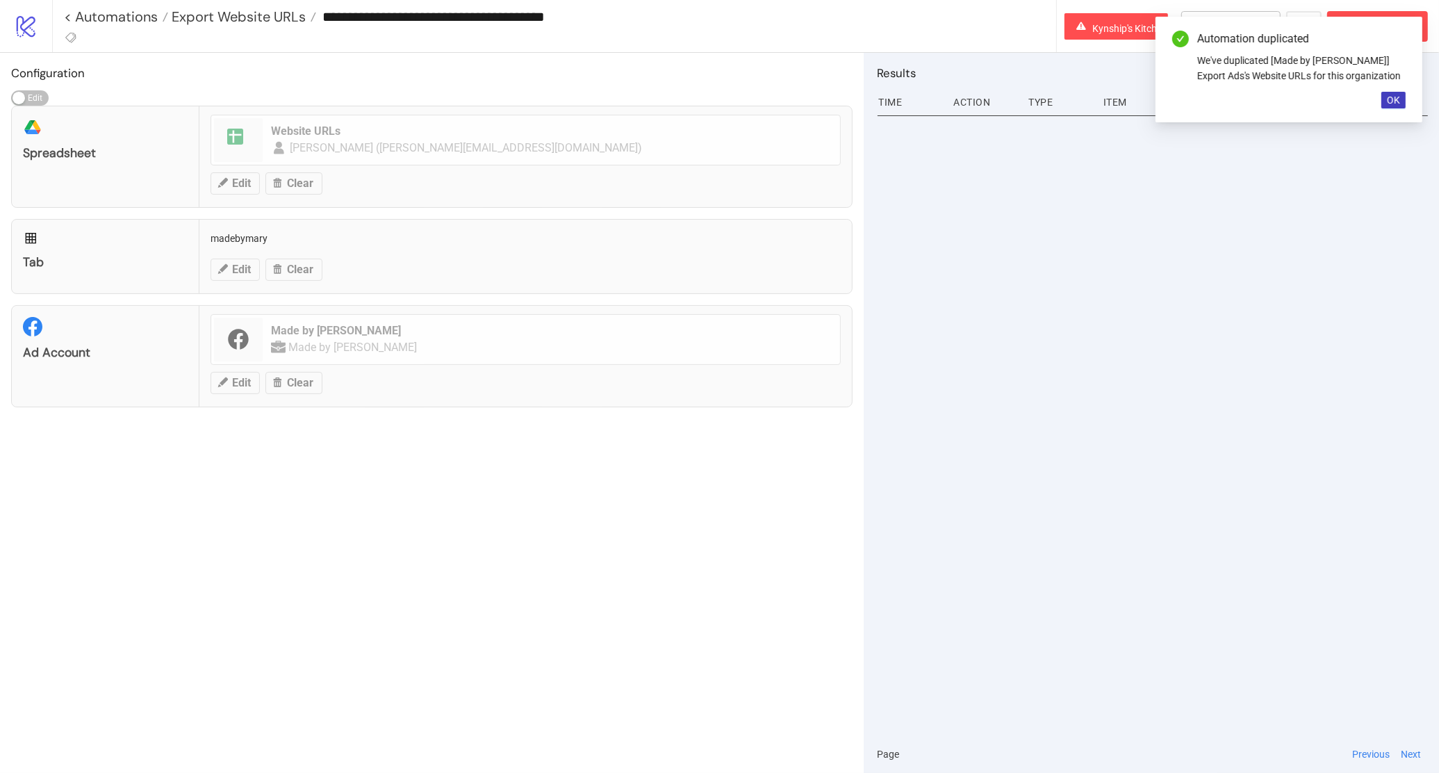
type input "**********"
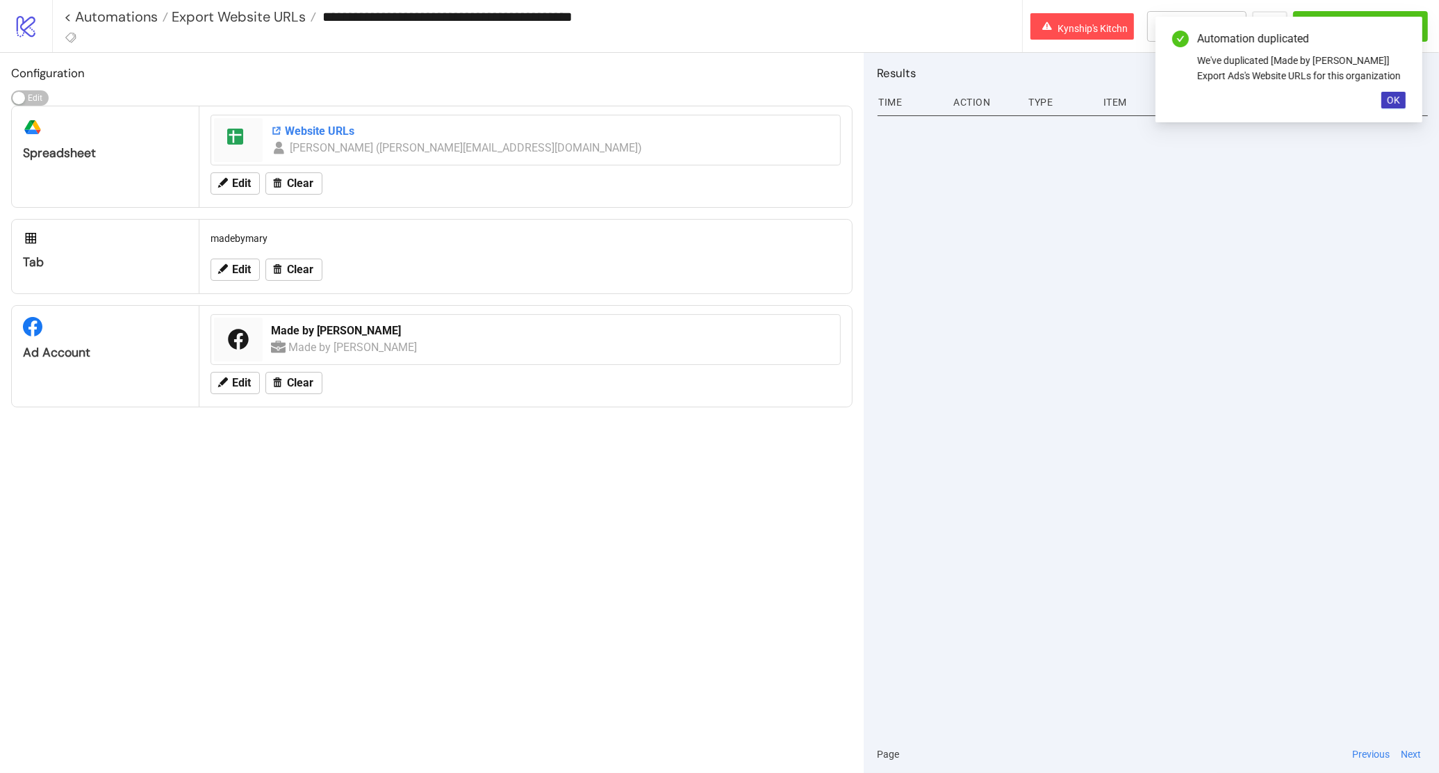
click at [283, 126] on div "Website URLs" at bounding box center [551, 131] width 561 height 15
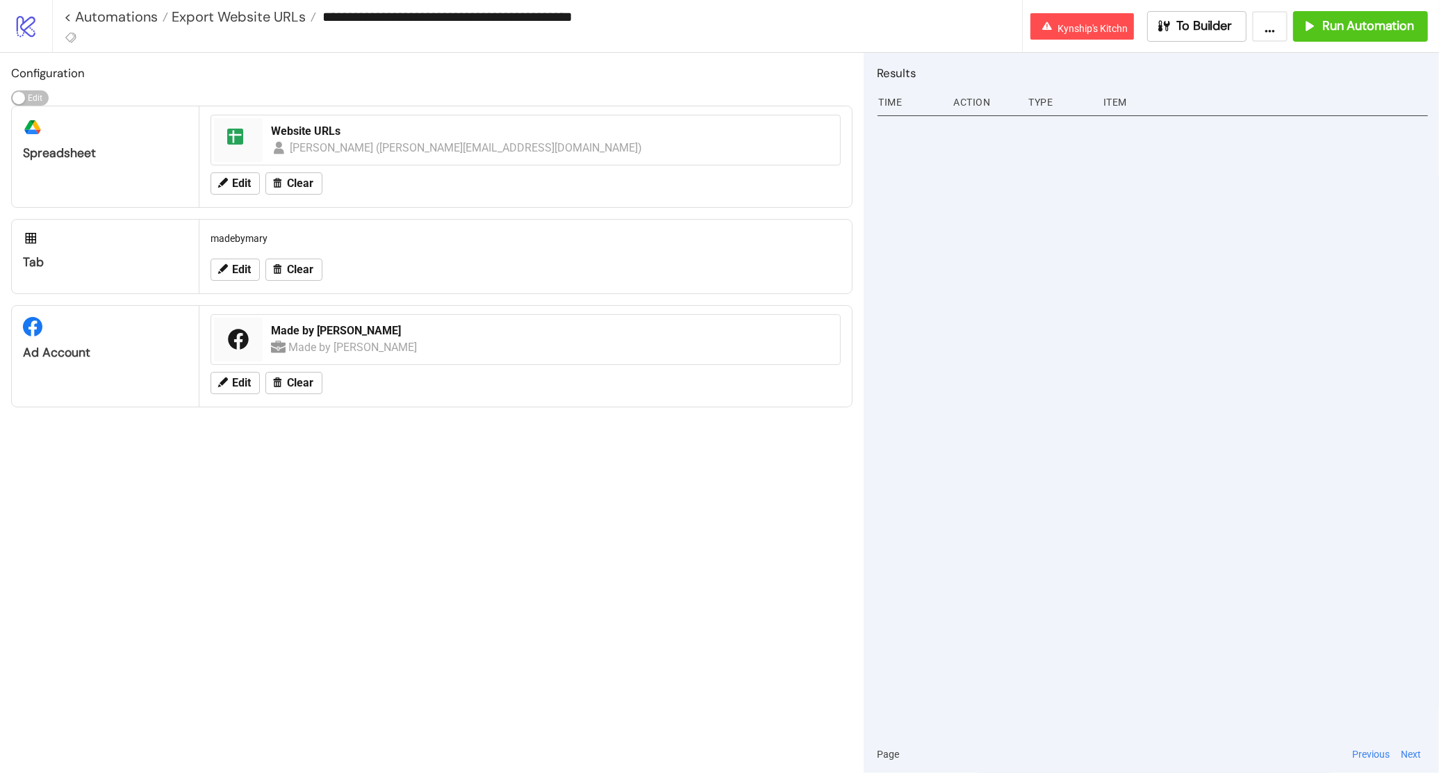
click at [232, 253] on div "Edit Clear" at bounding box center [525, 270] width 641 height 36
click at [216, 271] on icon at bounding box center [222, 269] width 13 height 13
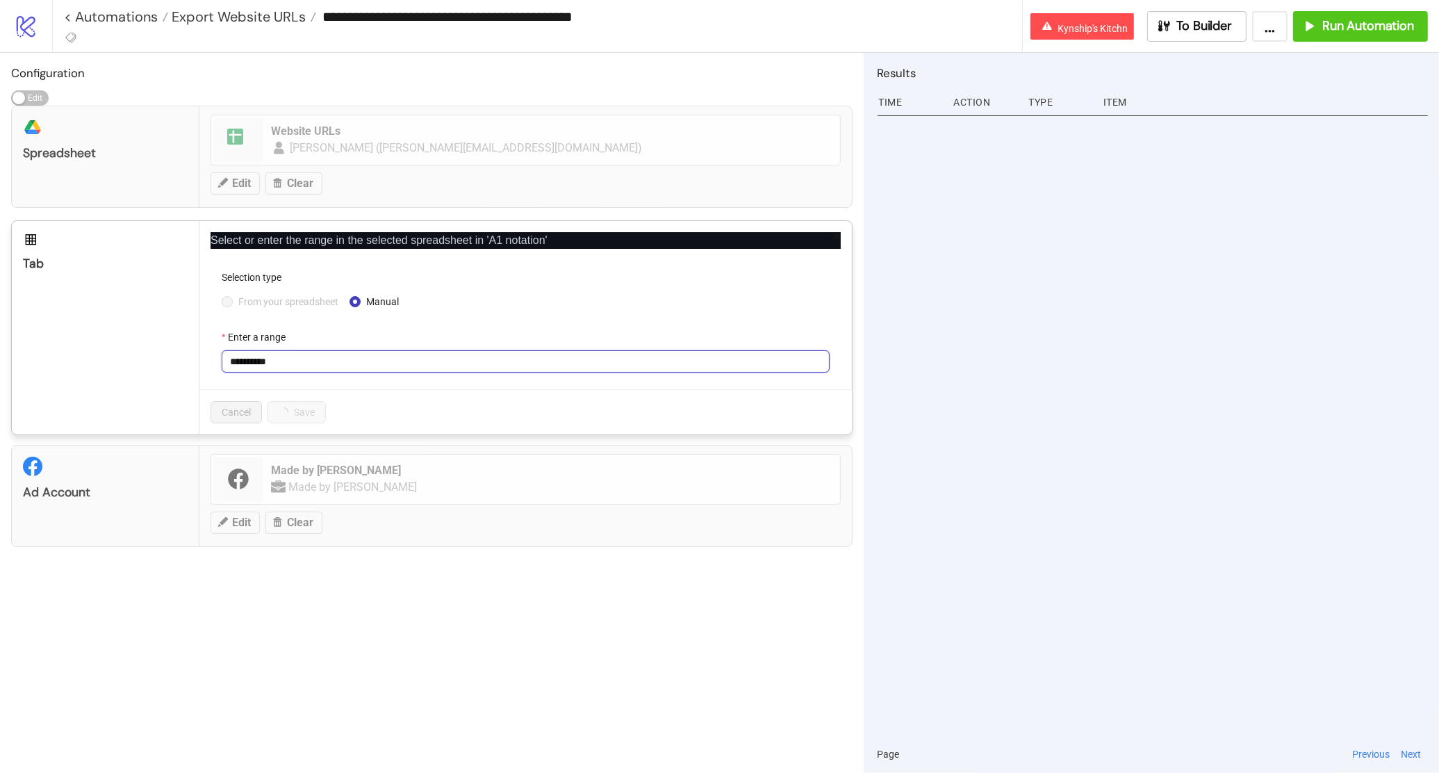
click at [236, 368] on input "**********" at bounding box center [526, 361] width 608 height 22
type input "*******"
click at [293, 417] on span "Save" at bounding box center [289, 411] width 21 height 11
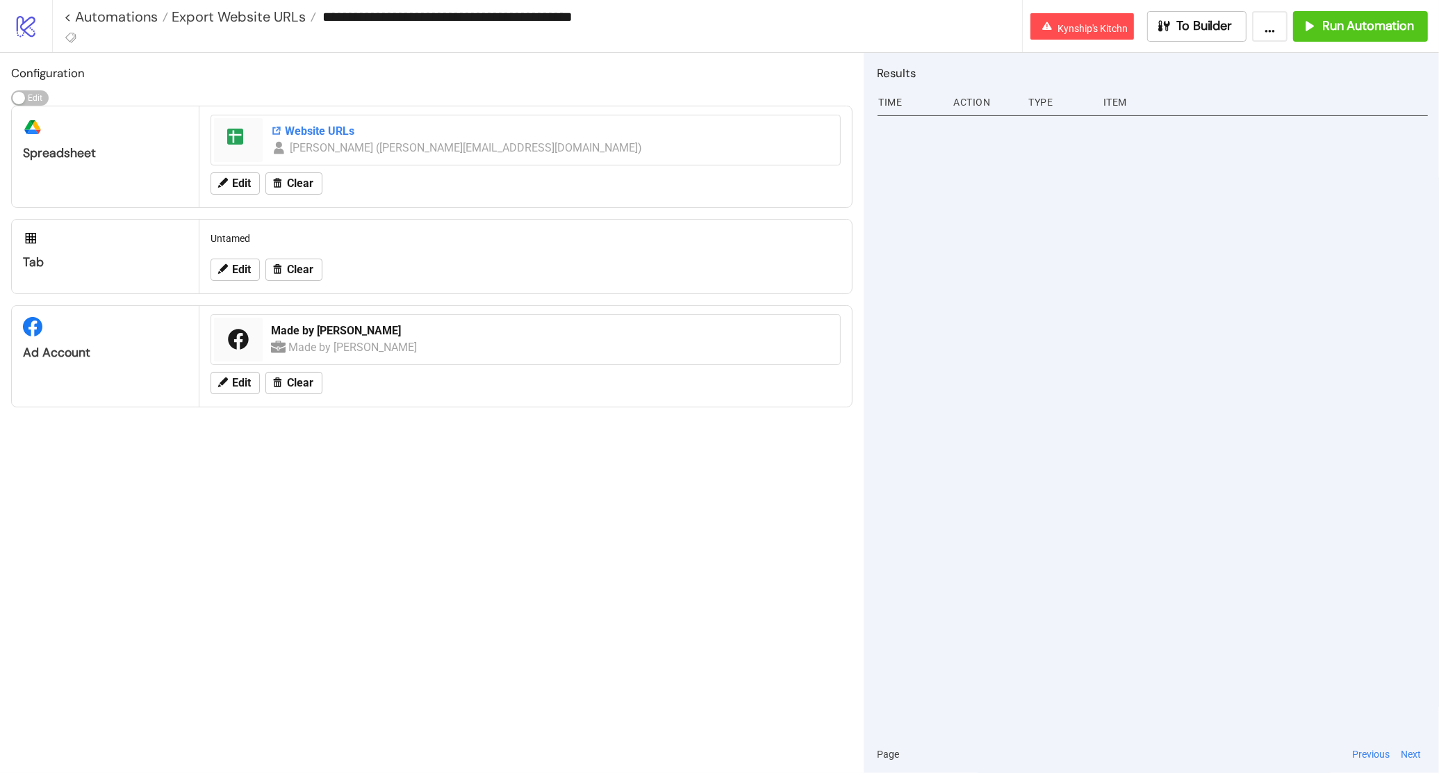
click at [317, 124] on div "Website URLs" at bounding box center [551, 131] width 561 height 15
click at [229, 386] on button "Edit" at bounding box center [235, 383] width 49 height 22
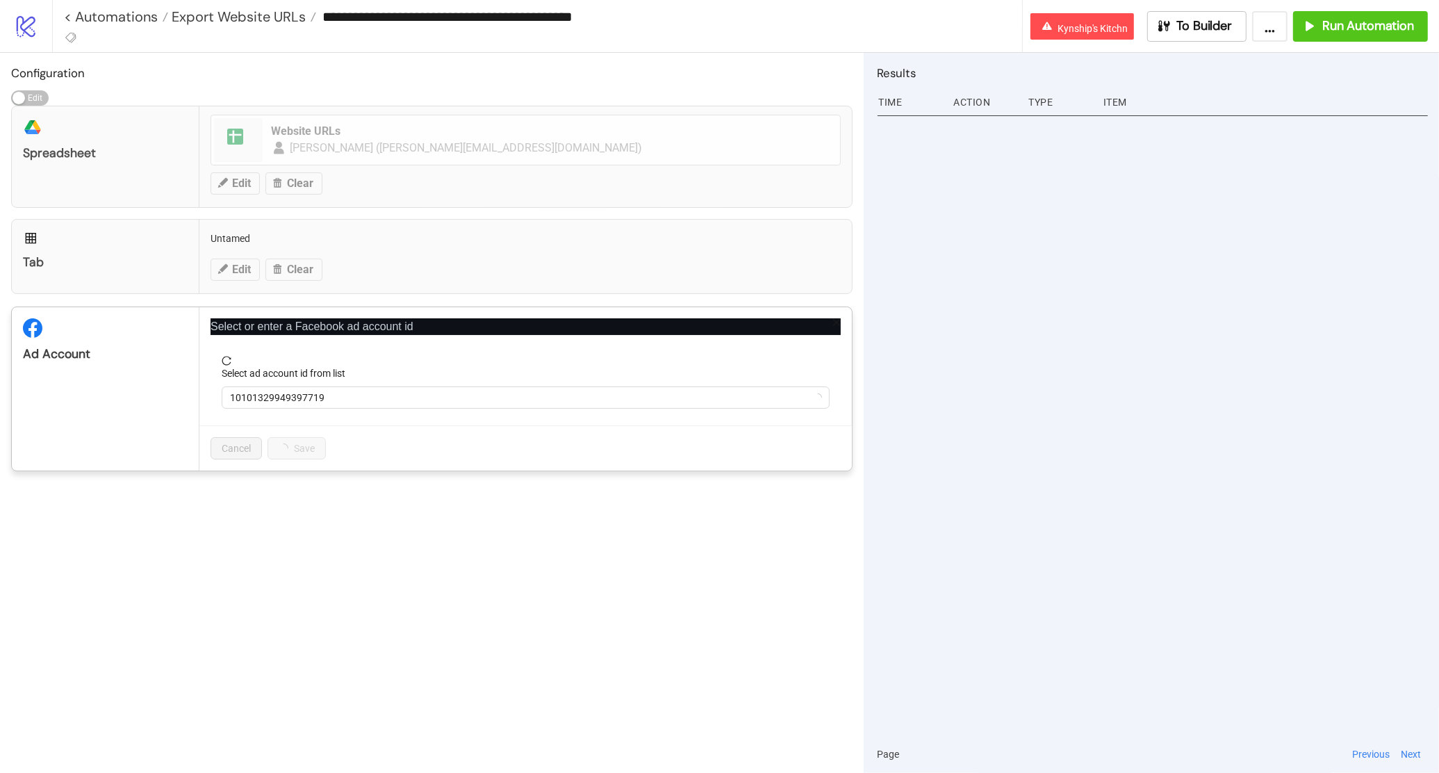
click at [356, 410] on form "Select ad account id from list 10101329949397719" at bounding box center [526, 390] width 630 height 69
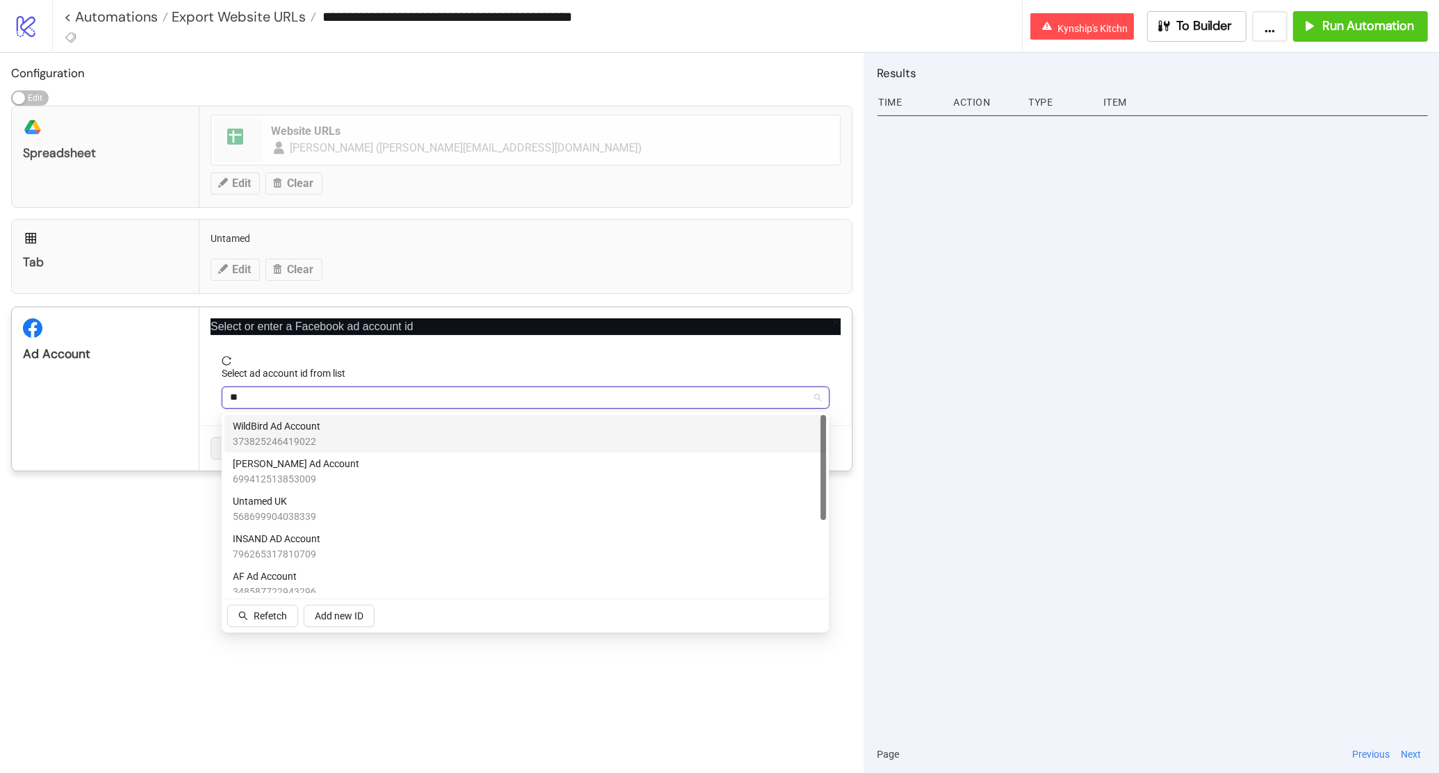
type input "***"
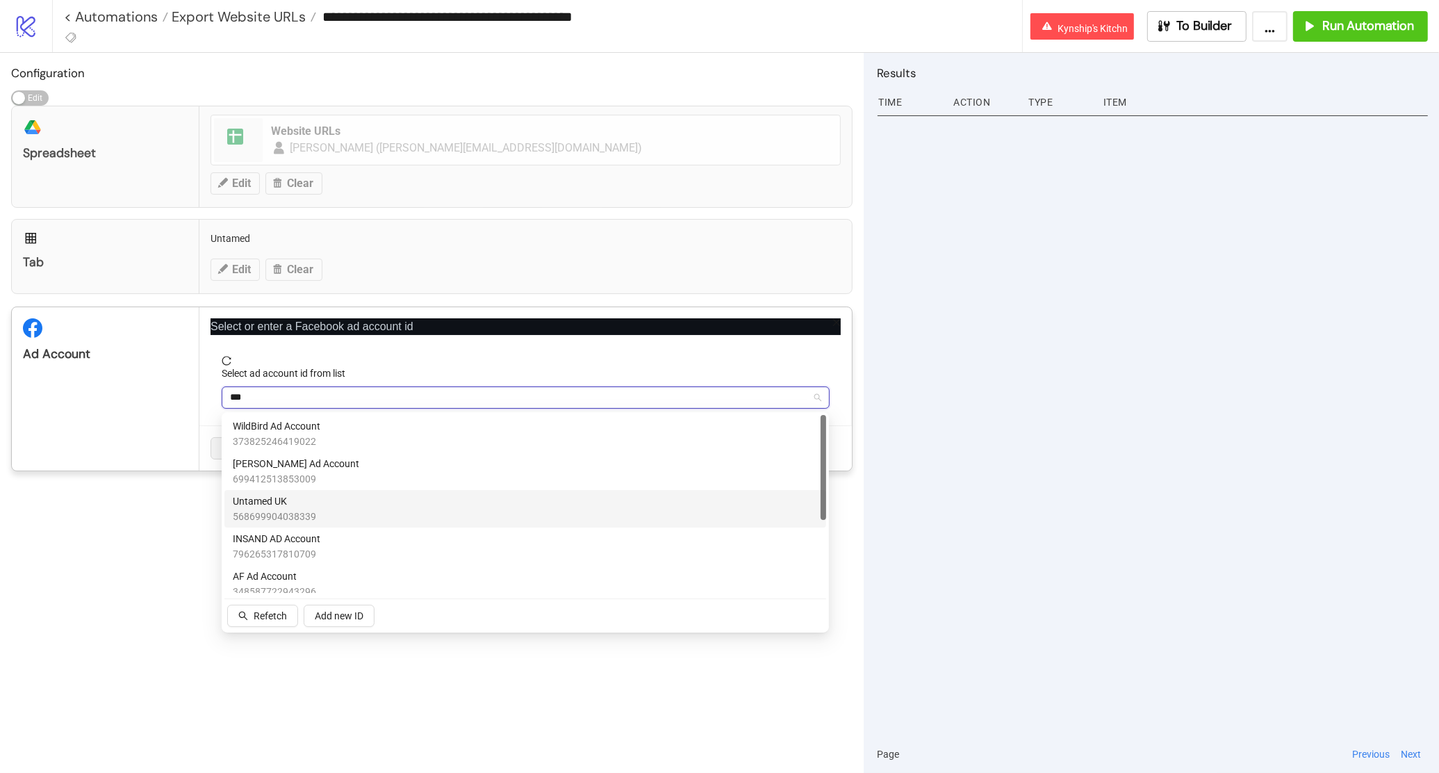
click at [393, 499] on div "Untamed UK 568699904038339" at bounding box center [525, 508] width 585 height 31
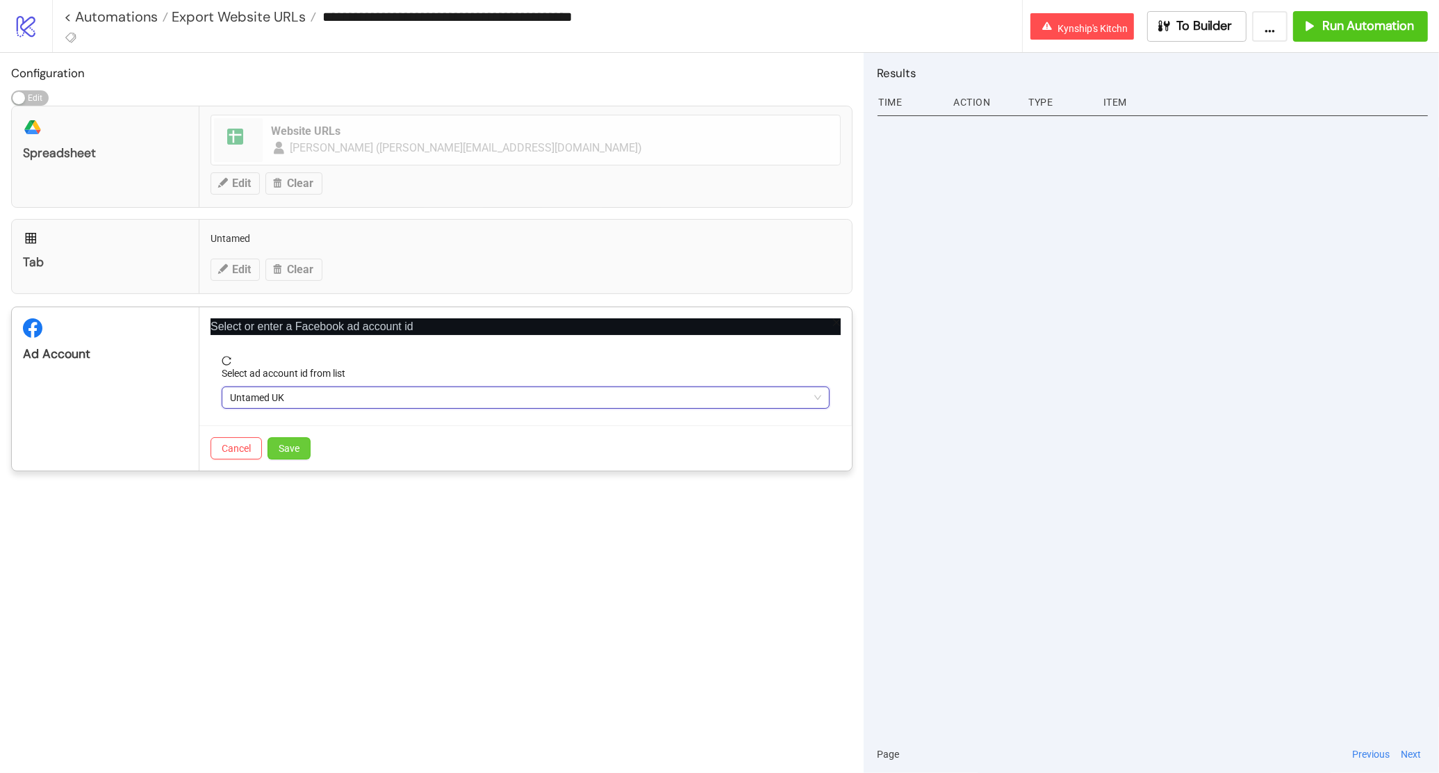
click at [286, 453] on span "Save" at bounding box center [289, 448] width 21 height 11
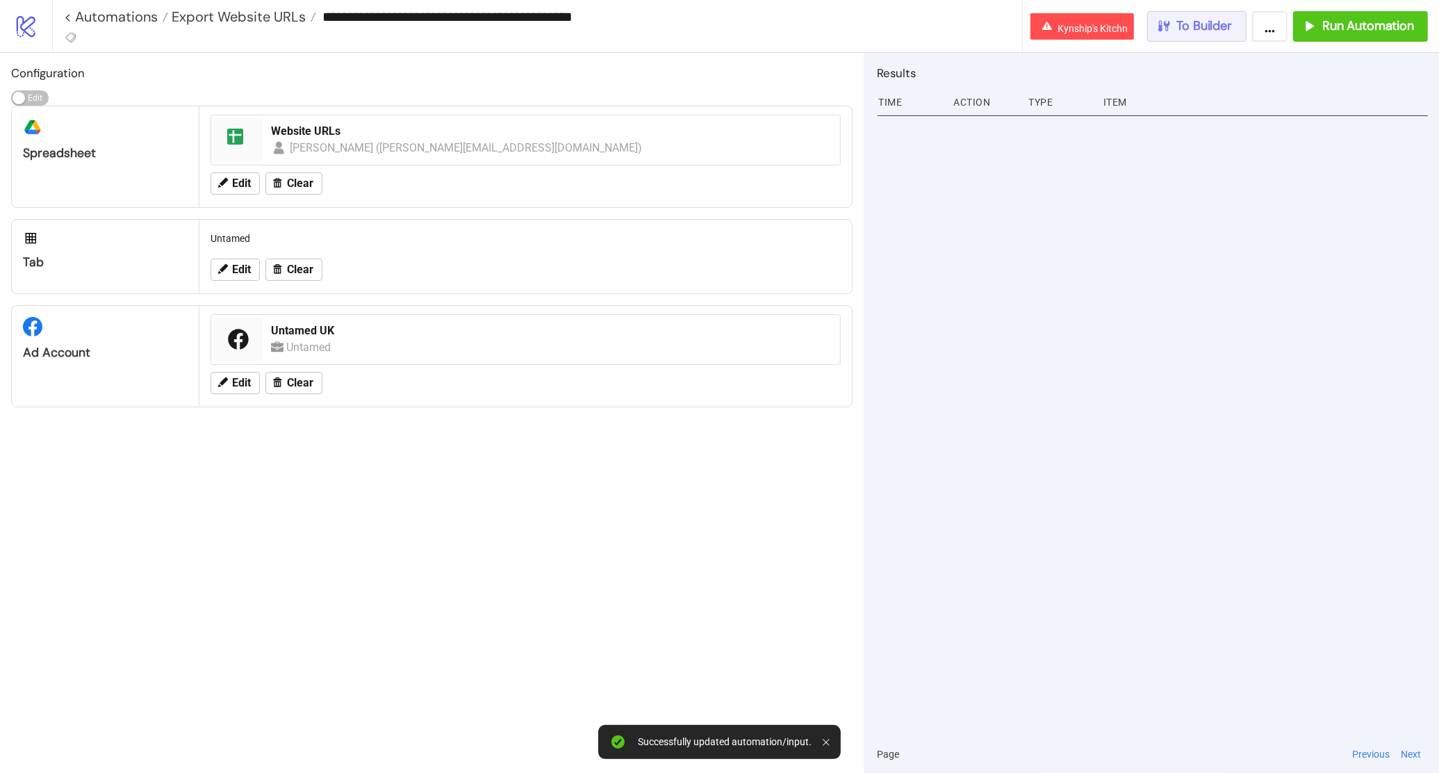
click at [1182, 14] on button "To Builder" at bounding box center [1197, 26] width 100 height 31
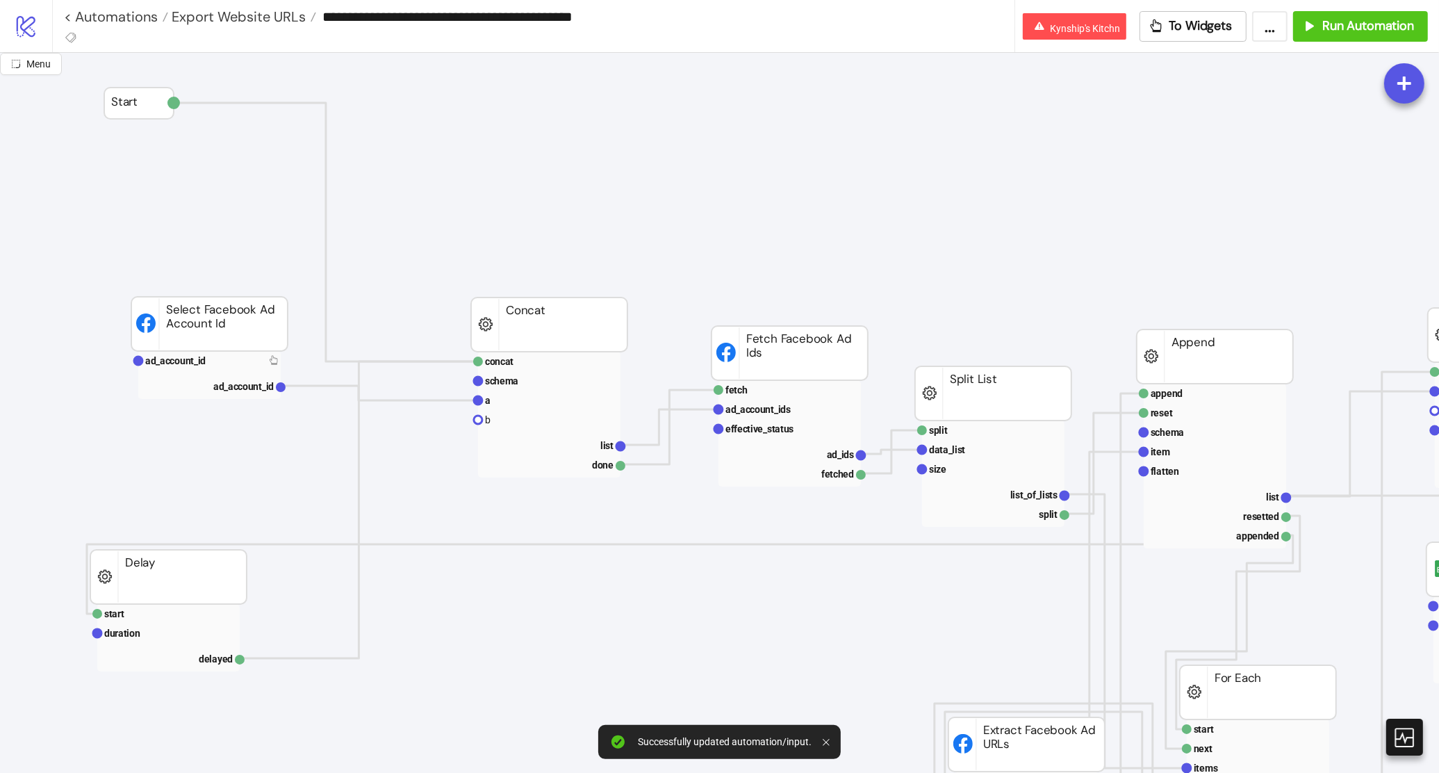
click at [217, 351] on rect at bounding box center [209, 324] width 156 height 54
click at [217, 358] on rect at bounding box center [209, 360] width 142 height 19
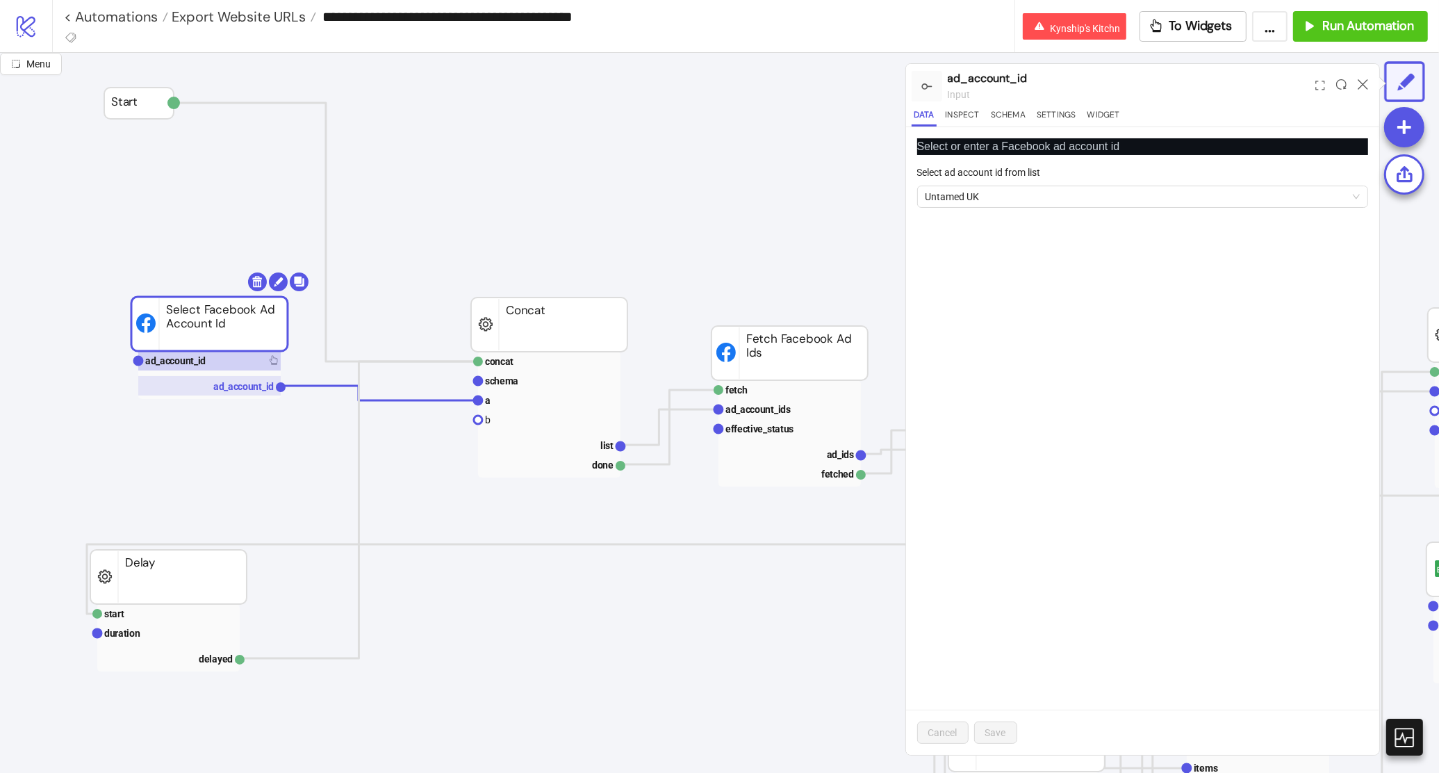
click at [213, 376] on rect at bounding box center [209, 385] width 142 height 19
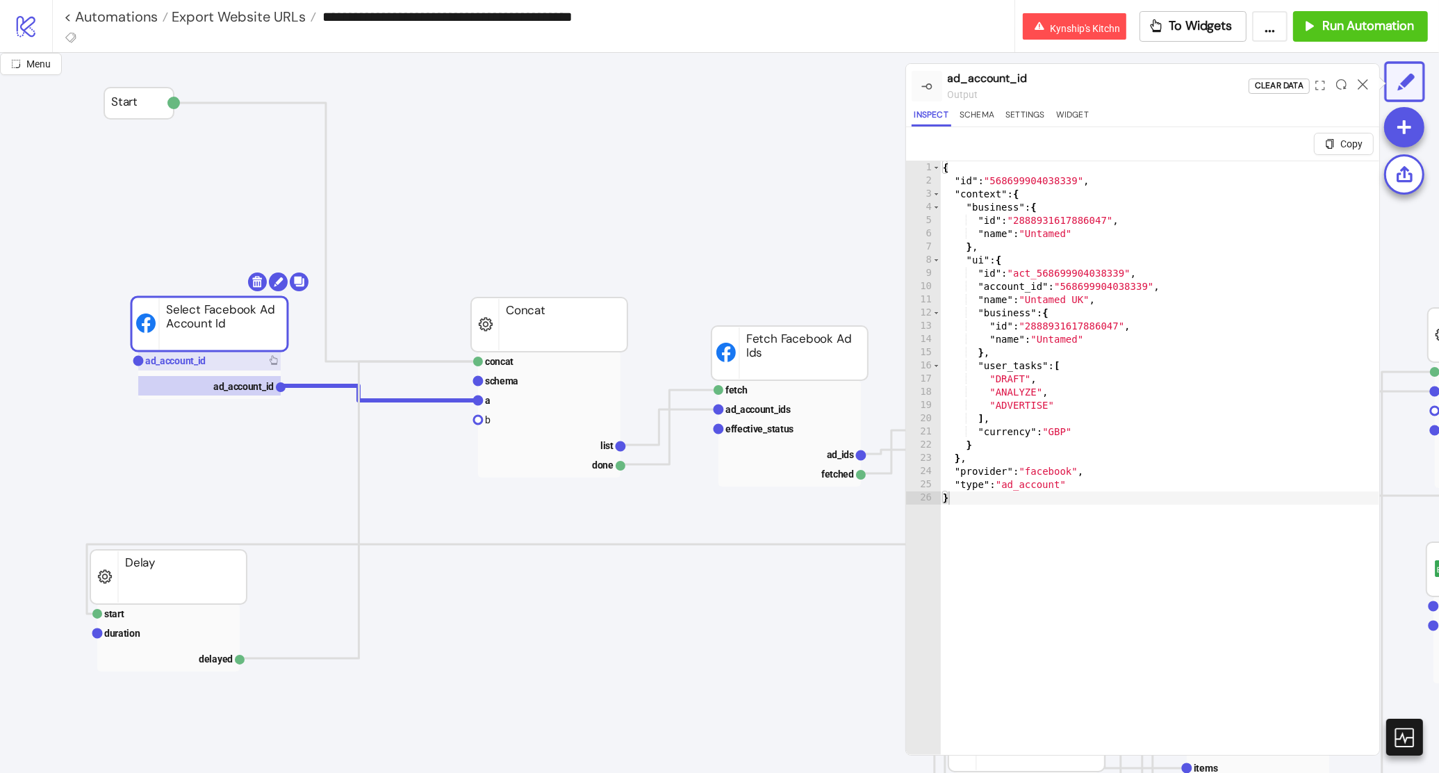
click at [217, 357] on rect at bounding box center [209, 360] width 142 height 19
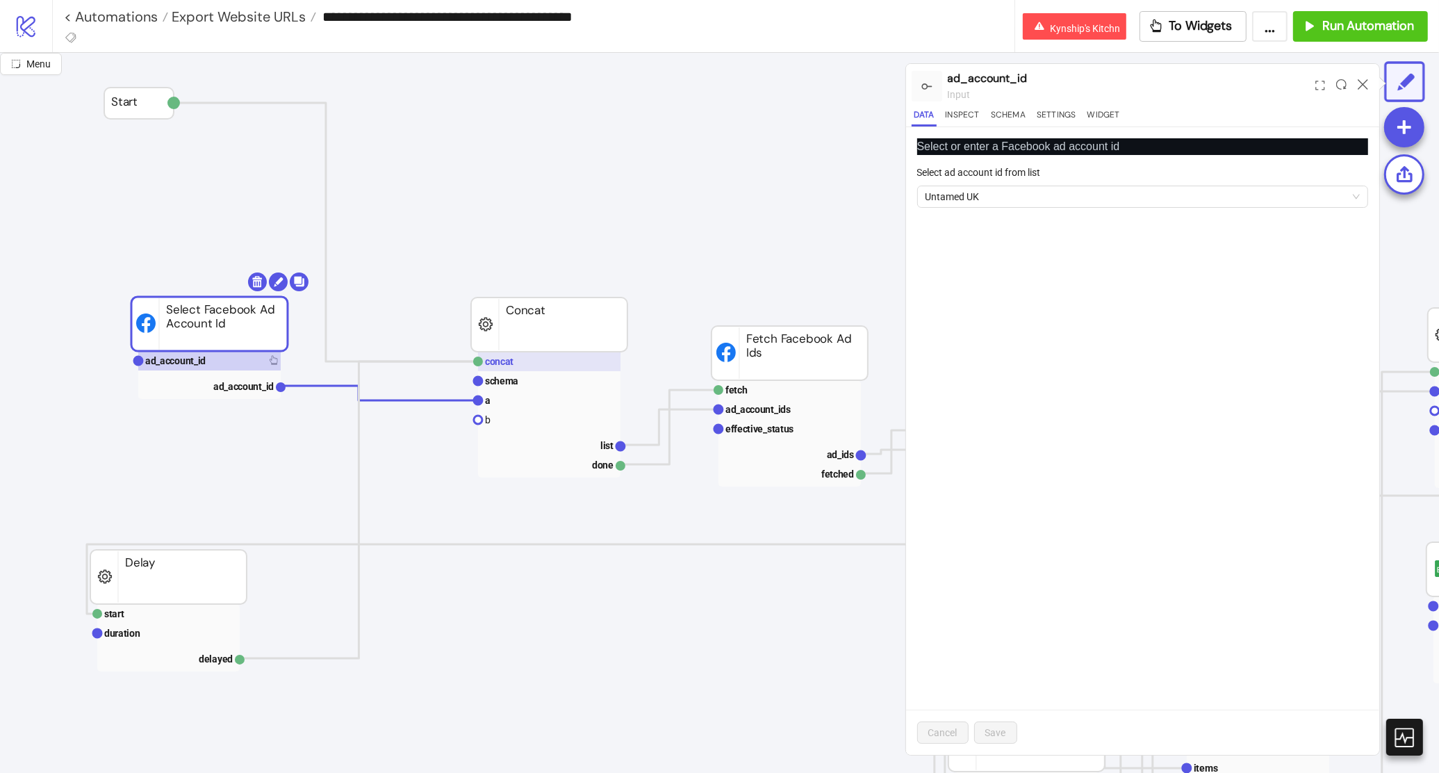
click at [579, 361] on rect at bounding box center [549, 361] width 142 height 19
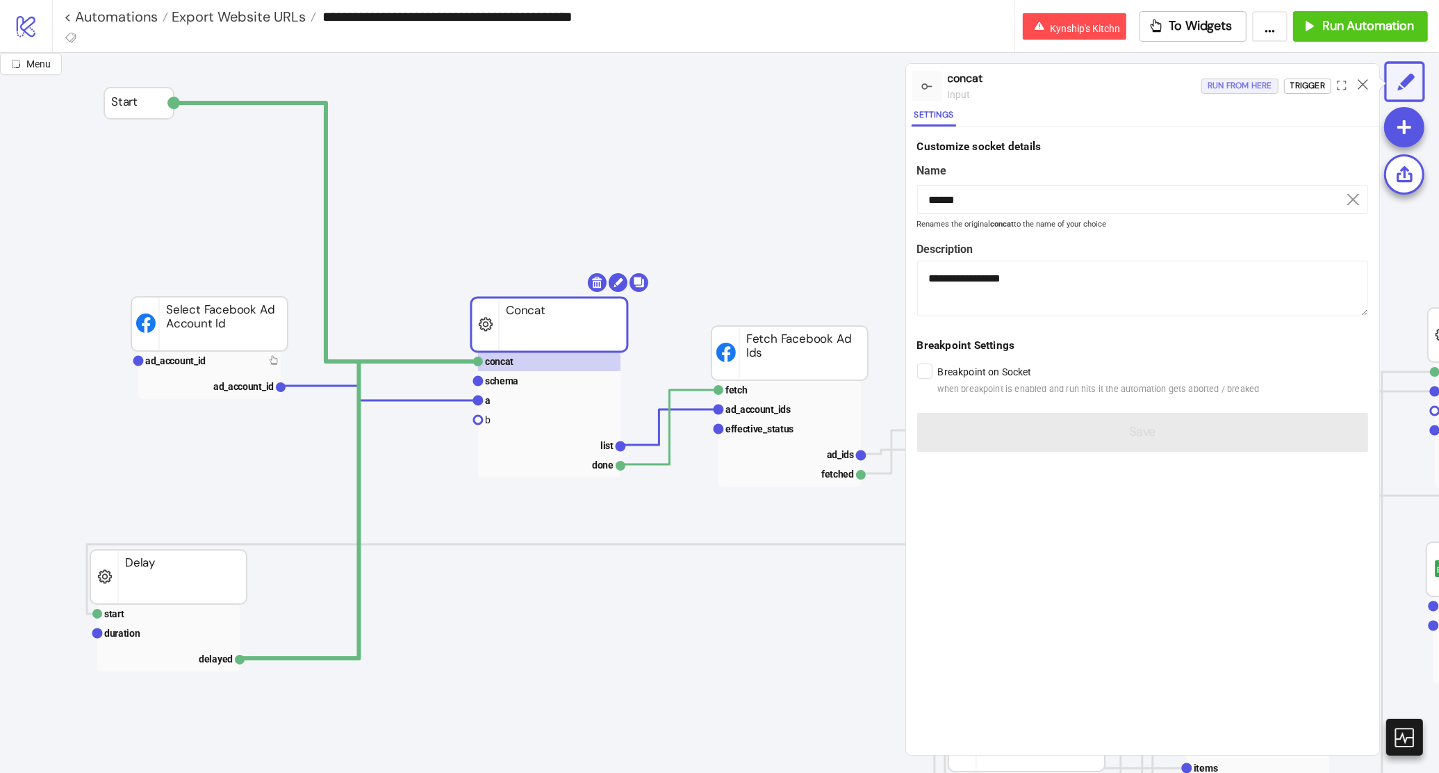
click at [1228, 83] on div "Run from here" at bounding box center [1239, 86] width 65 height 16
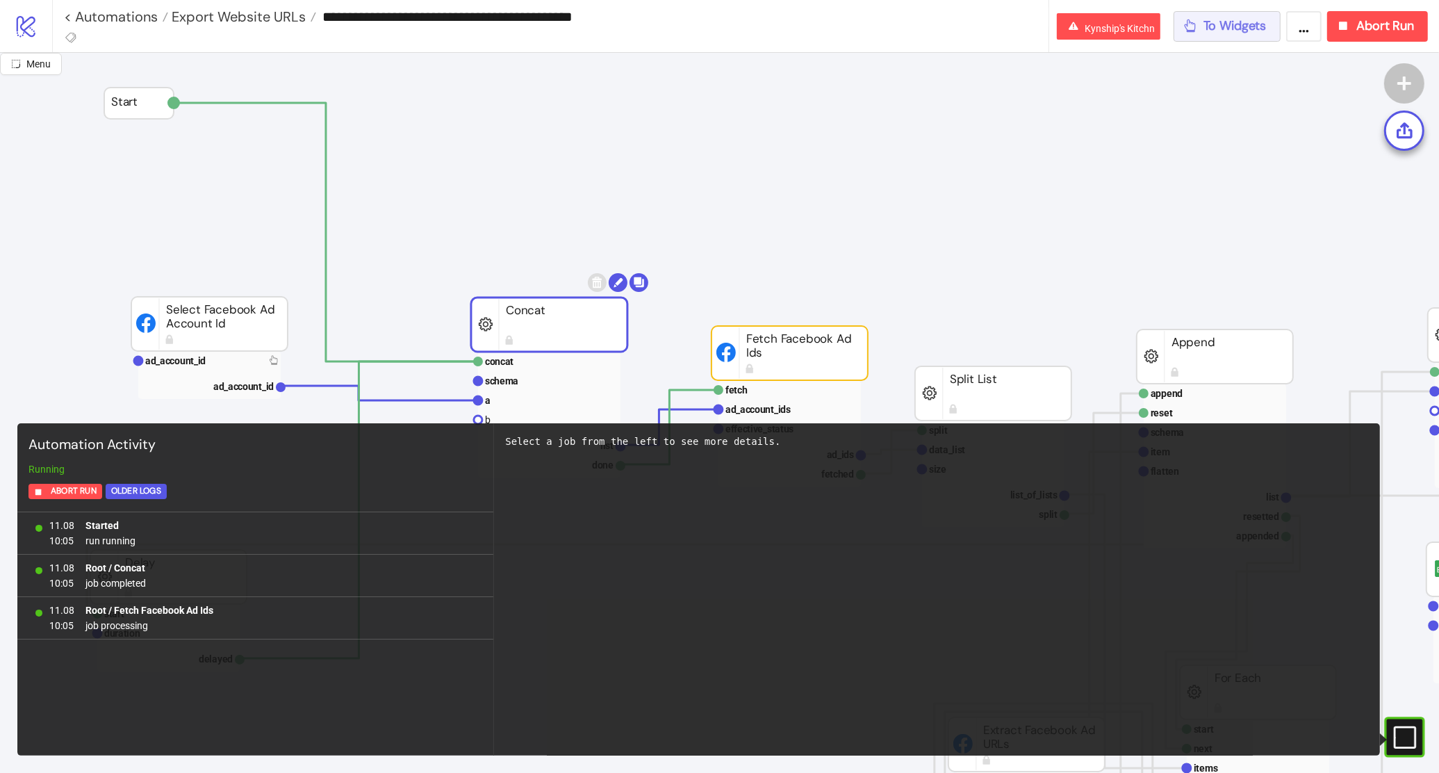
click at [1248, 16] on button "To Widgets" at bounding box center [1227, 26] width 108 height 31
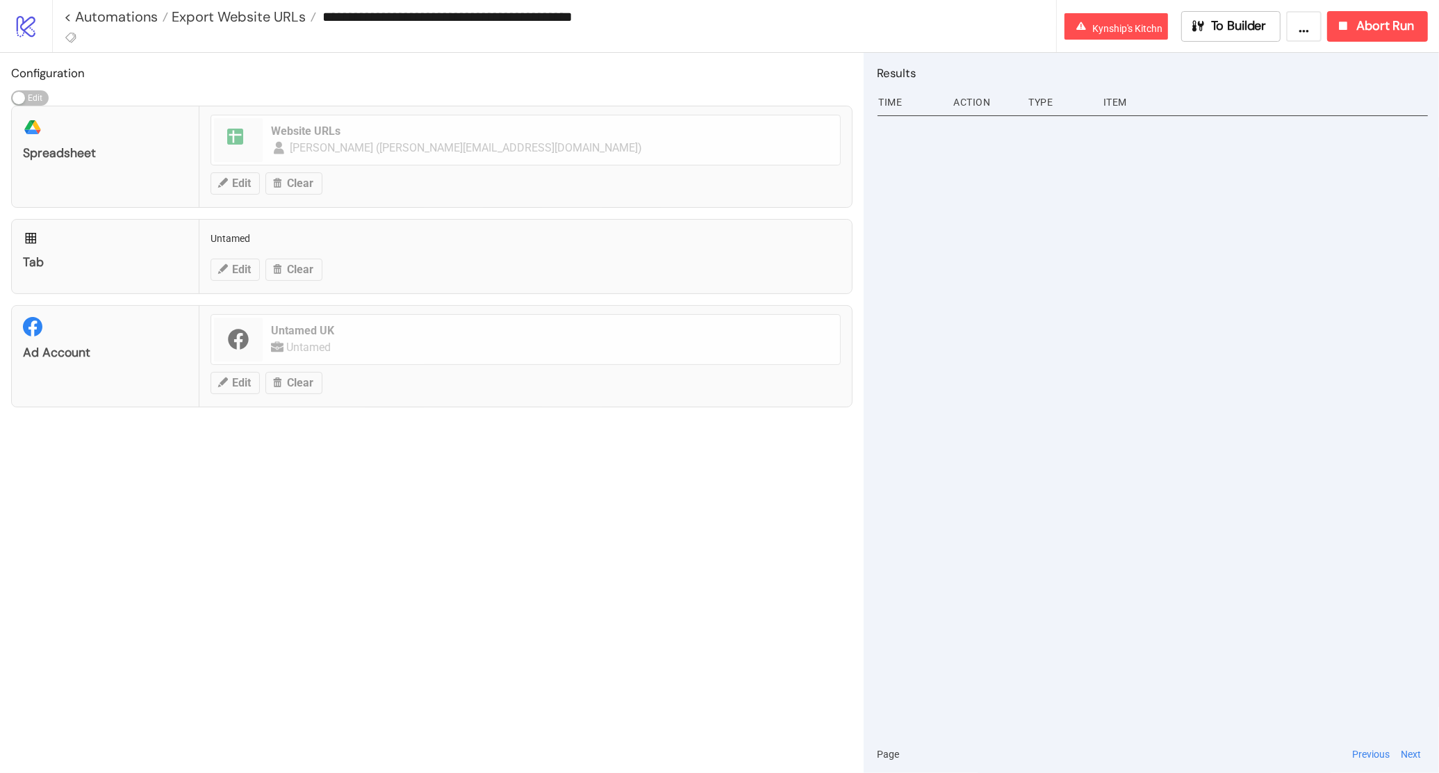
drag, startPoint x: 415, startPoint y: 17, endPoint x: 327, endPoint y: 17, distance: 88.9
click at [327, 17] on input "**********" at bounding box center [686, 16] width 740 height 21
drag, startPoint x: 563, startPoint y: 20, endPoint x: 619, endPoint y: 15, distance: 55.9
click at [622, 18] on input "**********" at bounding box center [686, 16] width 740 height 21
type input "**********"
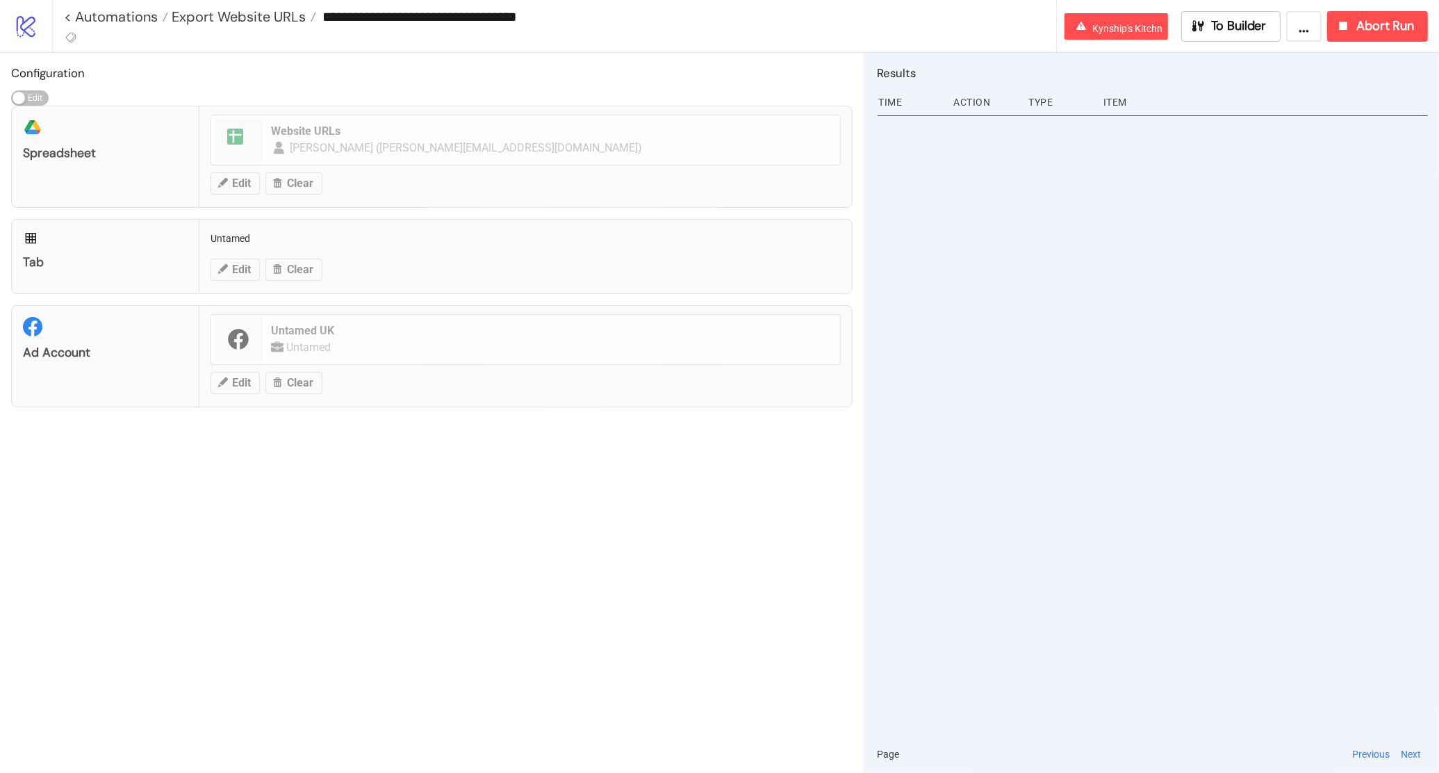
click at [823, 384] on div "Ad Account Untamed UK Untamed Edit Clear" at bounding box center [431, 356] width 841 height 102
click at [1235, 19] on span "To Builder" at bounding box center [1239, 26] width 56 height 16
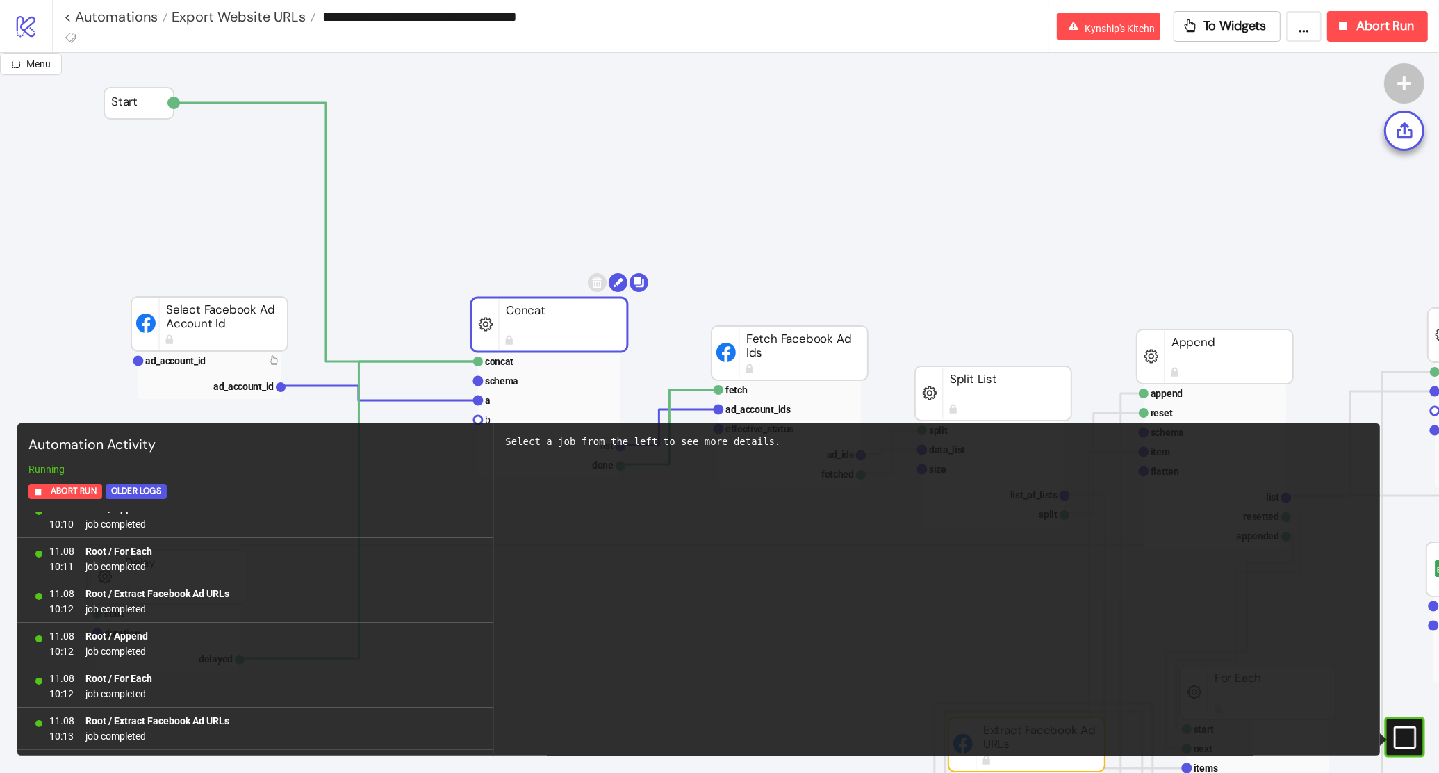
scroll to position [2478, 0]
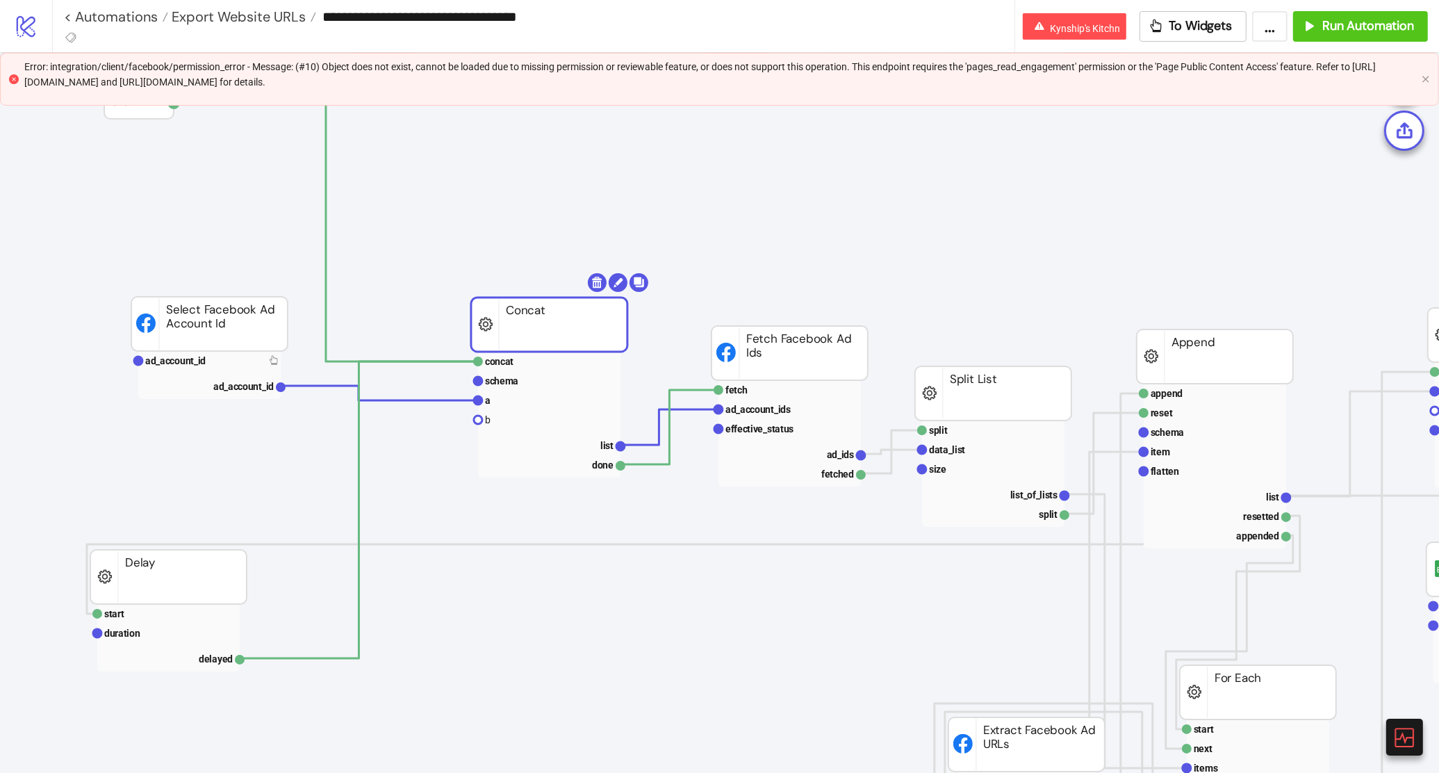
click at [1261, 23] on button "..." at bounding box center [1269, 26] width 35 height 31
click at [1173, 29] on span "To Widgets" at bounding box center [1200, 26] width 63 height 16
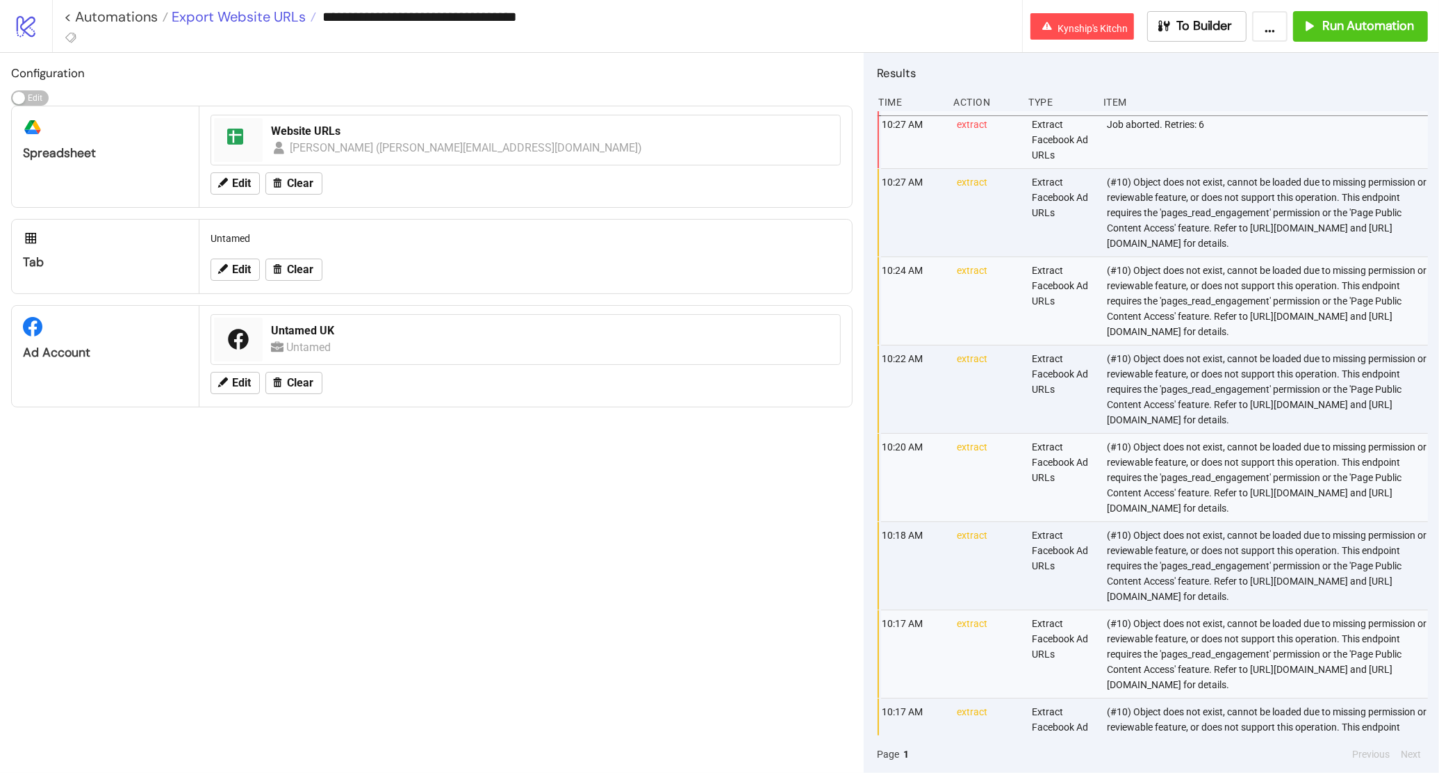
click at [266, 18] on span "Export Website URLs" at bounding box center [237, 17] width 138 height 18
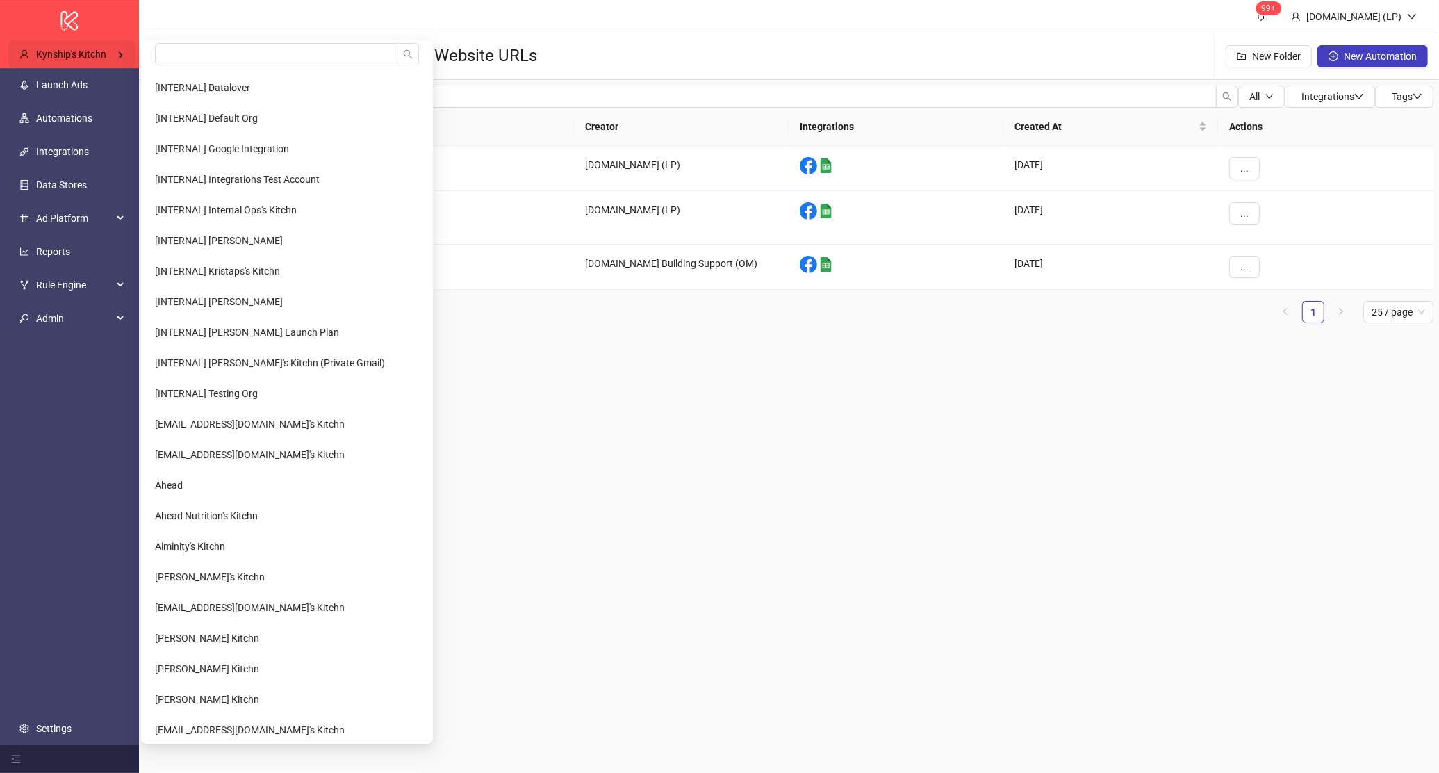
click at [97, 44] on div "Kynship's Kitchn" at bounding box center [71, 54] width 127 height 28
click at [167, 51] on input "search" at bounding box center [276, 54] width 242 height 22
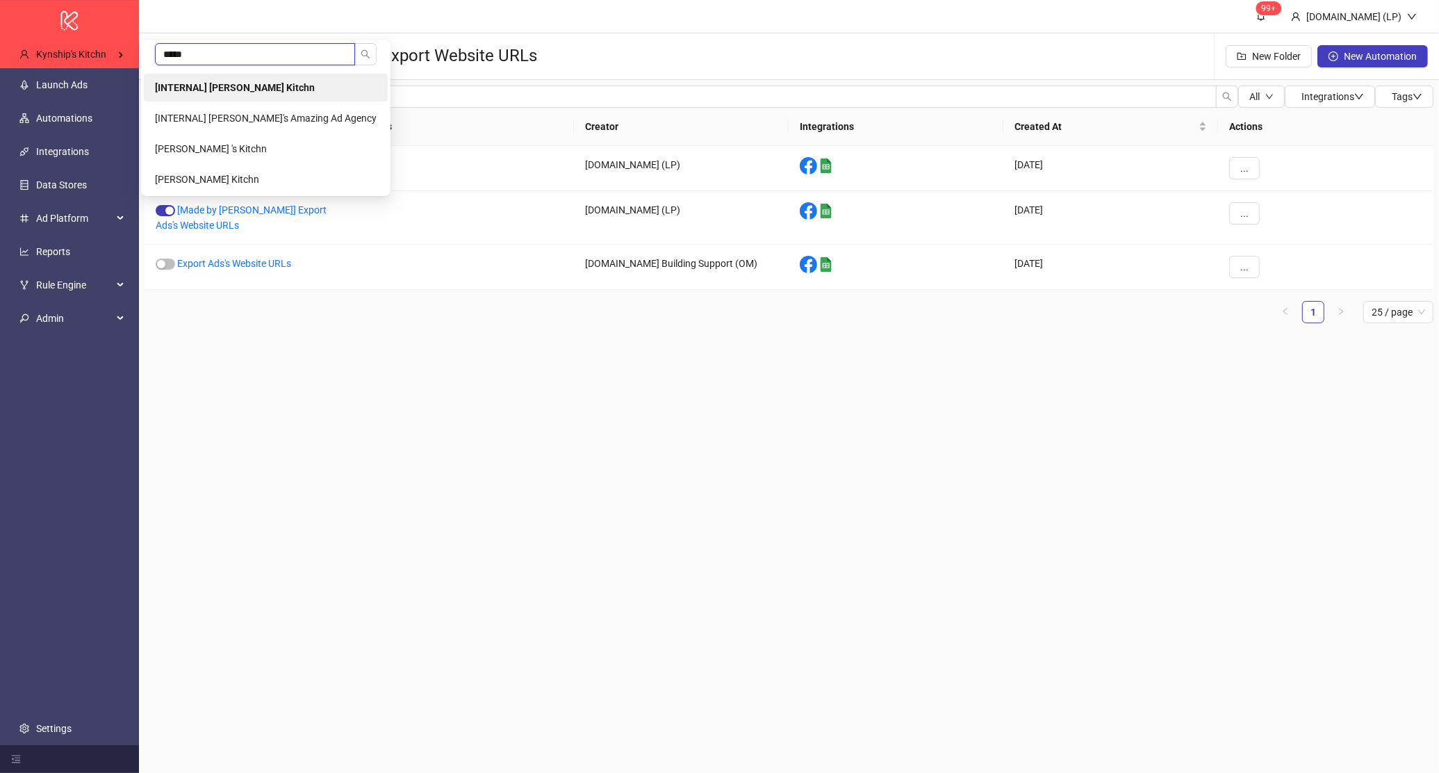
type input "*****"
click at [239, 88] on b "[INTERNAL] [PERSON_NAME] Kitchn" at bounding box center [235, 87] width 160 height 11
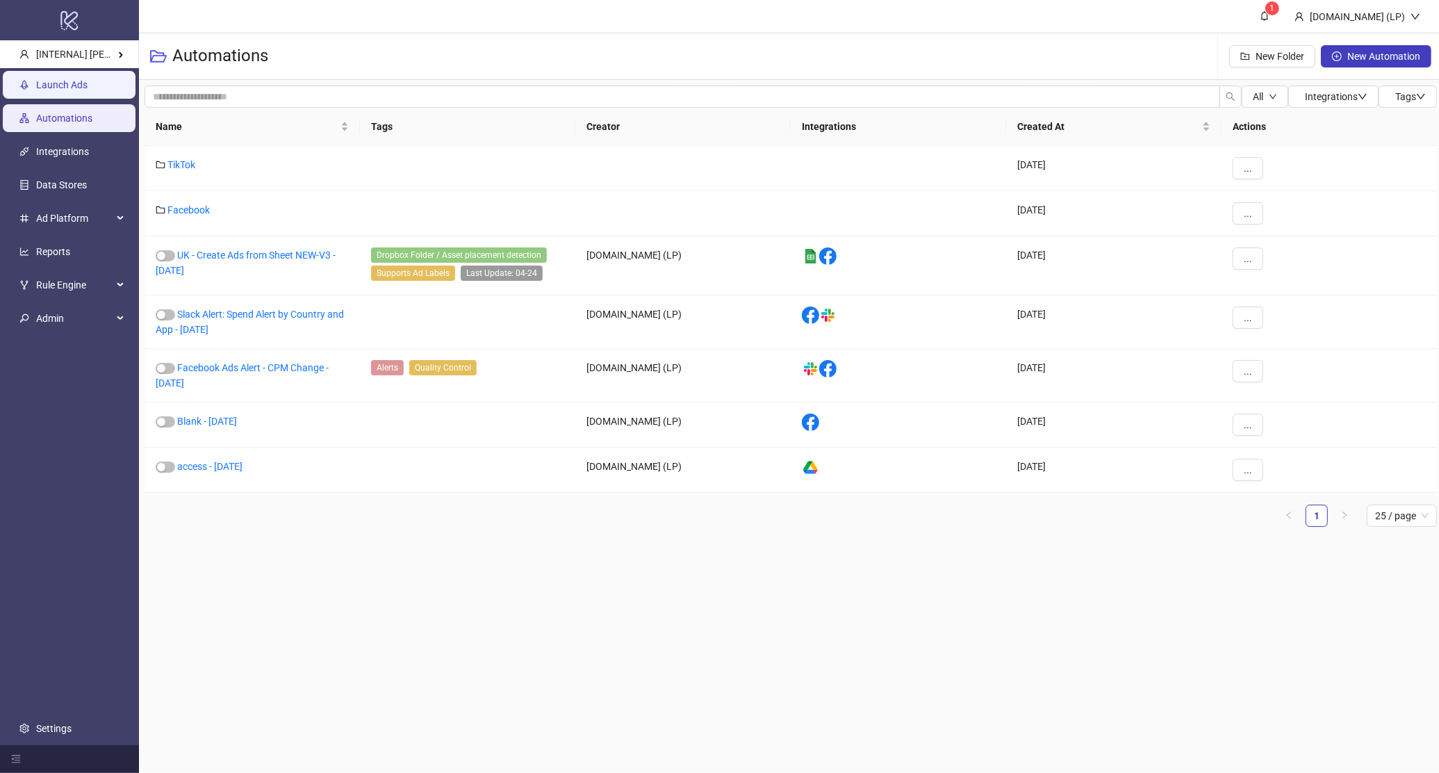
click at [88, 90] on link "Launch Ads" at bounding box center [61, 84] width 51 height 11
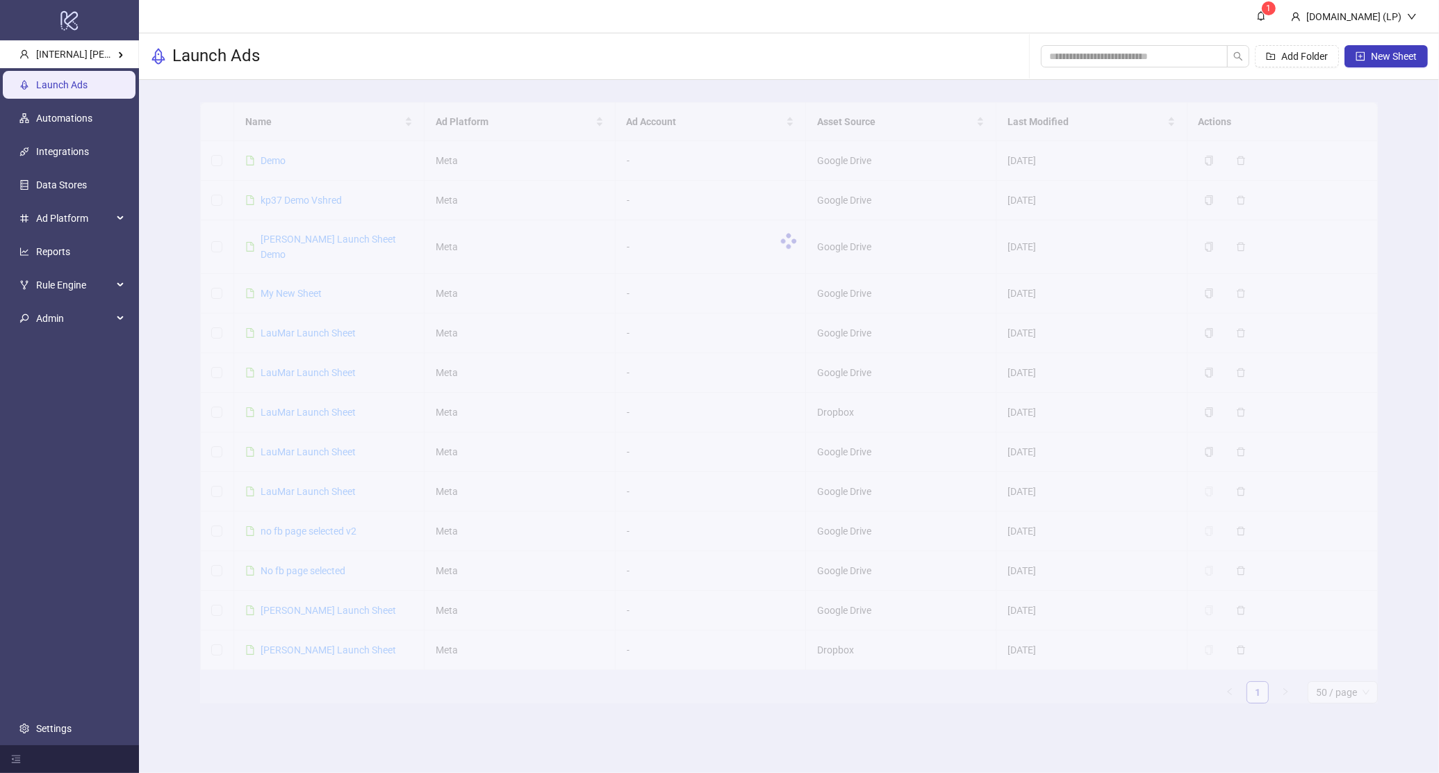
click at [275, 165] on link "Demo" at bounding box center [273, 160] width 25 height 11
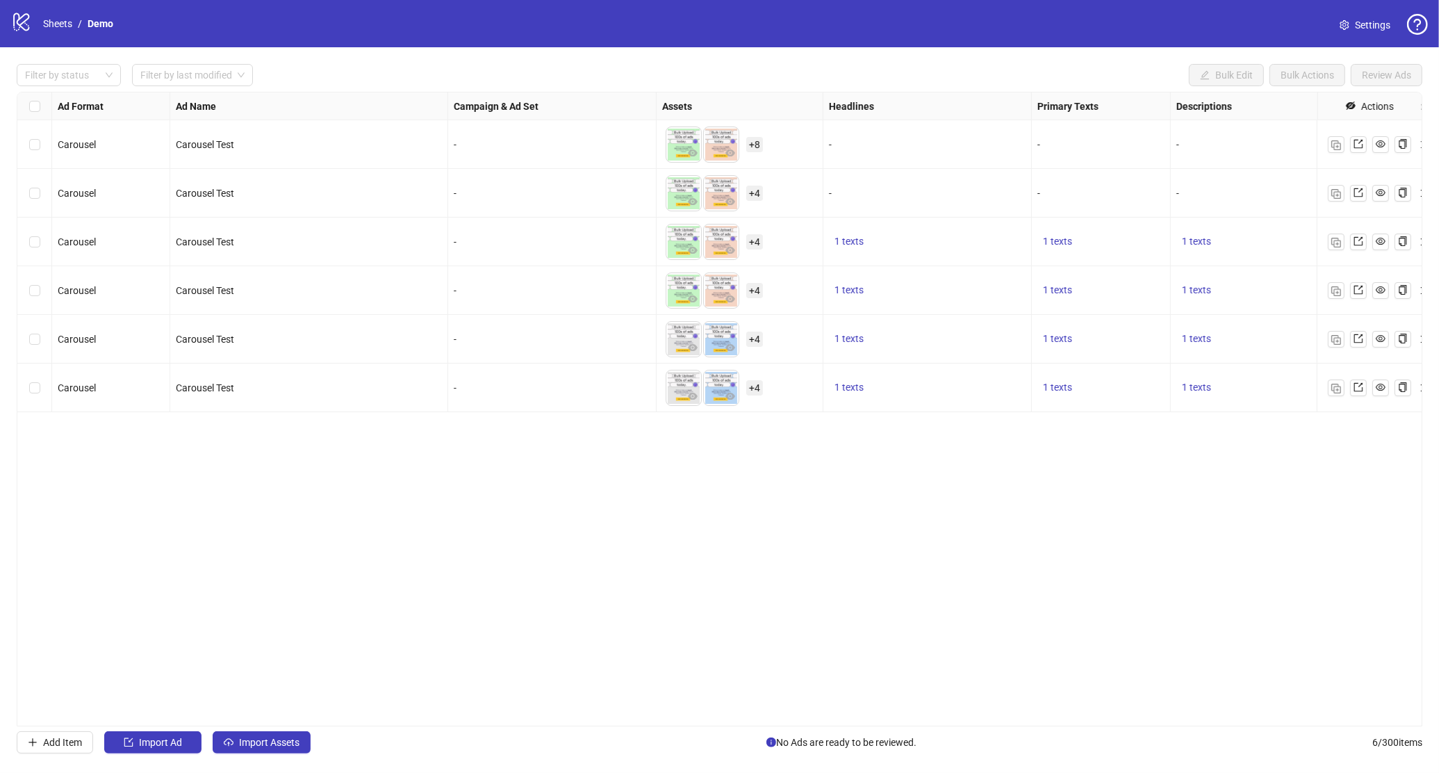
click at [458, 153] on div "-" at bounding box center [552, 144] width 208 height 49
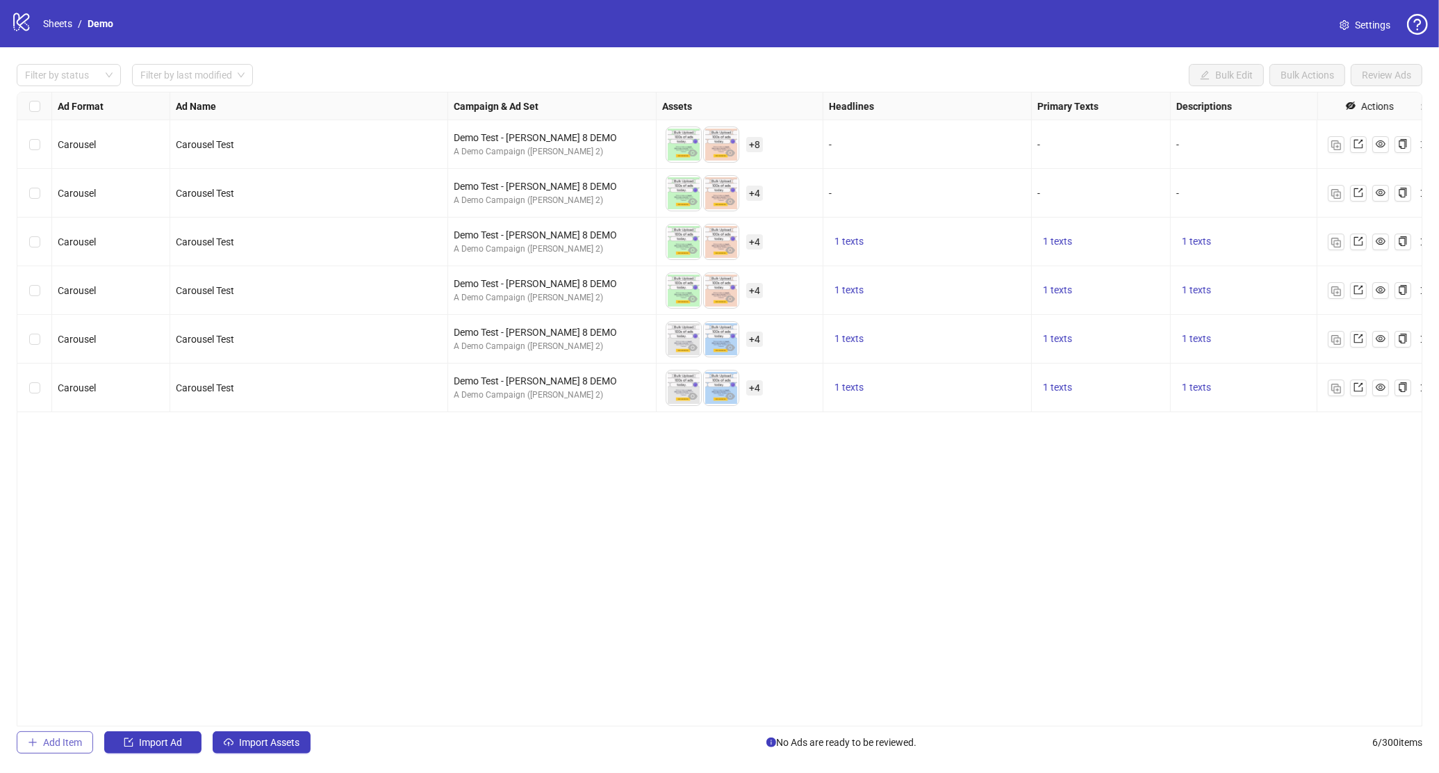
click at [51, 736] on button "Add Item" at bounding box center [55, 742] width 76 height 22
click at [160, 603] on div "Ad Format Ad Name Campaign & Ad Set Assets Headlines Primary Texts Descriptions…" at bounding box center [720, 409] width 1406 height 634
click at [527, 439] on input "search" at bounding box center [545, 436] width 167 height 21
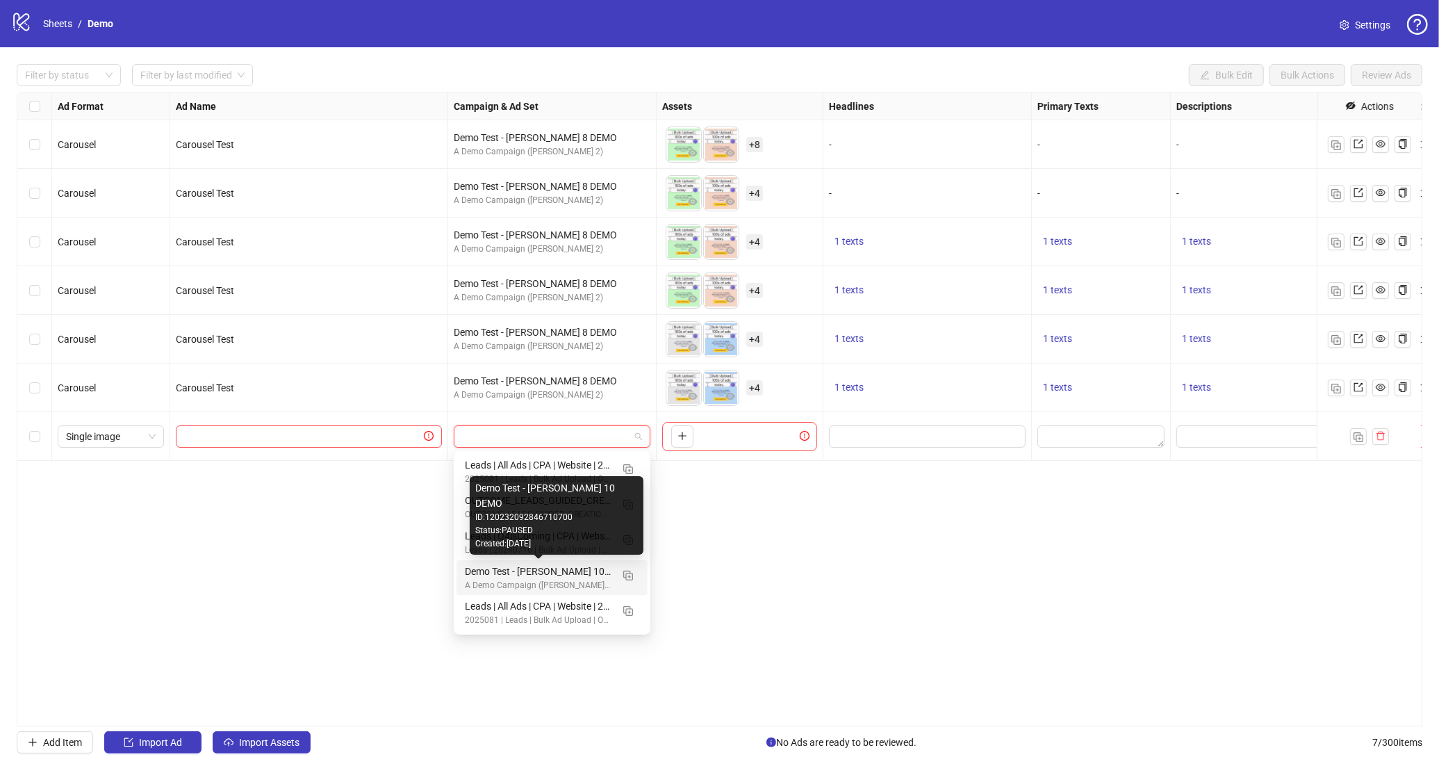
click at [508, 570] on div "Demo Test - [PERSON_NAME] 10 DEMO" at bounding box center [538, 570] width 147 height 15
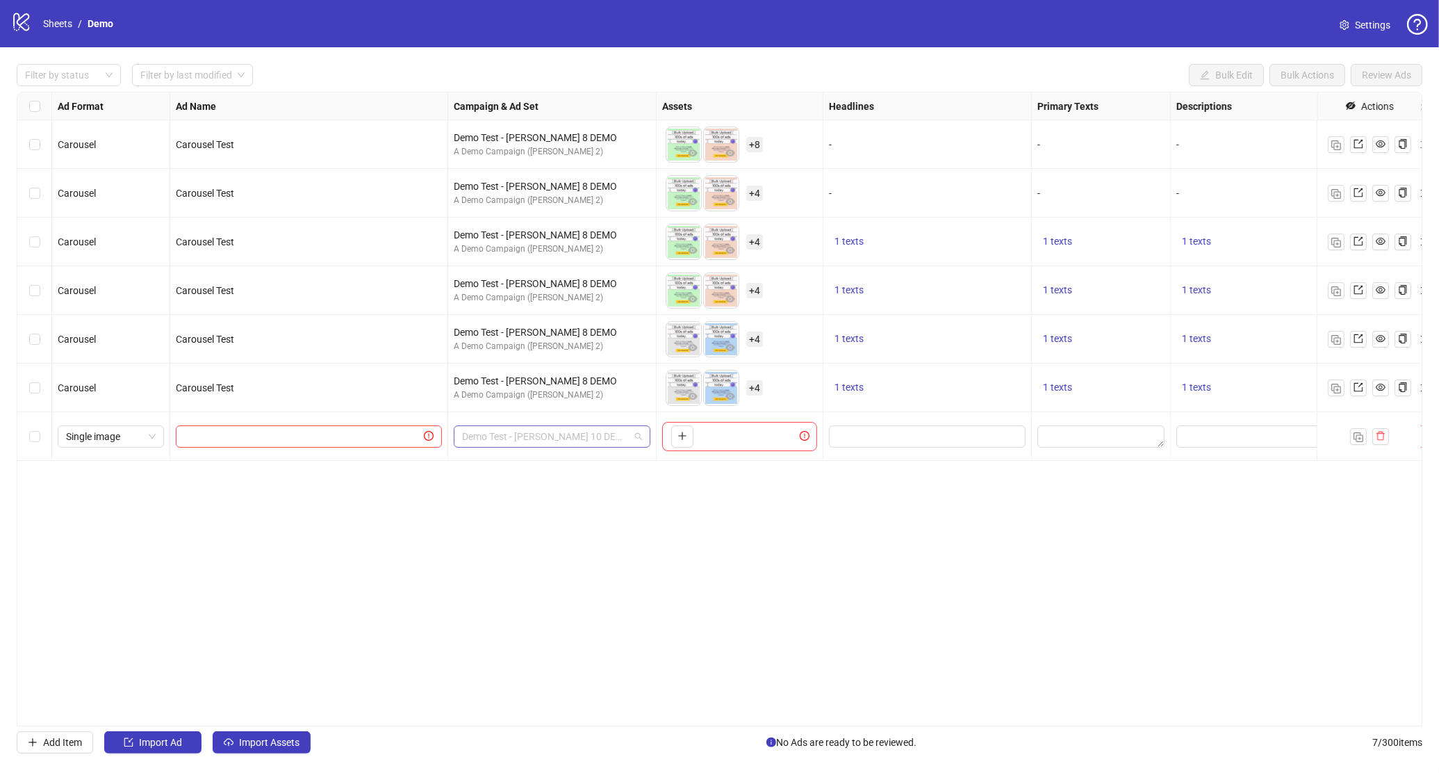
click at [543, 443] on span "Demo Test - [PERSON_NAME] 10 DEMO" at bounding box center [552, 436] width 180 height 21
click at [748, 568] on div "Ad Format Ad Name Campaign & Ad Set Assets Headlines Primary Texts Descriptions…" at bounding box center [720, 409] width 1406 height 634
click at [499, 431] on span "Demo Test - [PERSON_NAME] 10 DEMO" at bounding box center [552, 436] width 180 height 21
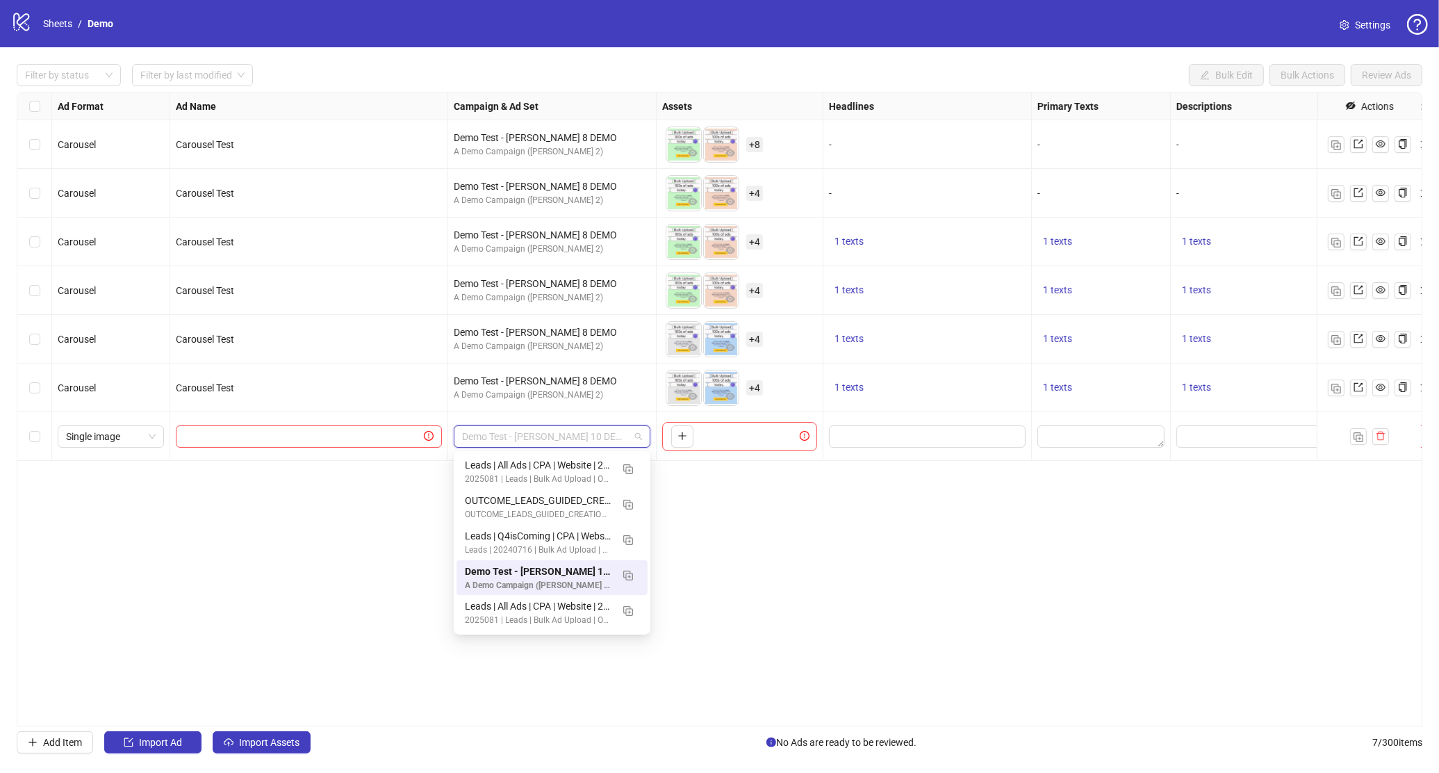
click at [377, 545] on div "Ad Format Ad Name Campaign & Ad Set Assets Headlines Primary Texts Descriptions…" at bounding box center [720, 409] width 1406 height 634
